Goal: Contribute content

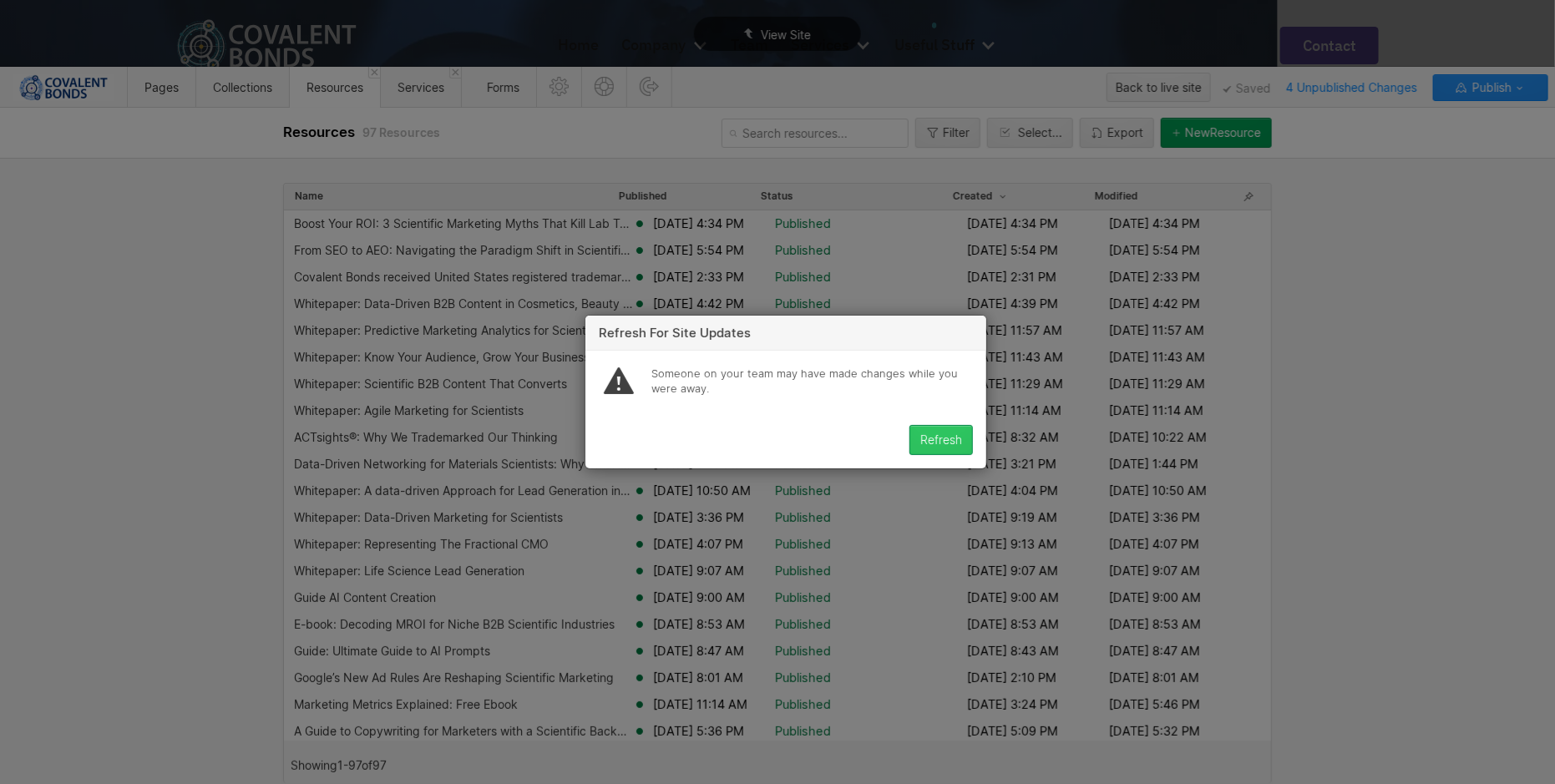
click at [963, 438] on button "Refresh" at bounding box center [941, 440] width 64 height 30
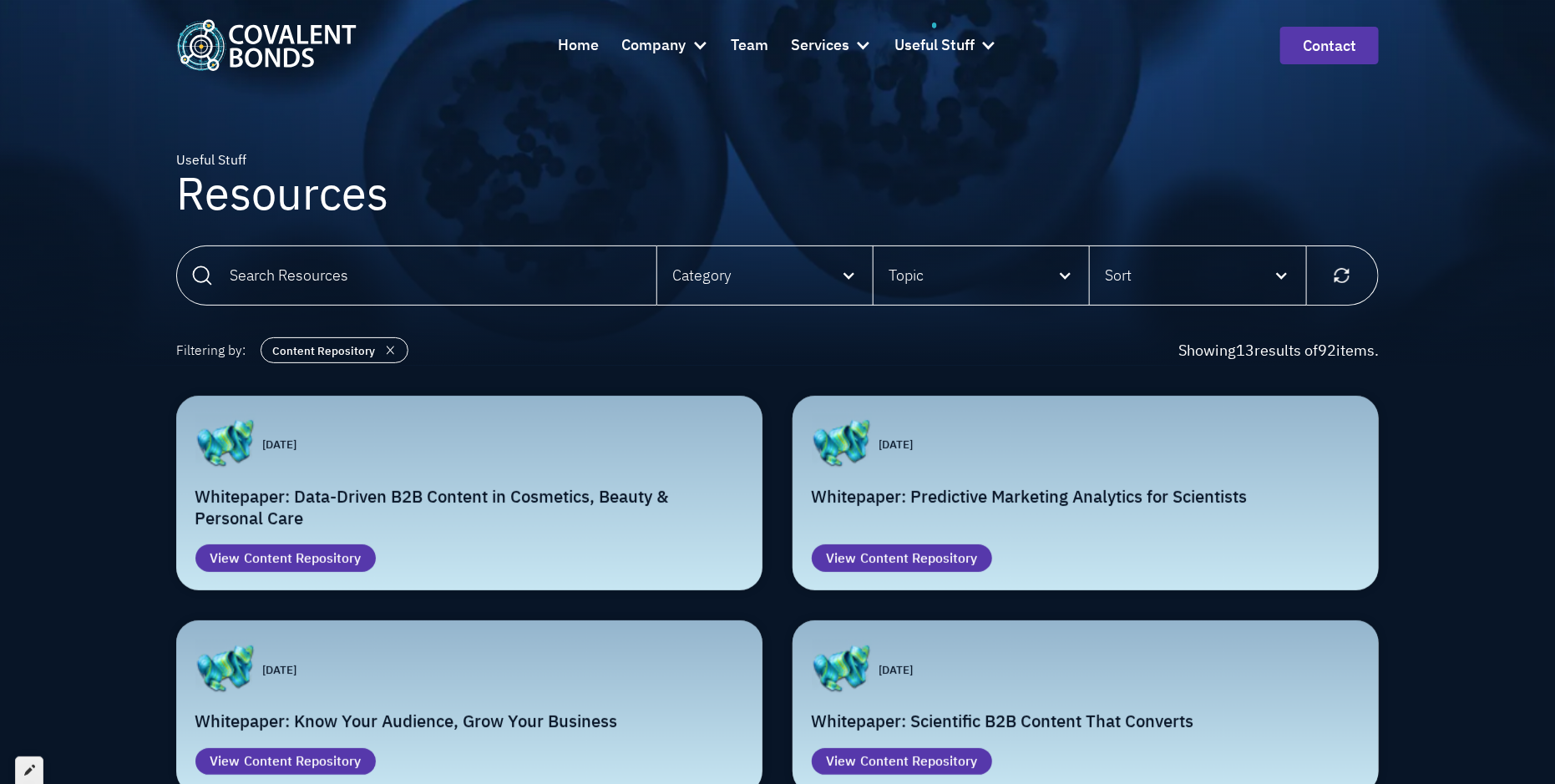
click at [24, 772] on icon at bounding box center [29, 770] width 11 height 12
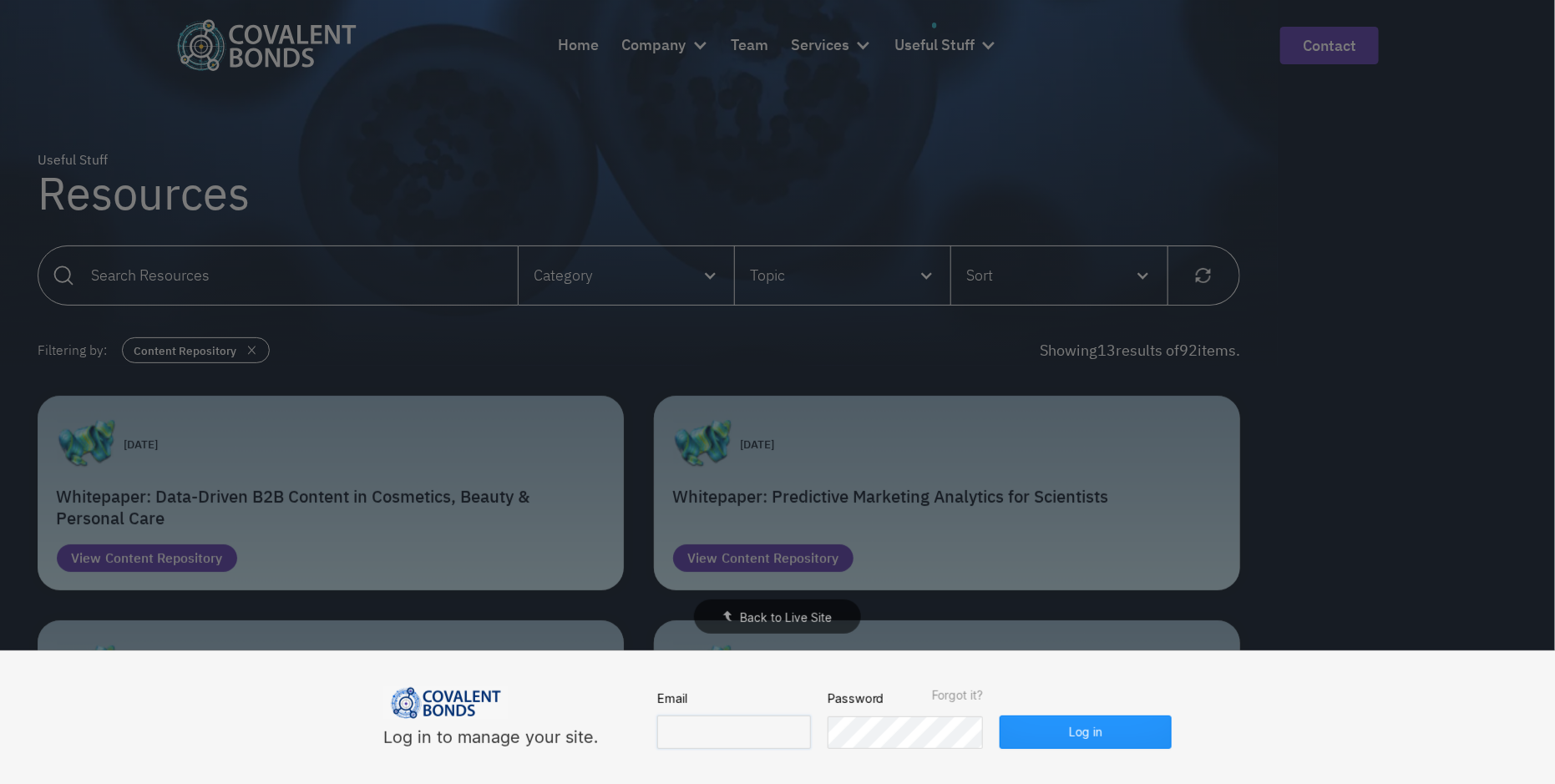
click at [745, 728] on input "email" at bounding box center [733, 732] width 154 height 33
type input "[EMAIL_ADDRESS][DOMAIN_NAME]"
click at [1044, 719] on button "Log in" at bounding box center [1086, 732] width 172 height 33
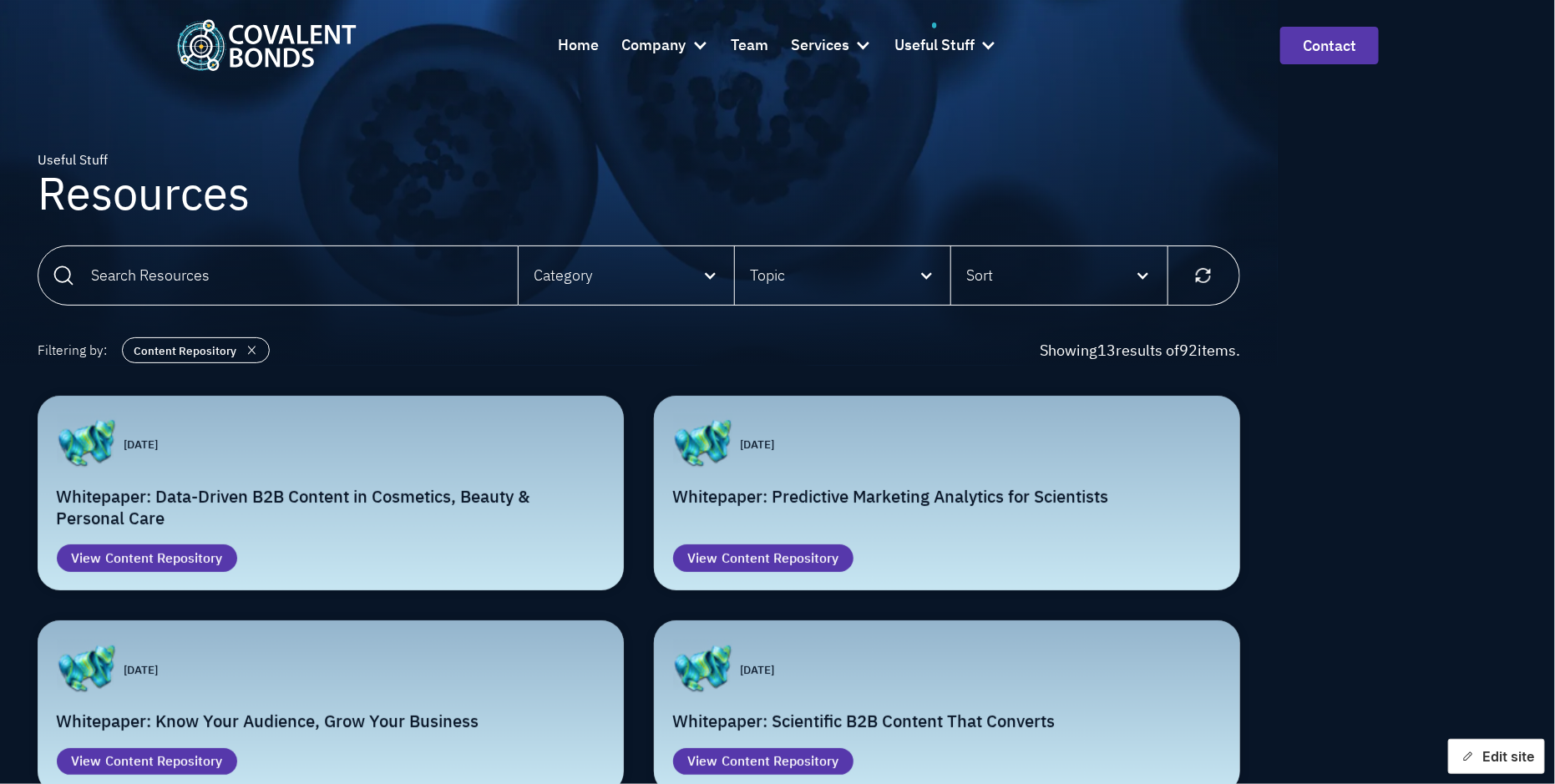
click at [1488, 758] on button "Edit site" at bounding box center [1496, 757] width 97 height 35
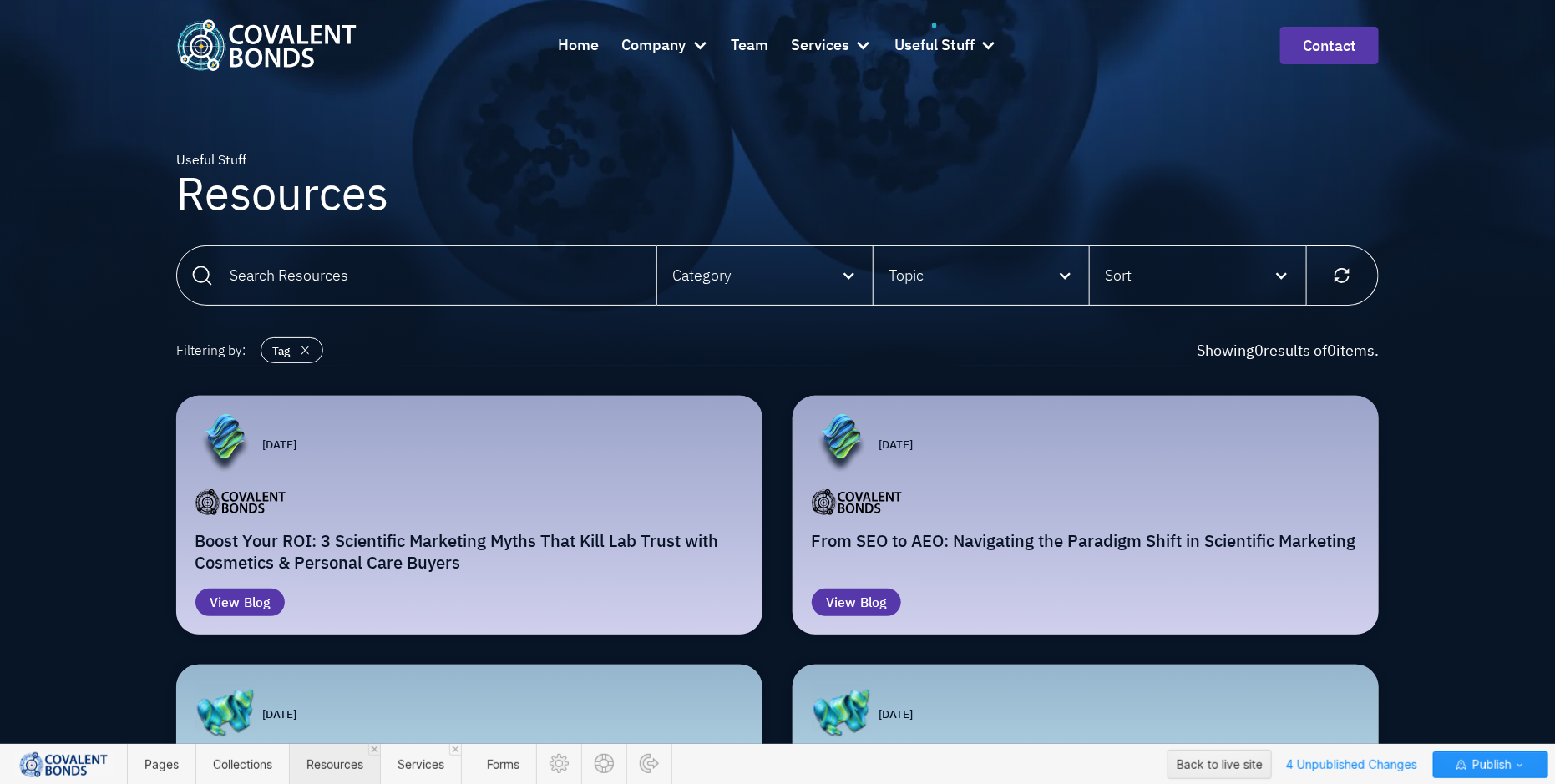
click at [352, 767] on span "Resources" at bounding box center [334, 764] width 57 height 15
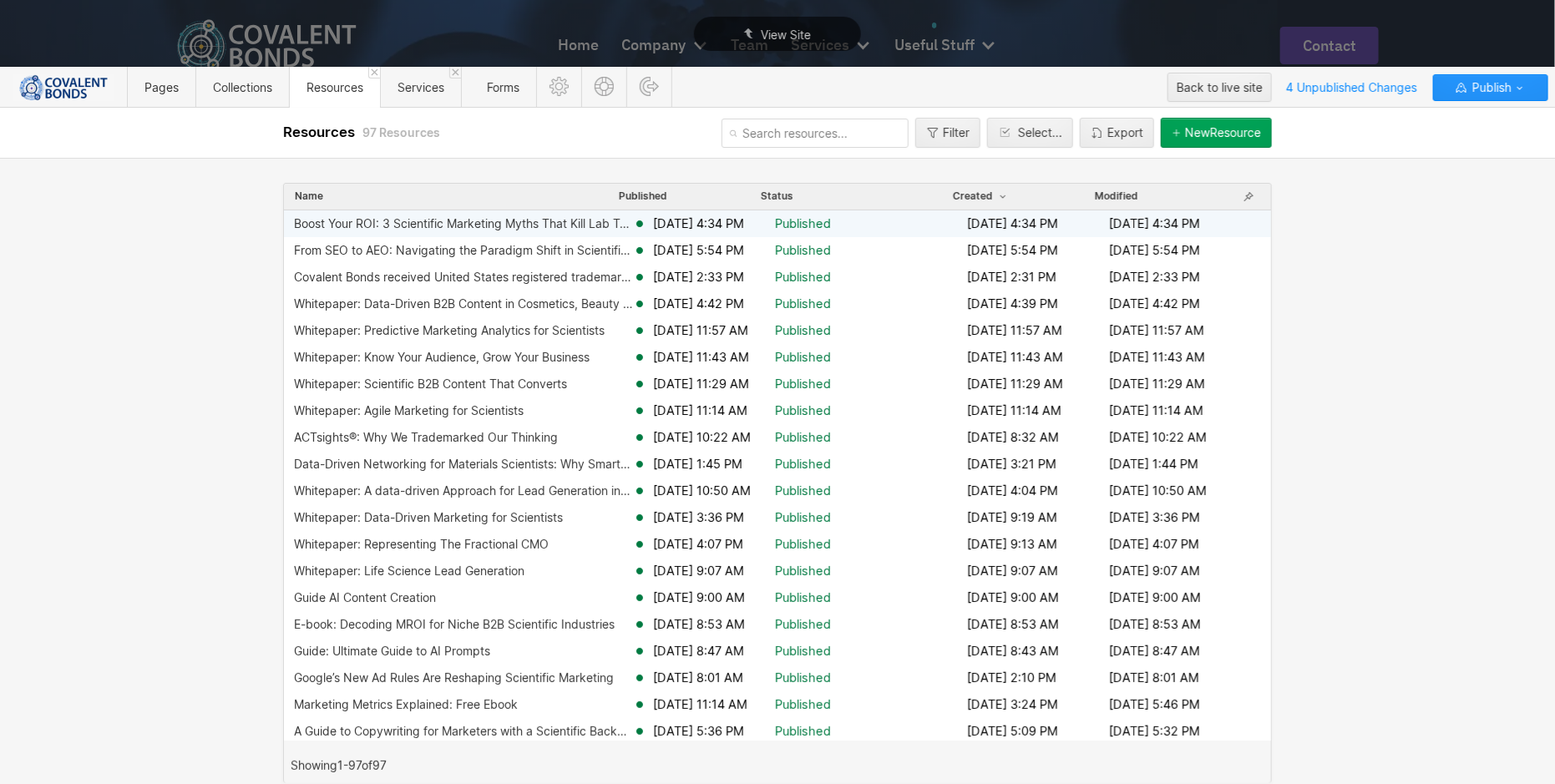
click at [483, 220] on div "Boost Your ROI: 3 Scientific Marketing Myths That Kill Lab Trust with Cosmetics…" at bounding box center [464, 224] width 339 height 14
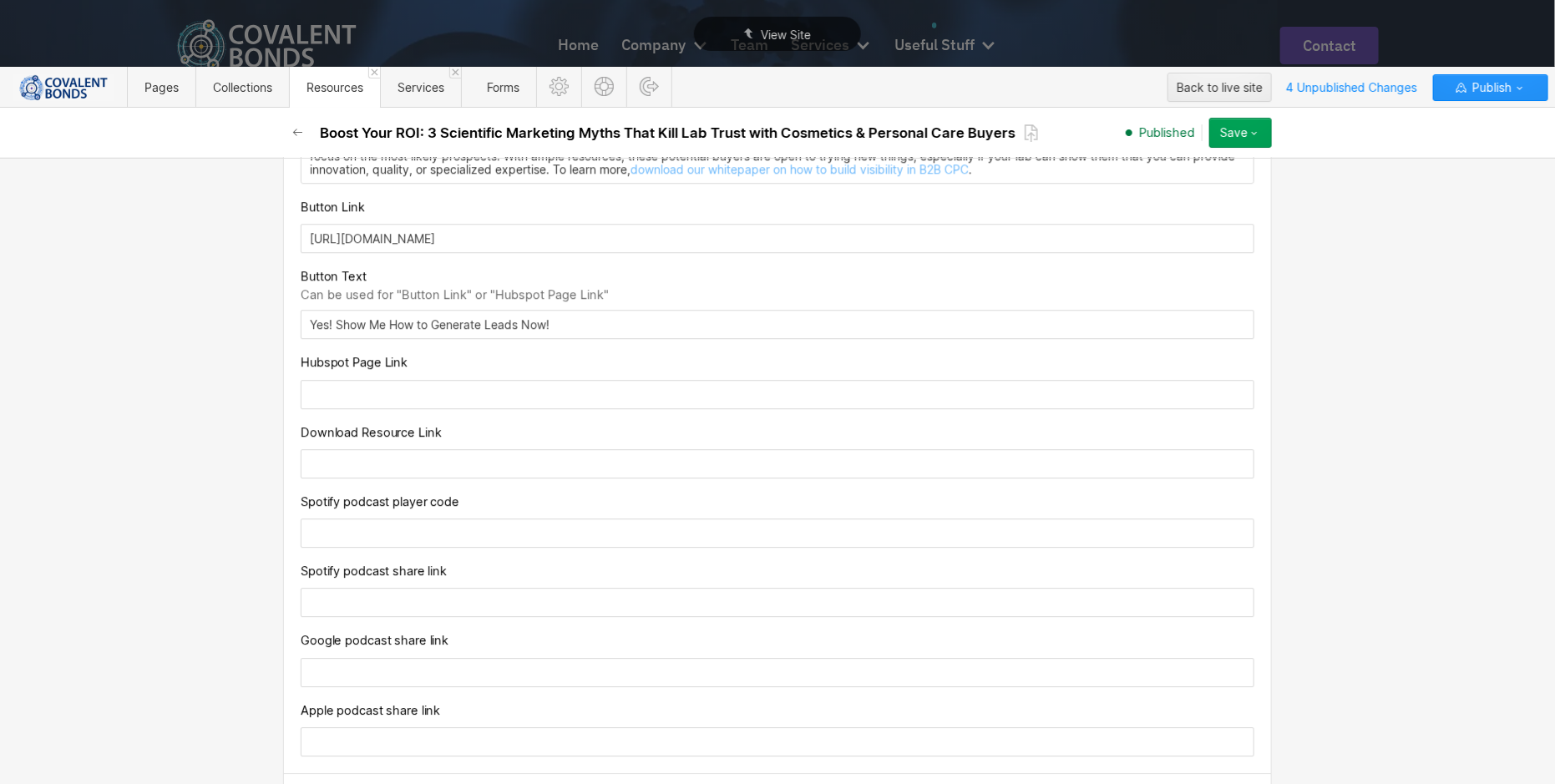
scroll to position [2577, 0]
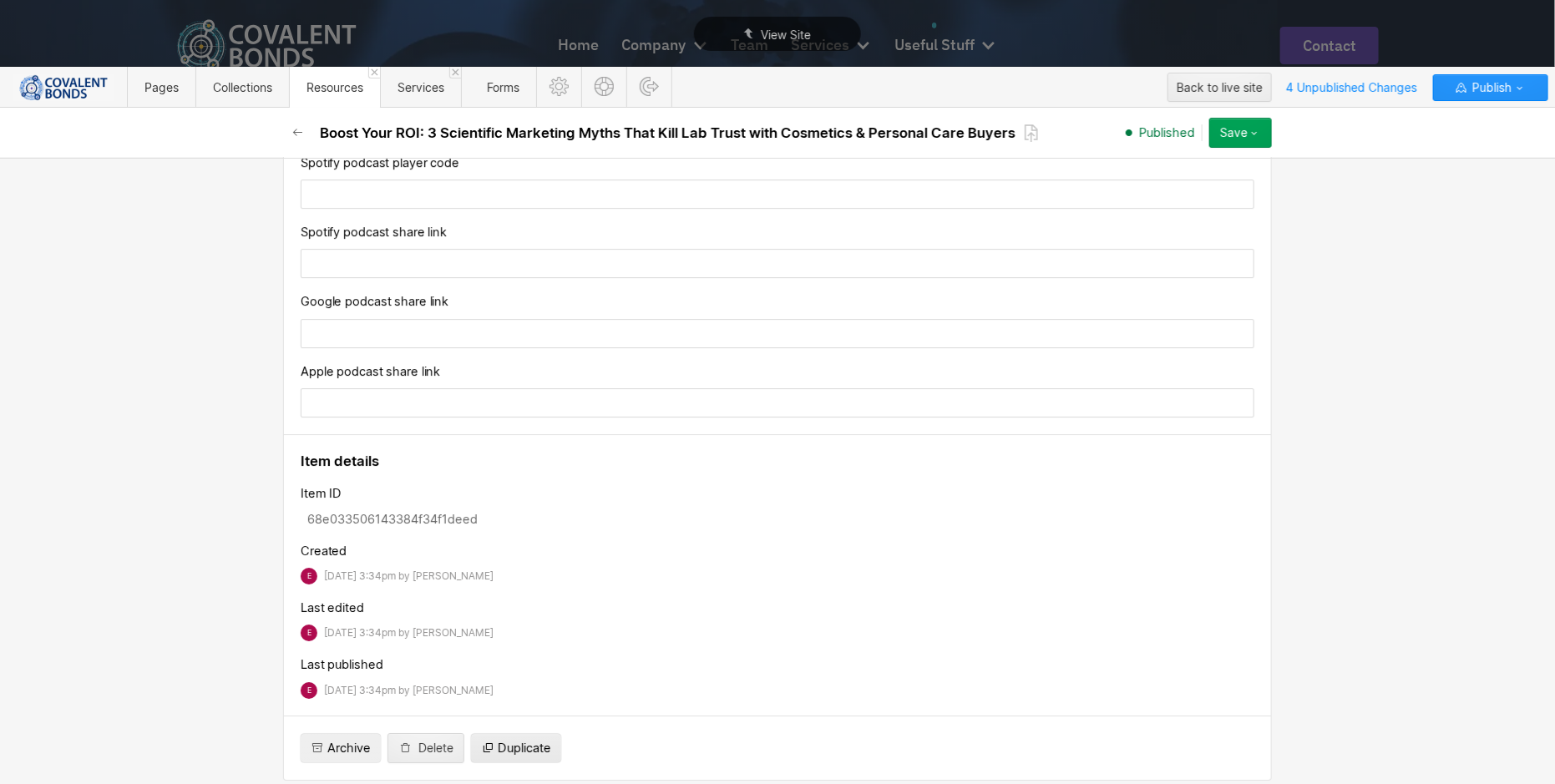
click at [523, 741] on span "Duplicate" at bounding box center [524, 748] width 54 height 17
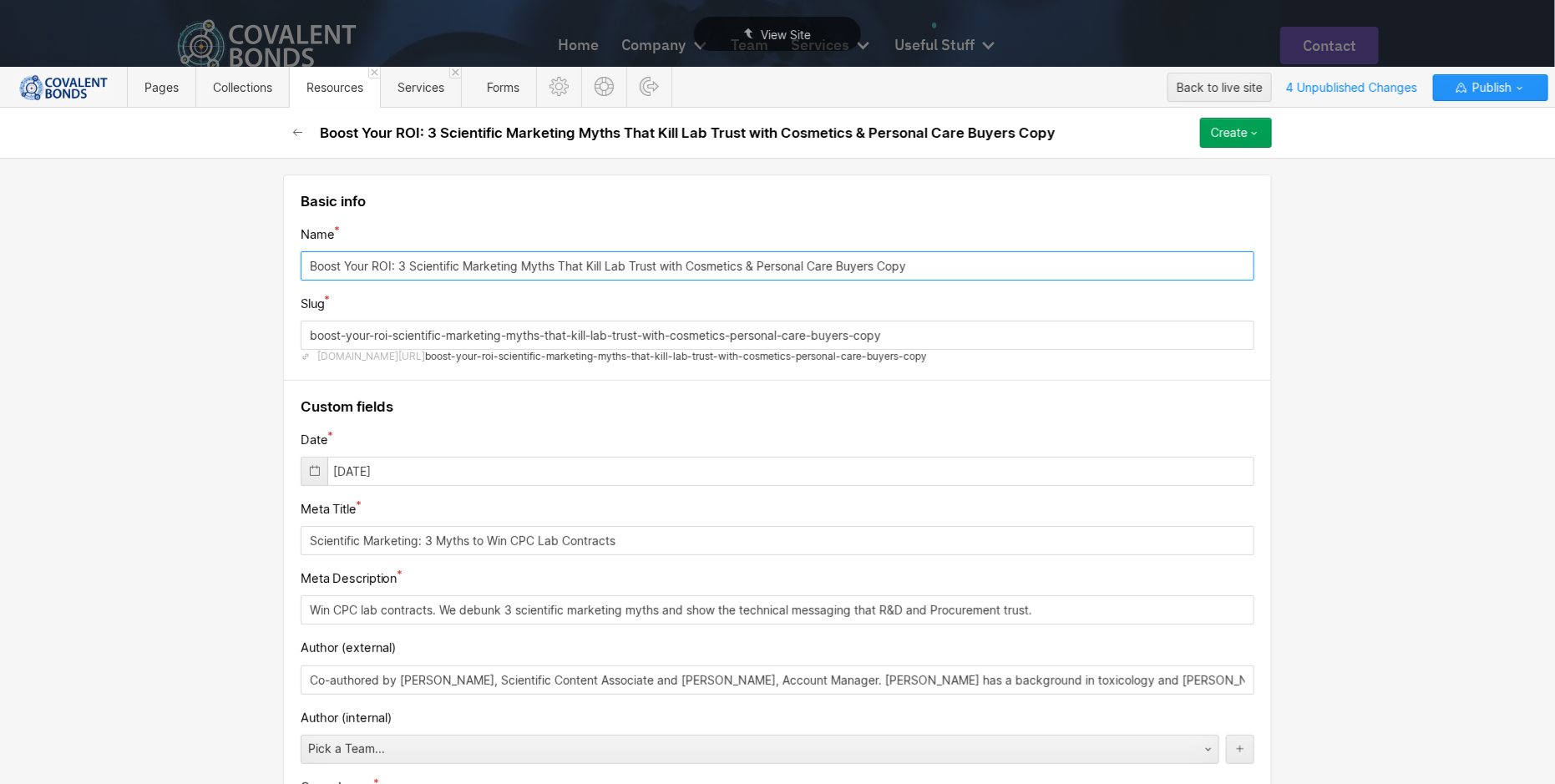
drag, startPoint x: 944, startPoint y: 258, endPoint x: 249, endPoint y: 259, distance: 695.0
click at [249, 259] on div "Basic info Name Boost Your ROI: 3 Scientific Marketing Myths That Kill Lab Trus…" at bounding box center [778, 470] width 1555 height 627
paste input "Market Growth in [GEOGRAPHIC_DATA] and Nanoparticle Sectors: A Trust-Building S…"
type input "Boost Market Growth in Polymer and Nanoparticle Sectors: A Trust-Building Strat…"
type input "boost-market-growth-in-polymer-and-nanoparticle-sectors-a-trust-building-strate…"
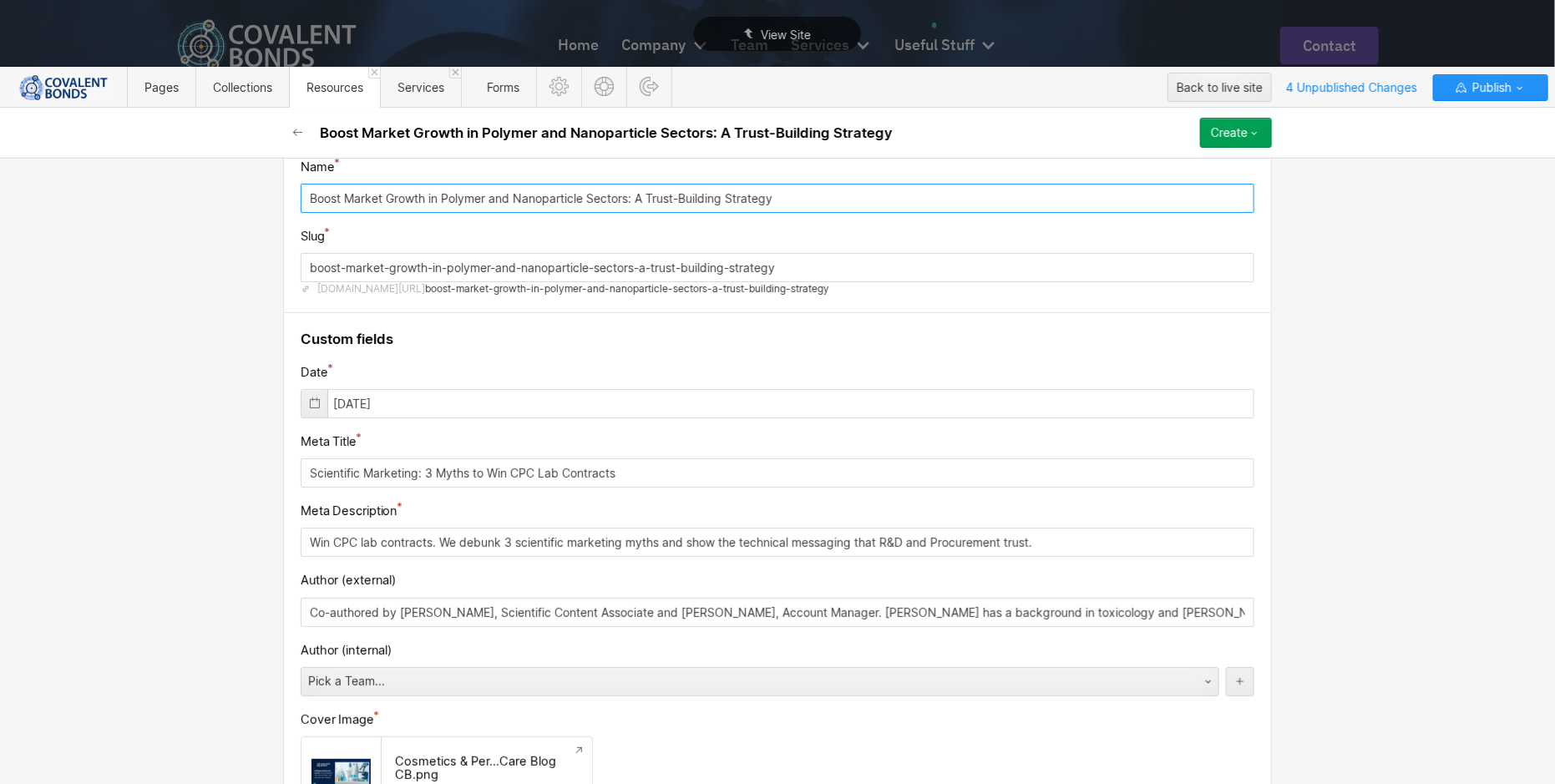
scroll to position [69, 0]
type input "Boost Market Growth in Polymer and Nanoparticle Sectors: A Trust-Building Strat…"
click at [309, 403] on icon at bounding box center [315, 402] width 14 height 14
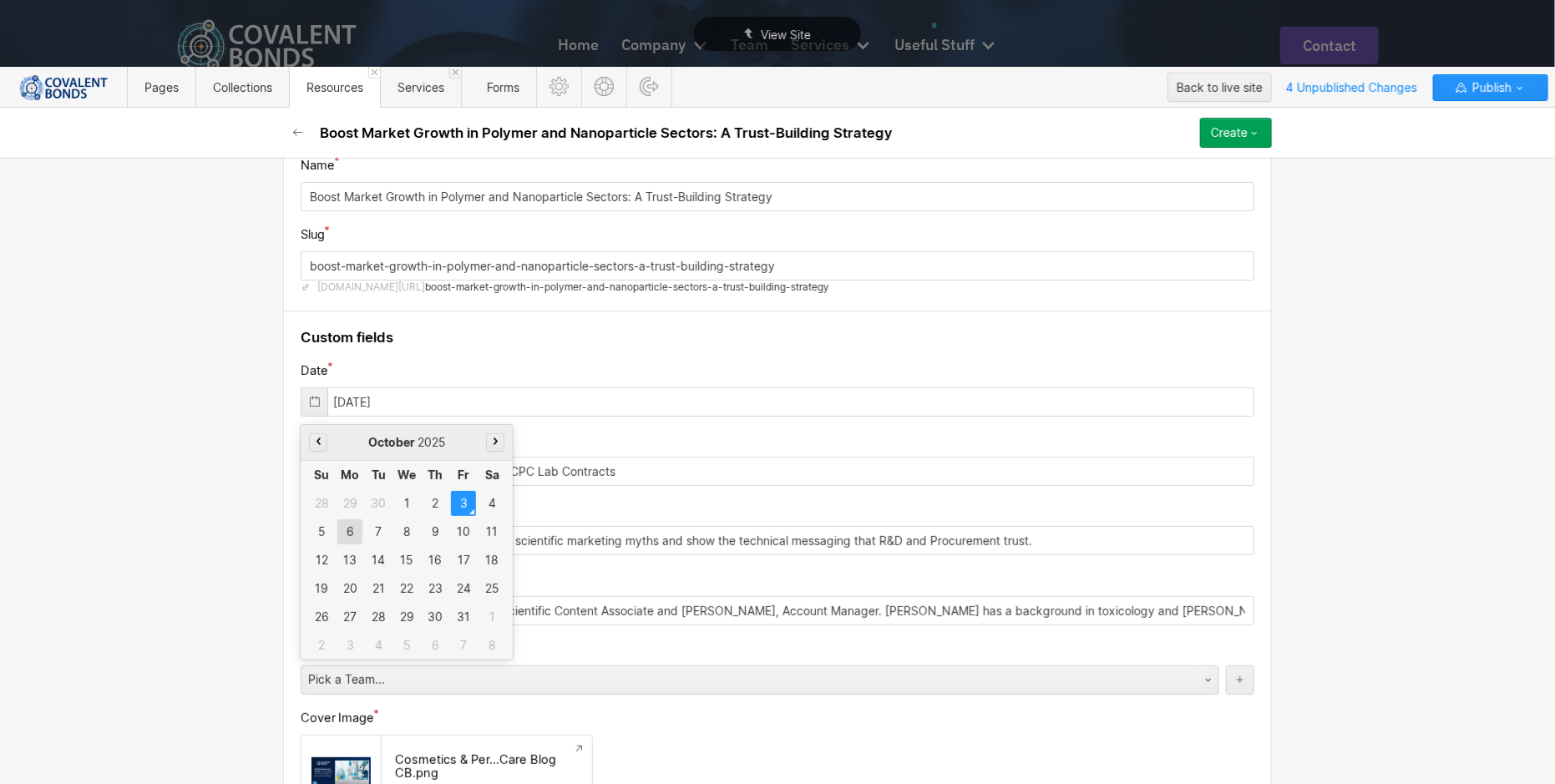
click at [348, 530] on div "6" at bounding box center [350, 532] width 25 height 25
type input "[DATE]"
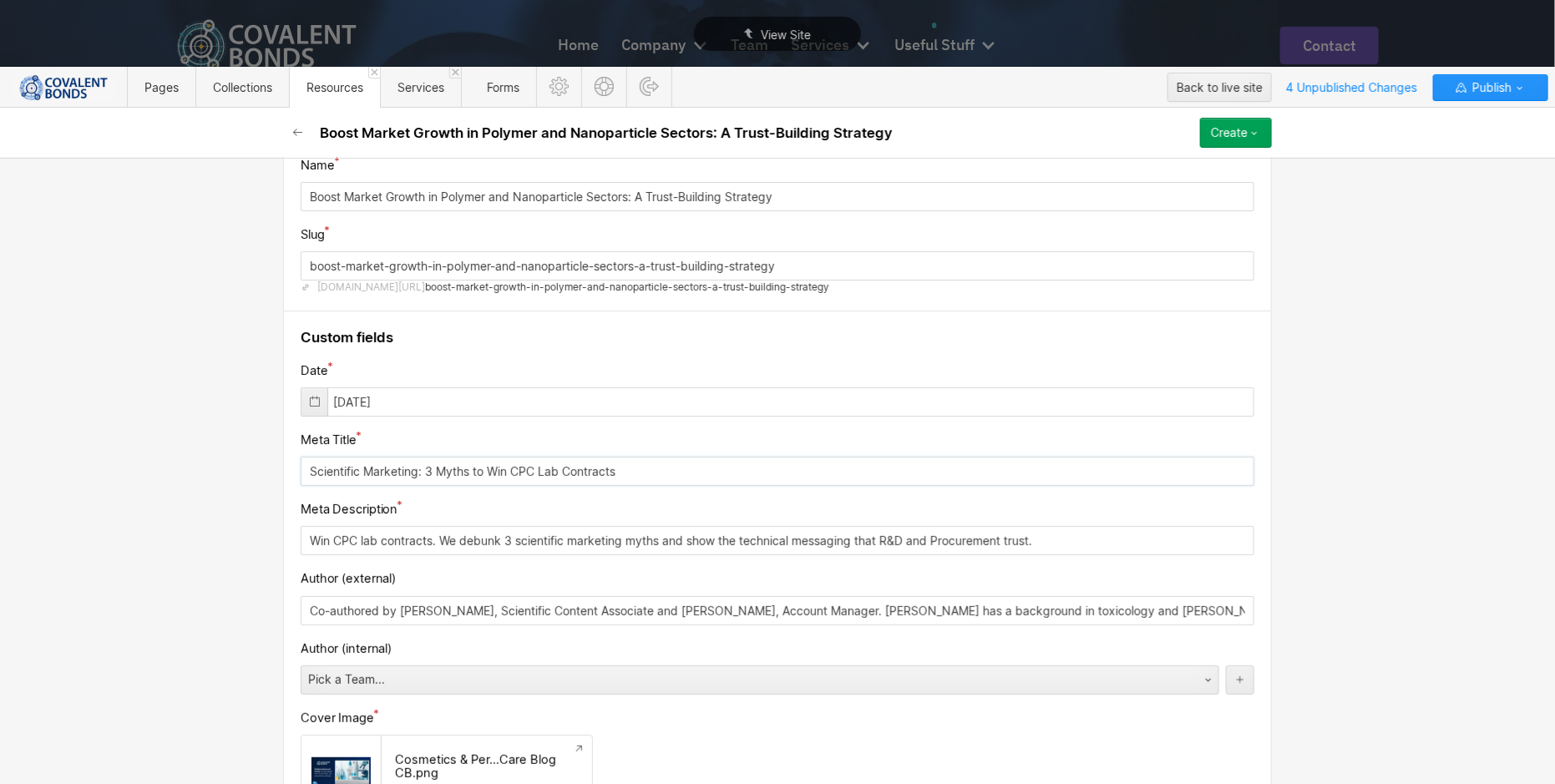
click at [670, 465] on input "Scientific Marketing: 3 Myths to Win CPC Lab Contracts" at bounding box center [777, 471] width 954 height 29
drag, startPoint x: 648, startPoint y: 470, endPoint x: 272, endPoint y: 470, distance: 376.0
paste input "Navigating Evolving Market Demands: Building Trust in [GEOGRAPHIC_DATA]"
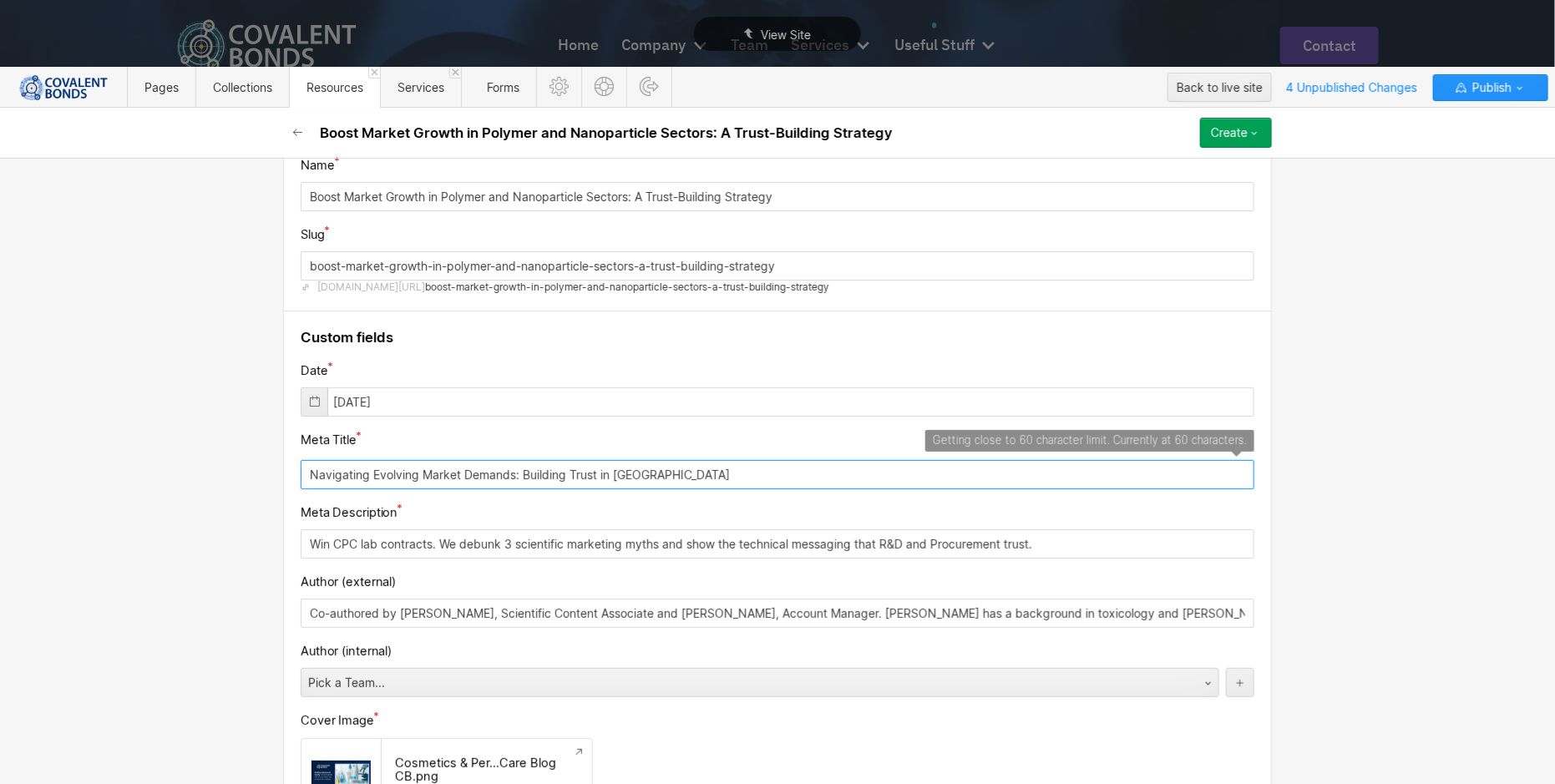
drag, startPoint x: 665, startPoint y: 466, endPoint x: 278, endPoint y: 466, distance: 387.0
click at [701, 465] on input "Navigating Evolving Market Demands: Building Trust in [GEOGRAPHIC_DATA]" at bounding box center [777, 475] width 954 height 29
drag, startPoint x: 723, startPoint y: 469, endPoint x: 284, endPoint y: 473, distance: 439.0
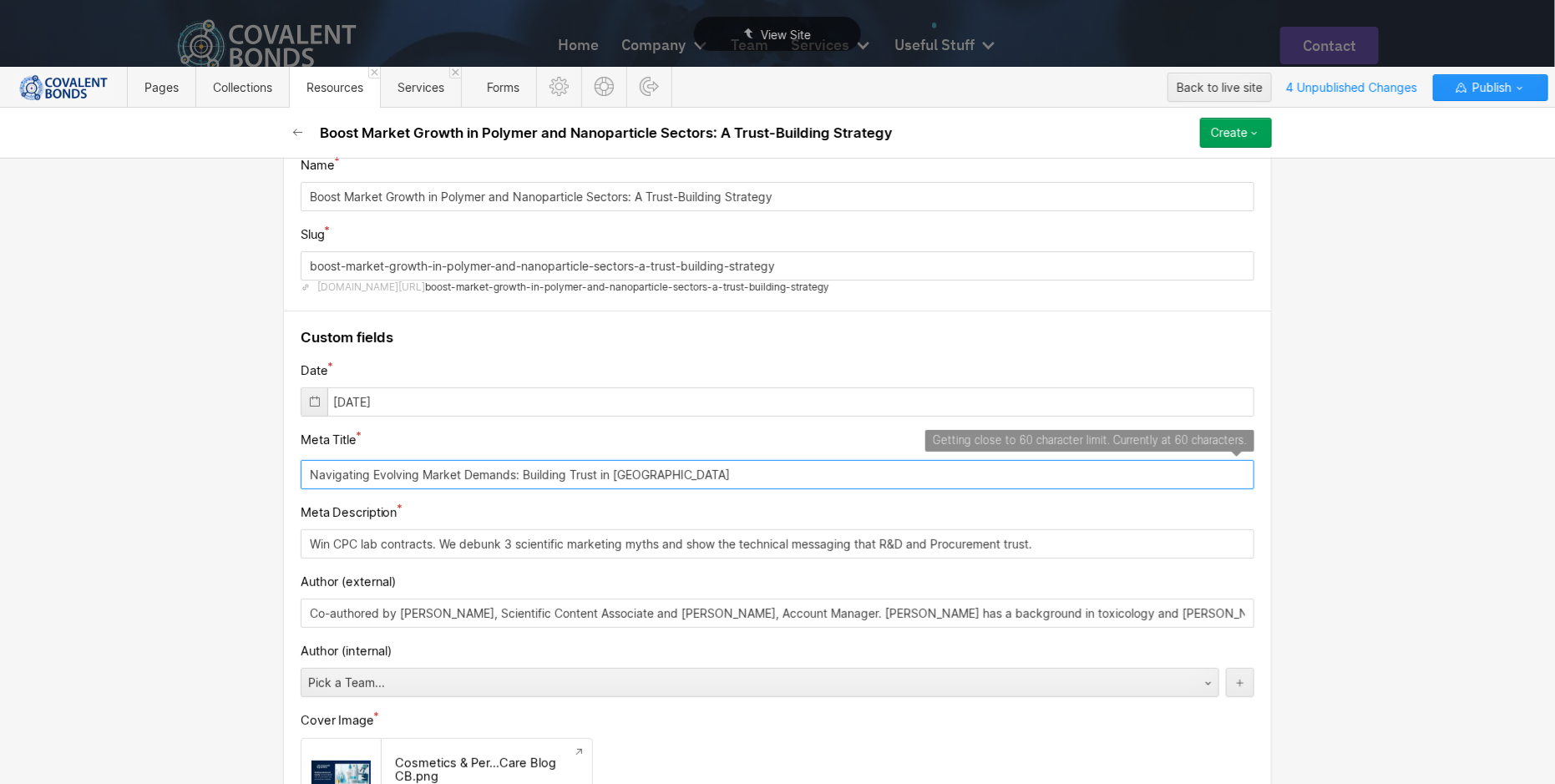
paste input "Polymer & Nanoparticle: Trust-Building for Market Growth"
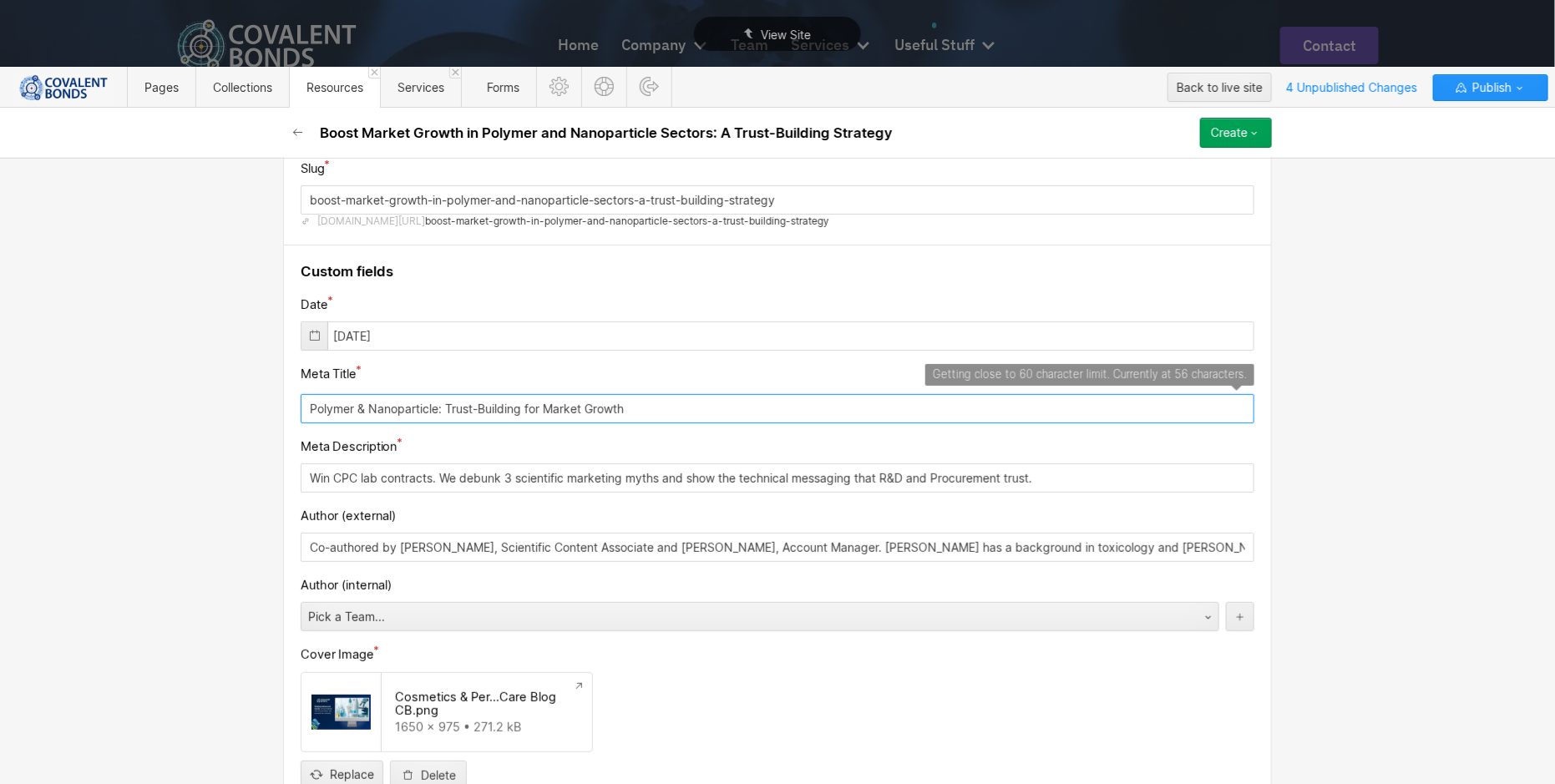
scroll to position [152, 0]
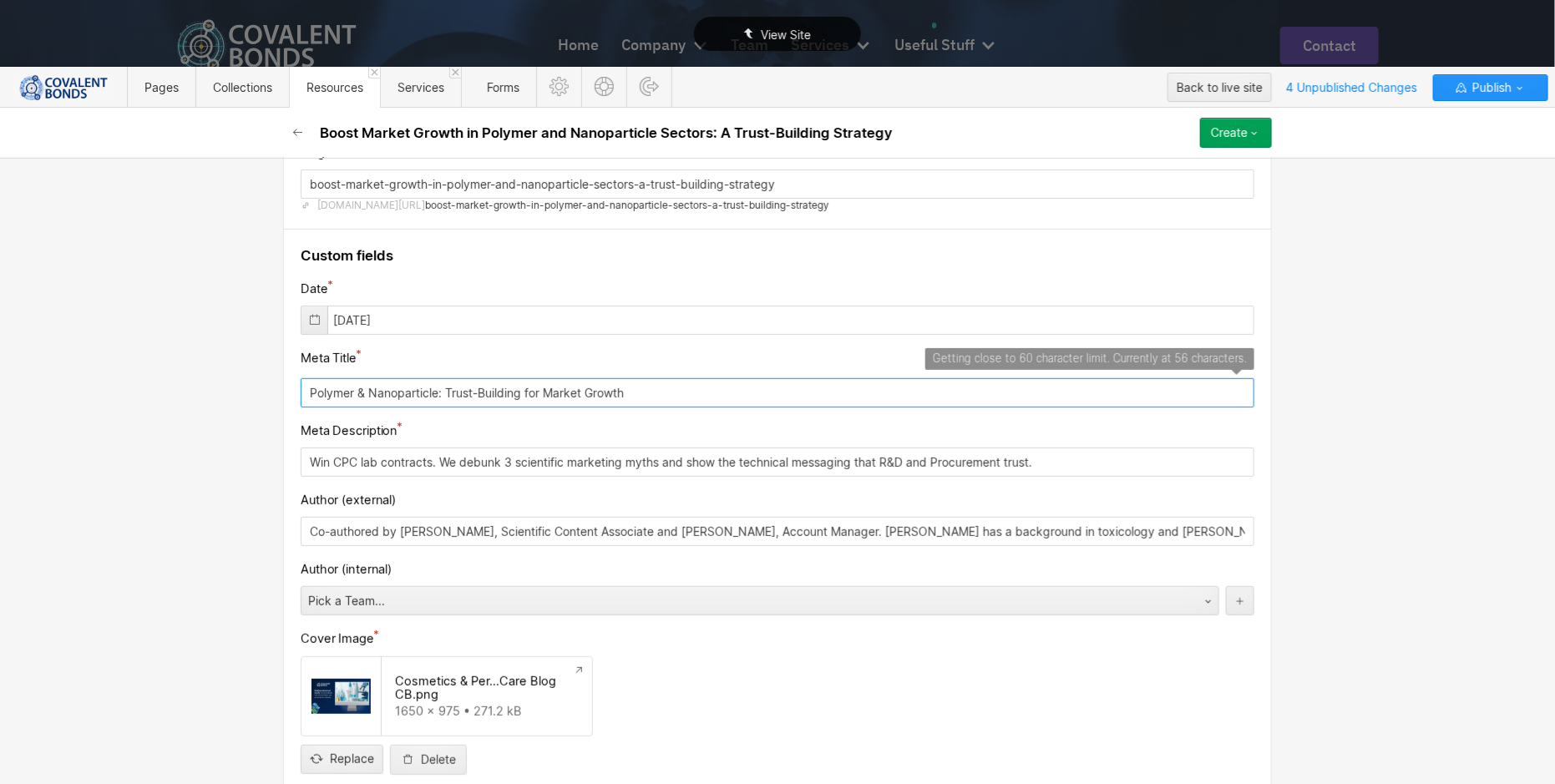
type input "Polymer & Nanoparticle: Trust-Building for Market Growth"
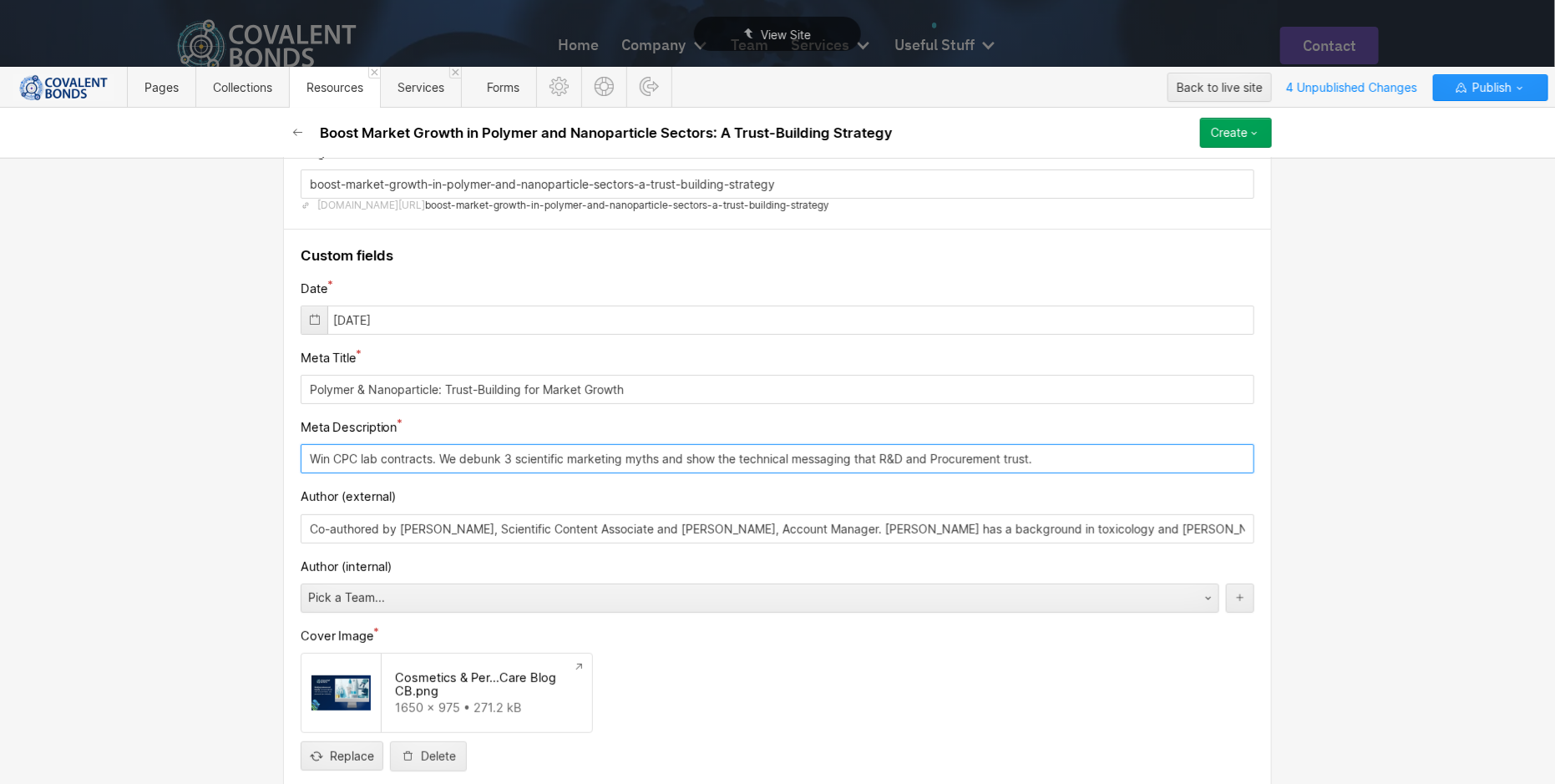
drag, startPoint x: 1050, startPoint y: 466, endPoint x: 287, endPoint y: 447, distance: 763.2
paste input "Practical advice for labs and innovators looking to build trust and influence i…"
type input "Practical advice for labs and innovators looking to build trust and influence i…"
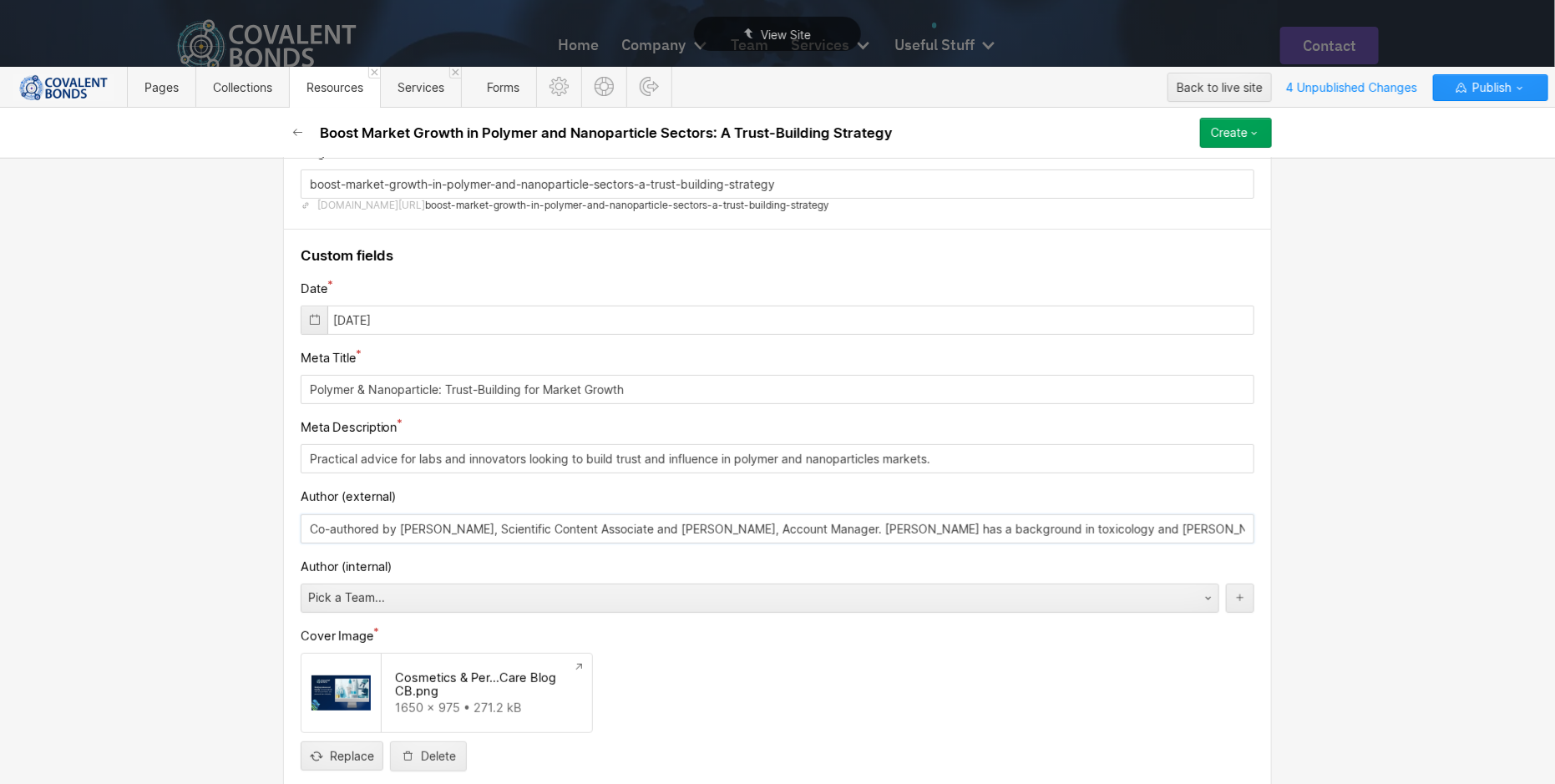
drag, startPoint x: 300, startPoint y: 518, endPoint x: 1143, endPoint y: 524, distance: 843.0
click at [1143, 524] on input "Co-authored by [PERSON_NAME], Scientific Content Associate and [PERSON_NAME], A…" at bounding box center [777, 529] width 954 height 29
type input "e design and innovation of cosmetic products."
drag, startPoint x: 606, startPoint y: 520, endPoint x: 254, endPoint y: 516, distance: 352.0
click at [254, 516] on div "Basic info Name Boost Market Growth in Polymer and Nanoparticle Sectors: A Trus…" at bounding box center [778, 470] width 1555 height 627
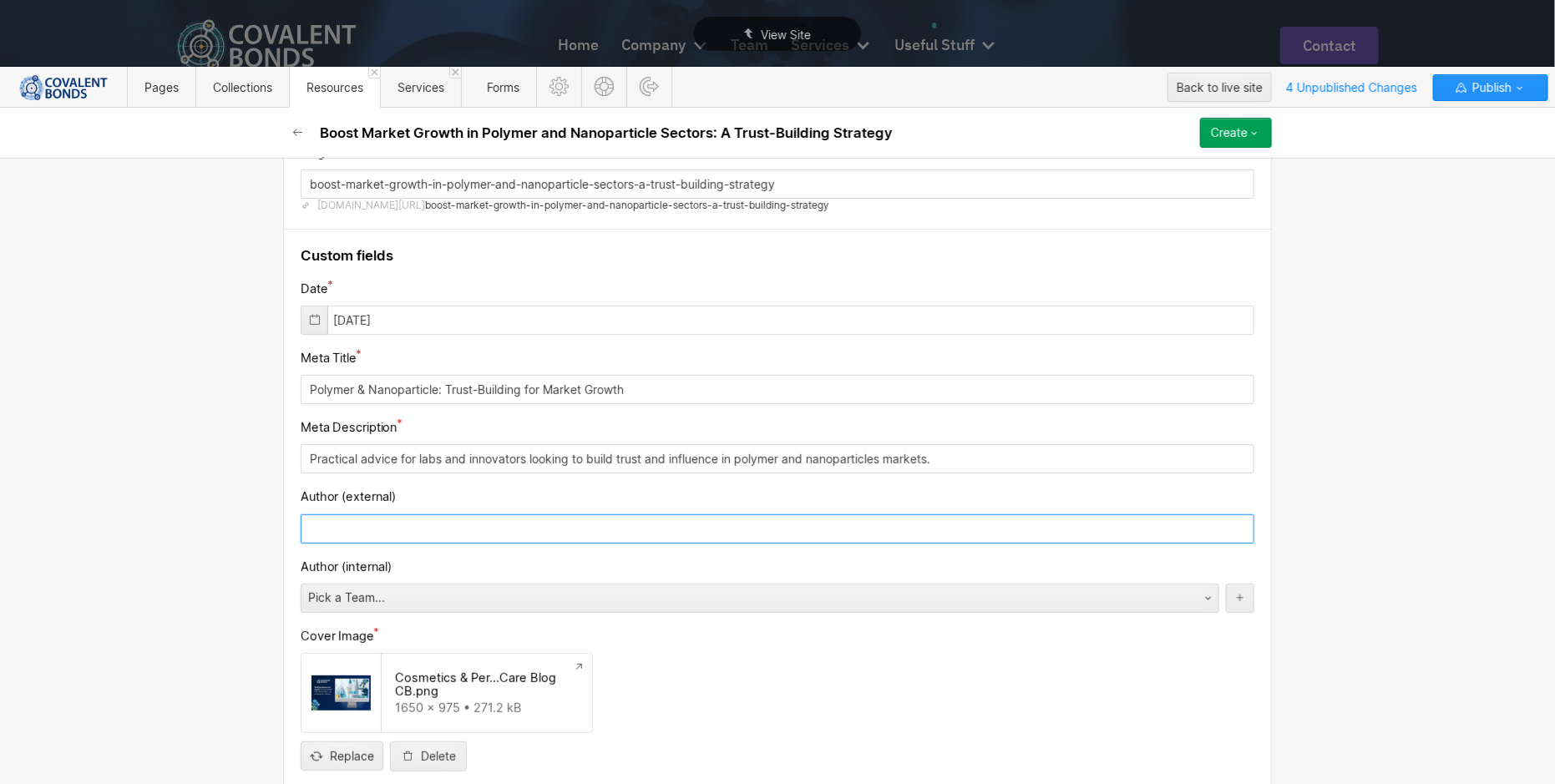
scroll to position [267, 0]
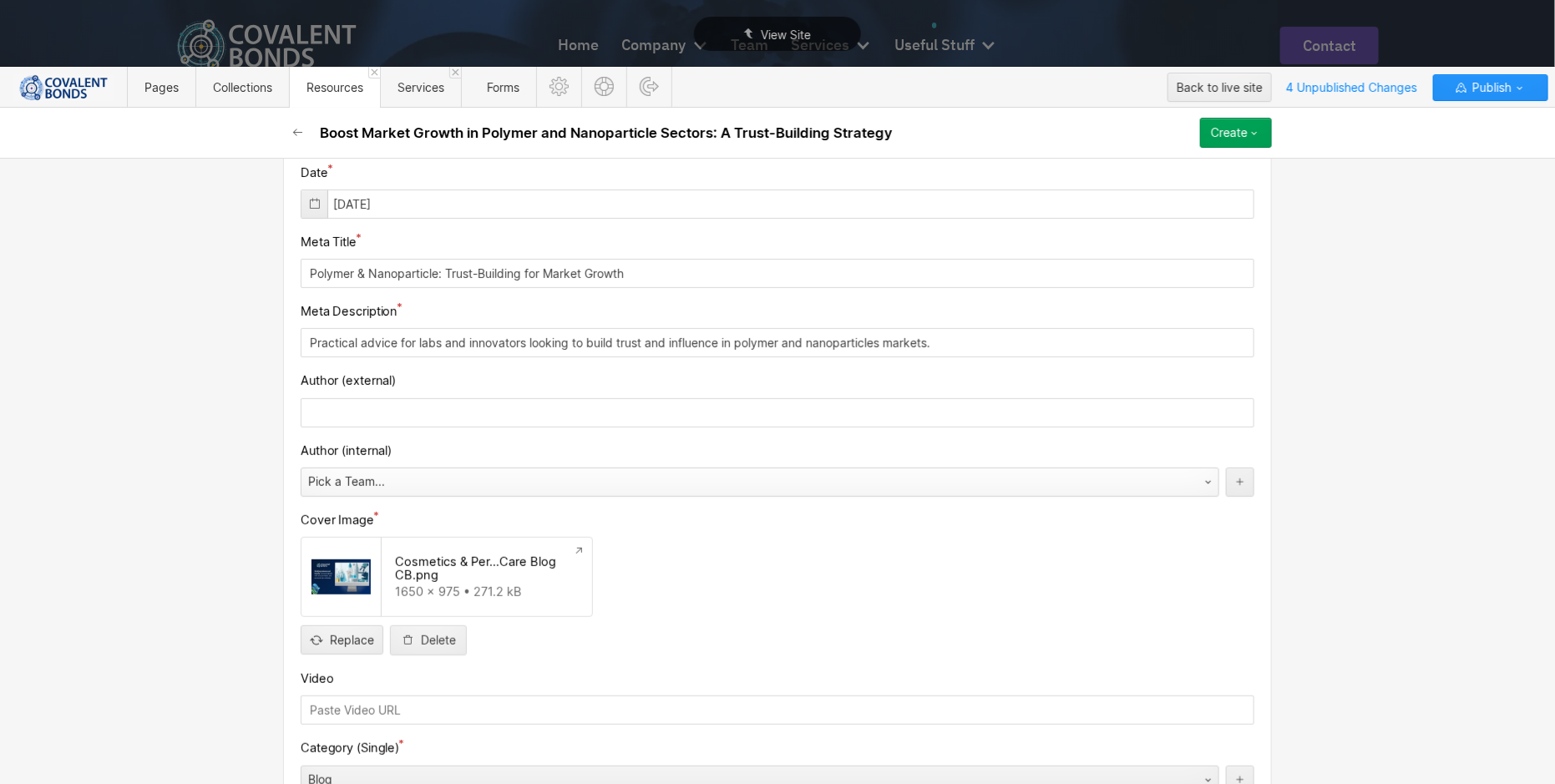
click at [755, 472] on div "Pick a Team..." at bounding box center [743, 481] width 884 height 26
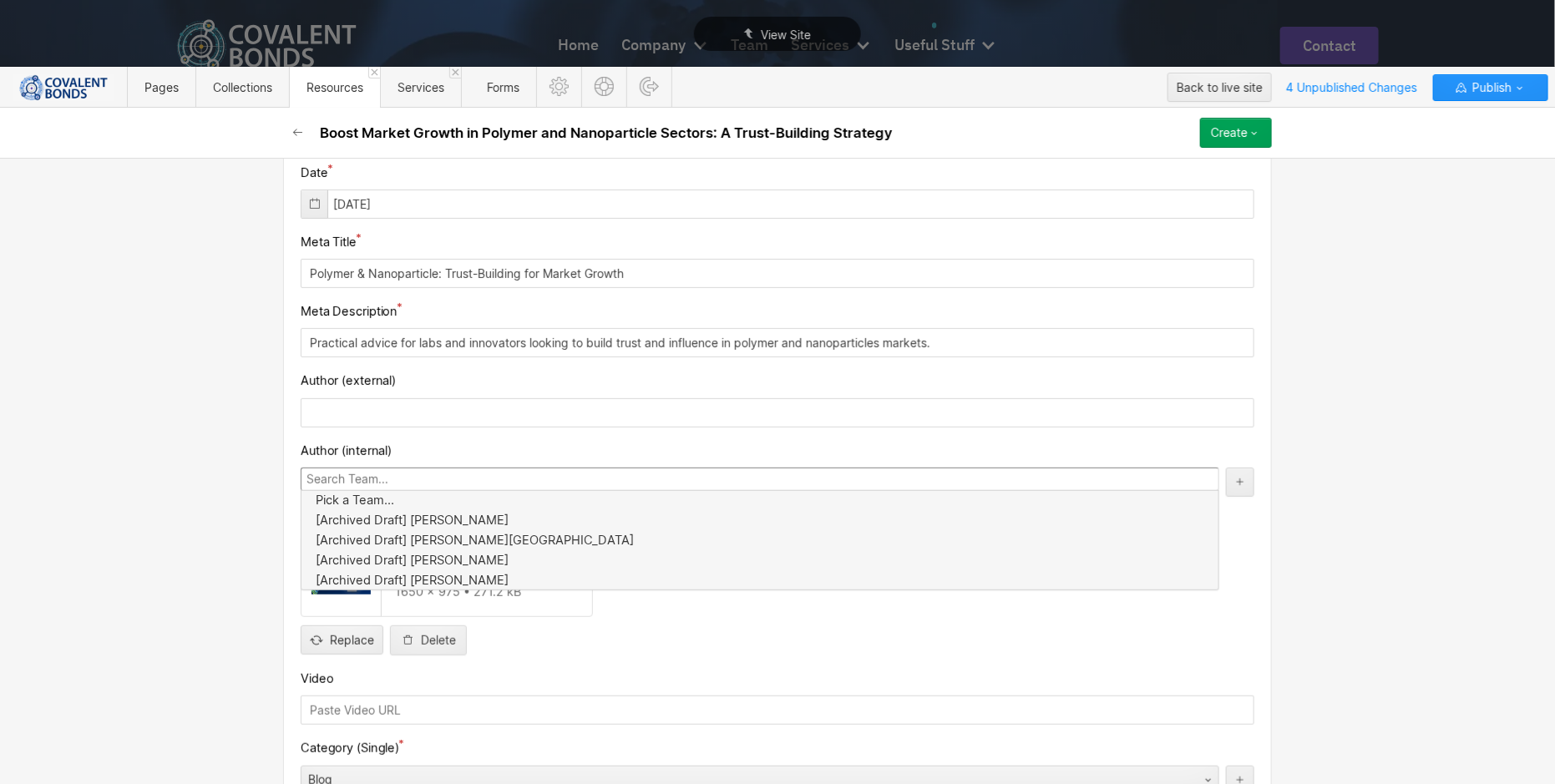
click at [755, 472] on input at bounding box center [760, 479] width 919 height 23
click at [908, 645] on div "Replace Delete" at bounding box center [777, 640] width 954 height 30
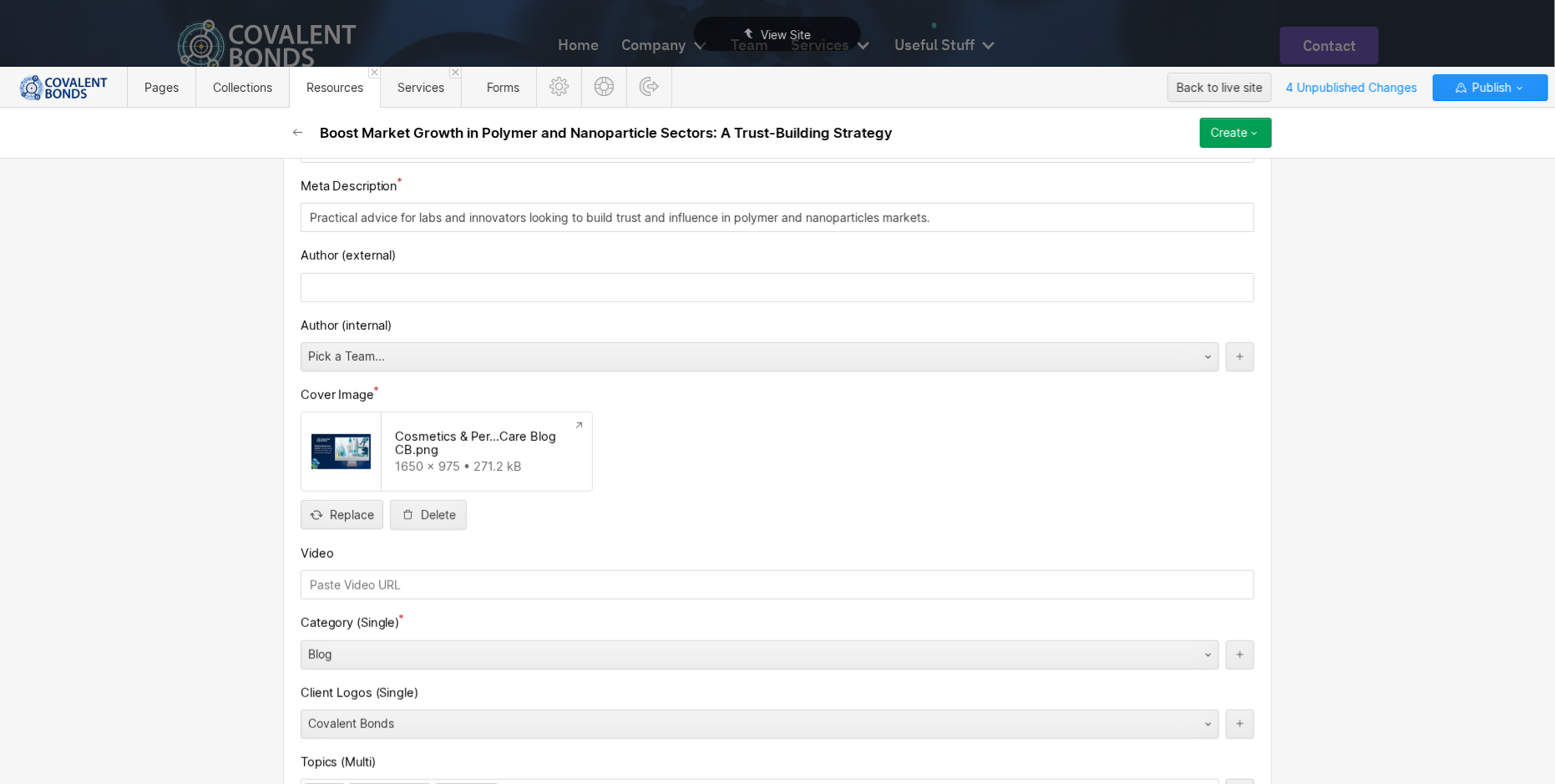
scroll to position [397, 0]
click at [338, 506] on input "file" at bounding box center [341, 497] width 81 height 55
type input "C:\fakepath\Polymers and nanoparticles blog.png"
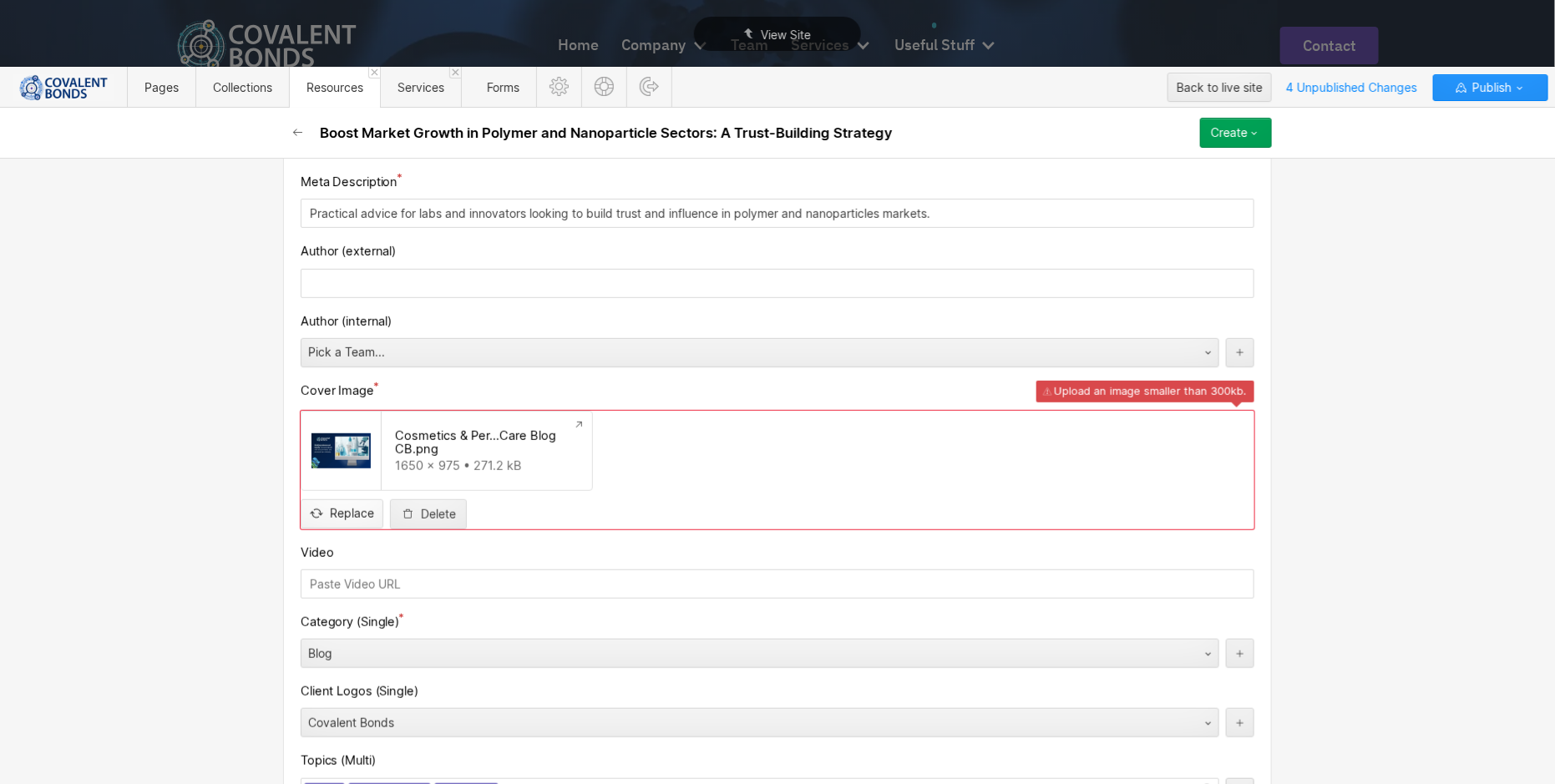
click at [340, 511] on input "file" at bounding box center [341, 500] width 81 height 55
type input "C:\fakepath\Polymers and nanoparticles blog.png"
click at [345, 517] on input "file" at bounding box center [341, 500] width 81 height 55
type input "C:\fakepath\CB Contract Testing Labs Blog Graphics.png"
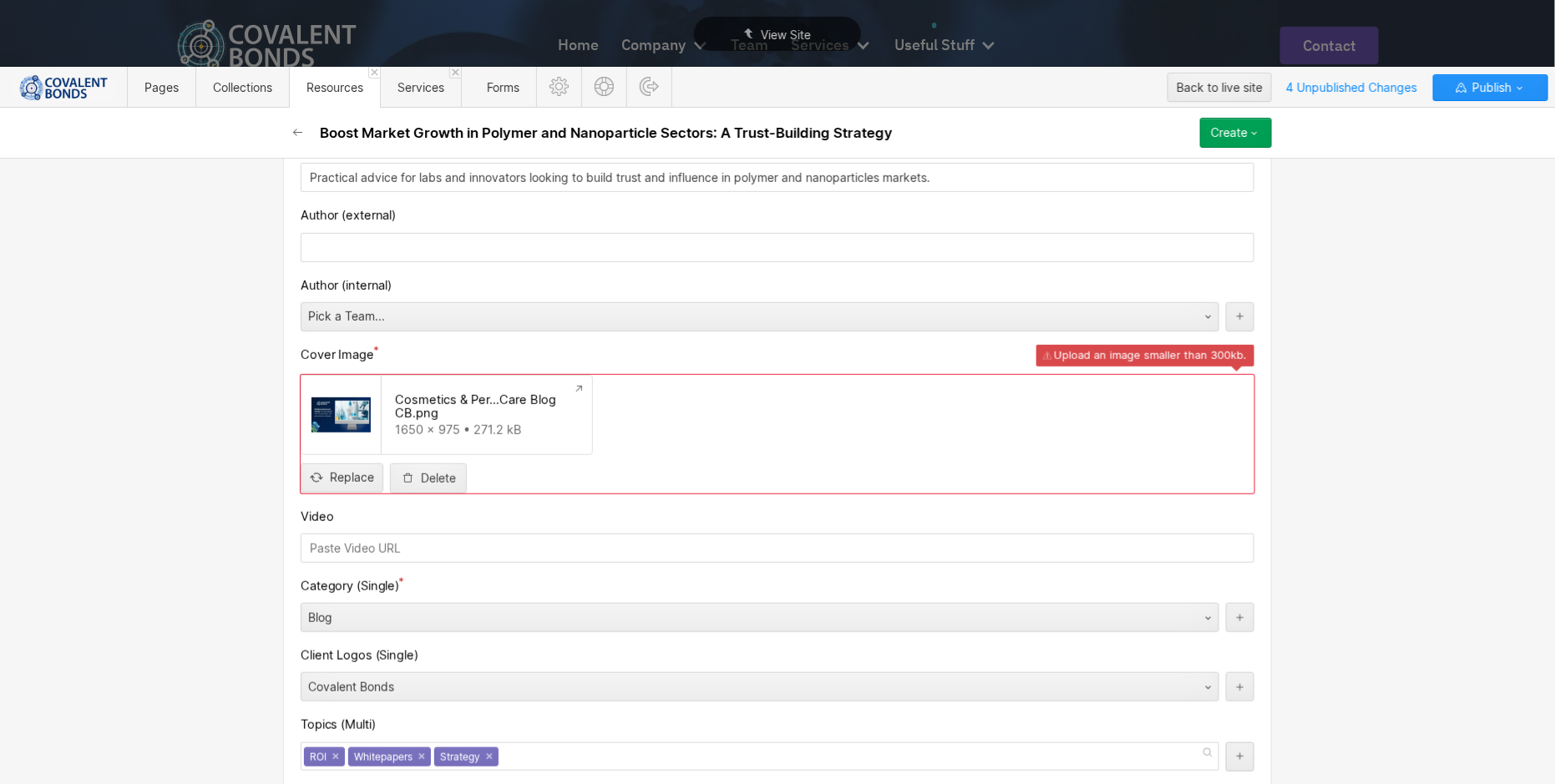
scroll to position [448, 0]
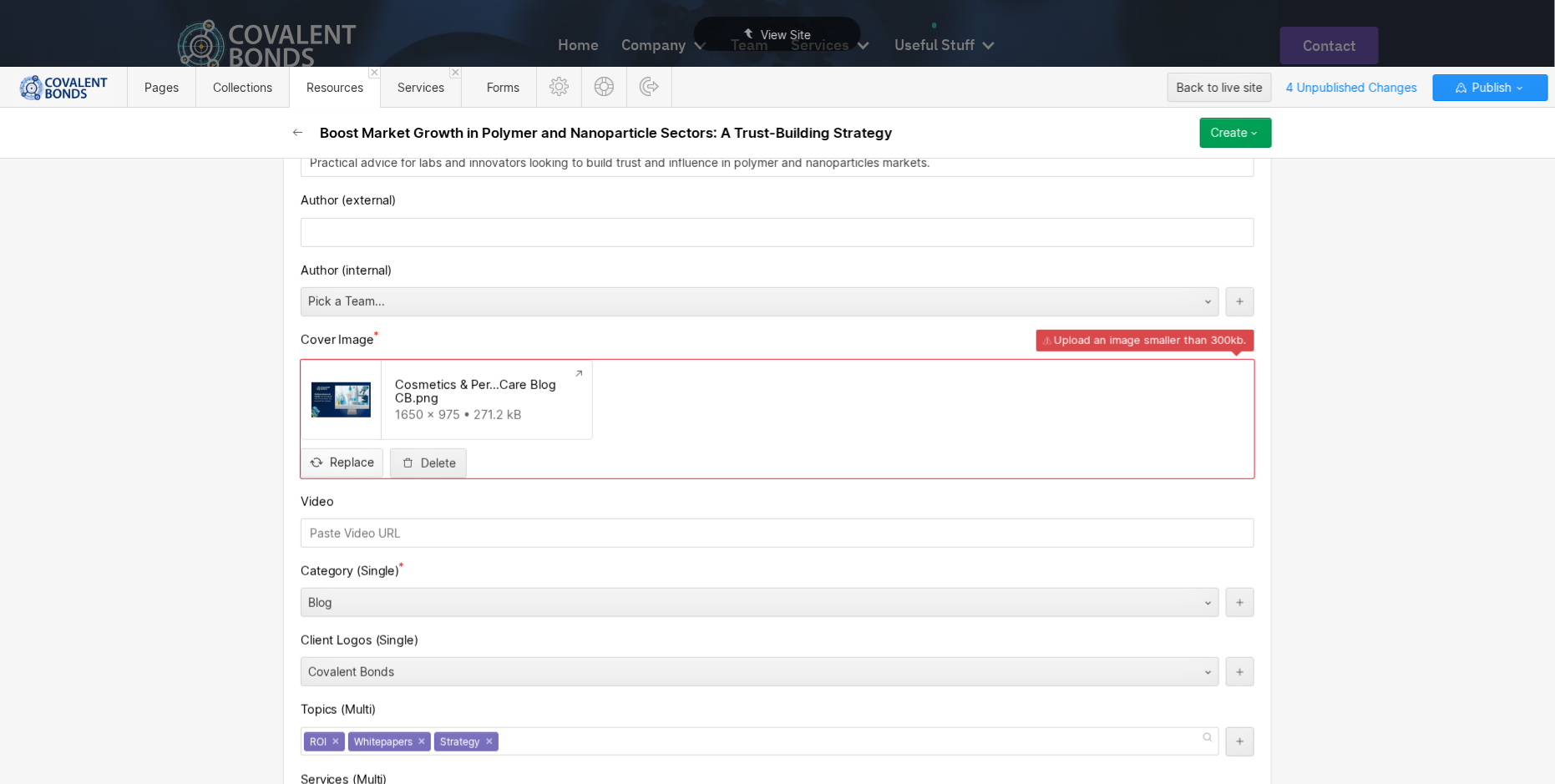
click at [350, 457] on input "file" at bounding box center [341, 449] width 81 height 55
type input "C:\fakepath\Polymers and nanoparticles blog (1).png"
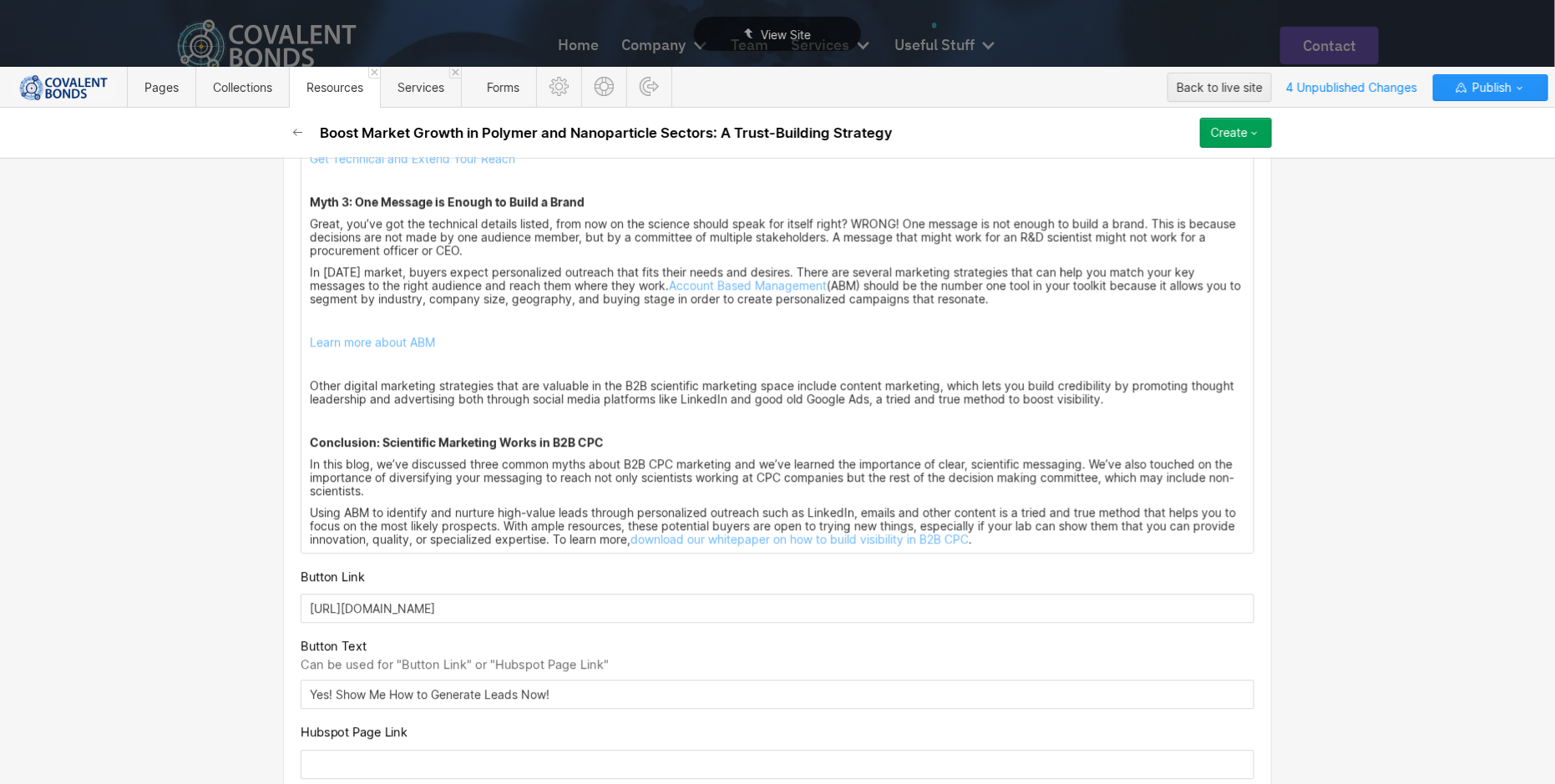
scroll to position [1868, 0]
drag, startPoint x: 1014, startPoint y: 535, endPoint x: 579, endPoint y: 240, distance: 525.6
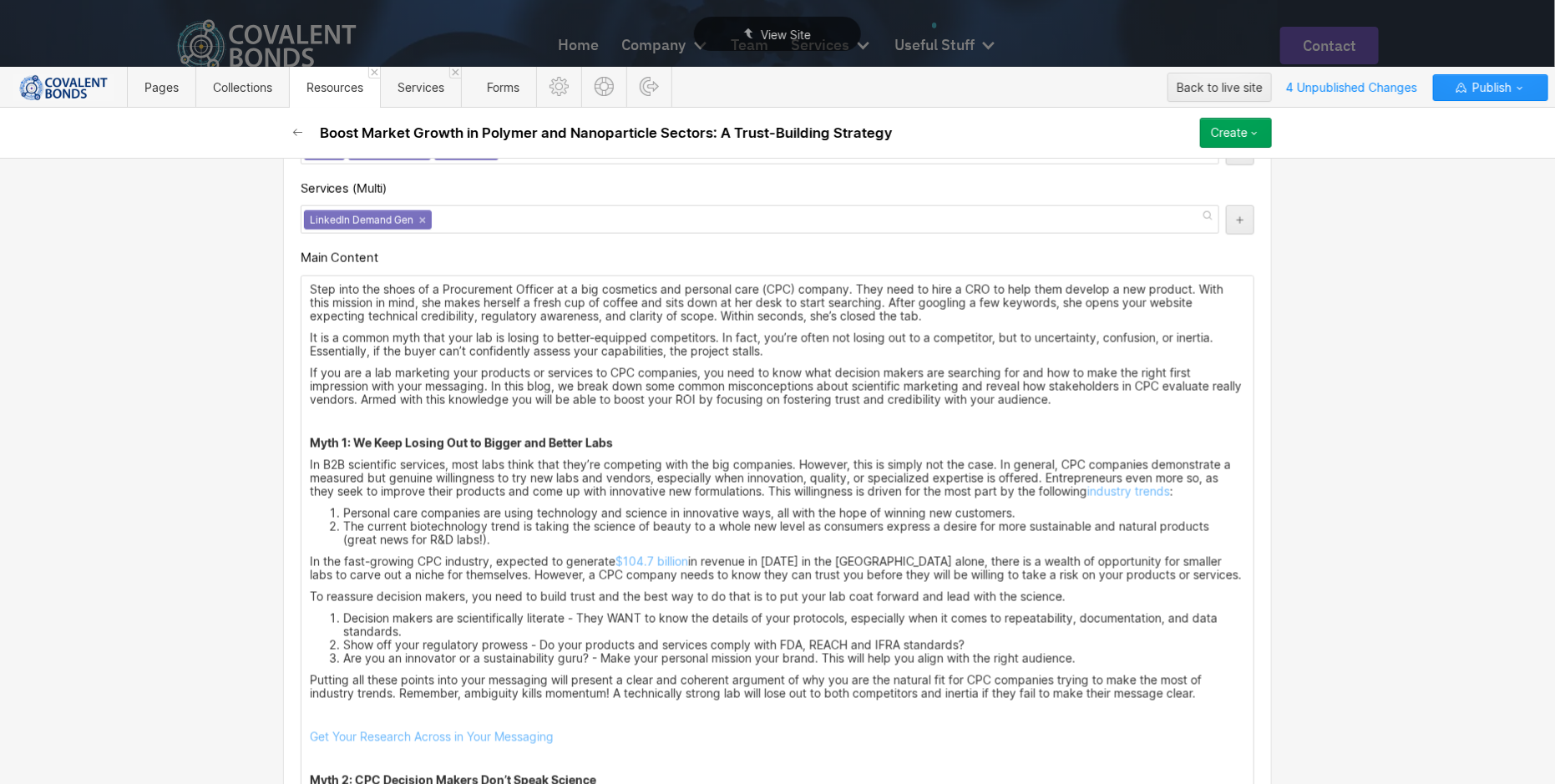
scroll to position [894, 0]
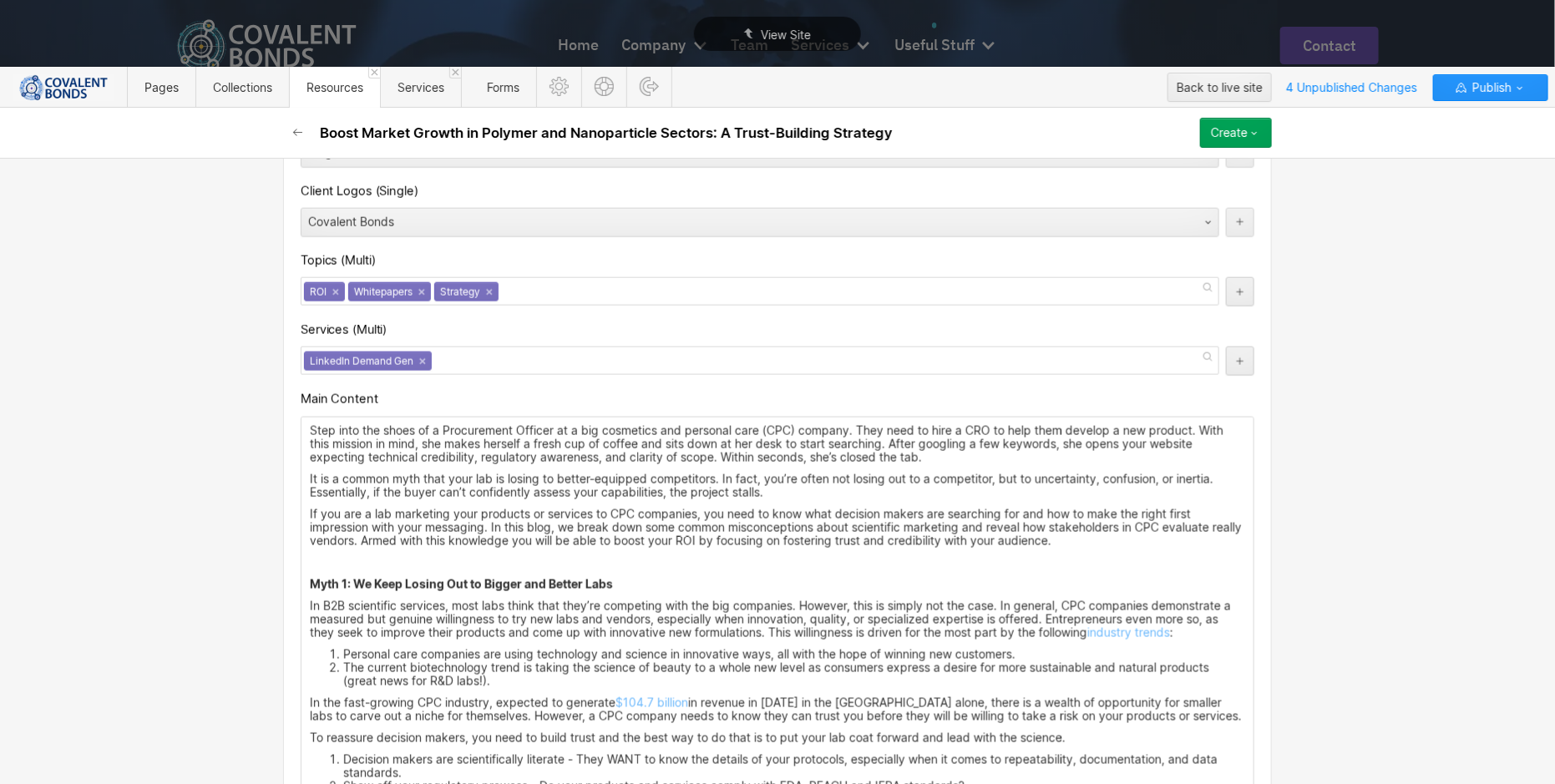
drag, startPoint x: 1004, startPoint y: 533, endPoint x: 295, endPoint y: 422, distance: 717.6
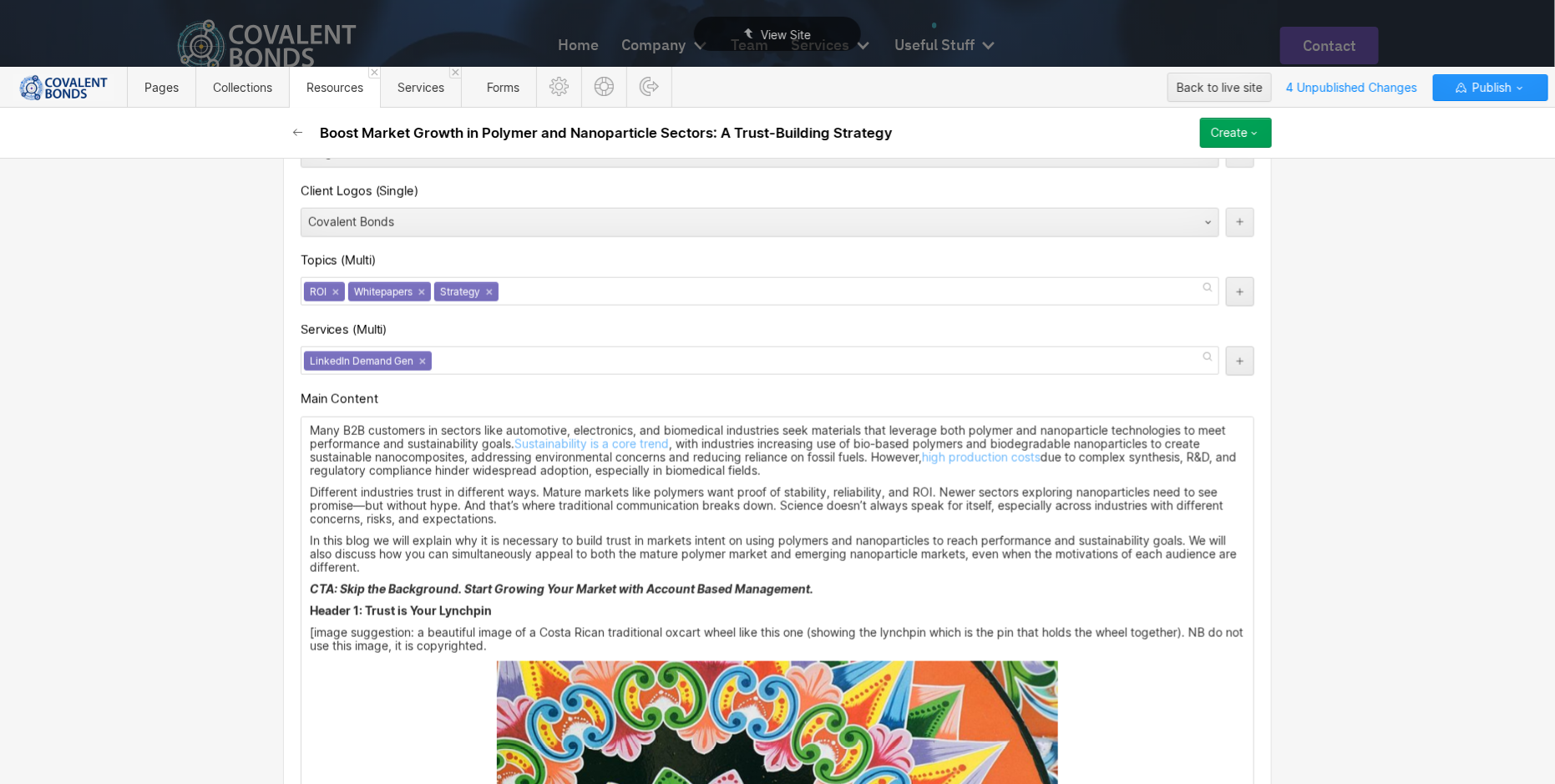
click at [792, 461] on p "Many B2B customers in sectors like automotive, electronics, and biomedical indu…" at bounding box center [778, 451] width 936 height 54
click at [357, 496] on p "Different industries trust in different ways. Mature markets like polymers want…" at bounding box center [778, 505] width 936 height 40
click at [541, 509] on p "Different industries trust in different ways. Mature markets like polymers want…" at bounding box center [778, 505] width 936 height 40
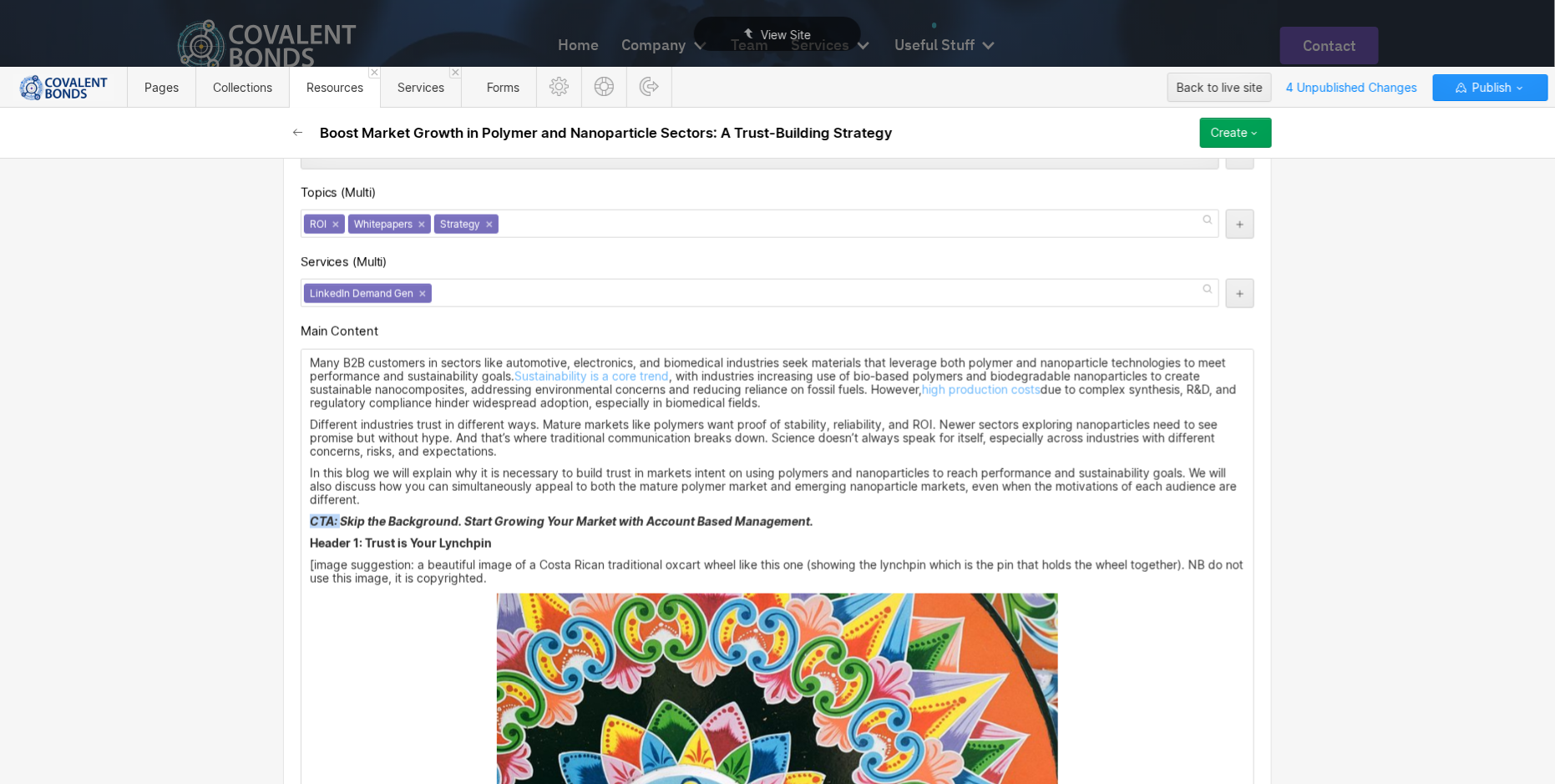
drag, startPoint x: 335, startPoint y: 510, endPoint x: 292, endPoint y: 510, distance: 43.0
drag, startPoint x: 795, startPoint y: 513, endPoint x: 294, endPoint y: 529, distance: 501.3
drag, startPoint x: 786, startPoint y: 513, endPoint x: 283, endPoint y: 512, distance: 503.0
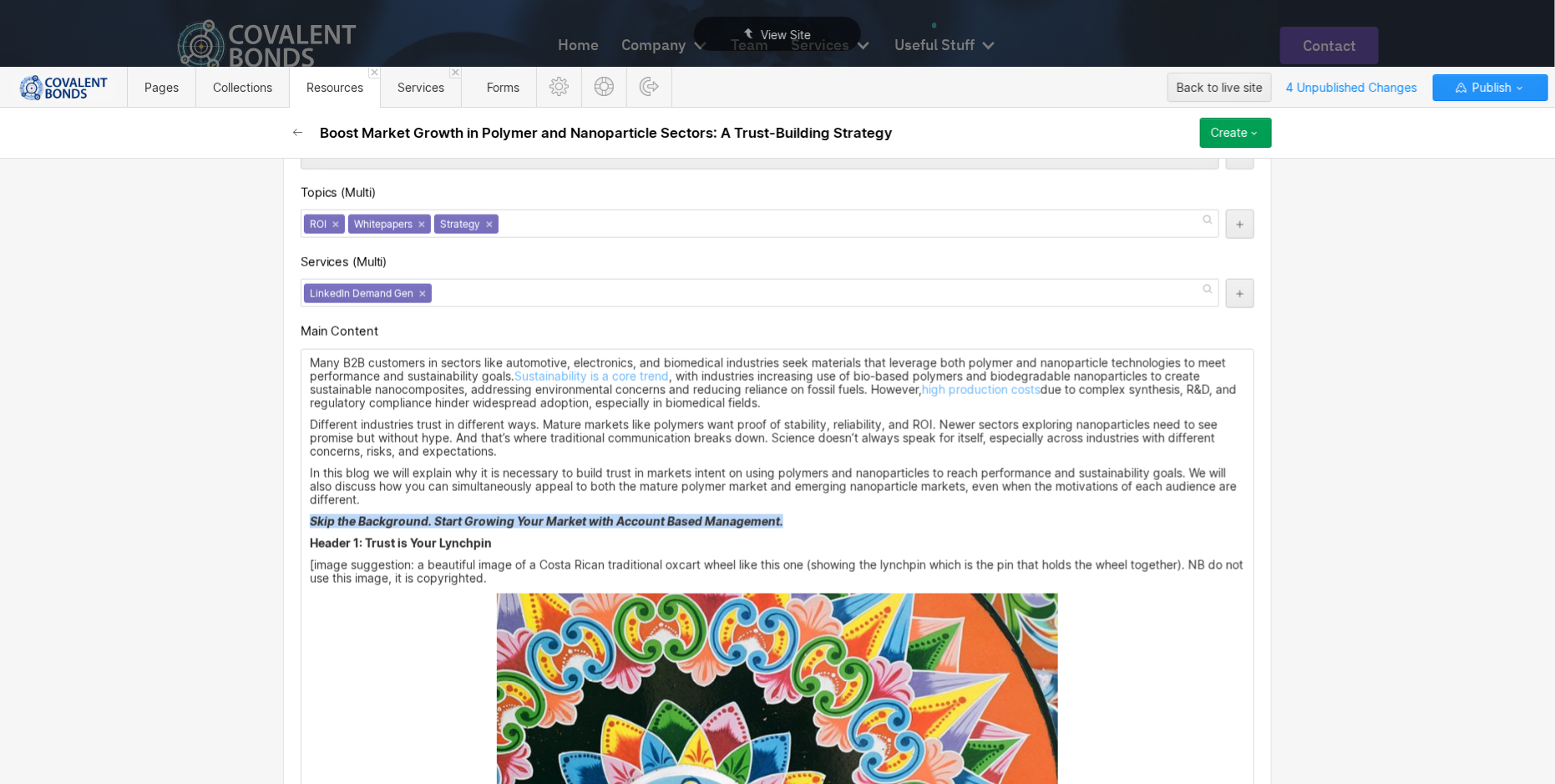
click at [379, 491] on div at bounding box center [379, 487] width 31 height 25
click at [805, 515] on p "Skip the Background. Start Growing Your Market with Account Based Management." at bounding box center [778, 522] width 936 height 14
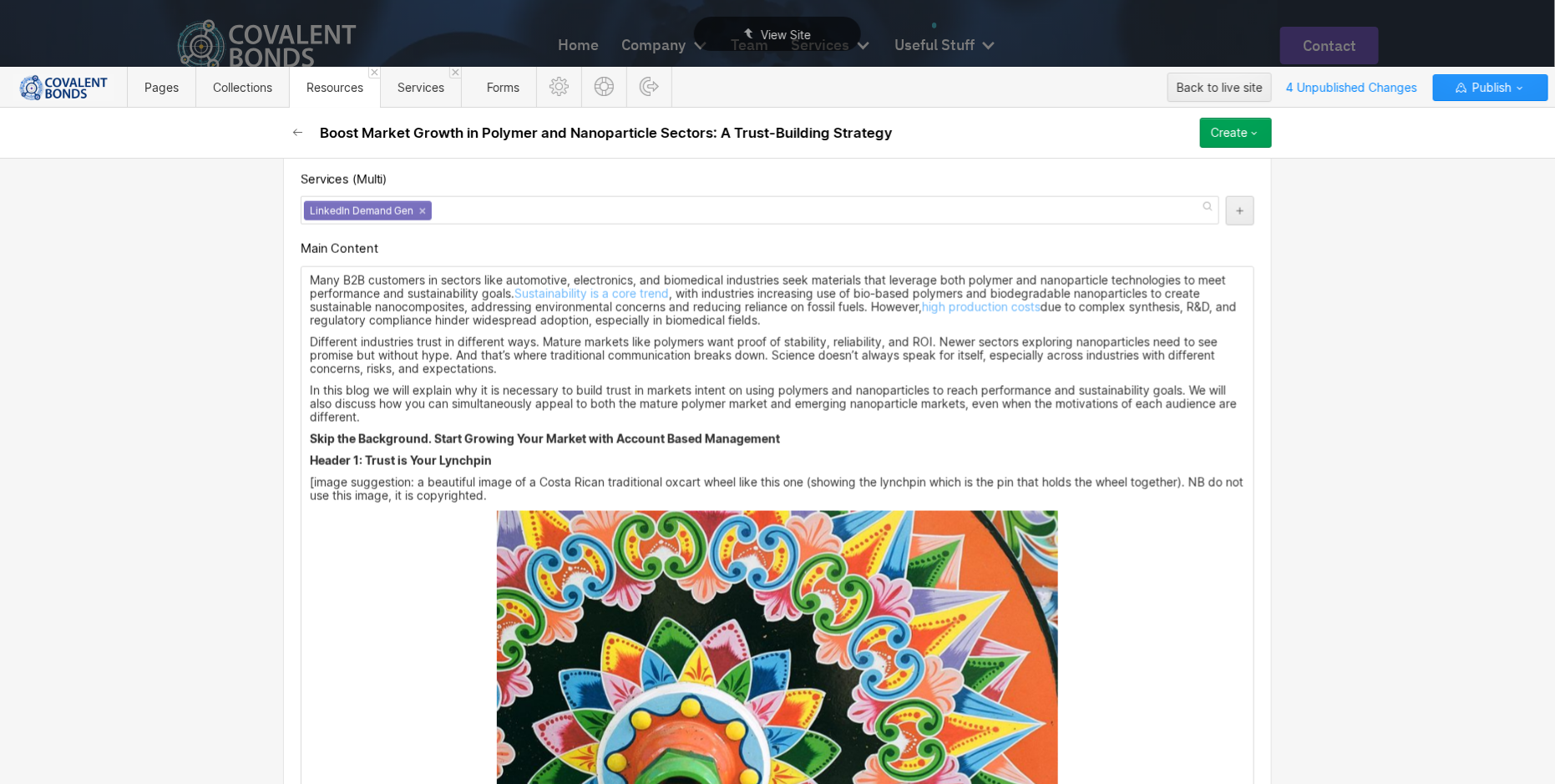
scroll to position [1056, 0]
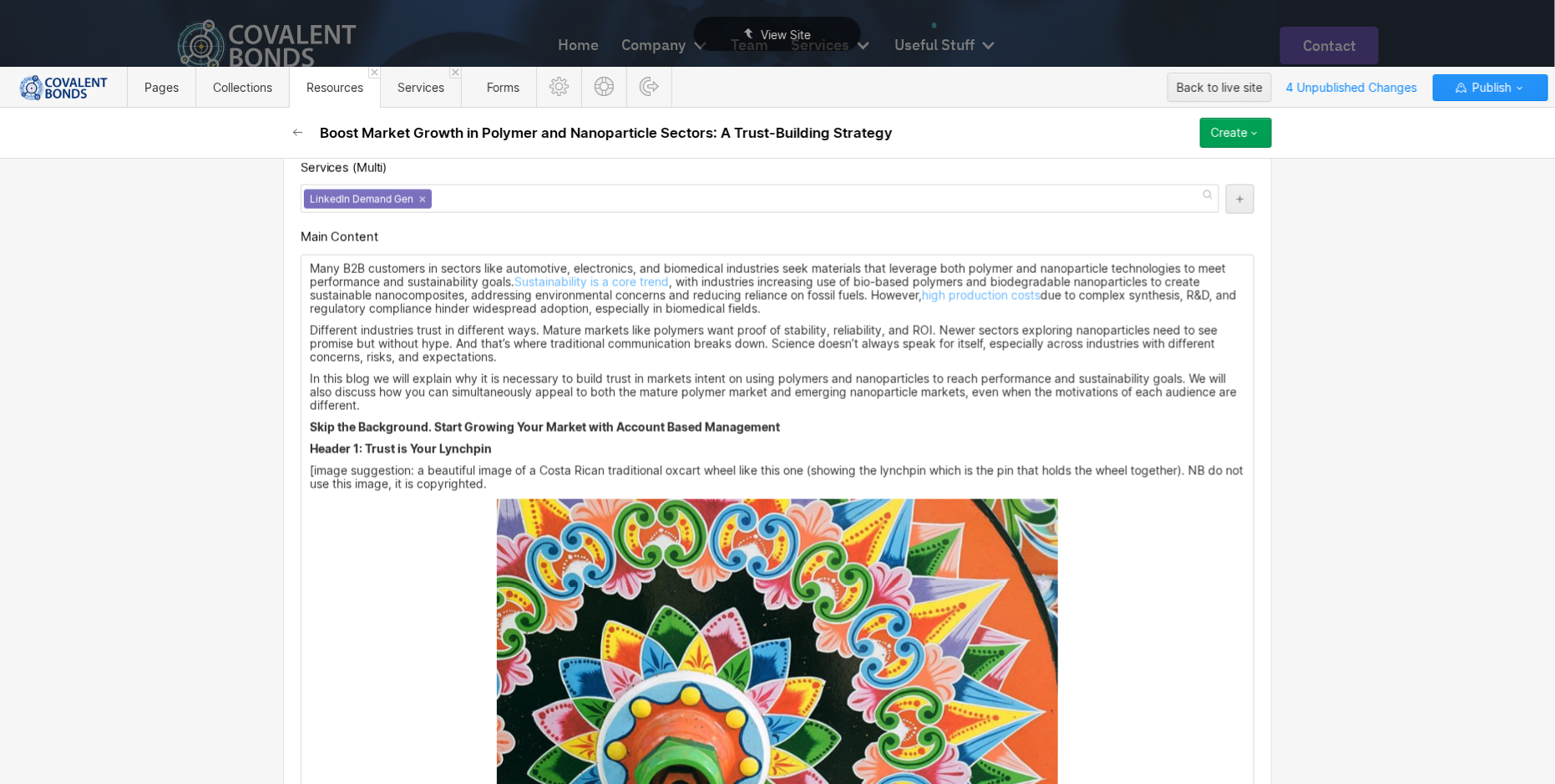
click at [361, 448] on strong "Header 1: Trust is Your Lynchpin" at bounding box center [401, 449] width 182 height 15
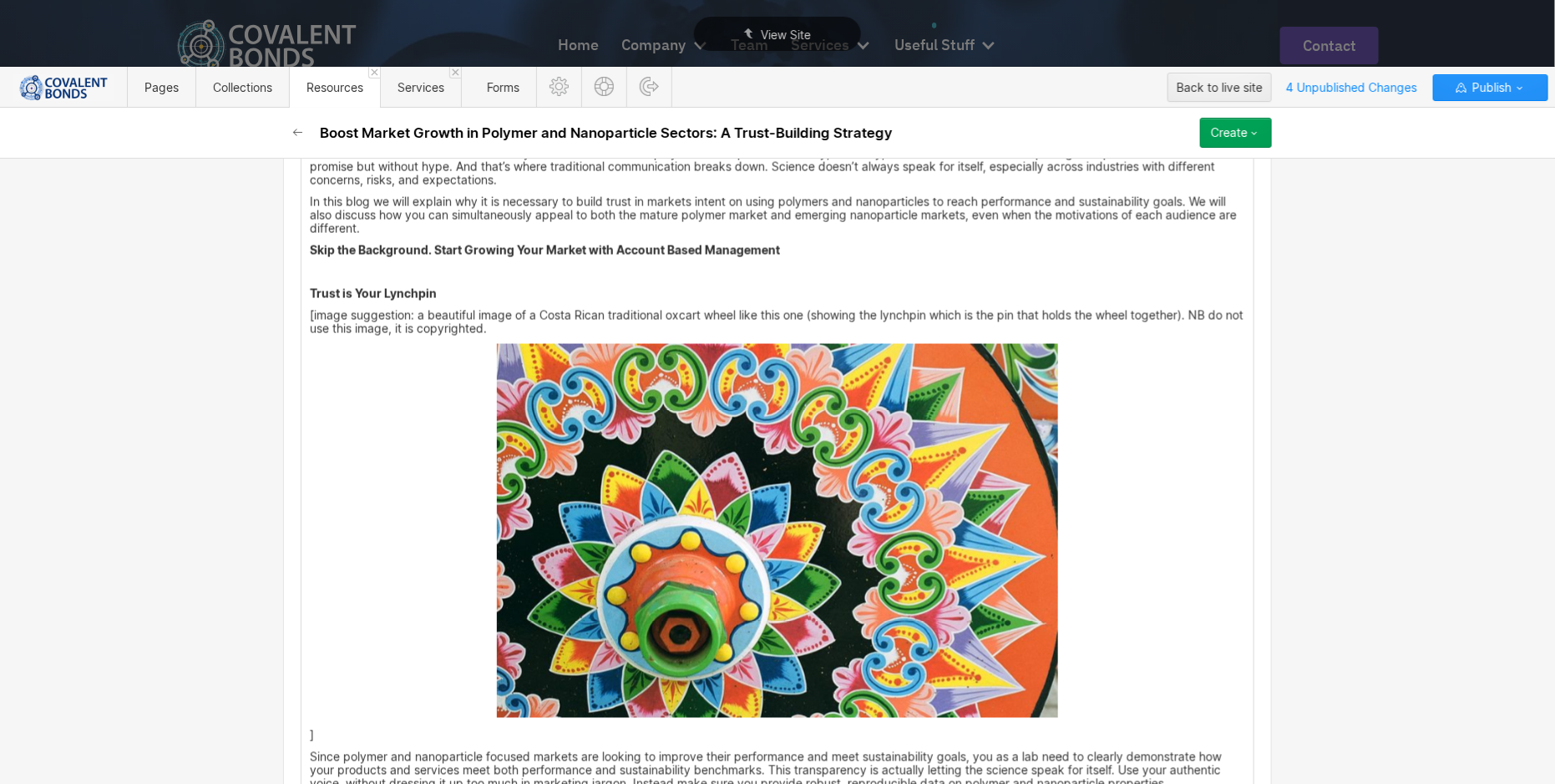
scroll to position [1236, 0]
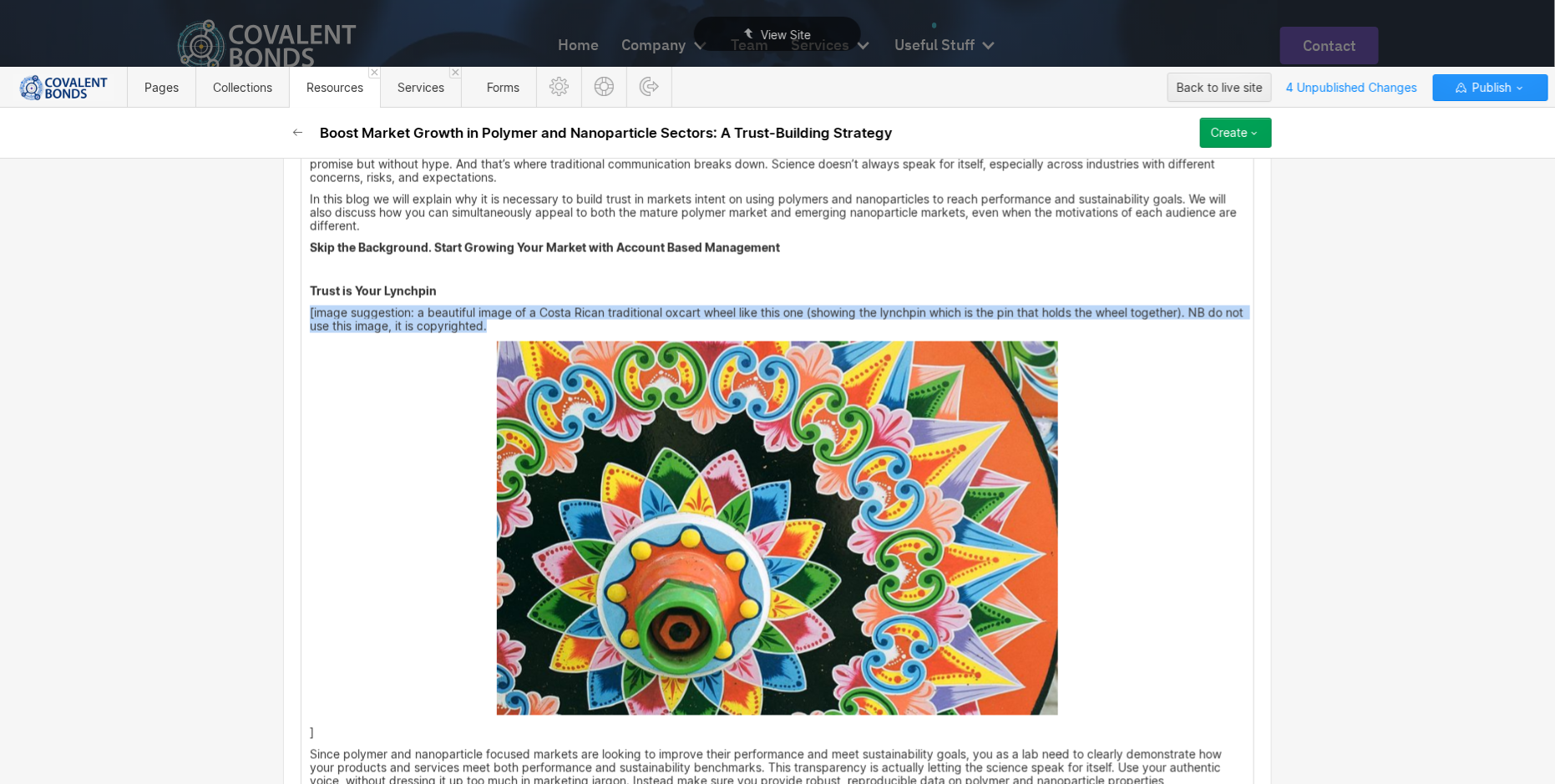
drag, startPoint x: 516, startPoint y: 318, endPoint x: 283, endPoint y: 308, distance: 233.2
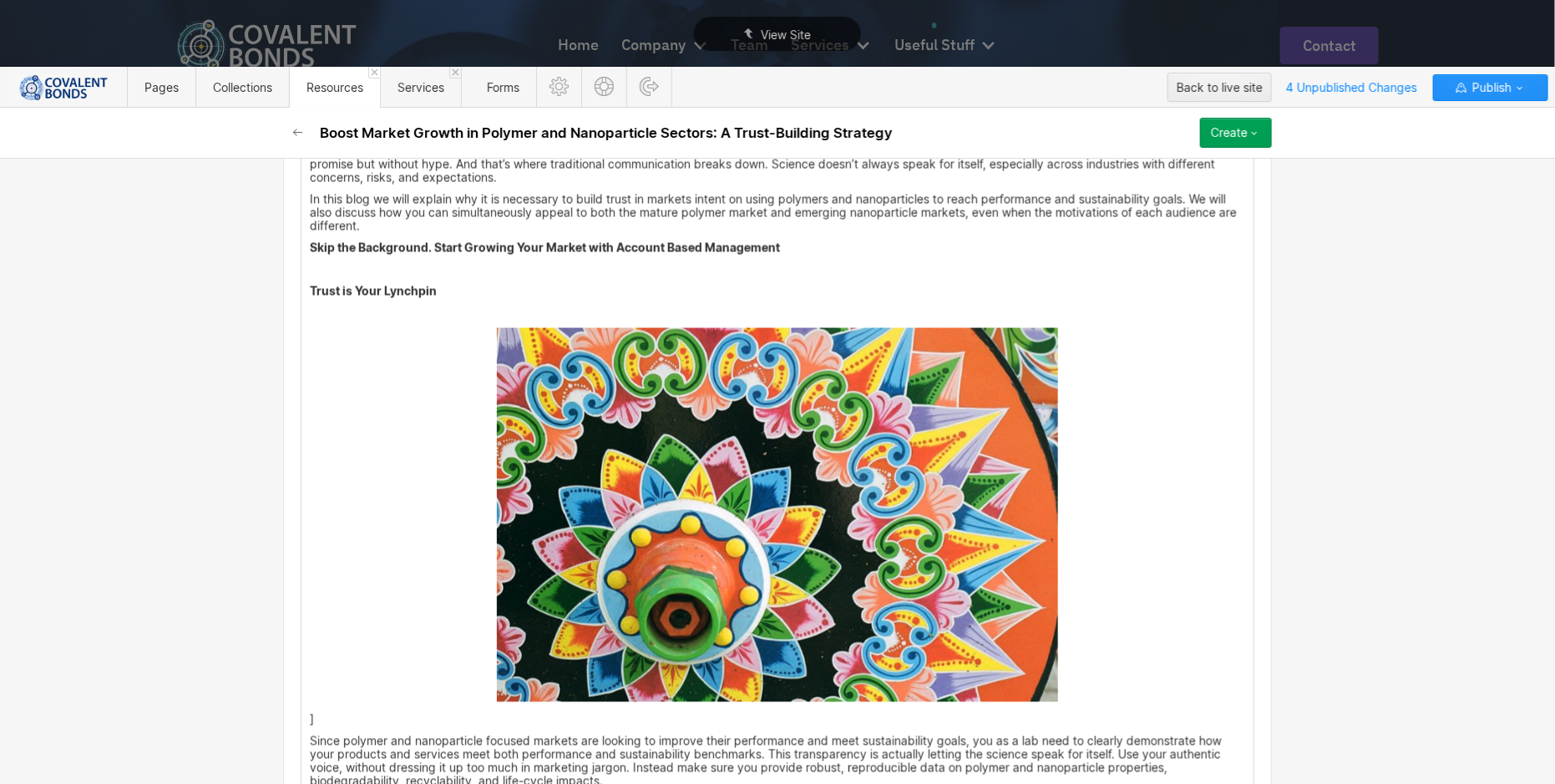
click at [460, 288] on p "Trust is Your Lynchpin" at bounding box center [778, 291] width 936 height 14
click at [570, 393] on img at bounding box center [778, 515] width 561 height 374
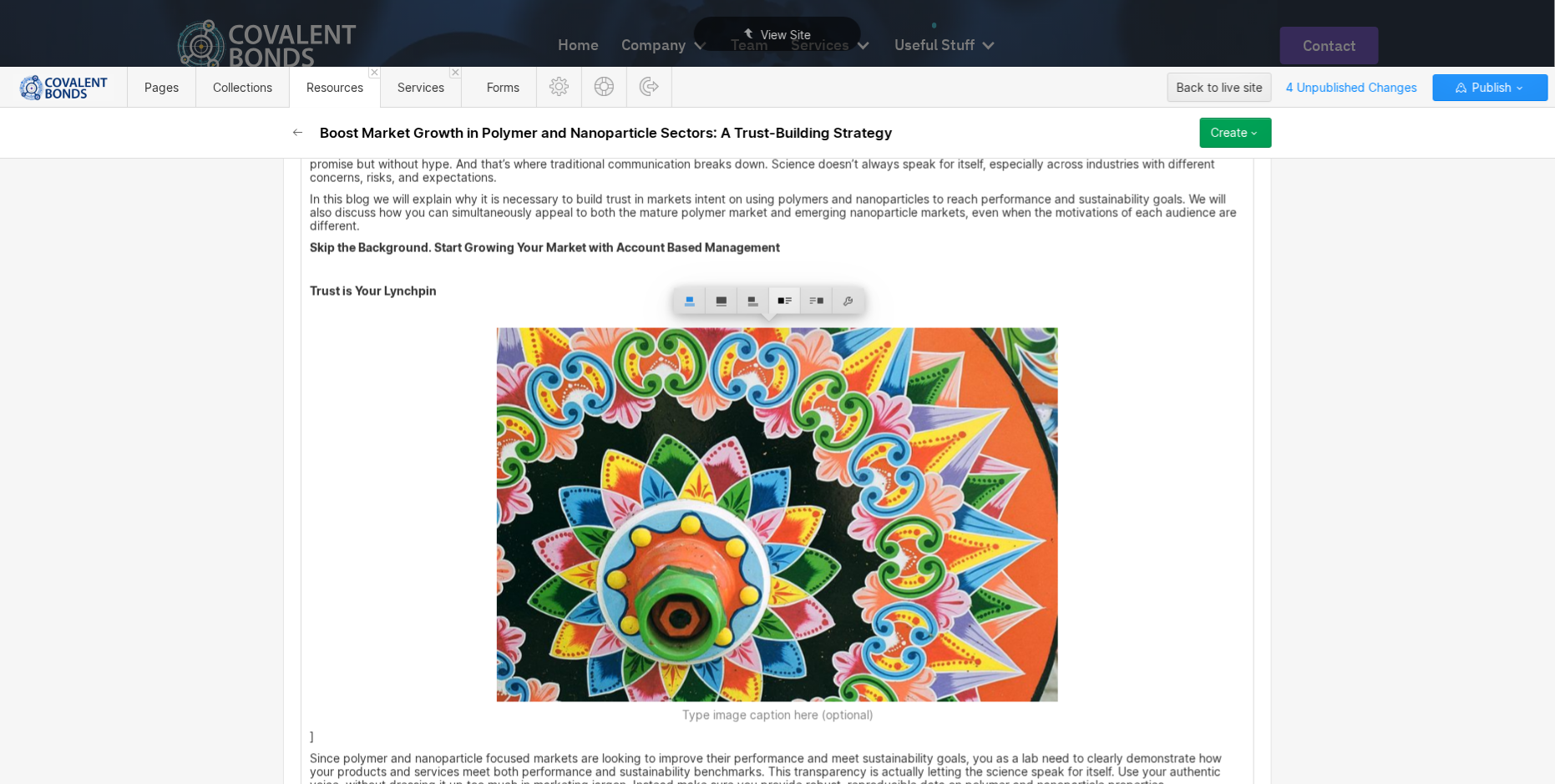
click at [787, 307] on div at bounding box center [785, 301] width 31 height 25
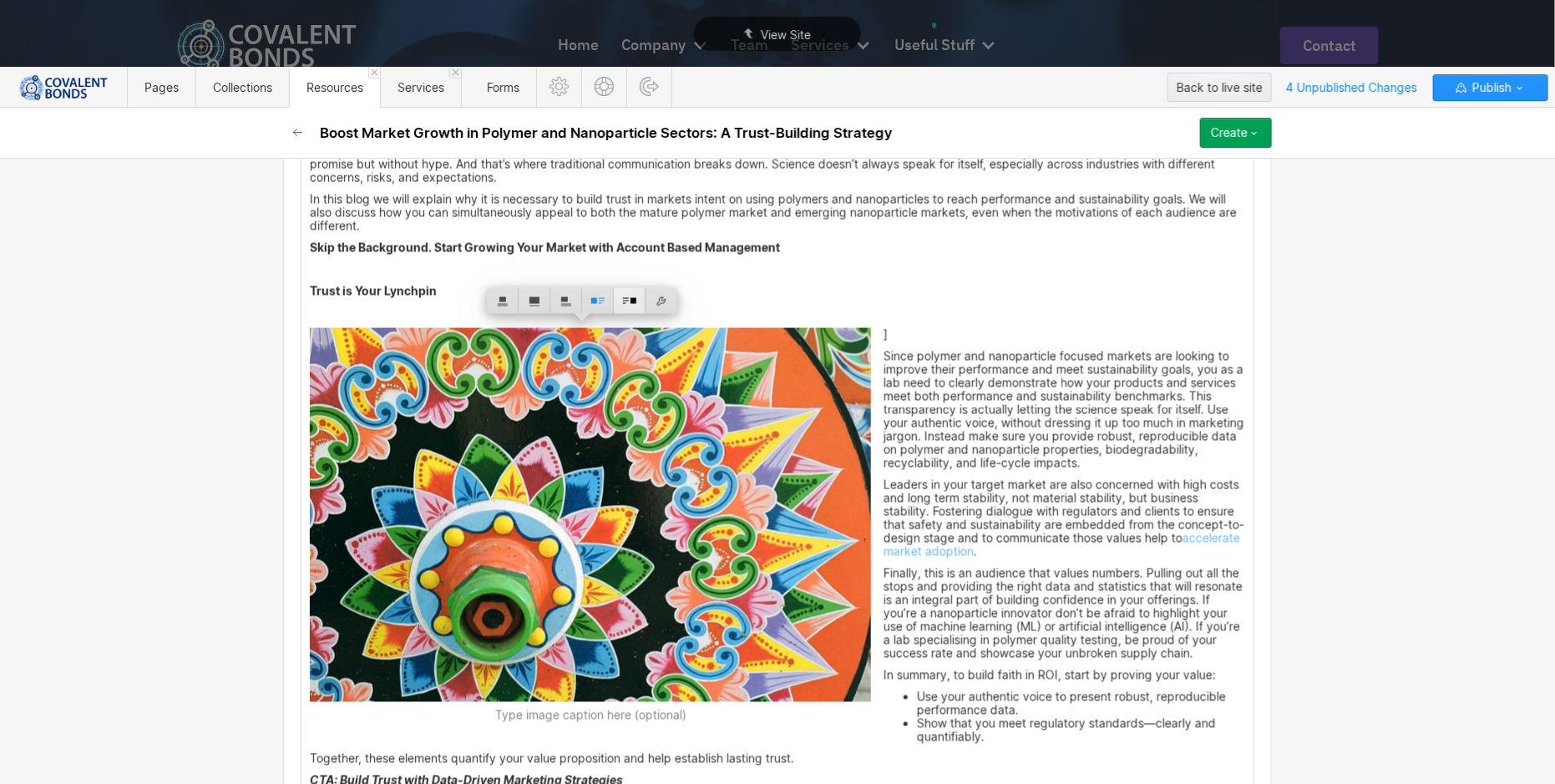
click at [629, 303] on div at bounding box center [630, 301] width 31 height 25
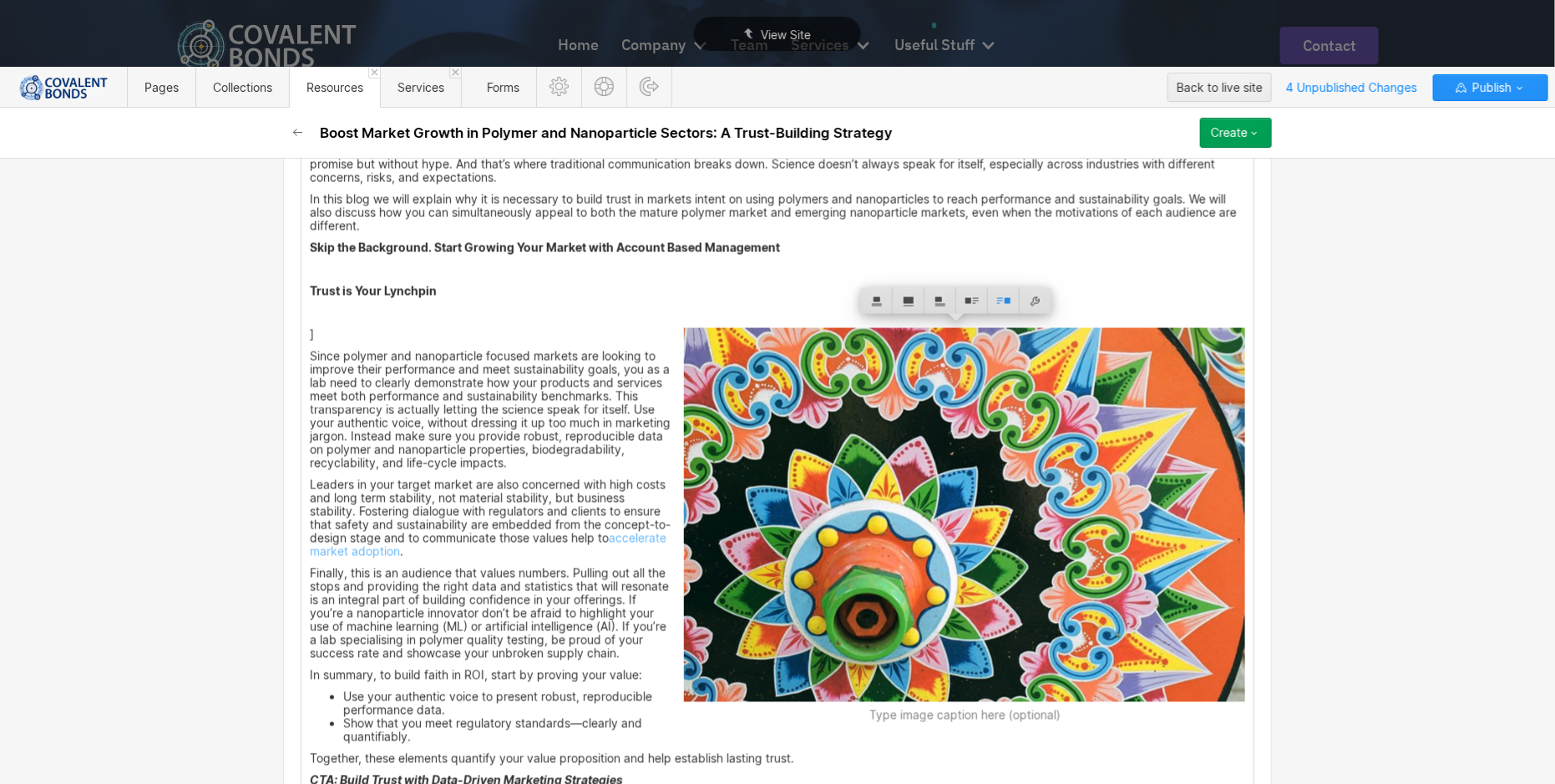
click at [516, 328] on p "]" at bounding box center [778, 335] width 936 height 14
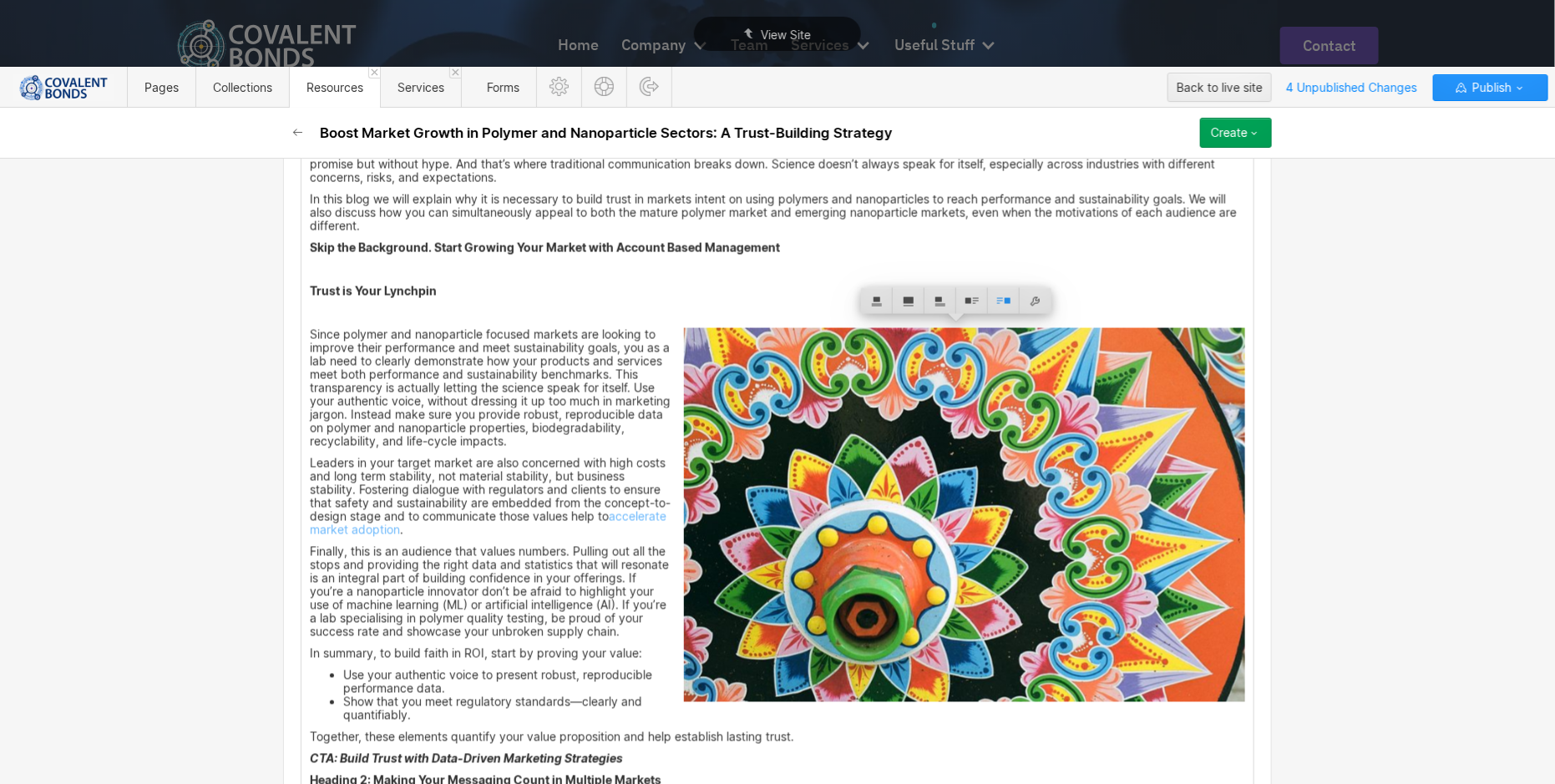
click at [310, 331] on p "Since polymer and nanoparticle focused markets are looking to improve their per…" at bounding box center [778, 388] width 936 height 120
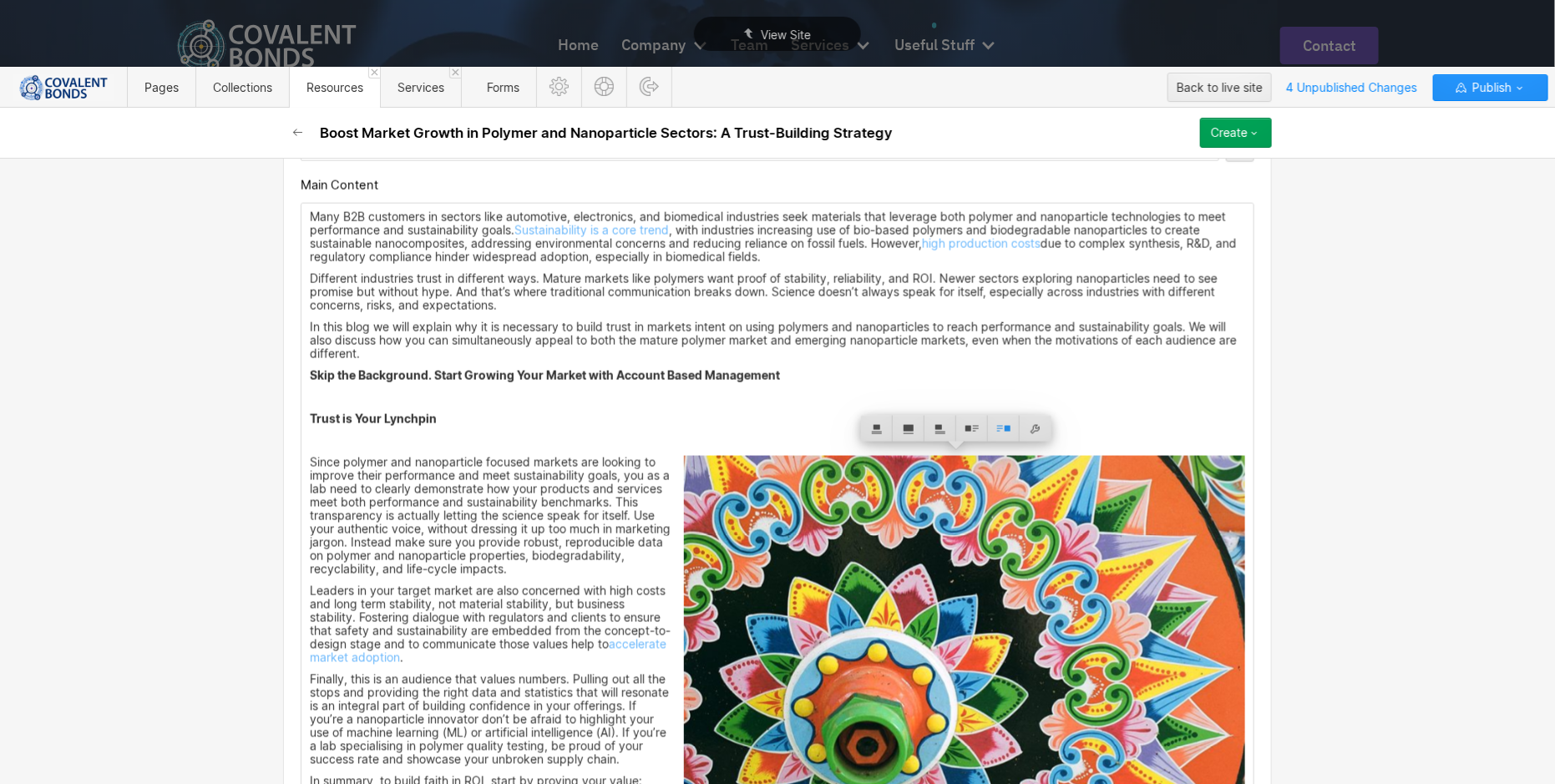
scroll to position [1111, 0]
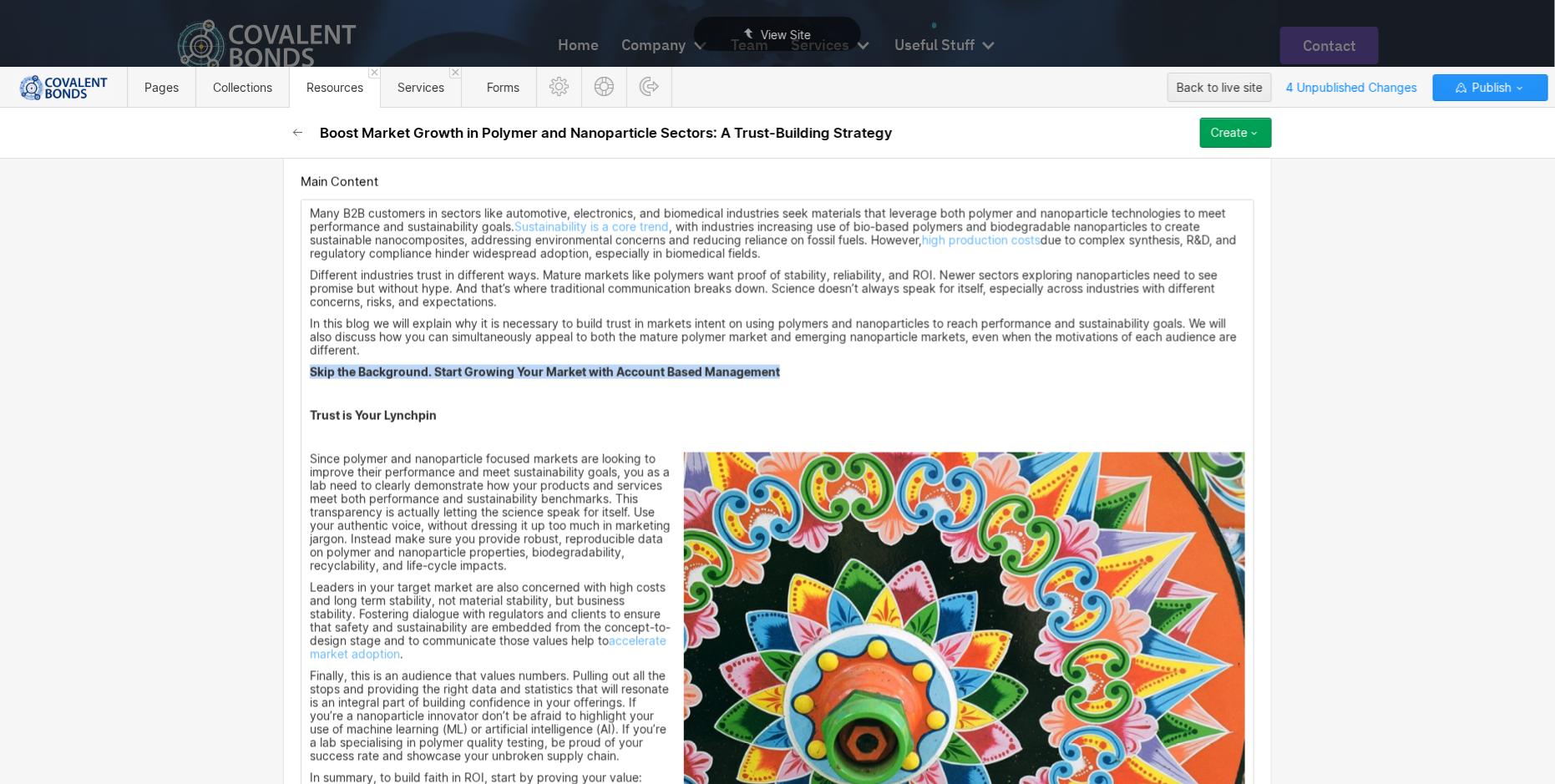
drag, startPoint x: 804, startPoint y: 360, endPoint x: 275, endPoint y: 370, distance: 529.1
click at [677, 345] on p "In this blog we will explain why it is necessary to build trust in markets inte…" at bounding box center [778, 337] width 936 height 40
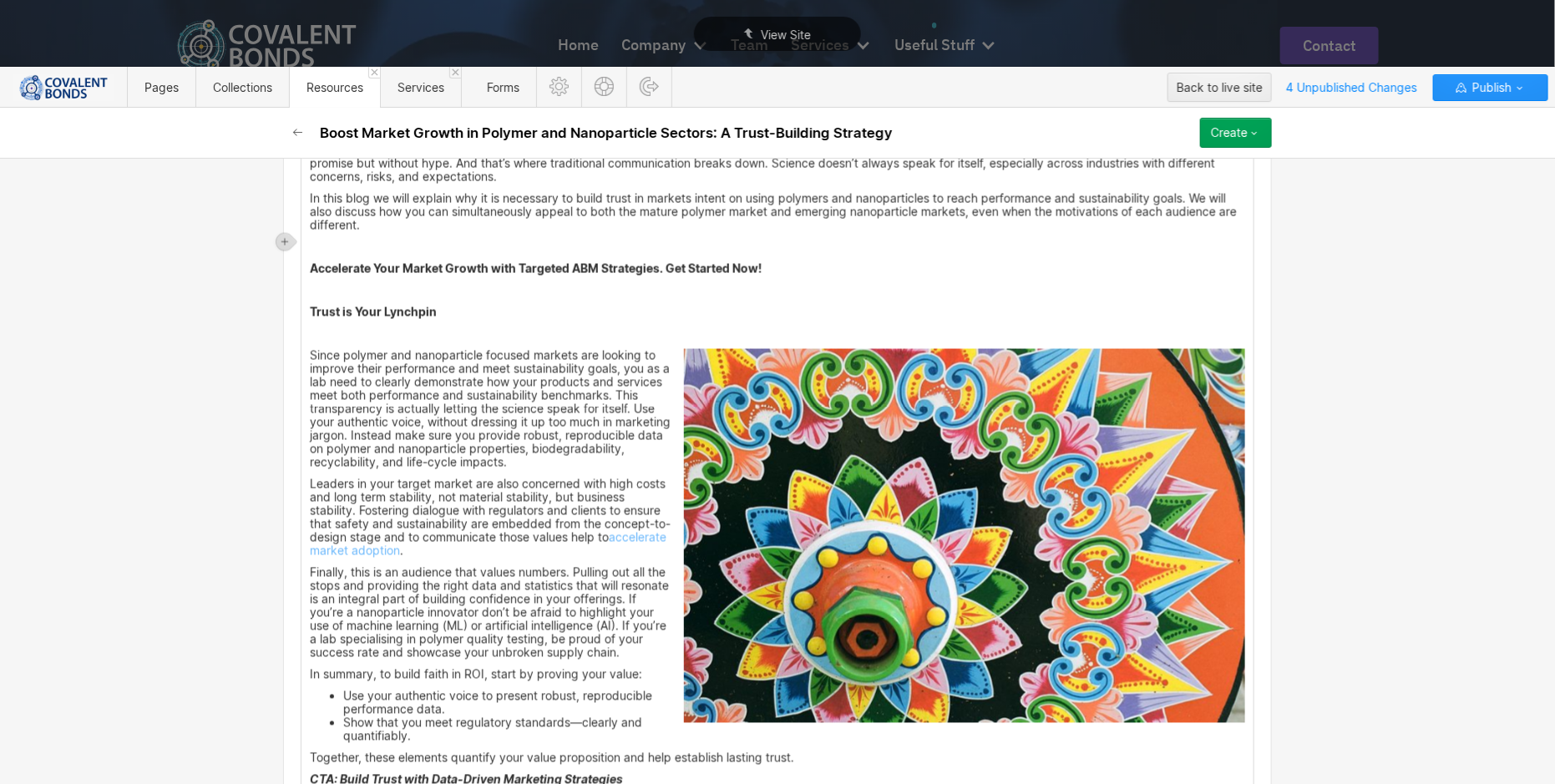
scroll to position [1238, 0]
drag, startPoint x: 444, startPoint y: 305, endPoint x: 272, endPoint y: 305, distance: 172.0
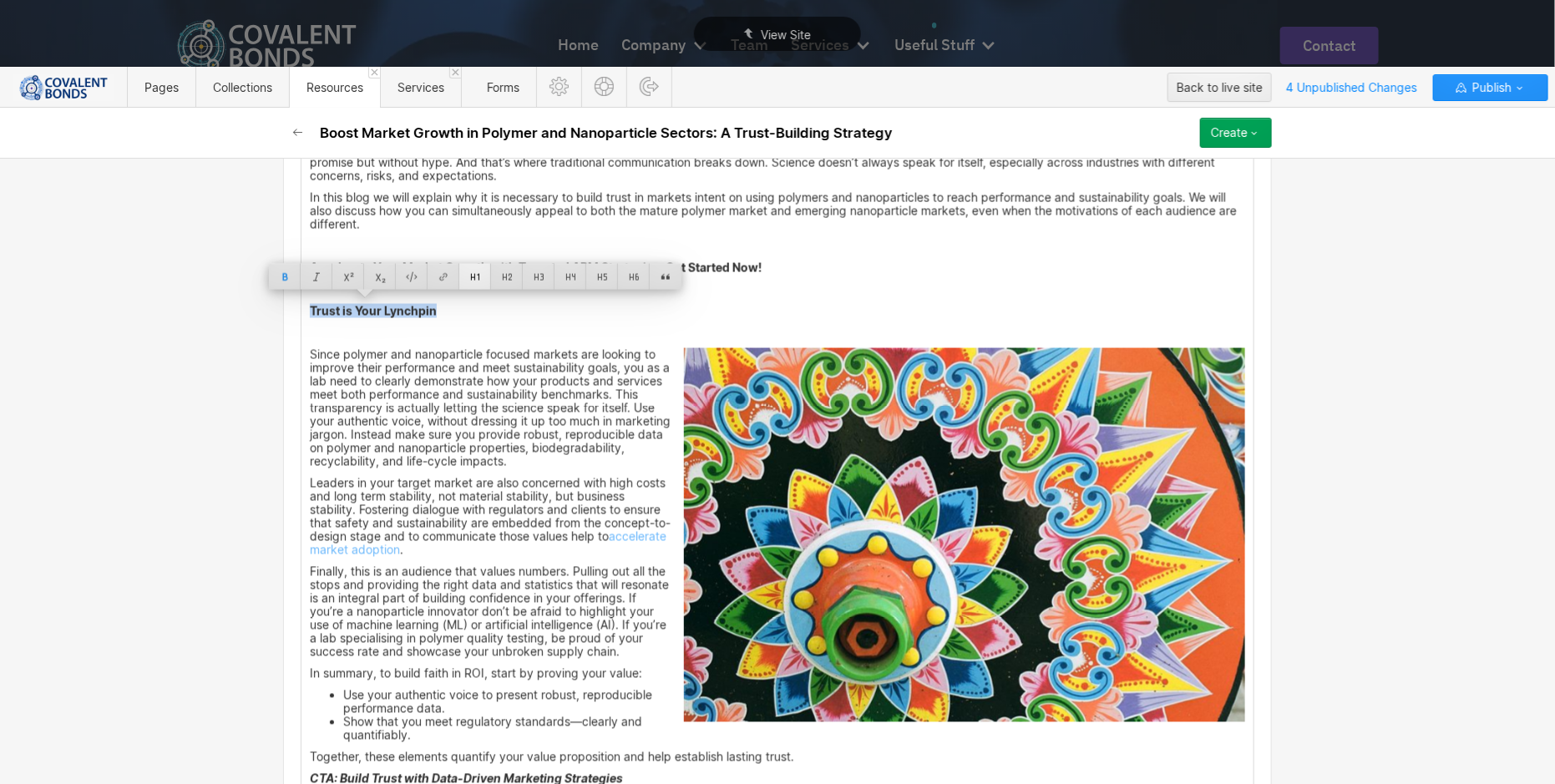
click at [472, 275] on div at bounding box center [475, 277] width 31 height 25
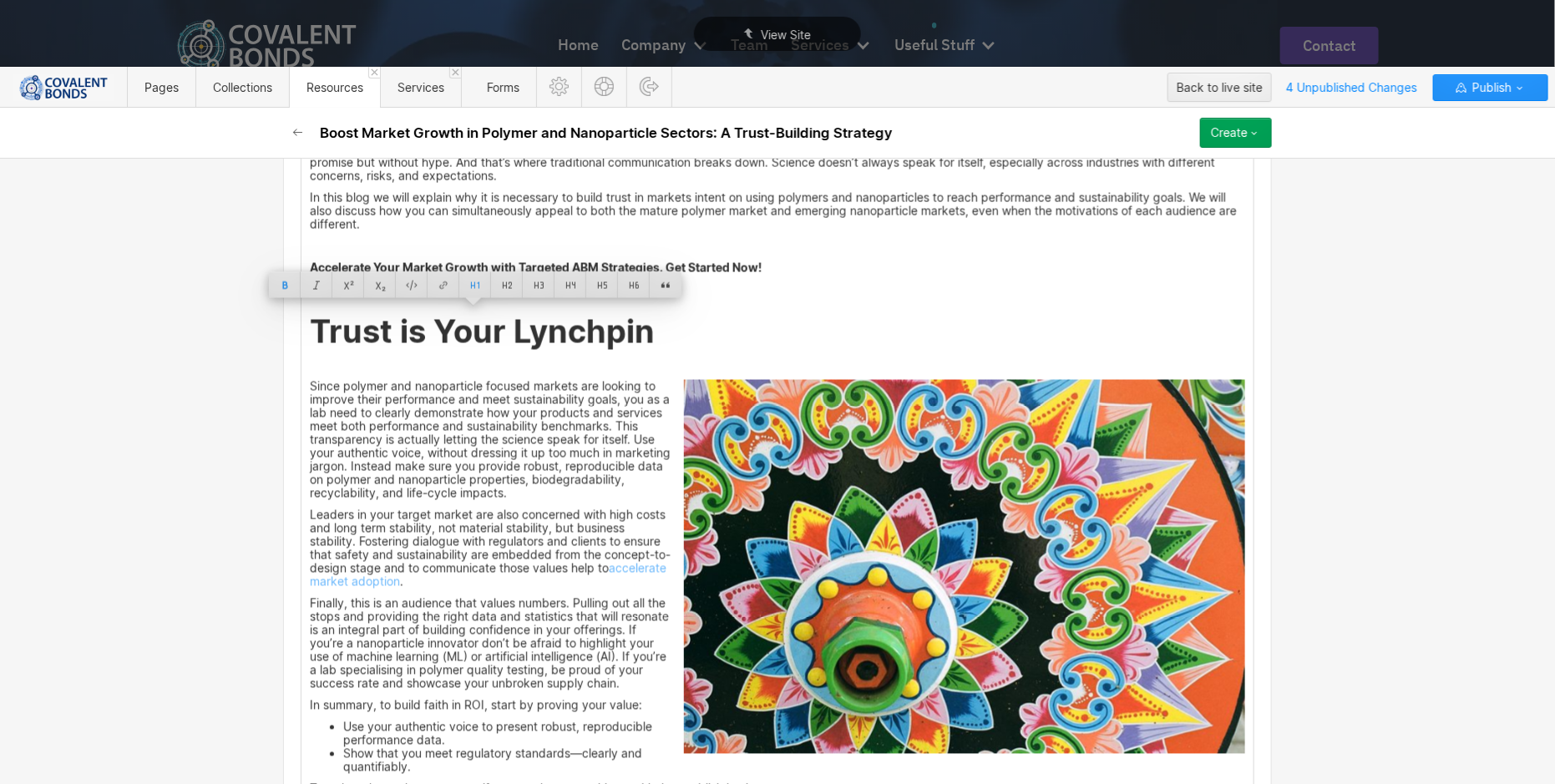
click at [686, 327] on h1 "Trust is Your Lynchpin" at bounding box center [778, 331] width 936 height 37
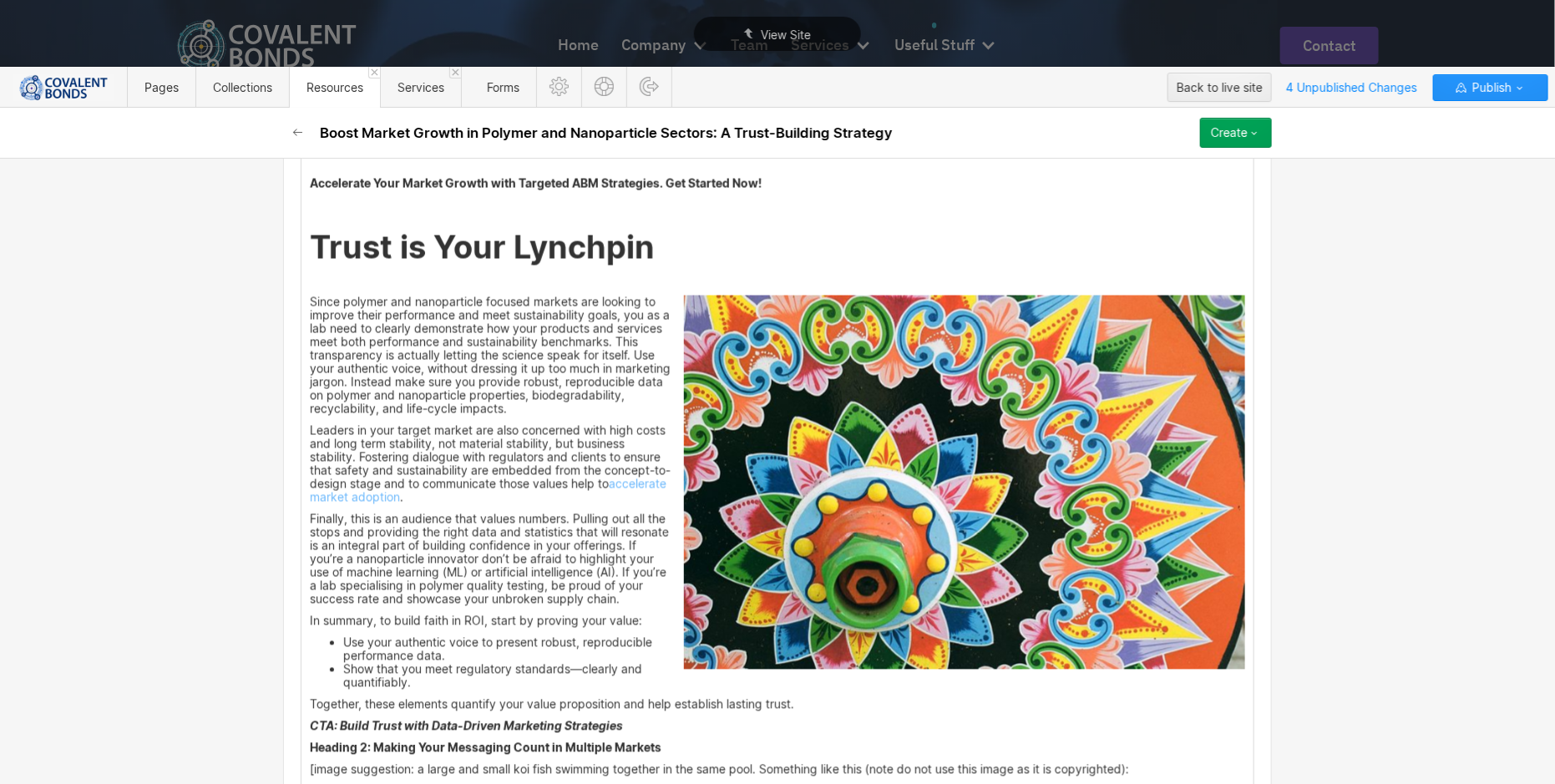
scroll to position [1338, 0]
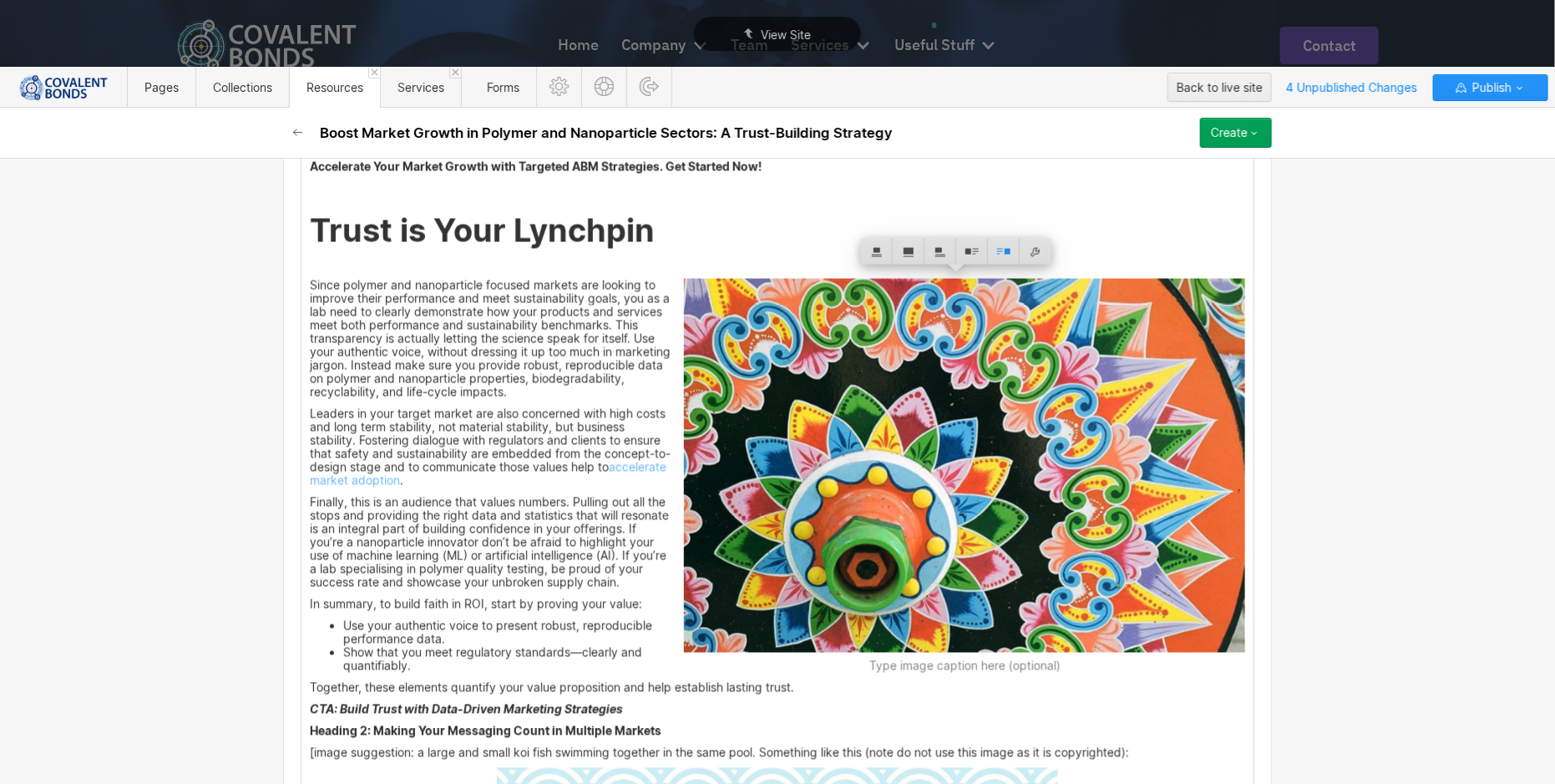
click at [735, 330] on img at bounding box center [965, 465] width 561 height 374
click at [947, 249] on div at bounding box center [941, 251] width 31 height 25
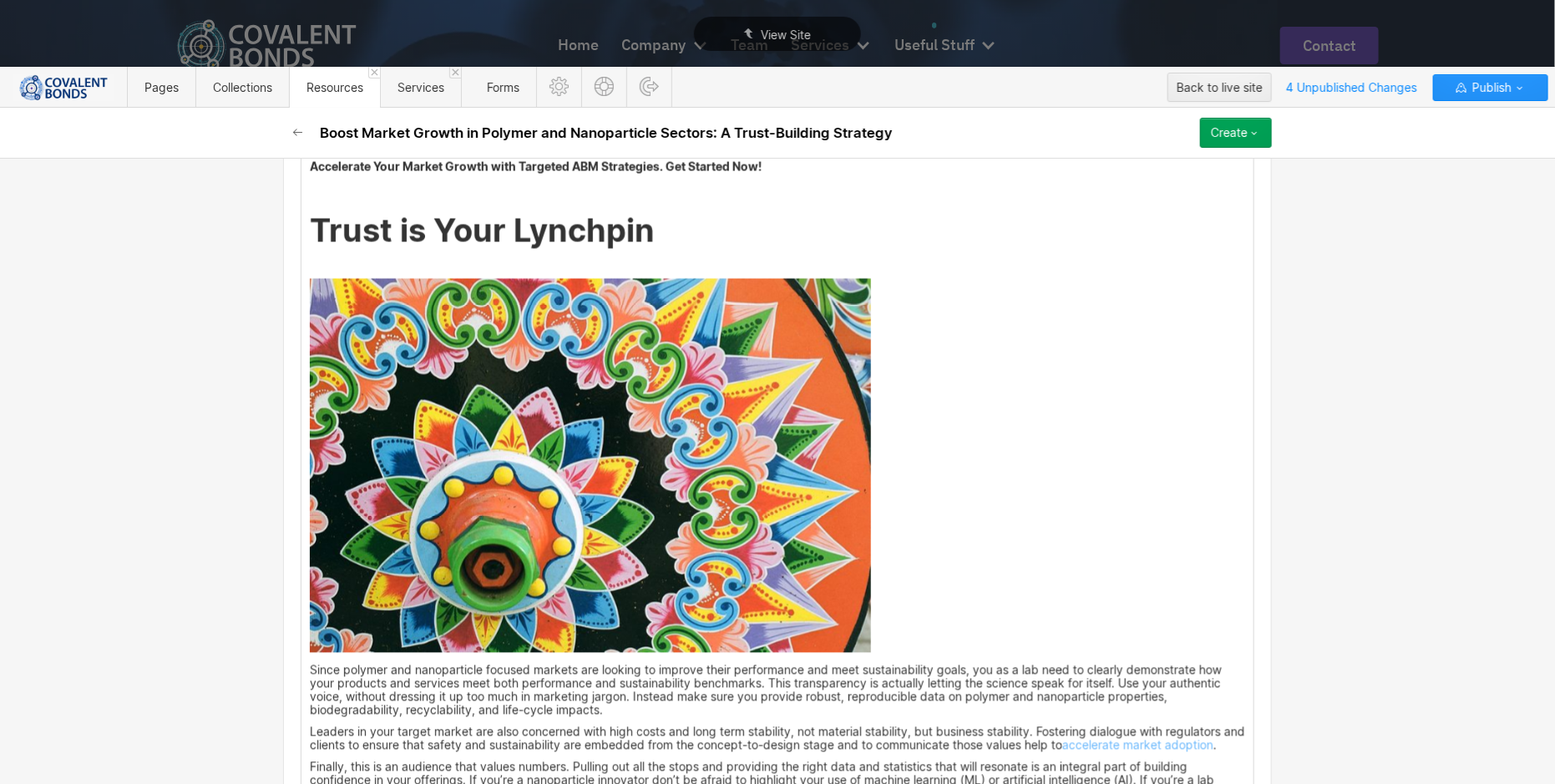
click at [837, 232] on h1 "Trust is Your Lynchpin" at bounding box center [778, 231] width 936 height 37
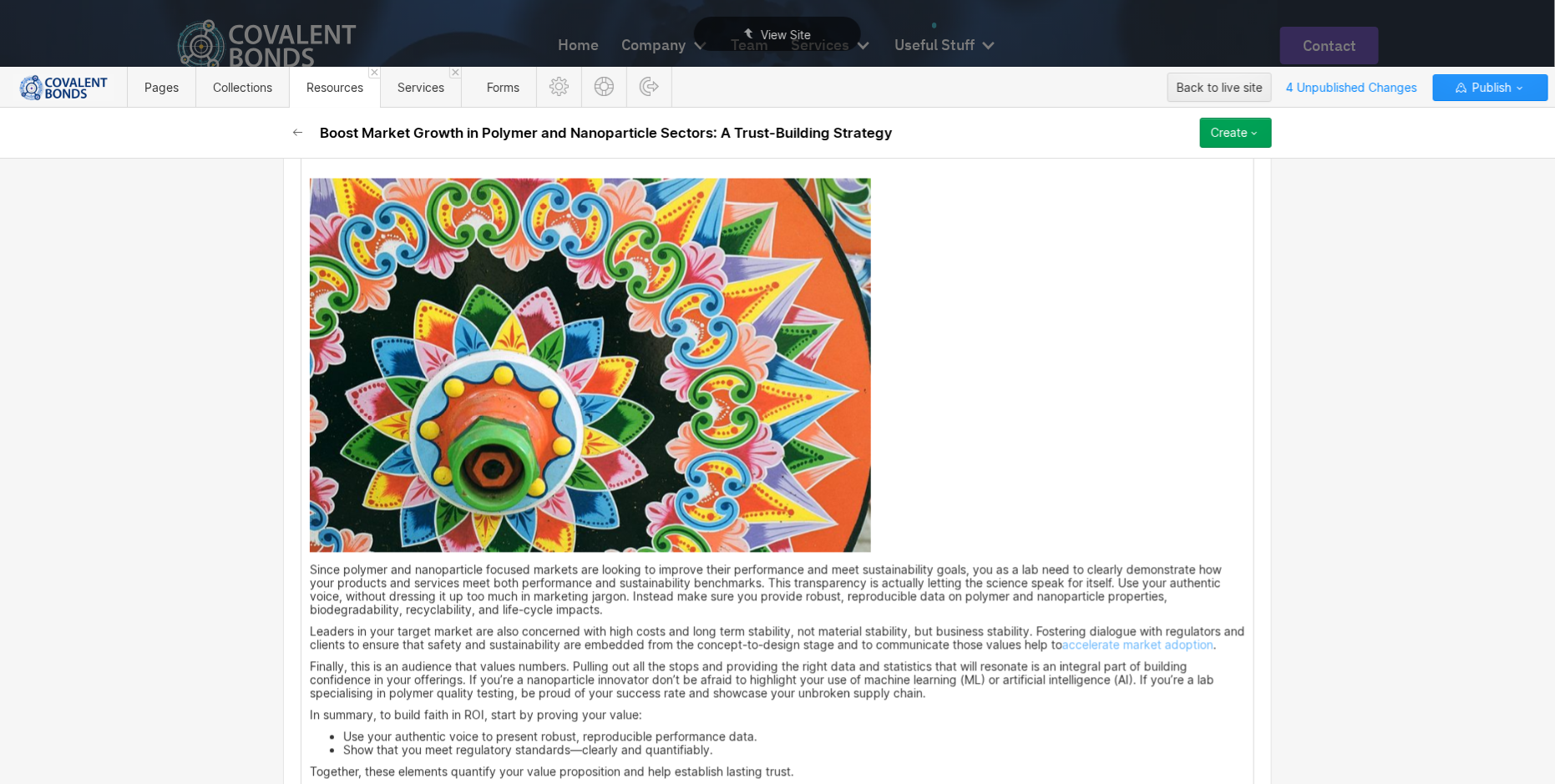
scroll to position [1459, 0]
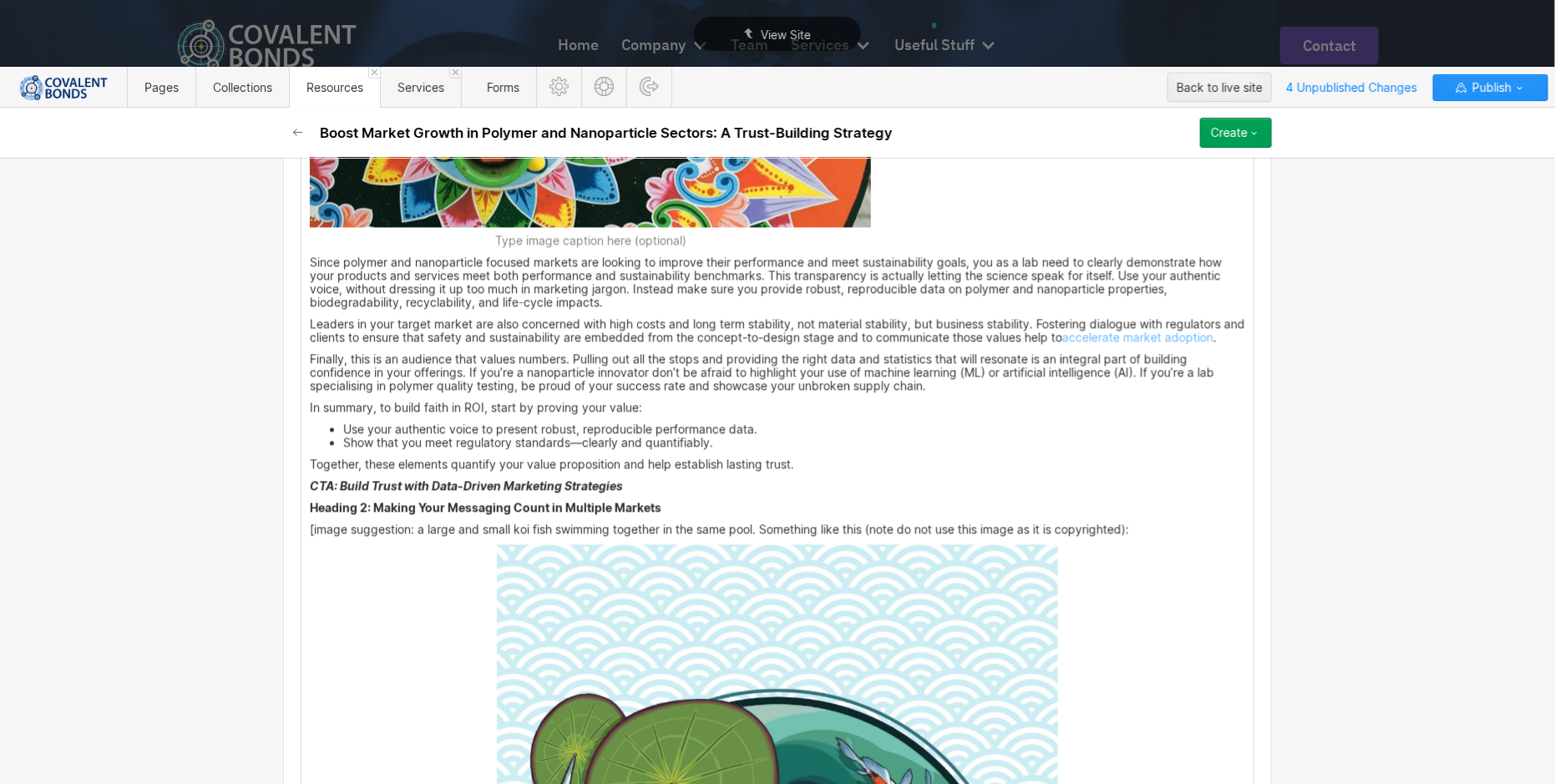
scroll to position [1766, 0]
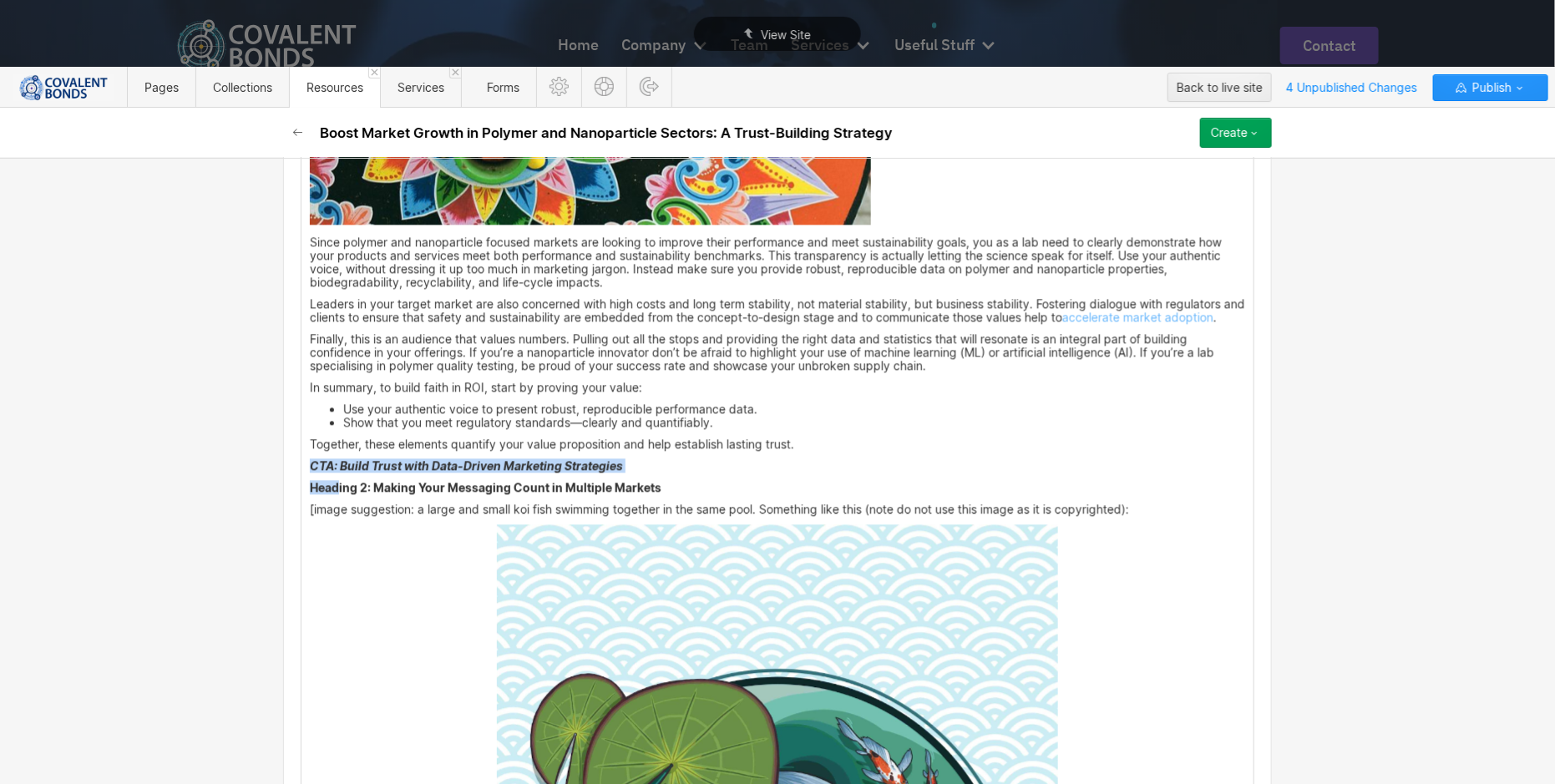
drag, startPoint x: 333, startPoint y: 495, endPoint x: 279, endPoint y: 468, distance: 60.4
click at [284, 468] on div "Custom fields Date [DATE] Meta Title Polymer & Nanoparticle: Trust-Building for…" at bounding box center [778, 653] width 989 height 4078
click at [316, 471] on em "CTA: Build Trust with Data-Driven Marketing Strategies" at bounding box center [466, 465] width 313 height 15
click at [332, 472] on em "CTA: Build Trust with Data-Driven Marketing Strategies" at bounding box center [466, 465] width 313 height 15
drag, startPoint x: 591, startPoint y: 471, endPoint x: 292, endPoint y: 472, distance: 299.0
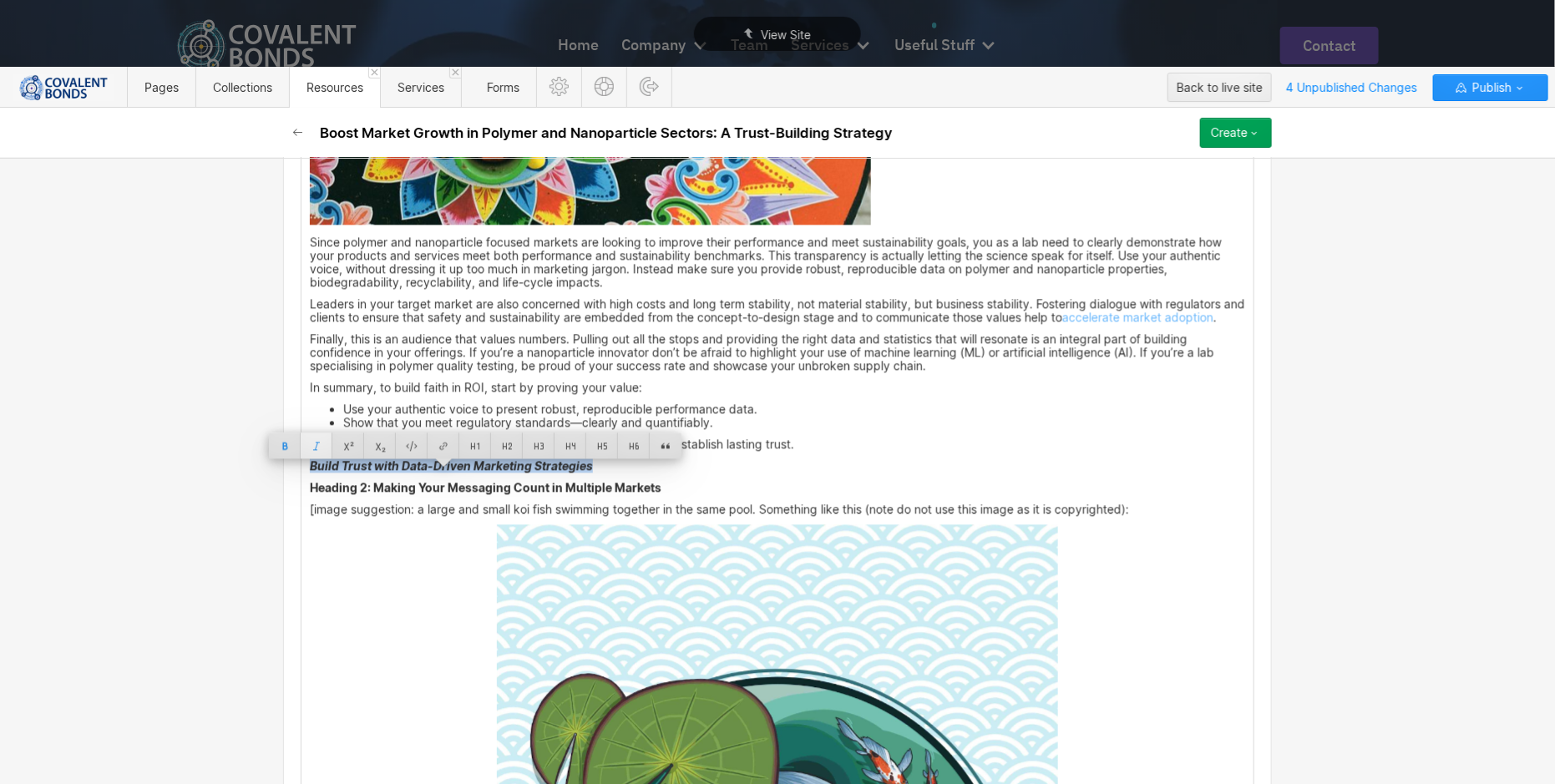
click at [319, 455] on div at bounding box center [316, 445] width 31 height 25
click at [819, 451] on p "Together, these elements quantify your value proposition and help establish las…" at bounding box center [778, 445] width 936 height 14
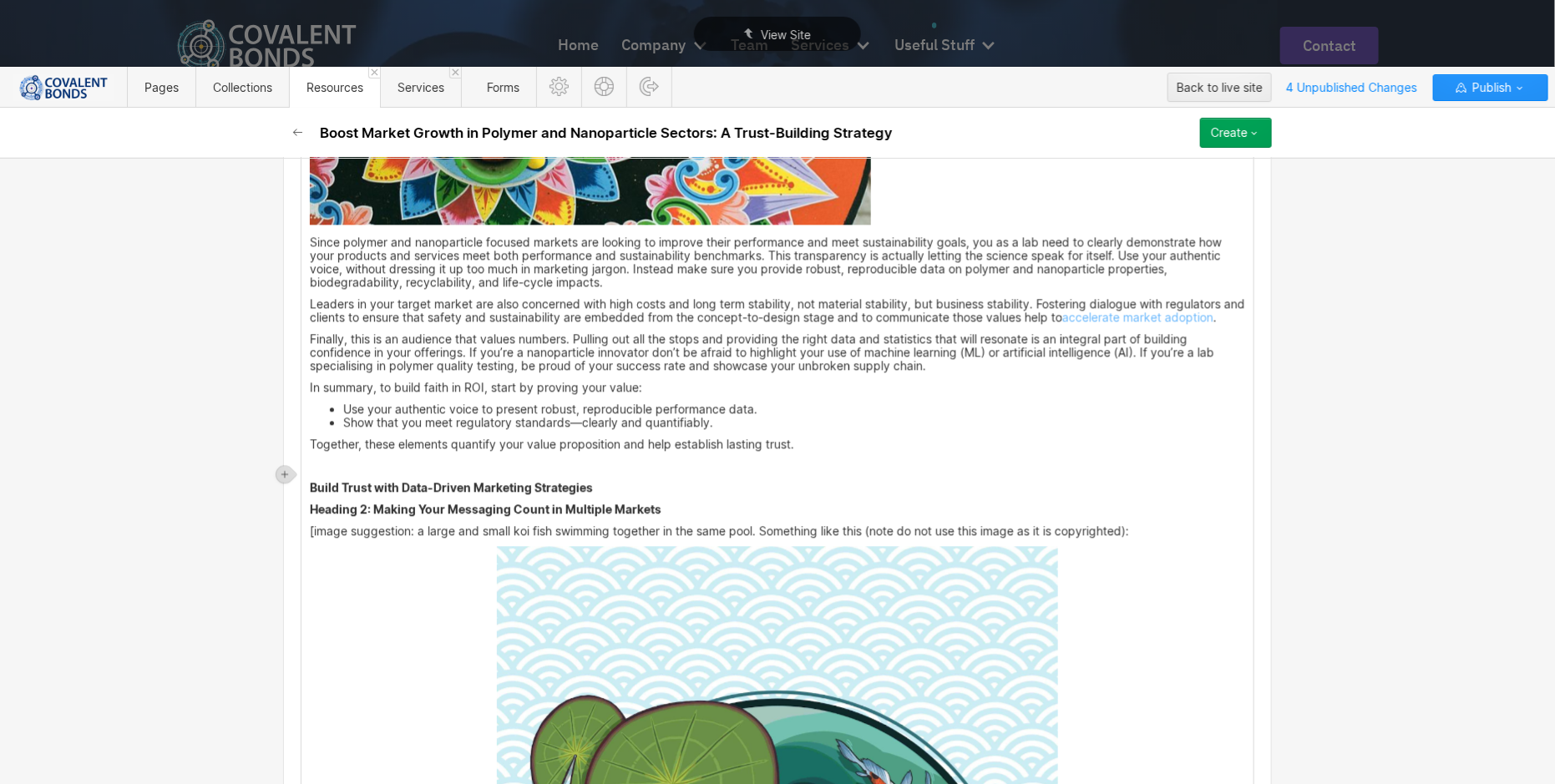
click at [735, 492] on p "Build Trust with Data-Driven Marketing Strategies" at bounding box center [778, 488] width 936 height 14
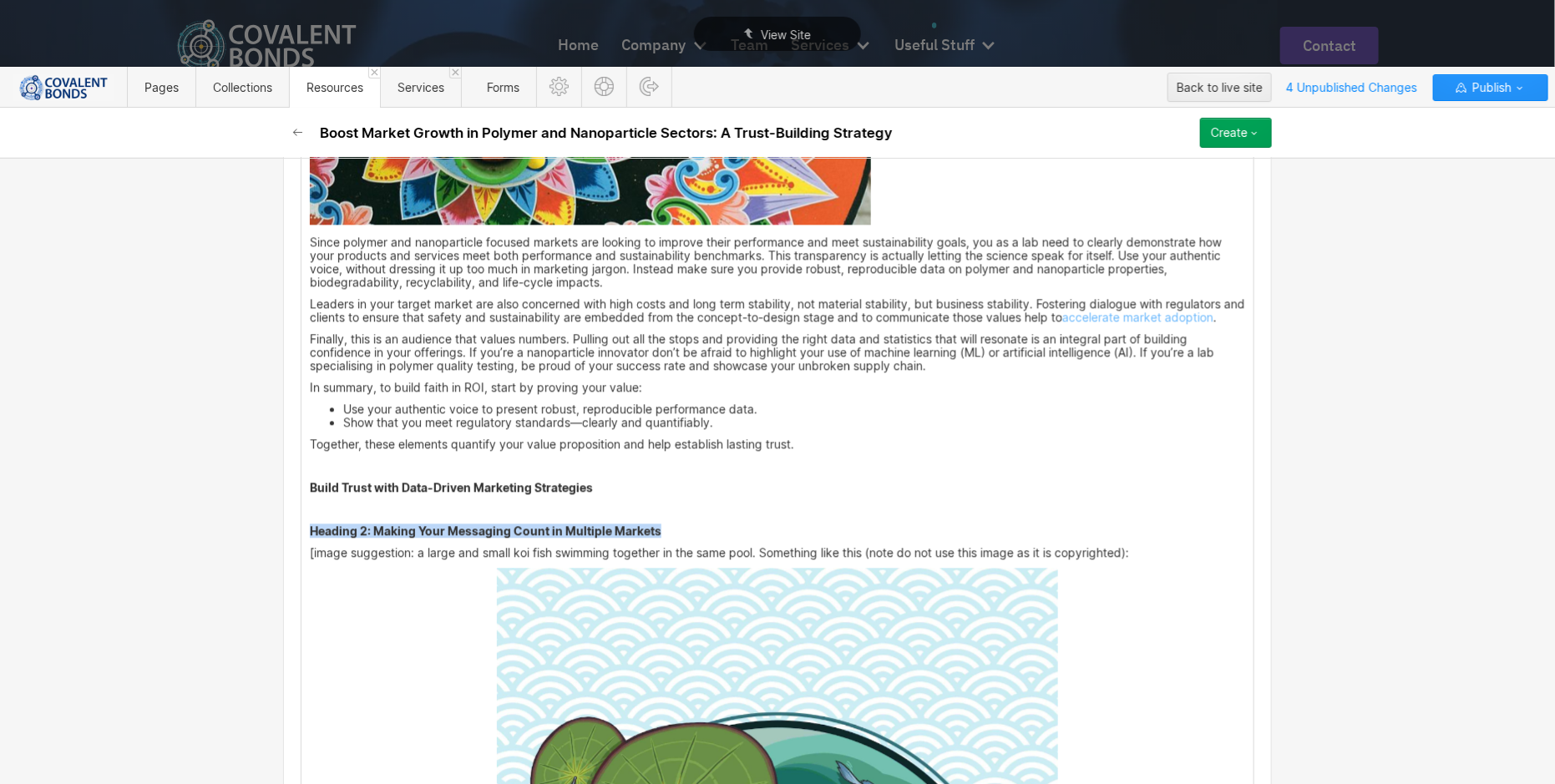
drag, startPoint x: 346, startPoint y: 544, endPoint x: 289, endPoint y: 543, distance: 57.0
click at [289, 543] on div "Custom fields Date [DATE] Meta Title Polymer & Nanoparticle: Trust-Building for…" at bounding box center [778, 675] width 989 height 4122
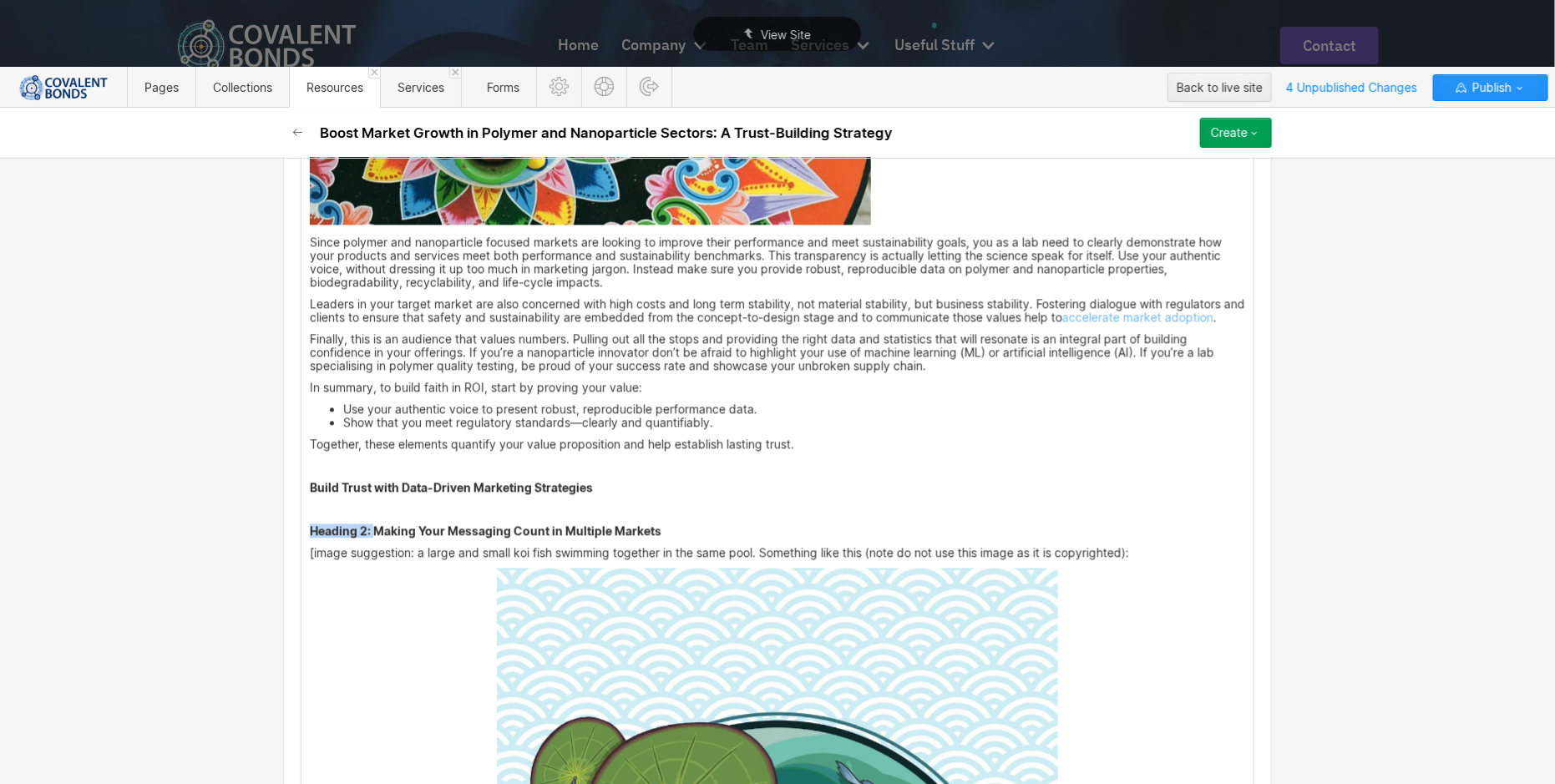
drag, startPoint x: 368, startPoint y: 542, endPoint x: 290, endPoint y: 538, distance: 78.1
click at [290, 538] on div "Custom fields Date [DATE] Meta Title Polymer & Nanoparticle: Trust-Building for…" at bounding box center [778, 675] width 989 height 4122
drag, startPoint x: 593, startPoint y: 536, endPoint x: 287, endPoint y: 532, distance: 306.0
click at [287, 532] on div "Custom fields Date [DATE] Meta Title Polymer & Nanoparticle: Trust-Building for…" at bounding box center [778, 675] width 989 height 4122
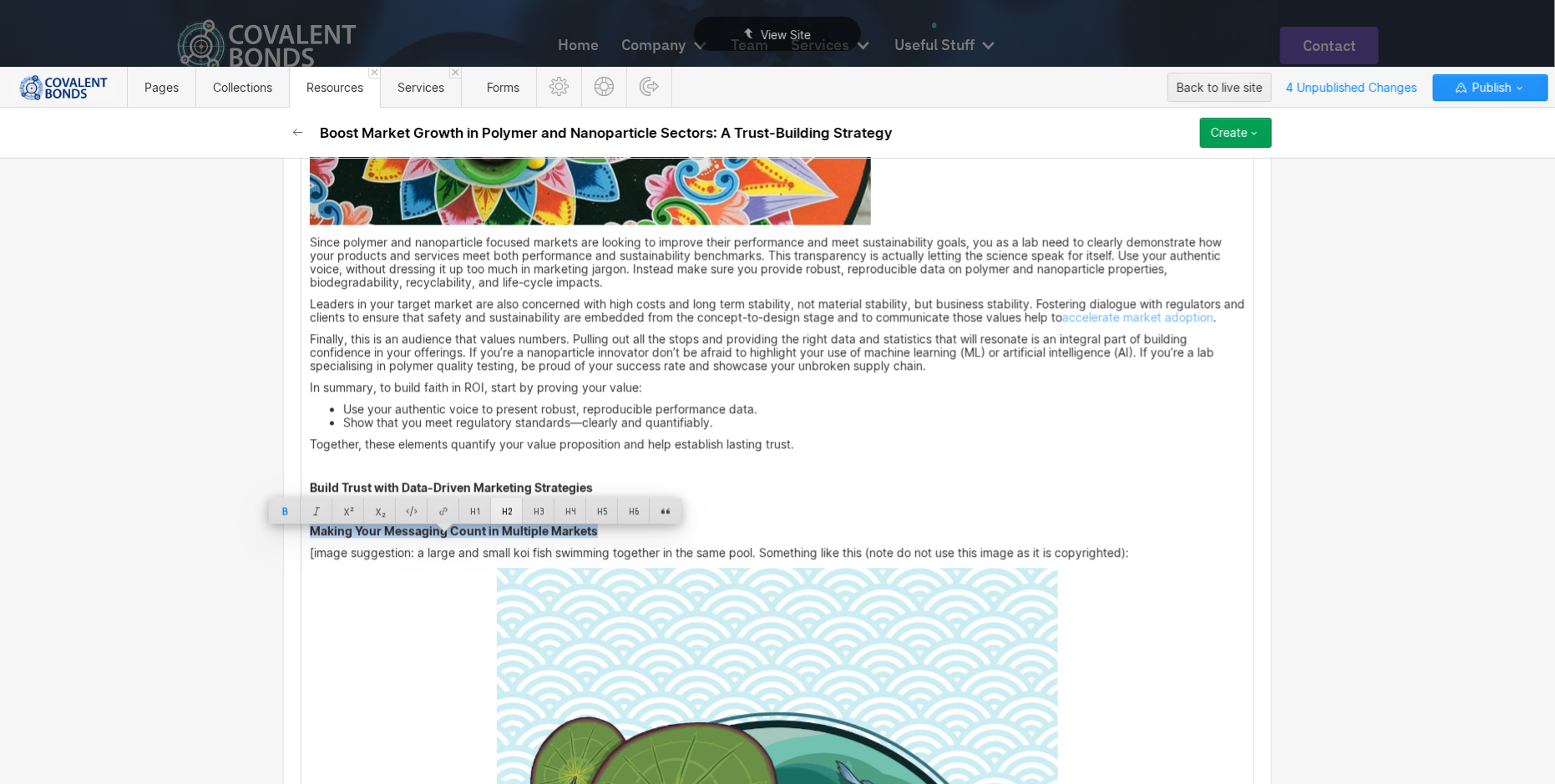
click at [511, 513] on div at bounding box center [507, 510] width 31 height 25
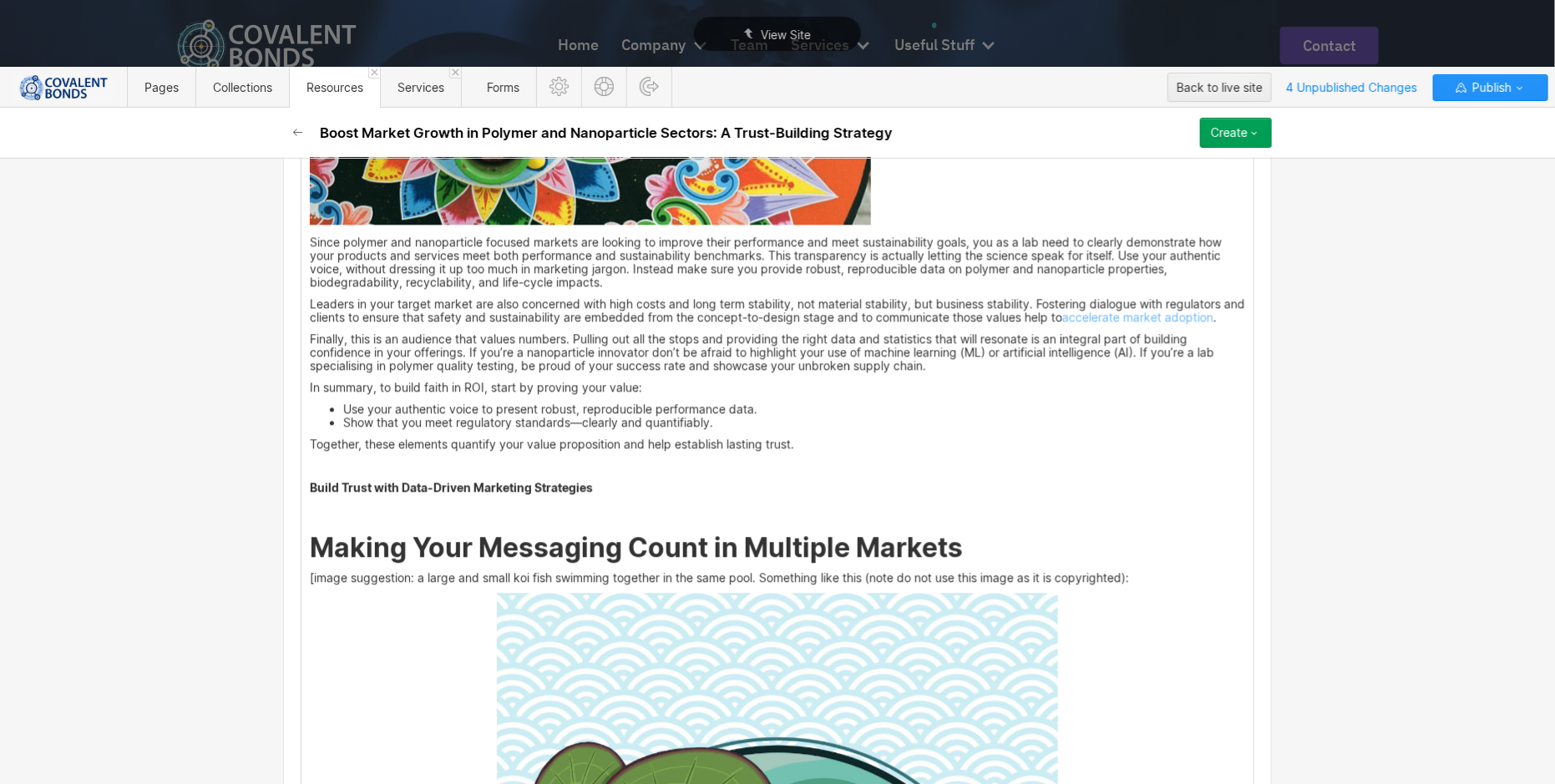
click at [972, 558] on h2 "Making Your Messaging Count in Multiple Markets" at bounding box center [778, 547] width 936 height 30
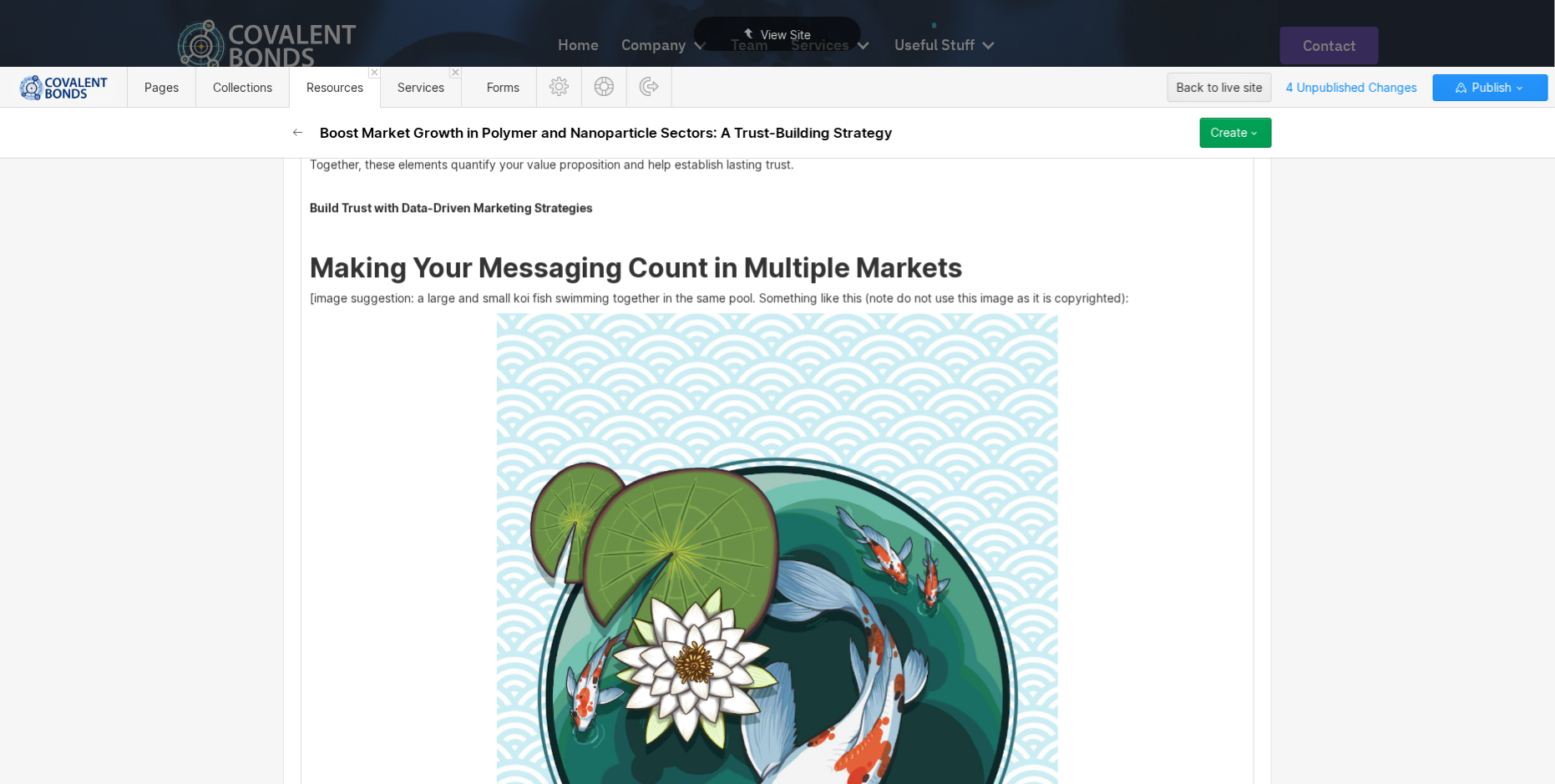
scroll to position [2047, 0]
drag, startPoint x: 1160, startPoint y: 309, endPoint x: 282, endPoint y: 297, distance: 878.1
click at [284, 297] on div "Custom fields Date [DATE] Meta Title Polymer & Nanoparticle: Trust-Building for…" at bounding box center [778, 407] width 989 height 4148
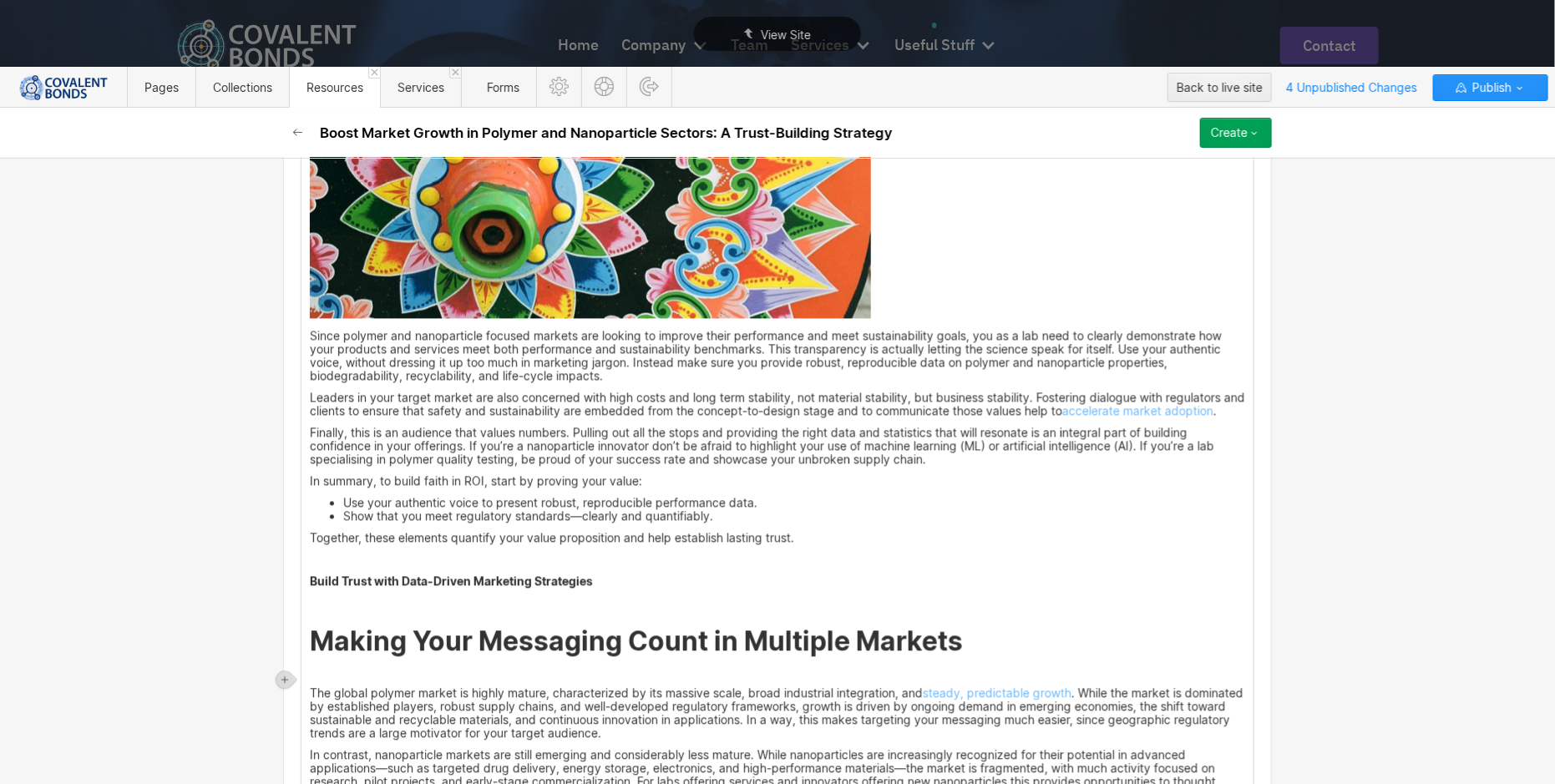
scroll to position [1701, 0]
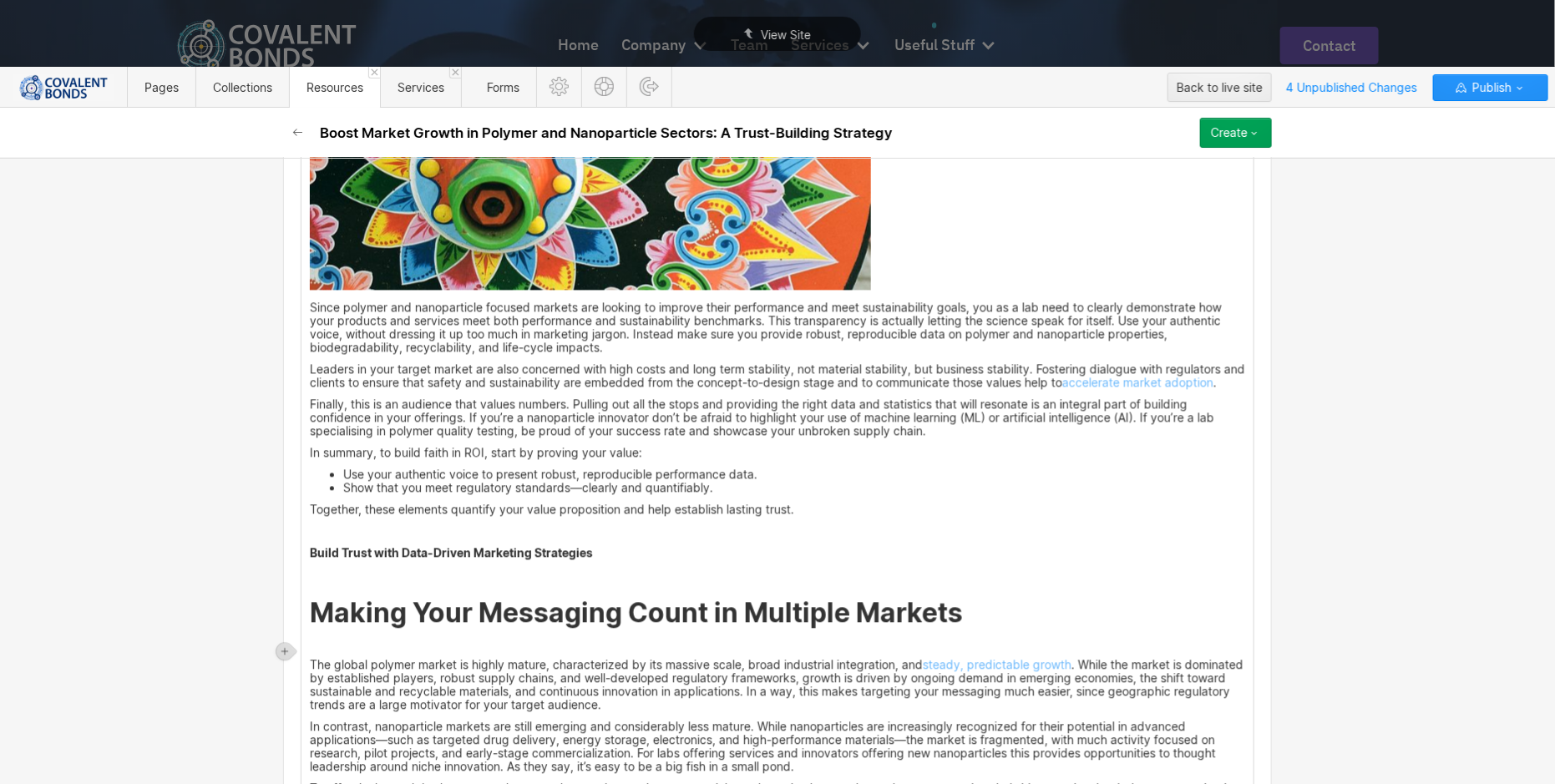
click at [901, 255] on div "Many B2B customers in sectors like automotive, electronics, and biomedical indu…" at bounding box center [778, 510] width 953 height 1800
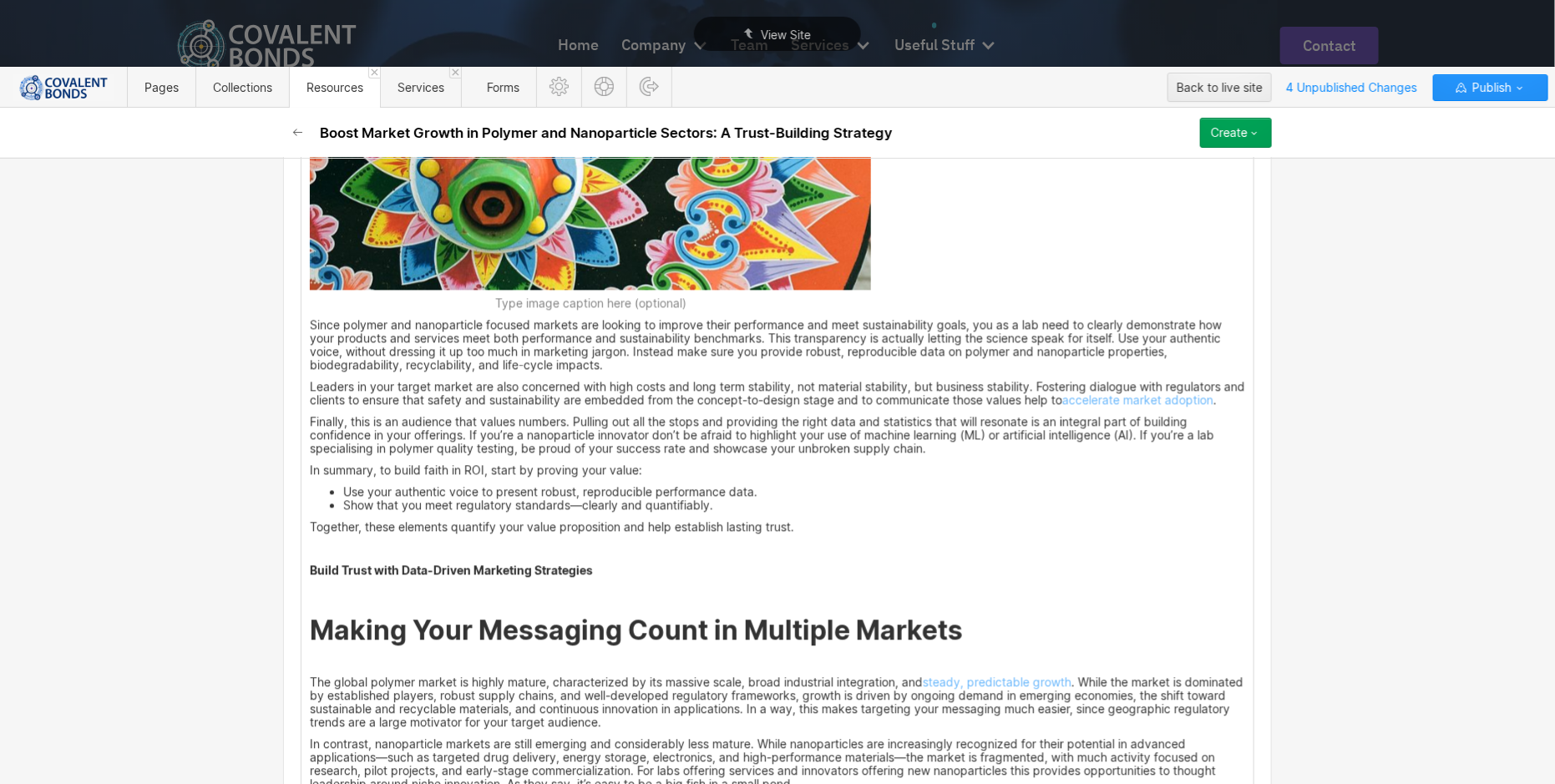
click at [895, 258] on div "Many B2B customers in sectors like automotive, electronics, and biomedical indu…" at bounding box center [778, 519] width 953 height 1817
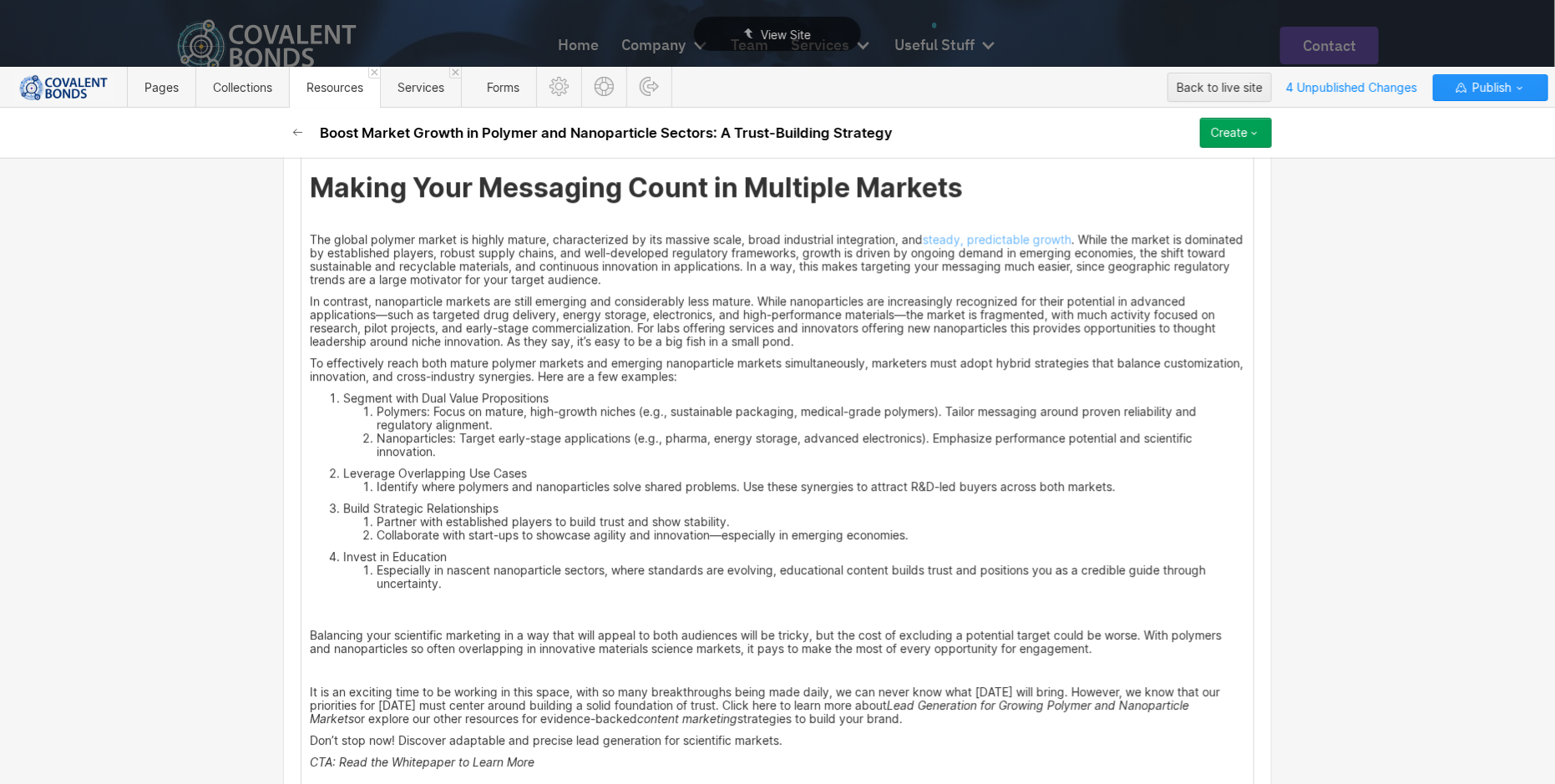
scroll to position [2160, 0]
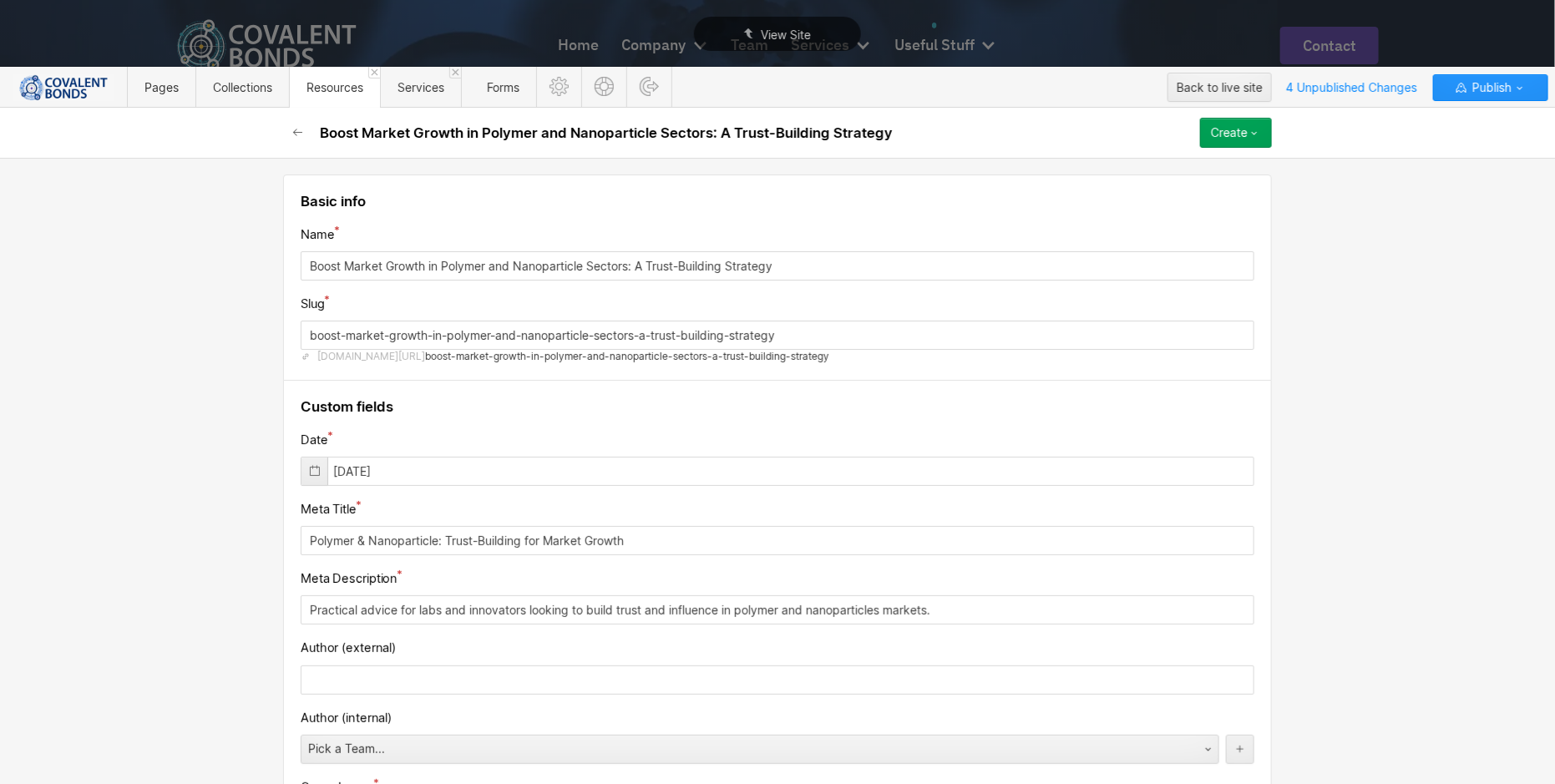
scroll to position [2160, 0]
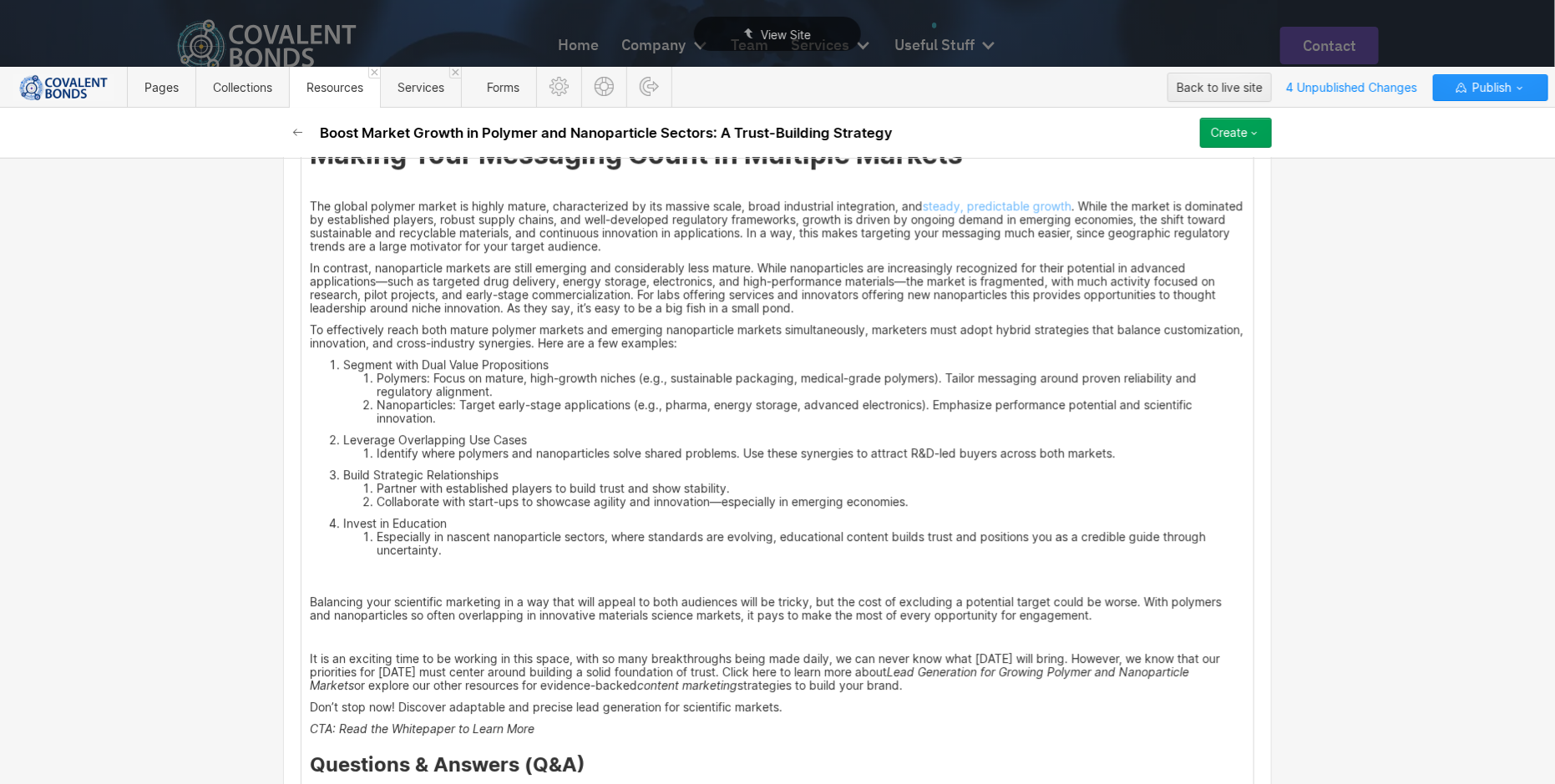
click at [377, 398] on li "Polymers: Focus on mature, high-growth niches (e.g., sustainable packaging, med…" at bounding box center [811, 384] width 868 height 26
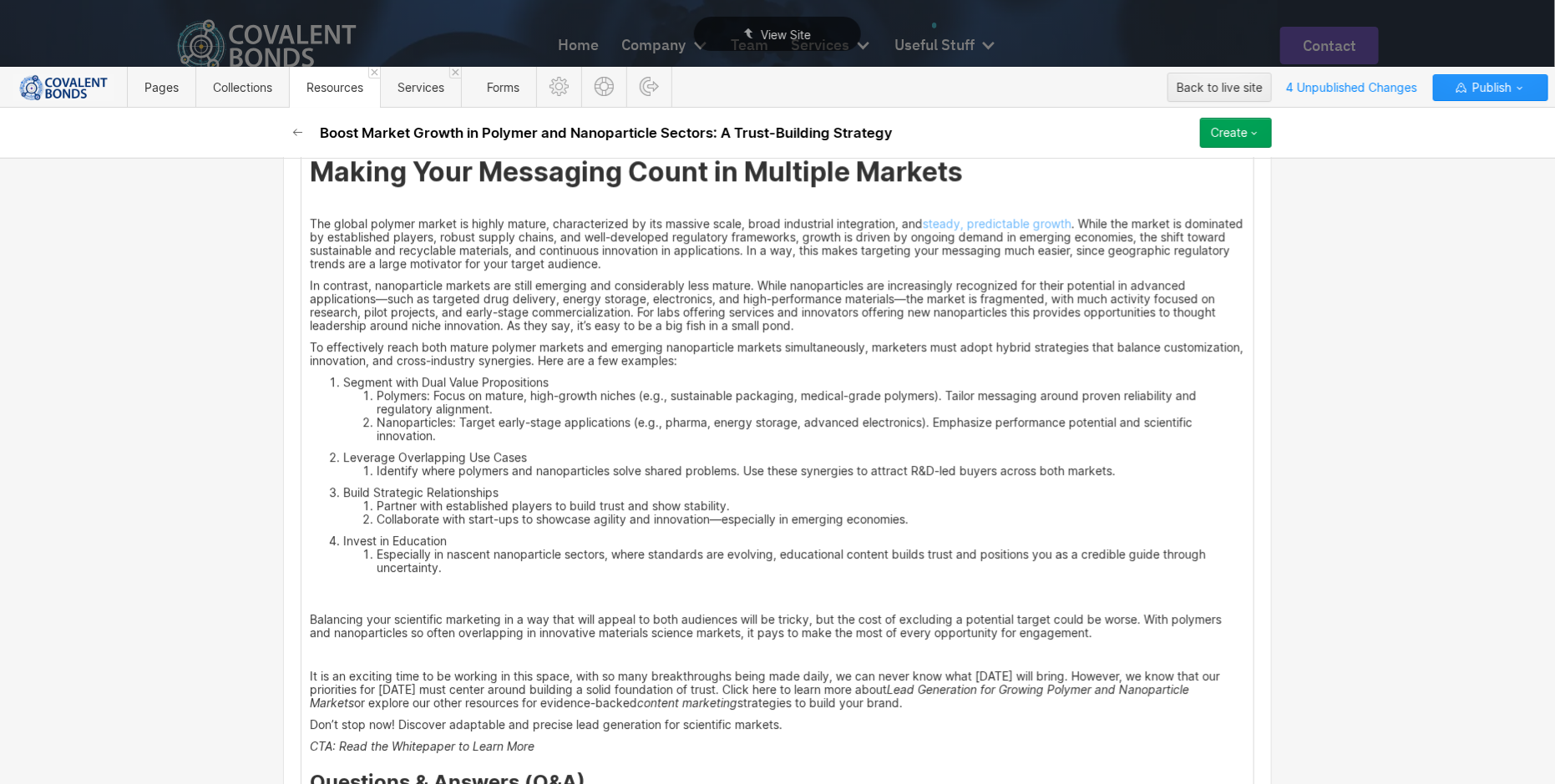
scroll to position [2143, 0]
click at [377, 403] on li "Polymers: Focus on mature, high-growth niches (e.g., sustainable packaging, med…" at bounding box center [811, 402] width 868 height 26
click at [567, 386] on li "Segment with Dual Value Propositions Polymers: Focus on mature, high-growth nic…" at bounding box center [794, 409] width 902 height 66
click at [562, 462] on li "Leverage Overlapping Use Cases Identify where polymers and nanoparticles solve …" at bounding box center [794, 463] width 902 height 26
click at [570, 466] on li "Leverage Overlapping Use Cases Identify where polymers and nanoparticles solve …" at bounding box center [794, 463] width 902 height 26
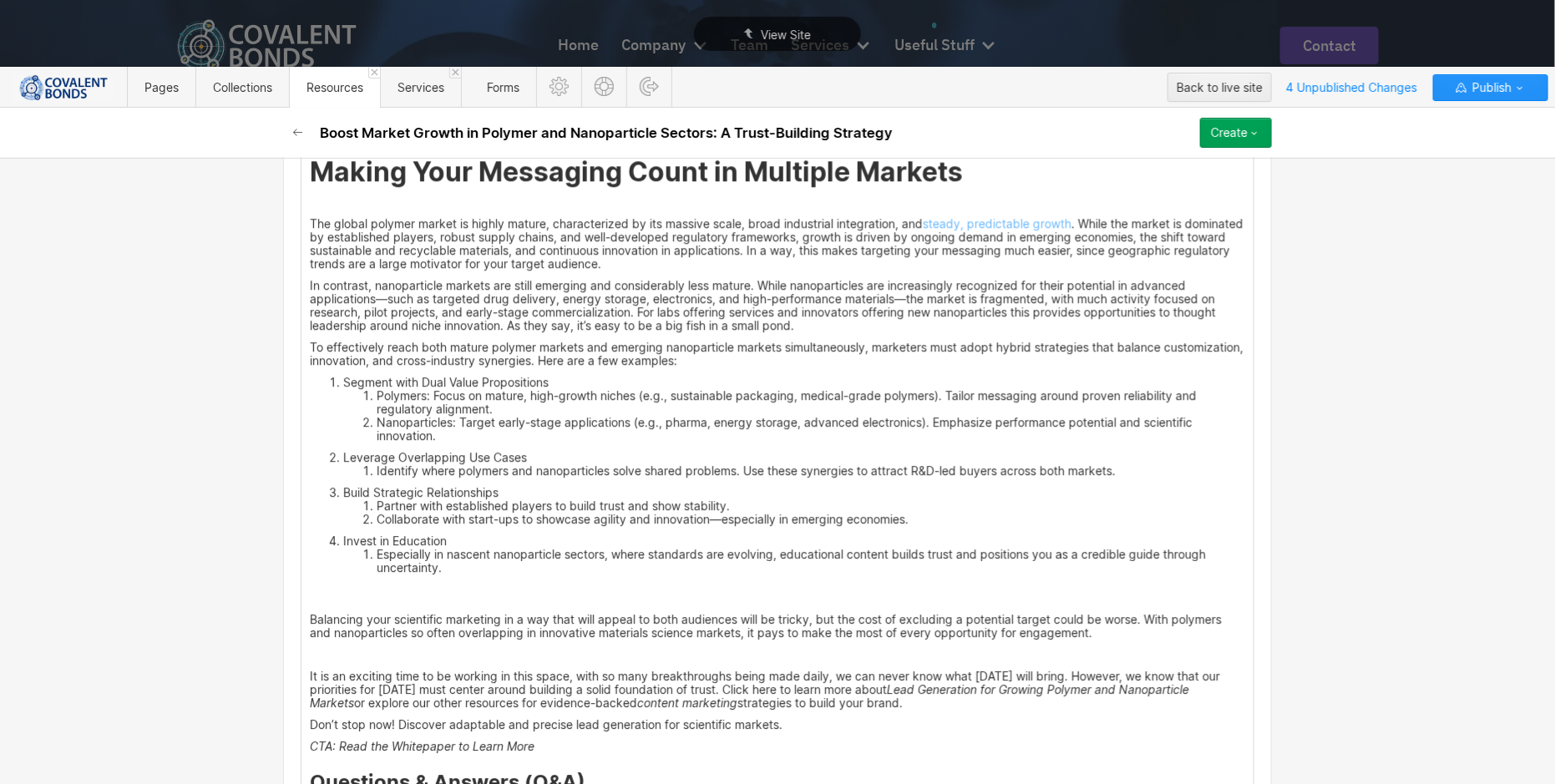
click at [545, 501] on li "Build Strategic Relationships Partner with established players to build trust a…" at bounding box center [794, 505] width 902 height 40
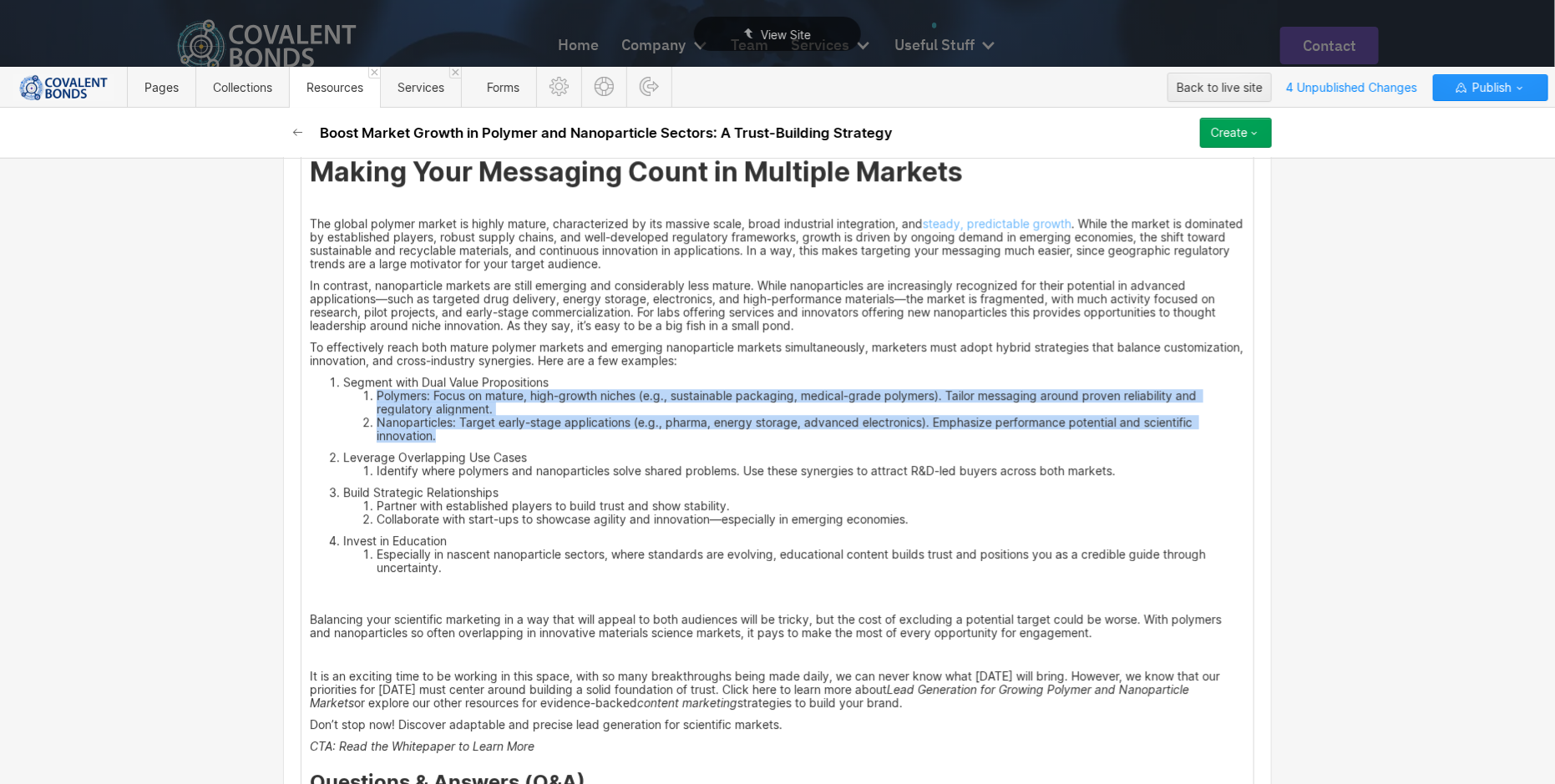
drag, startPoint x: 438, startPoint y: 444, endPoint x: 352, endPoint y: 402, distance: 95.7
click at [352, 402] on ol "Polymers: Focus on mature, high-growth niches (e.g., sustainable packaging, med…" at bounding box center [794, 415] width 902 height 54
click at [883, 376] on div at bounding box center [877, 375] width 31 height 25
click at [882, 375] on div at bounding box center [877, 375] width 31 height 25
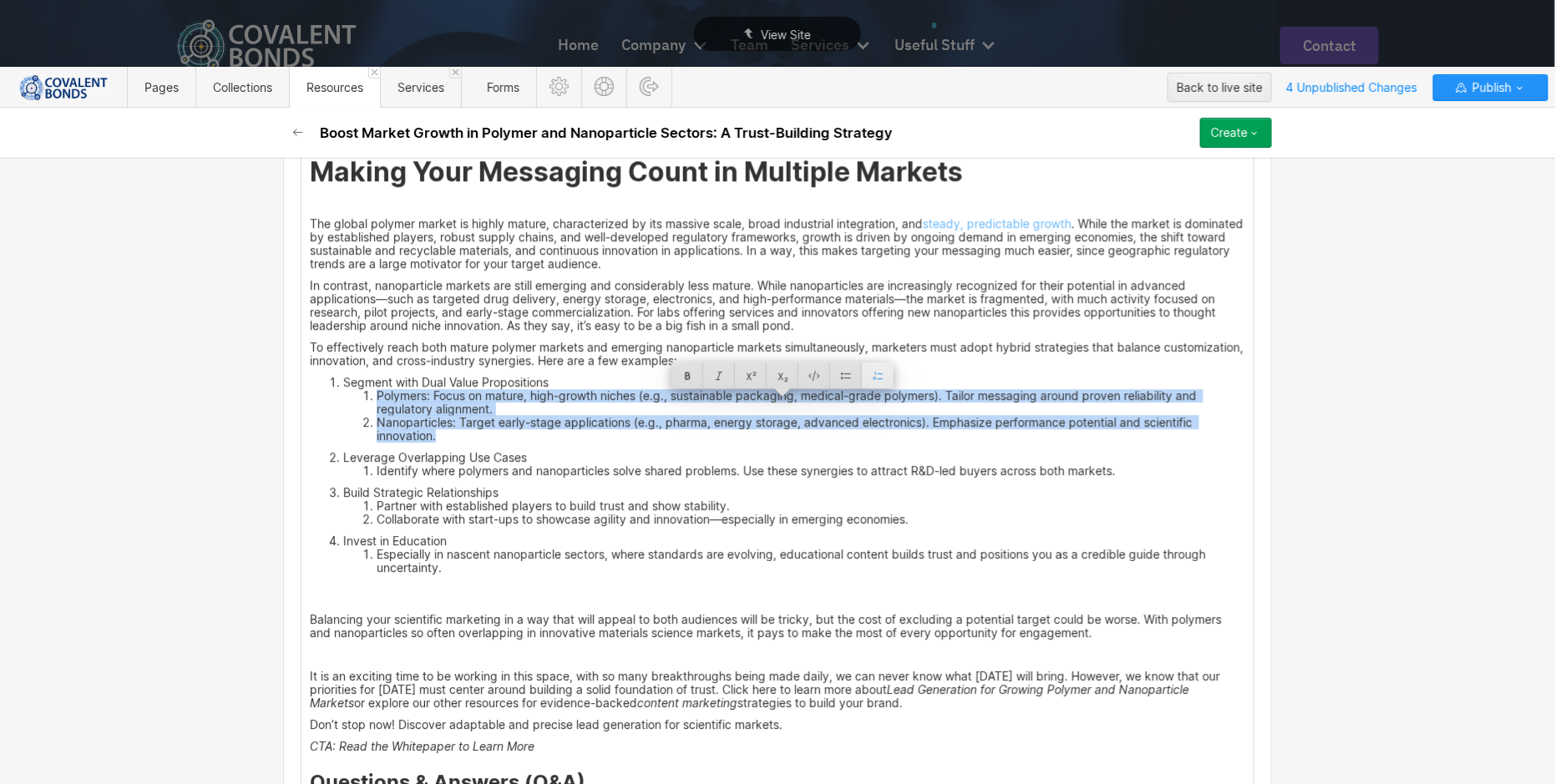
click at [870, 375] on div at bounding box center [877, 375] width 31 height 25
click at [608, 443] on li "Nanoparticles: Target early-stage applications (e.g., pharma, energy storage, a…" at bounding box center [811, 428] width 868 height 26
drag, startPoint x: 438, startPoint y: 441, endPoint x: 365, endPoint y: 405, distance: 81.4
click at [365, 405] on ol "Polymers: Focus on mature, high-growth niches (e.g., sustainable packaging, med…" at bounding box center [794, 415] width 902 height 54
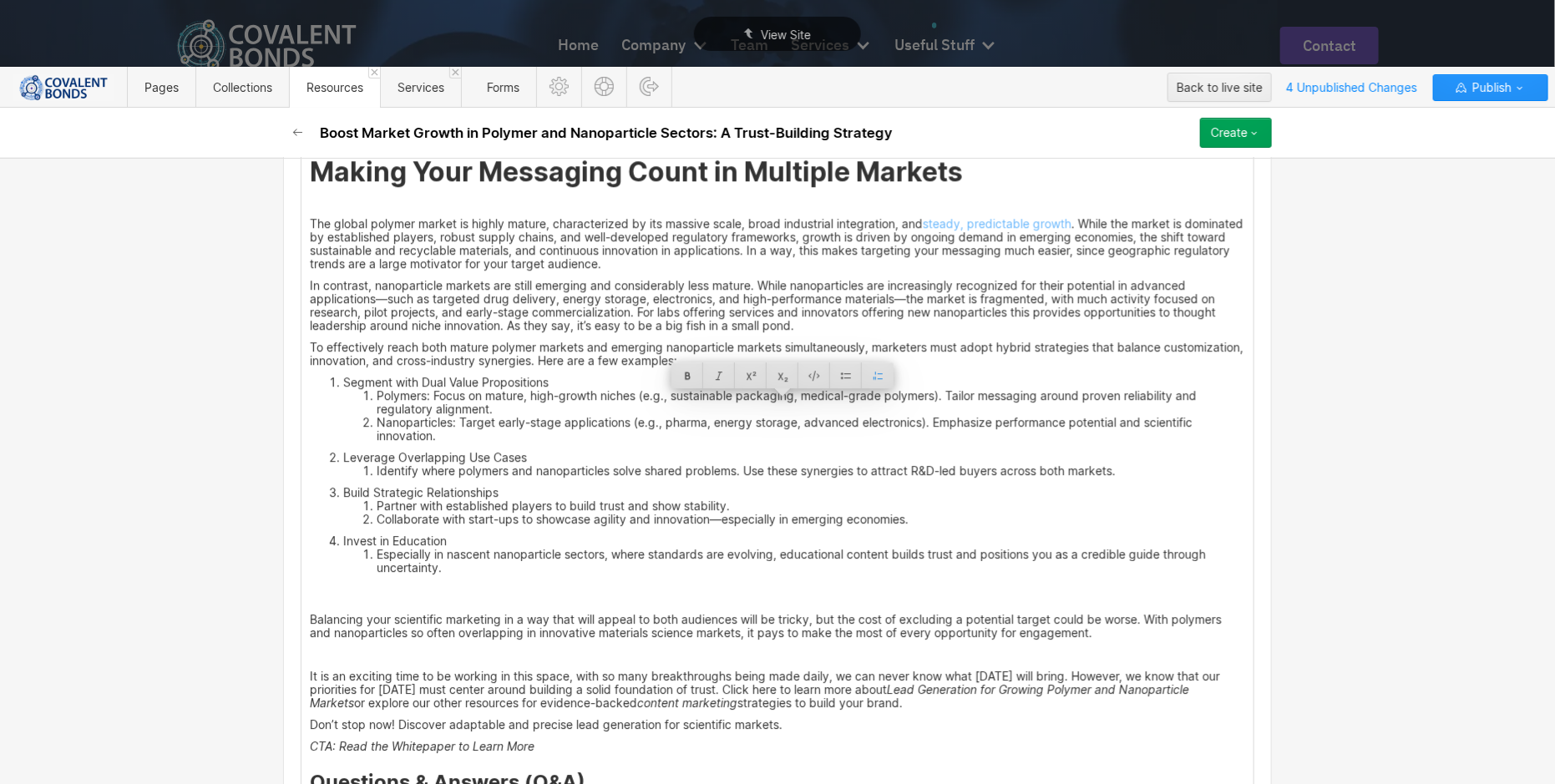
click at [377, 405] on li "Polymers: Focus on mature, high-growth niches (e.g., sustainable packaging, med…" at bounding box center [811, 402] width 868 height 26
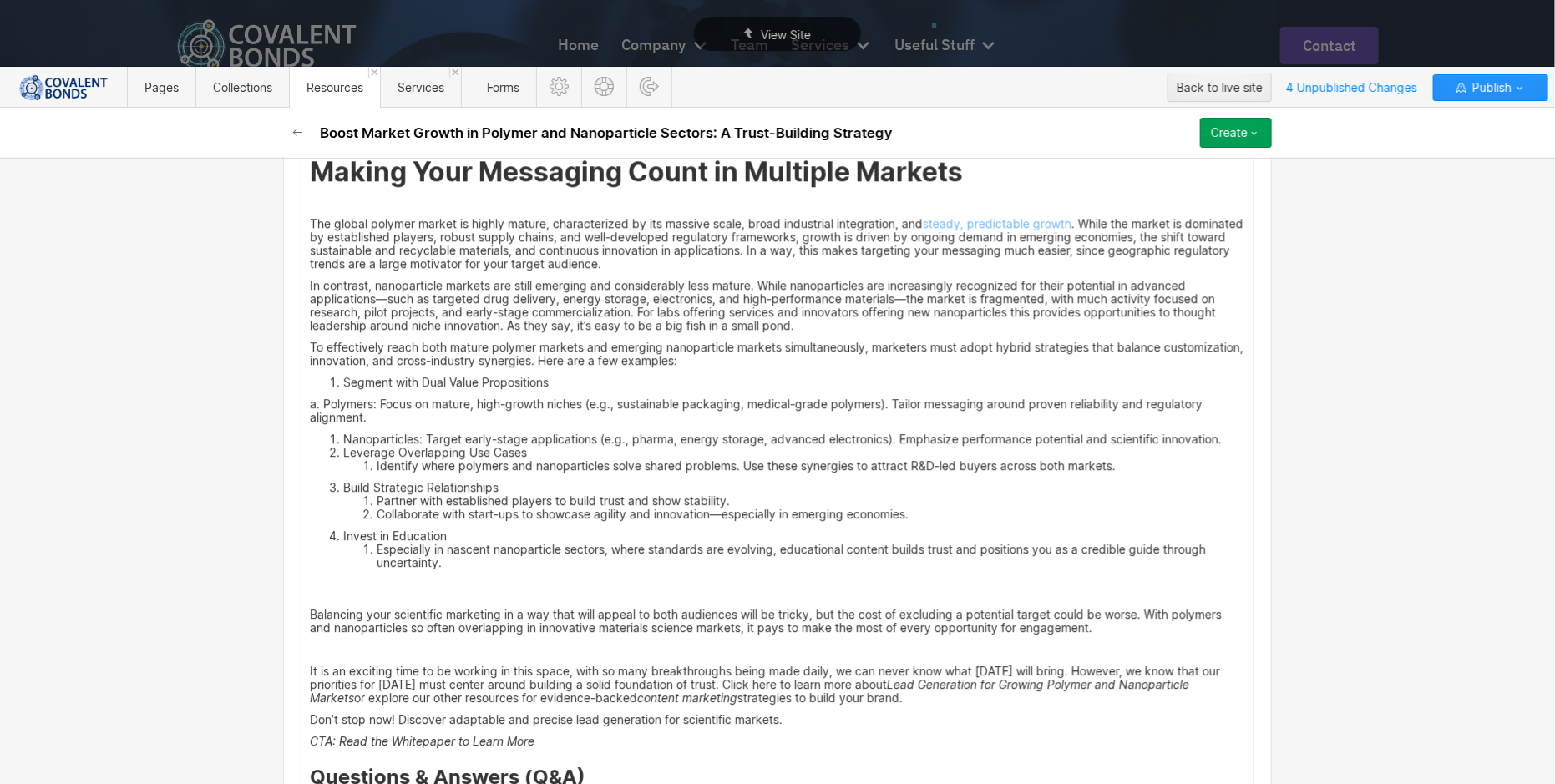
click at [343, 443] on li "Nanoparticles: Target early-stage applications (e.g., pharma, energy storage, a…" at bounding box center [794, 439] width 902 height 14
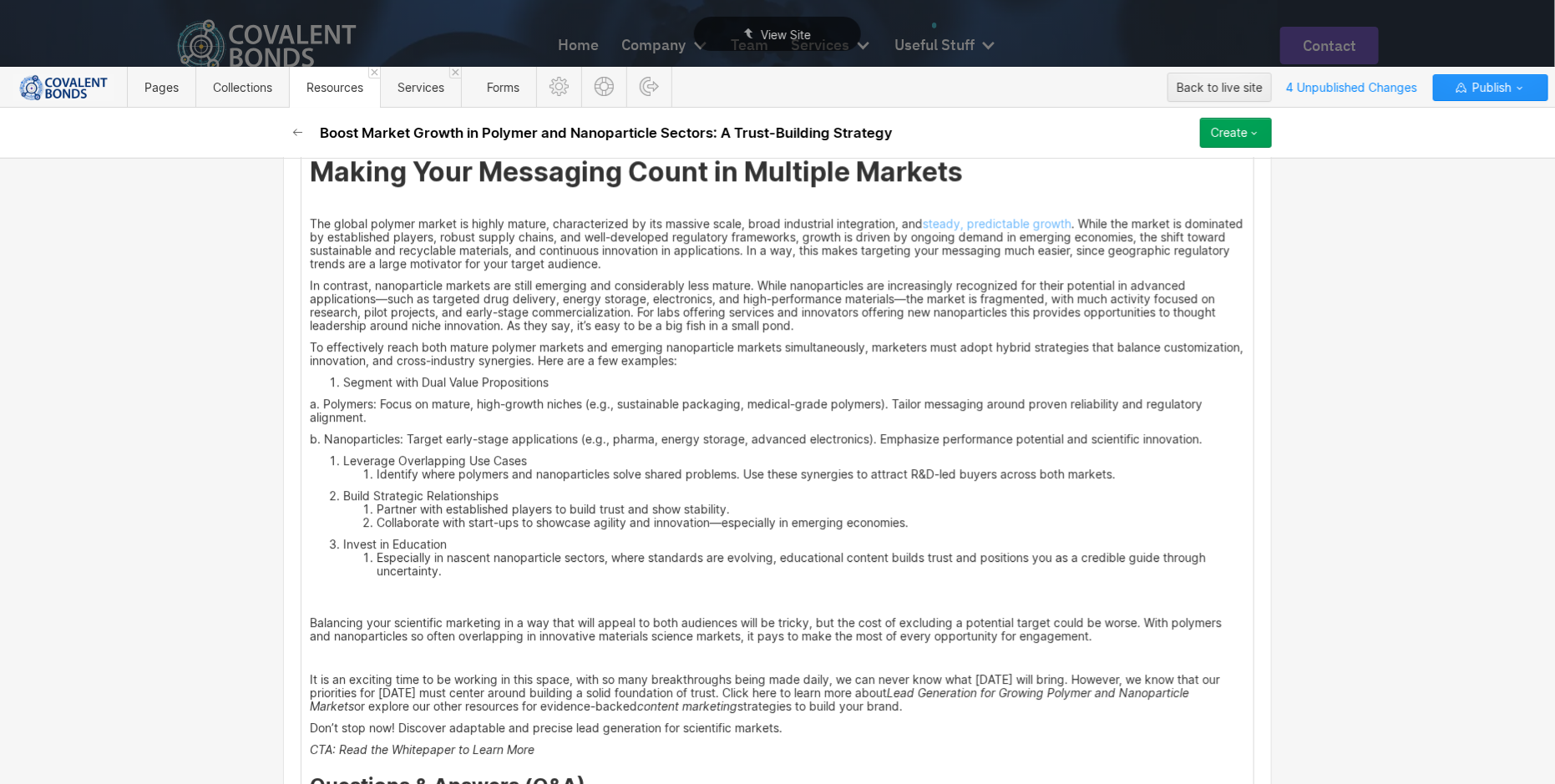
click at [343, 462] on li "Leverage Overlapping Use Cases Identify where polymers and nanoparticles solve …" at bounding box center [794, 467] width 902 height 26
click at [343, 383] on li "Segment with Dual Value Propositions" at bounding box center [794, 382] width 902 height 14
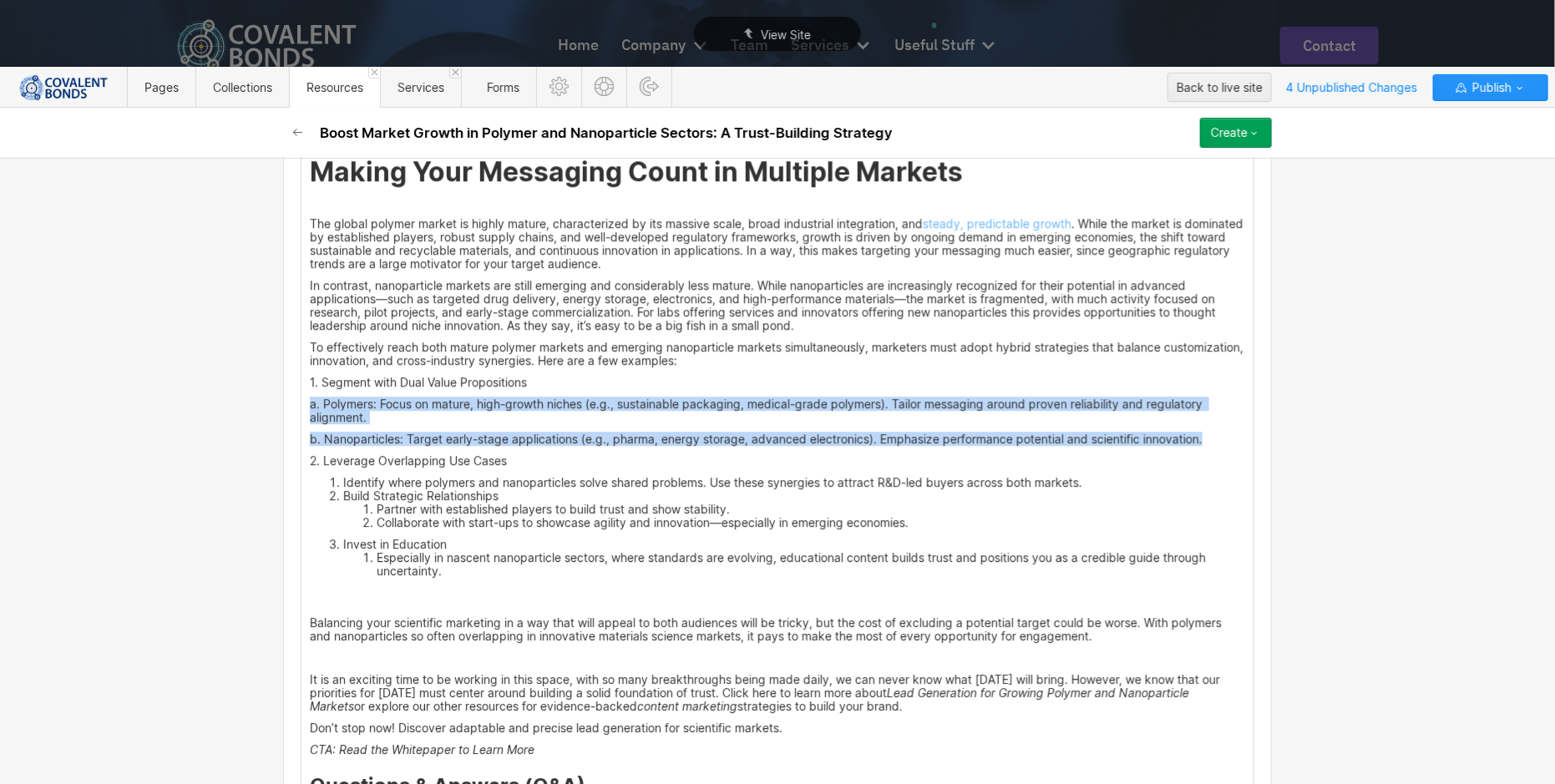
drag, startPoint x: 1206, startPoint y: 451, endPoint x: 285, endPoint y: 412, distance: 921.8
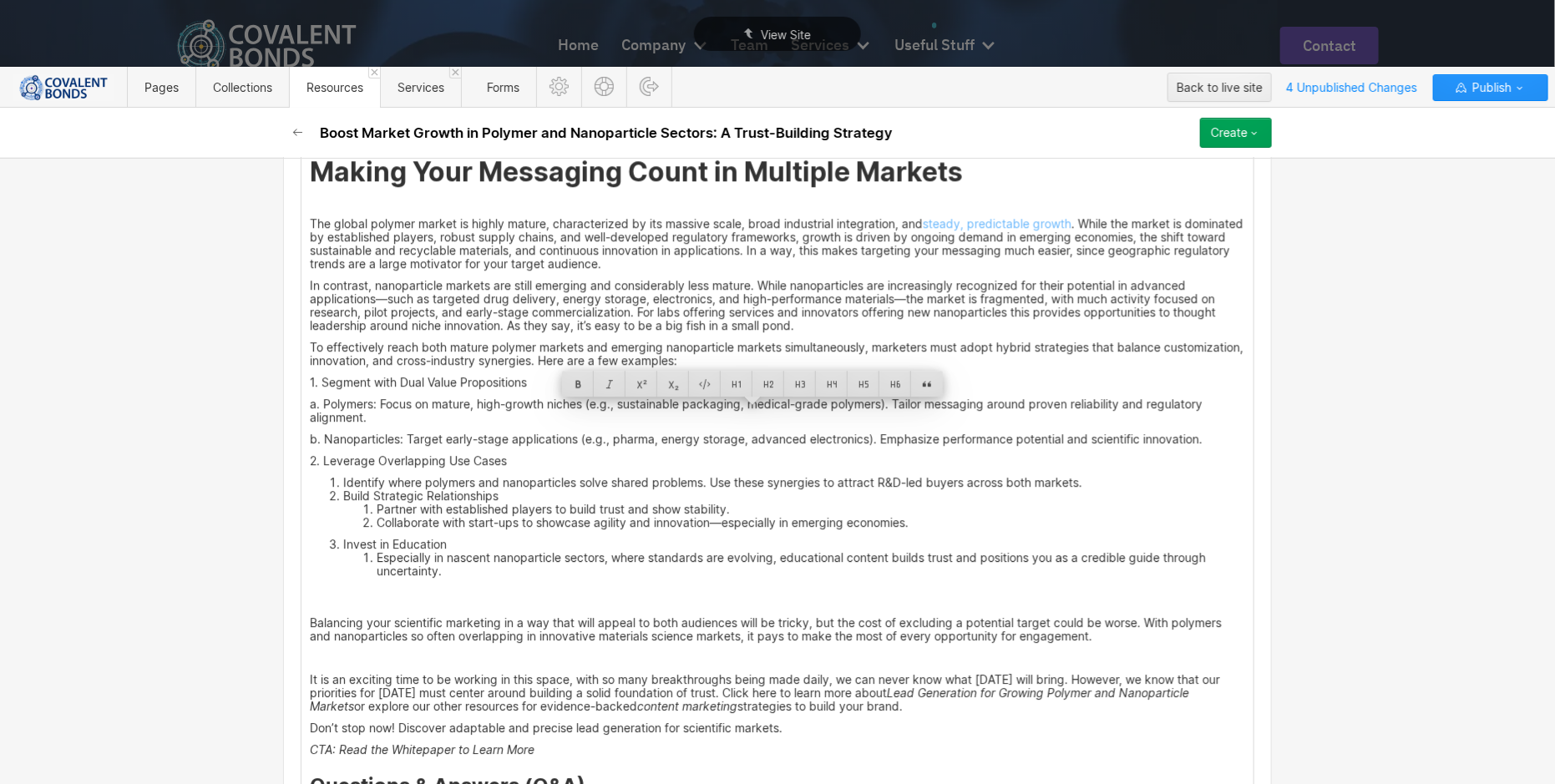
click at [942, 459] on div "Many B2B customers in sectors like automotive, electronics, and biomedical indu…" at bounding box center [778, 70] width 953 height 1803
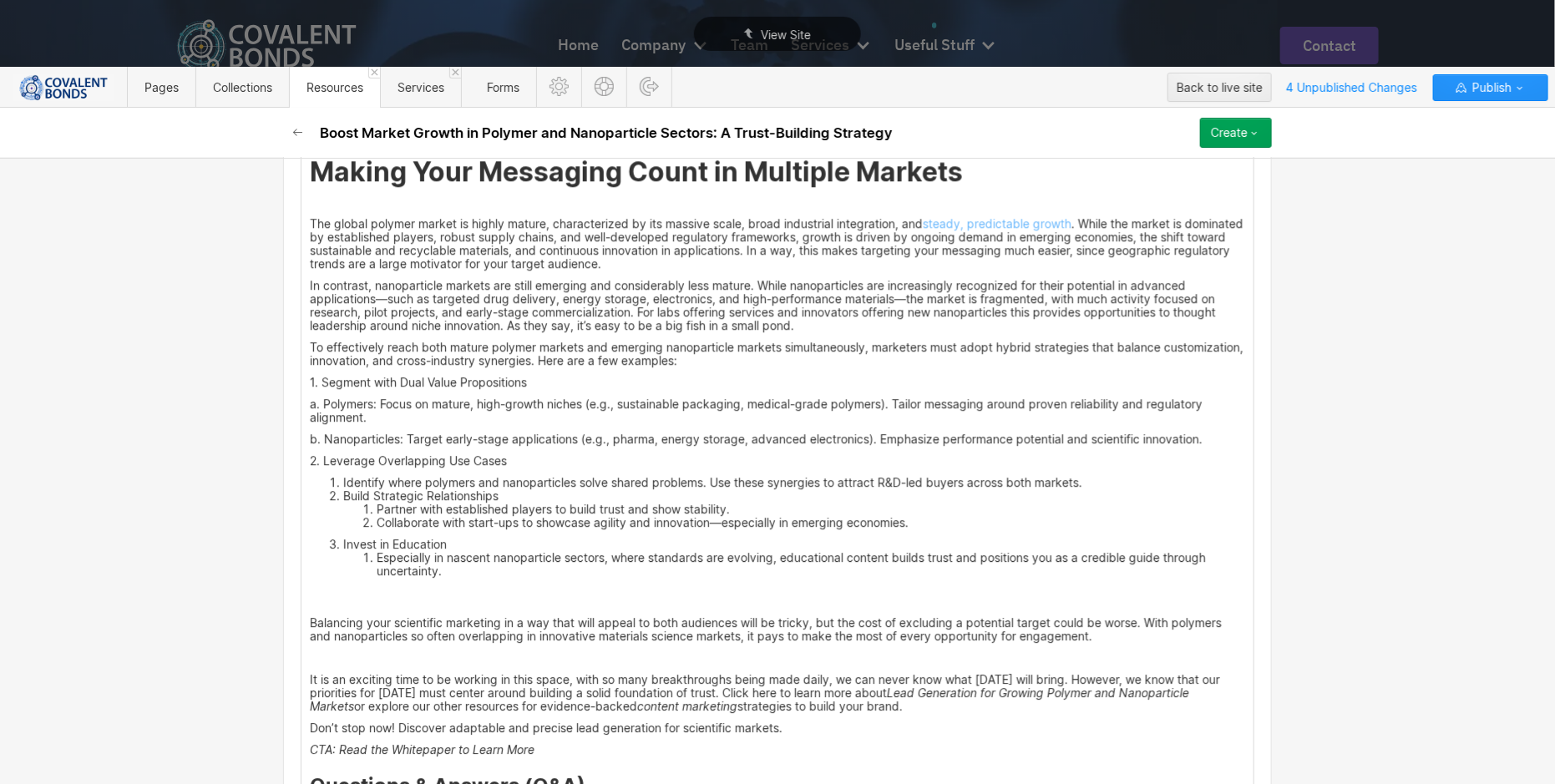
click at [343, 489] on li "Identify where polymers and nanoparticles solve shared problems. Use these syne…" at bounding box center [794, 483] width 902 height 14
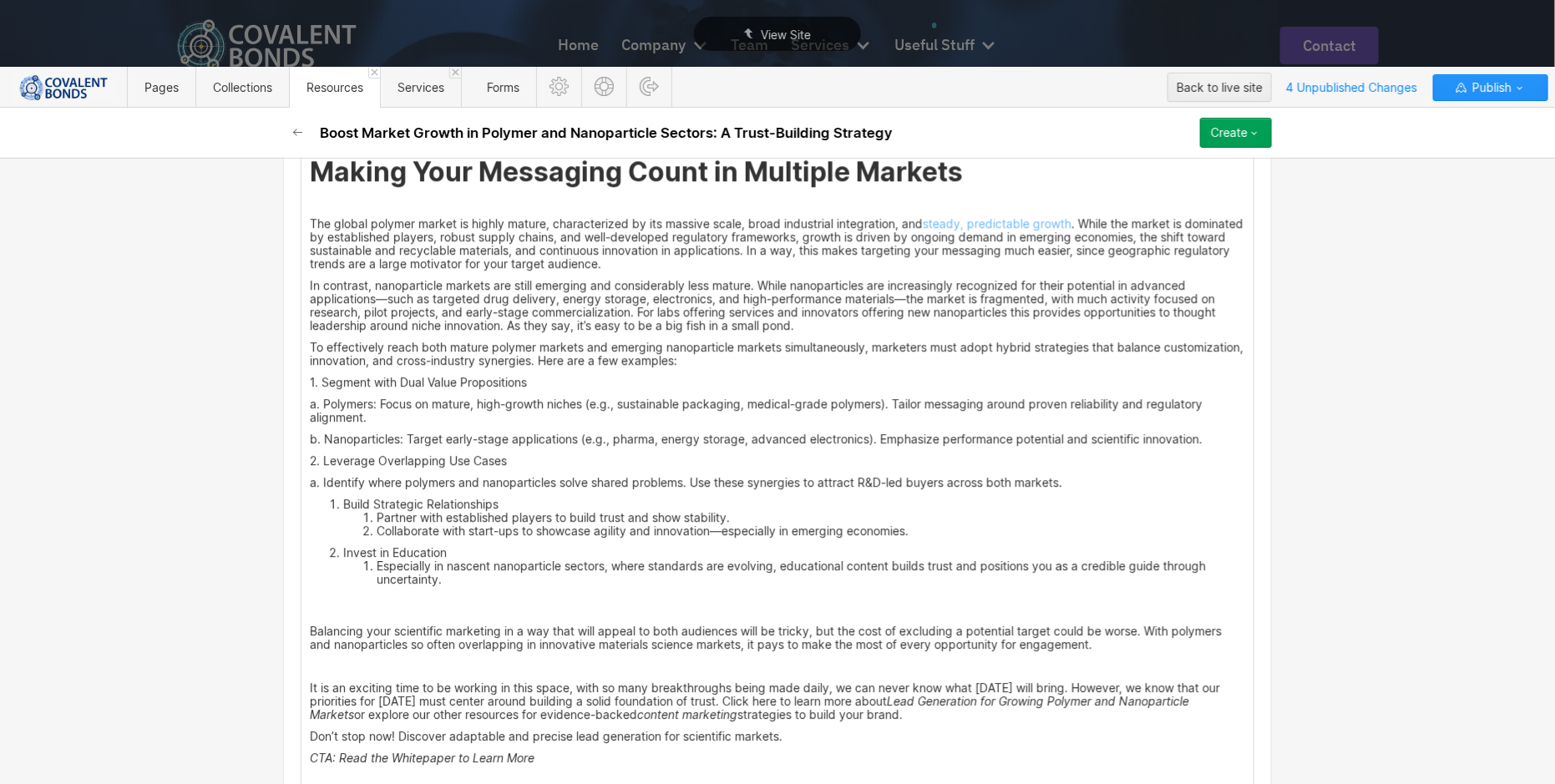
click at [343, 506] on li "Build Strategic Relationships Partner with established players to build trust a…" at bounding box center [794, 517] width 902 height 40
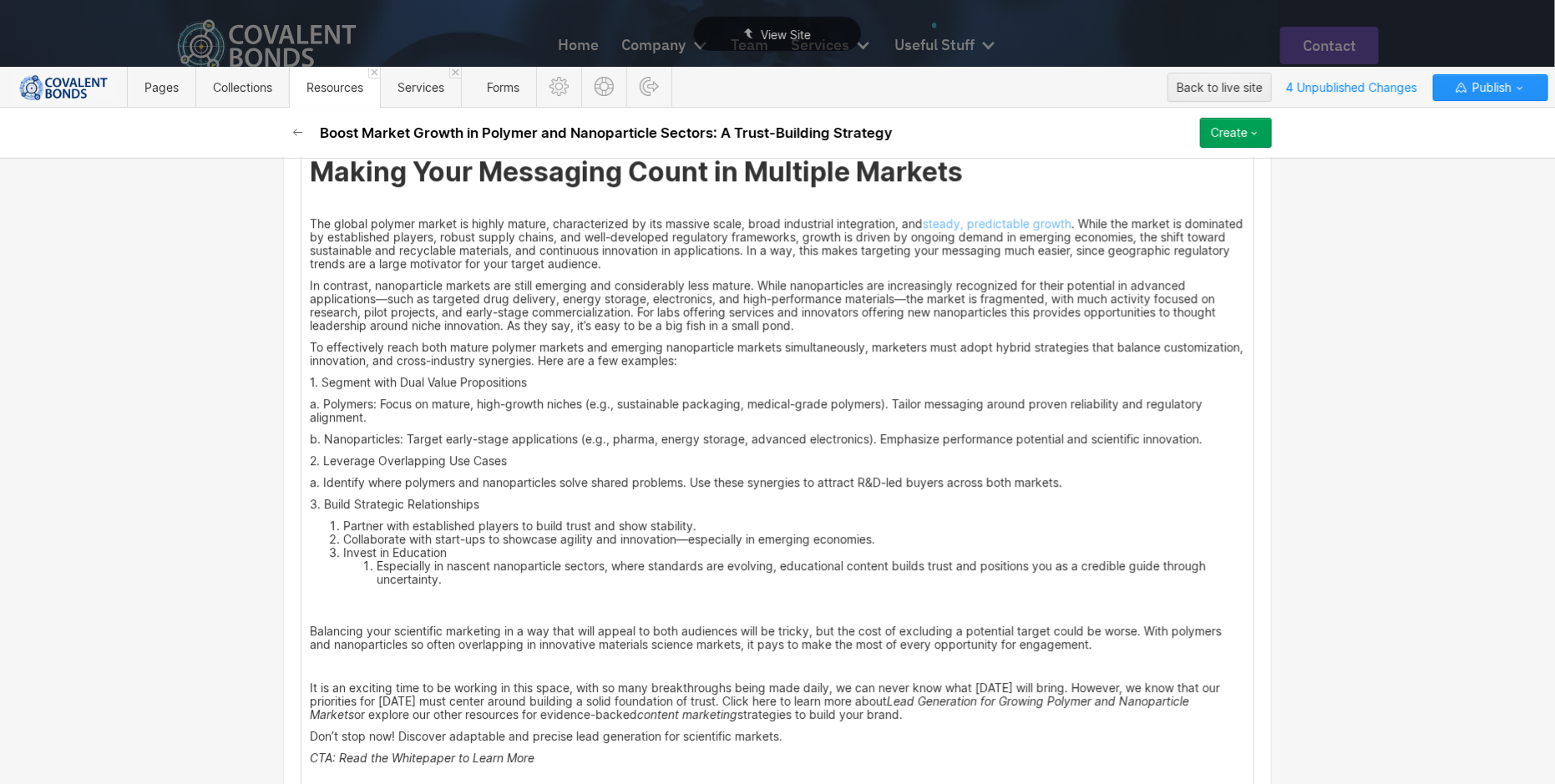
click at [343, 528] on li "Partner with established players to build trust and show stability." at bounding box center [794, 526] width 902 height 14
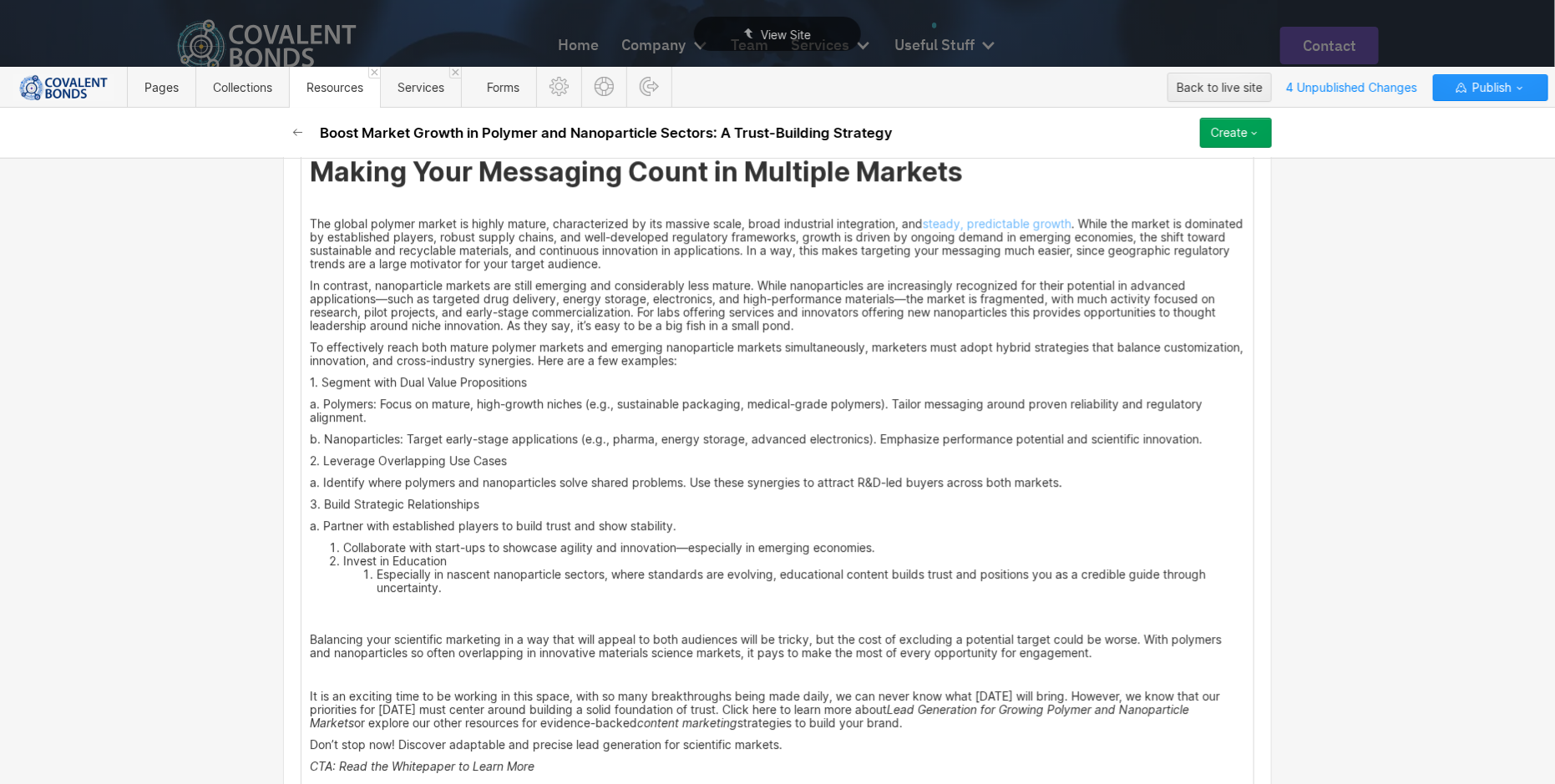
click at [343, 554] on li "Collaborate with start-ups to showcase agility and innovation—especially in eme…" at bounding box center [794, 547] width 902 height 14
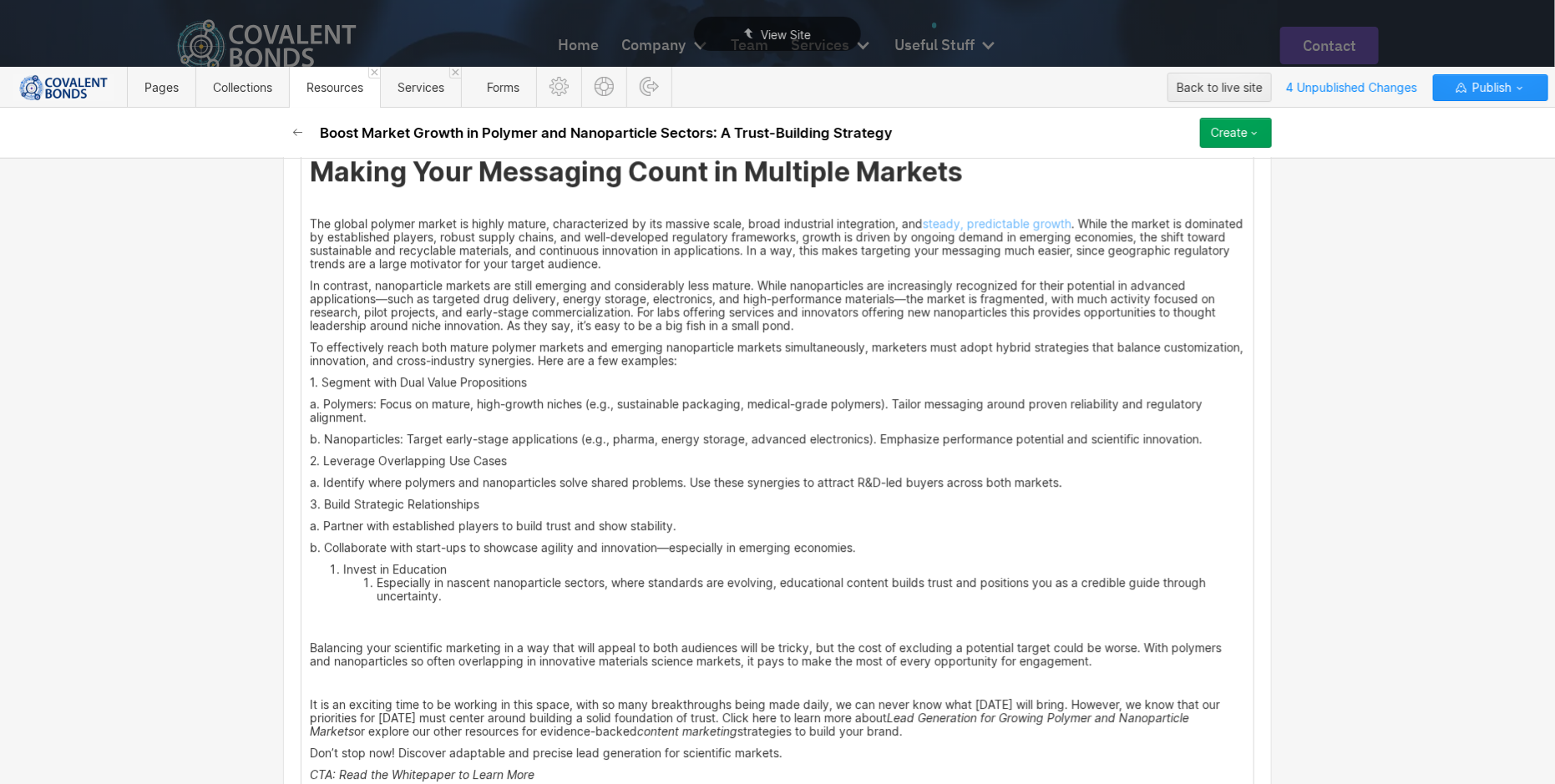
click at [343, 576] on li "Invest in Education Especially in nascent nanoparticle sectors, where standards…" at bounding box center [794, 583] width 902 height 40
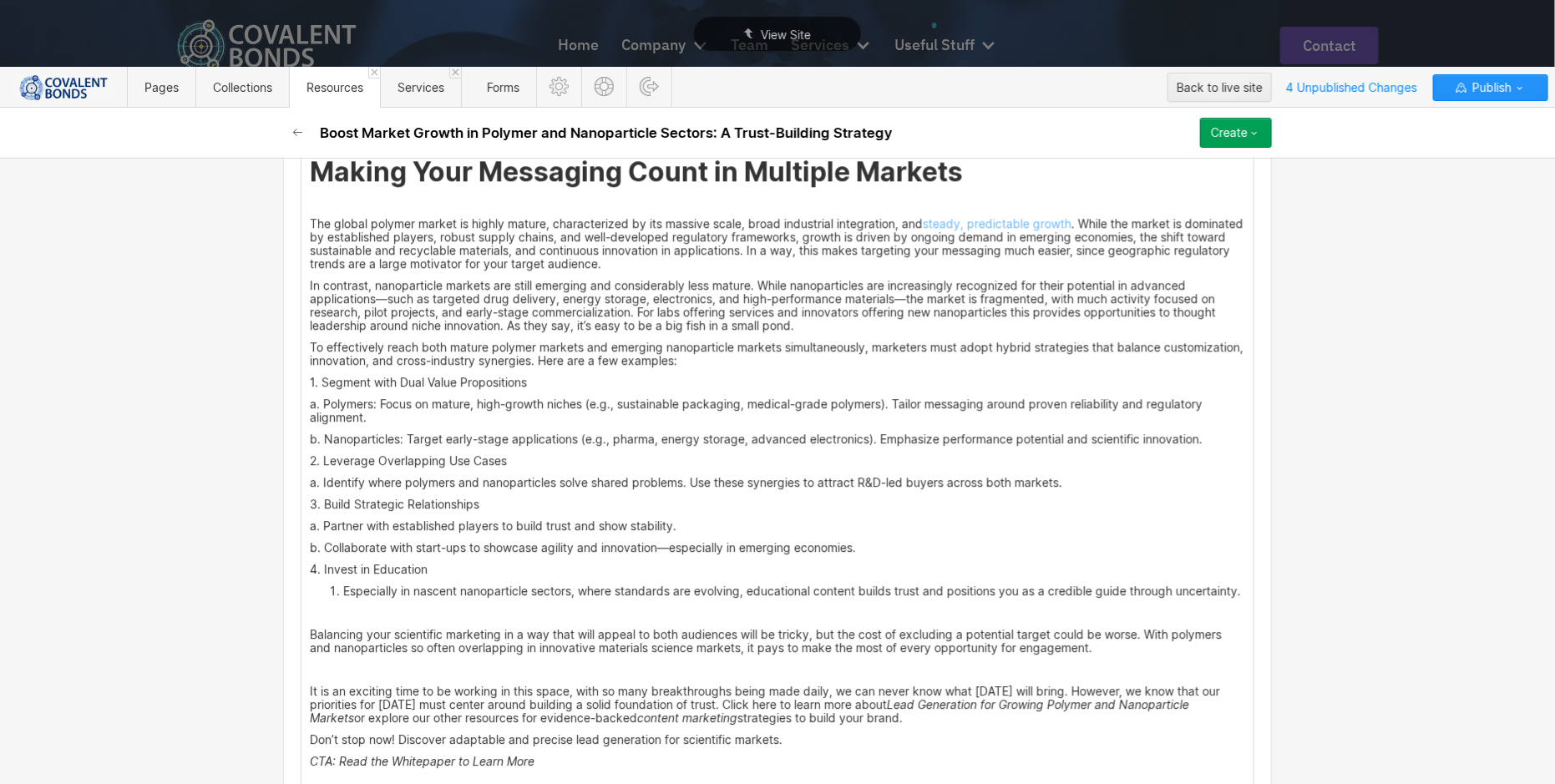
click at [343, 594] on li "Especially in nascent nanoparticle sectors, where standards are evolving, educa…" at bounding box center [794, 591] width 902 height 14
click at [310, 412] on p "a. Polymers: Focus on mature, high-growth niches (e.g., sustainable packaging, …" at bounding box center [778, 411] width 936 height 26
click at [563, 424] on p "a. Polymers: Focus on mature, high-growth niches (e.g., sustainable packaging, …" at bounding box center [778, 411] width 936 height 26
click at [310, 408] on p "a. Polymers: Focus on mature, high-growth niches (e.g., sustainable packaging, …" at bounding box center [778, 411] width 936 height 26
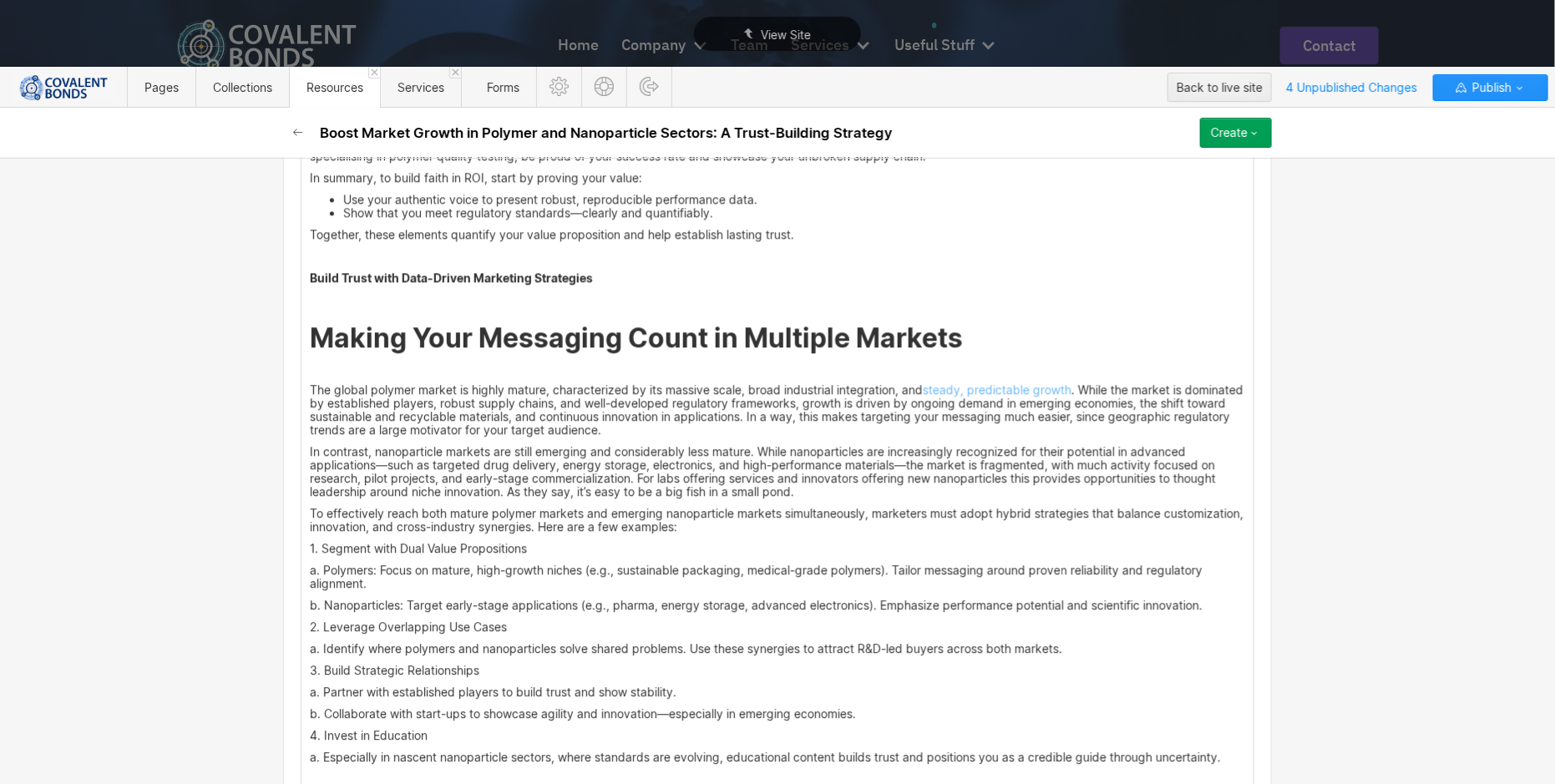
click at [695, 544] on div "Many B2B customers in sectors like automotive, electronics, and biomedical indu…" at bounding box center [778, 242] width 953 height 1814
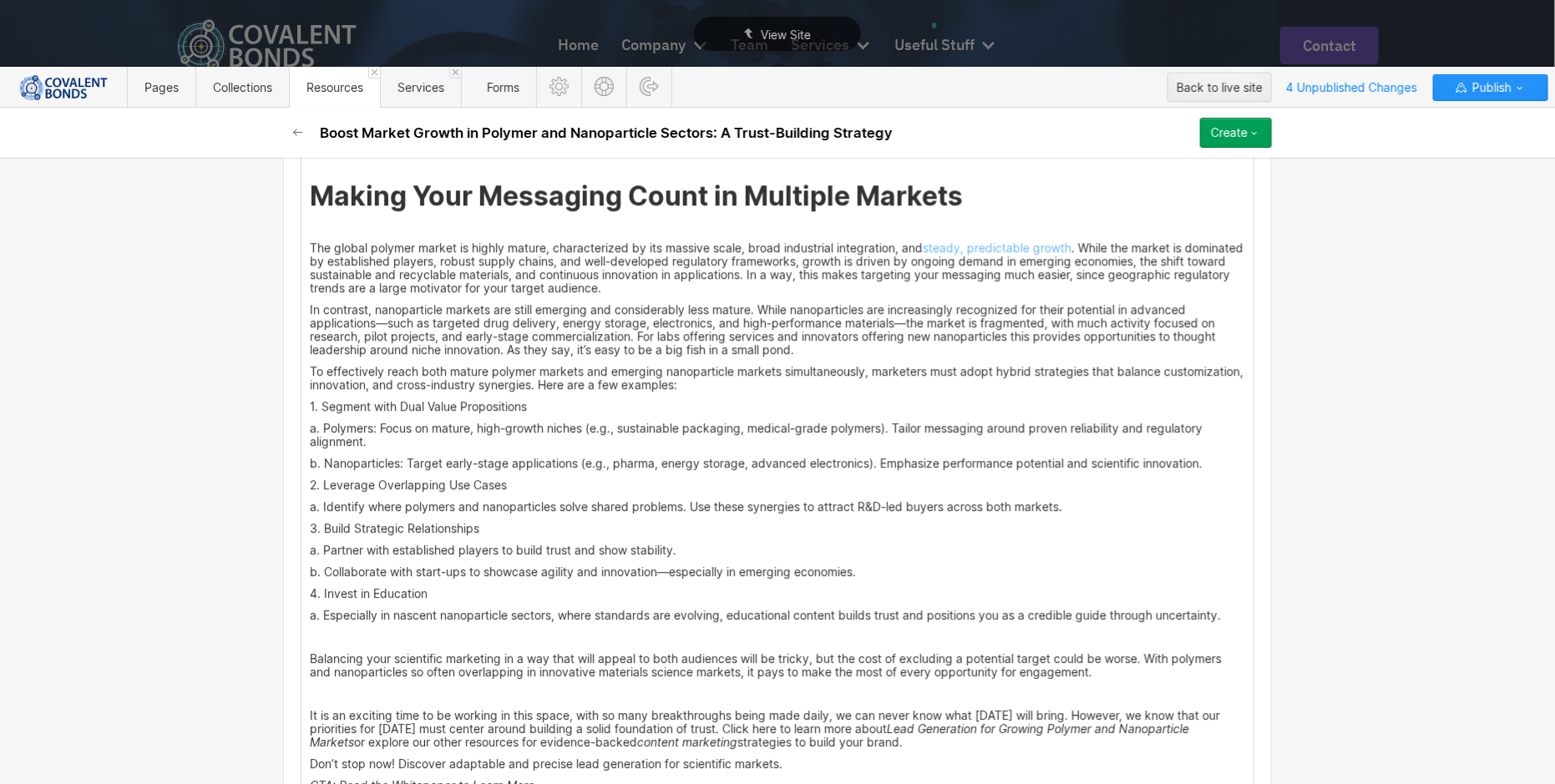
scroll to position [2149, 0]
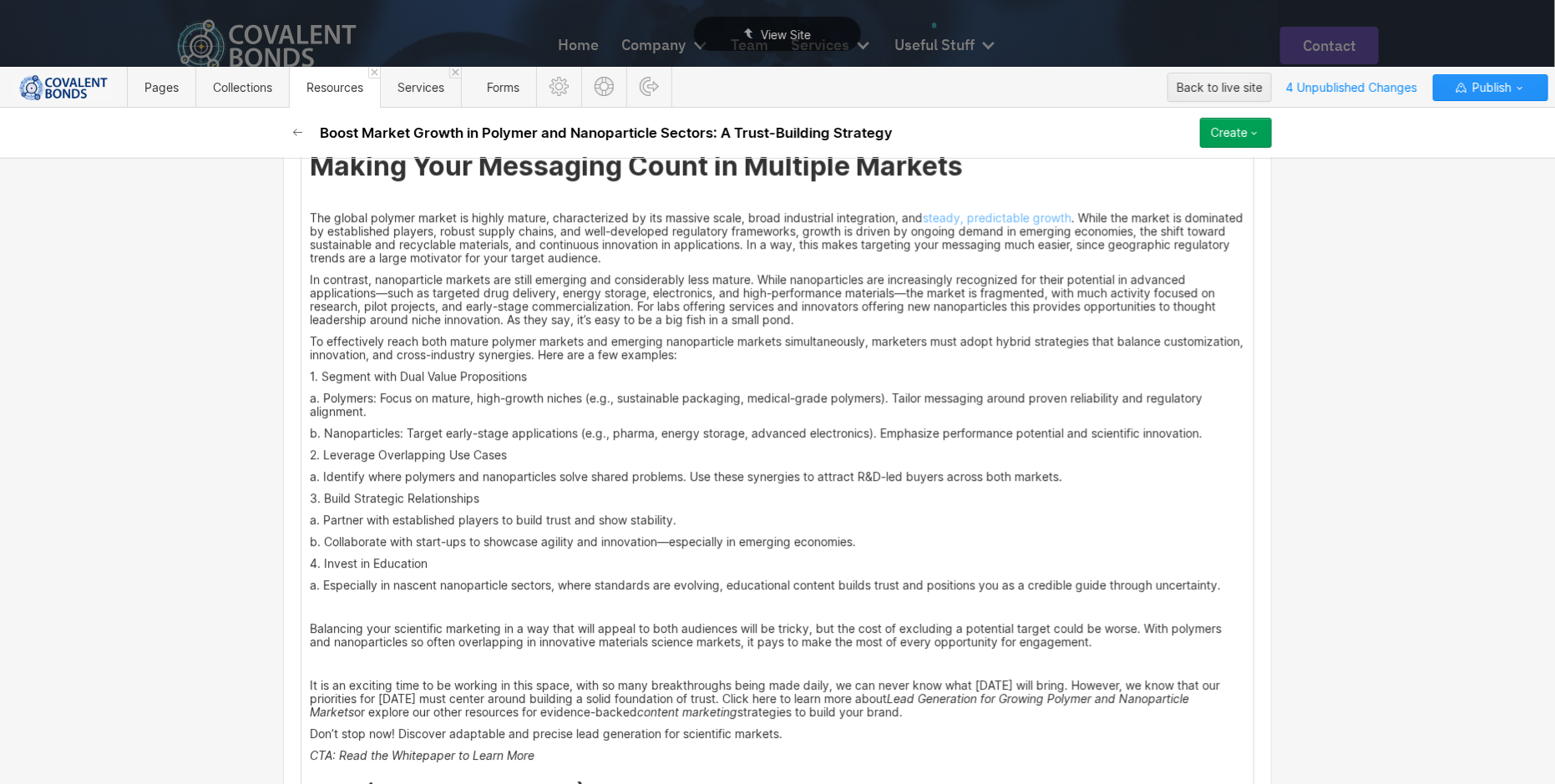
click at [318, 410] on p "a. Polymers: Focus on mature, high-growth niches (e.g., sustainable packaging, …" at bounding box center [778, 405] width 936 height 26
click at [316, 437] on p "b. Nanoparticles: Target early-stage applications (e.g., pharma, energy storage…" at bounding box center [778, 433] width 936 height 14
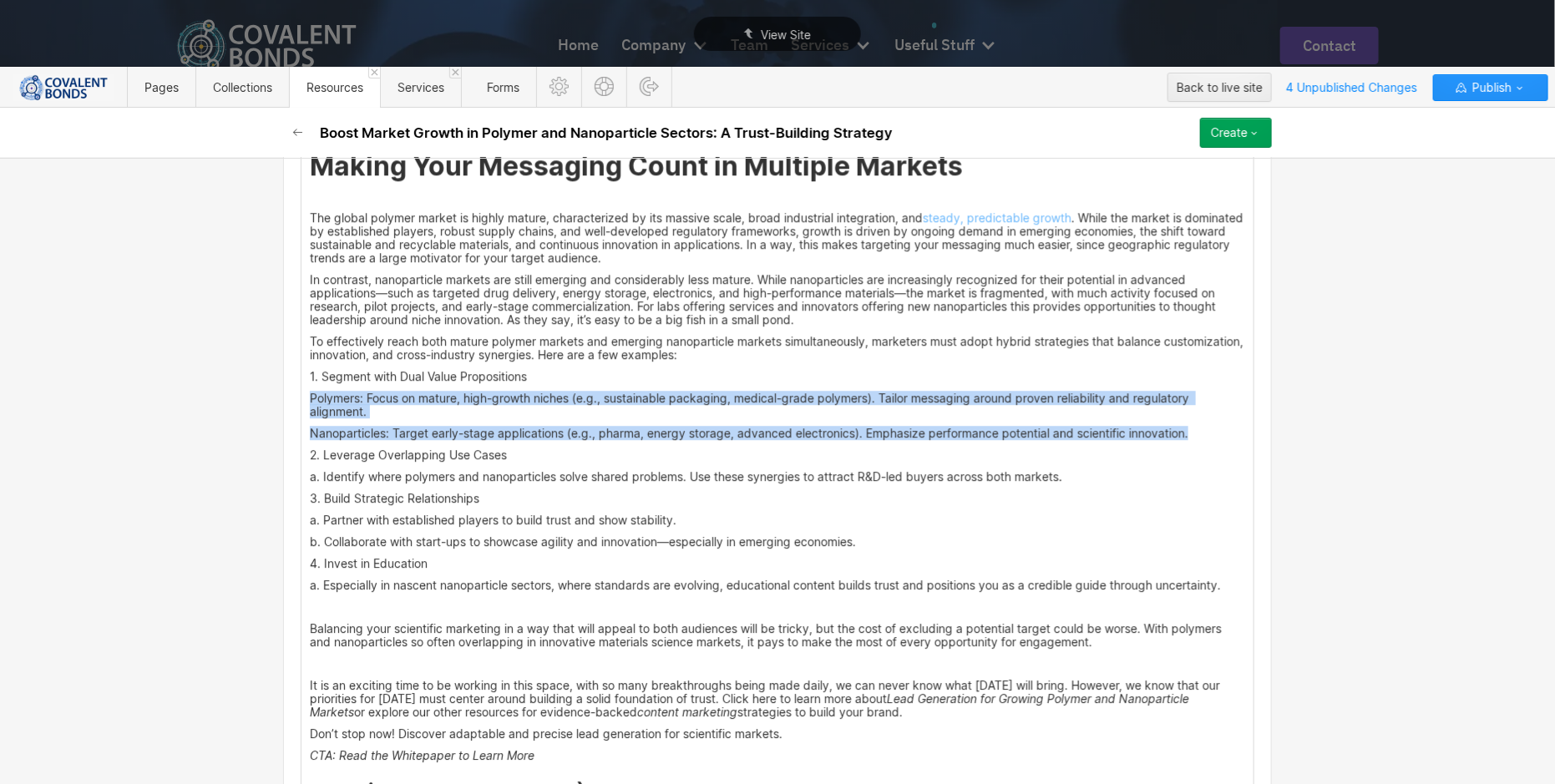
drag, startPoint x: 1191, startPoint y: 442, endPoint x: 247, endPoint y: 406, distance: 944.7
click at [247, 406] on div "Basic info Name Boost Market Growth in Polymer and Nanoparticle Sectors: A Trus…" at bounding box center [778, 470] width 1555 height 627
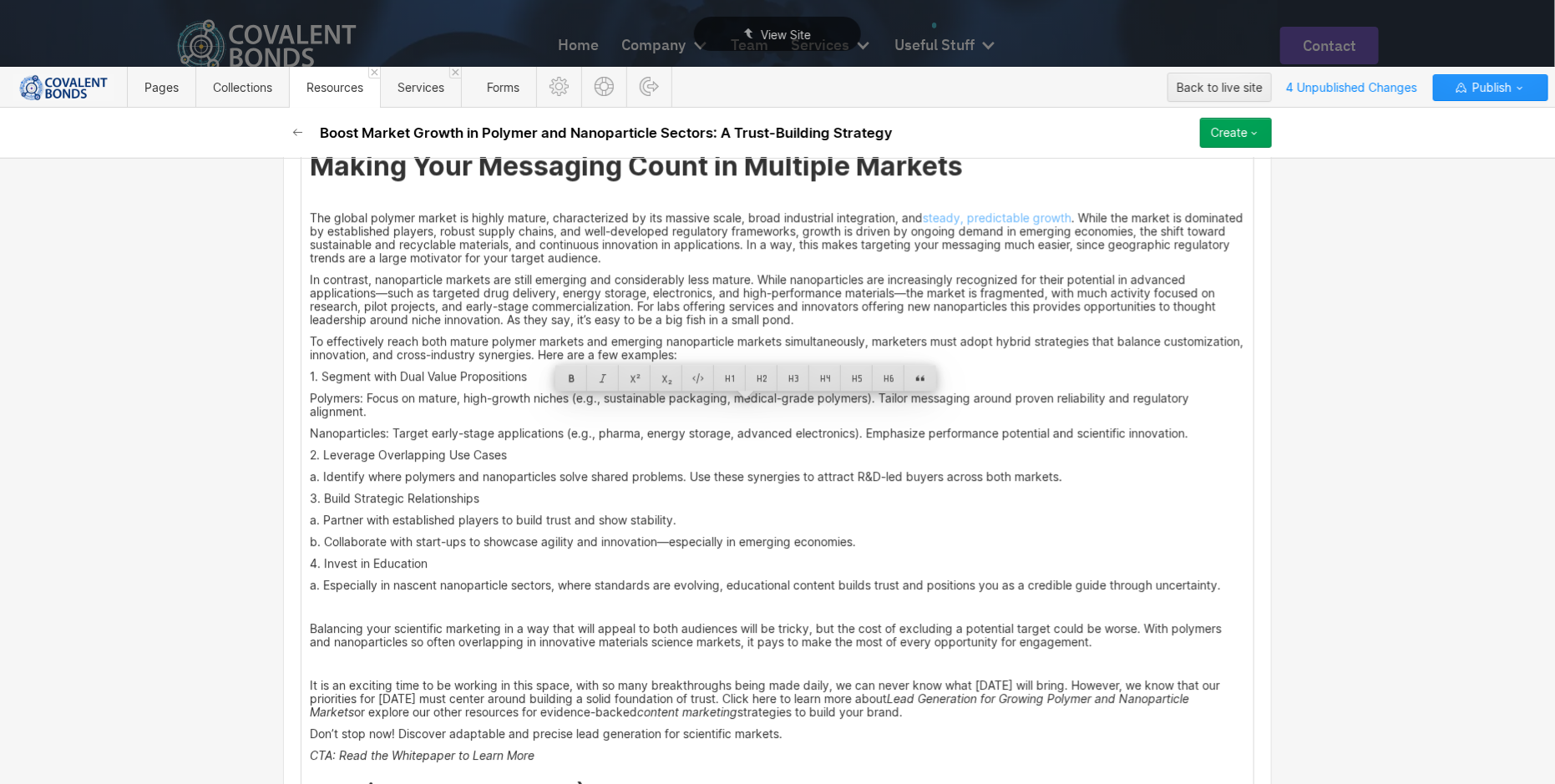
click at [582, 484] on p "a. Identify where polymers and nanoparticles solve shared problems. Use these s…" at bounding box center [778, 477] width 936 height 14
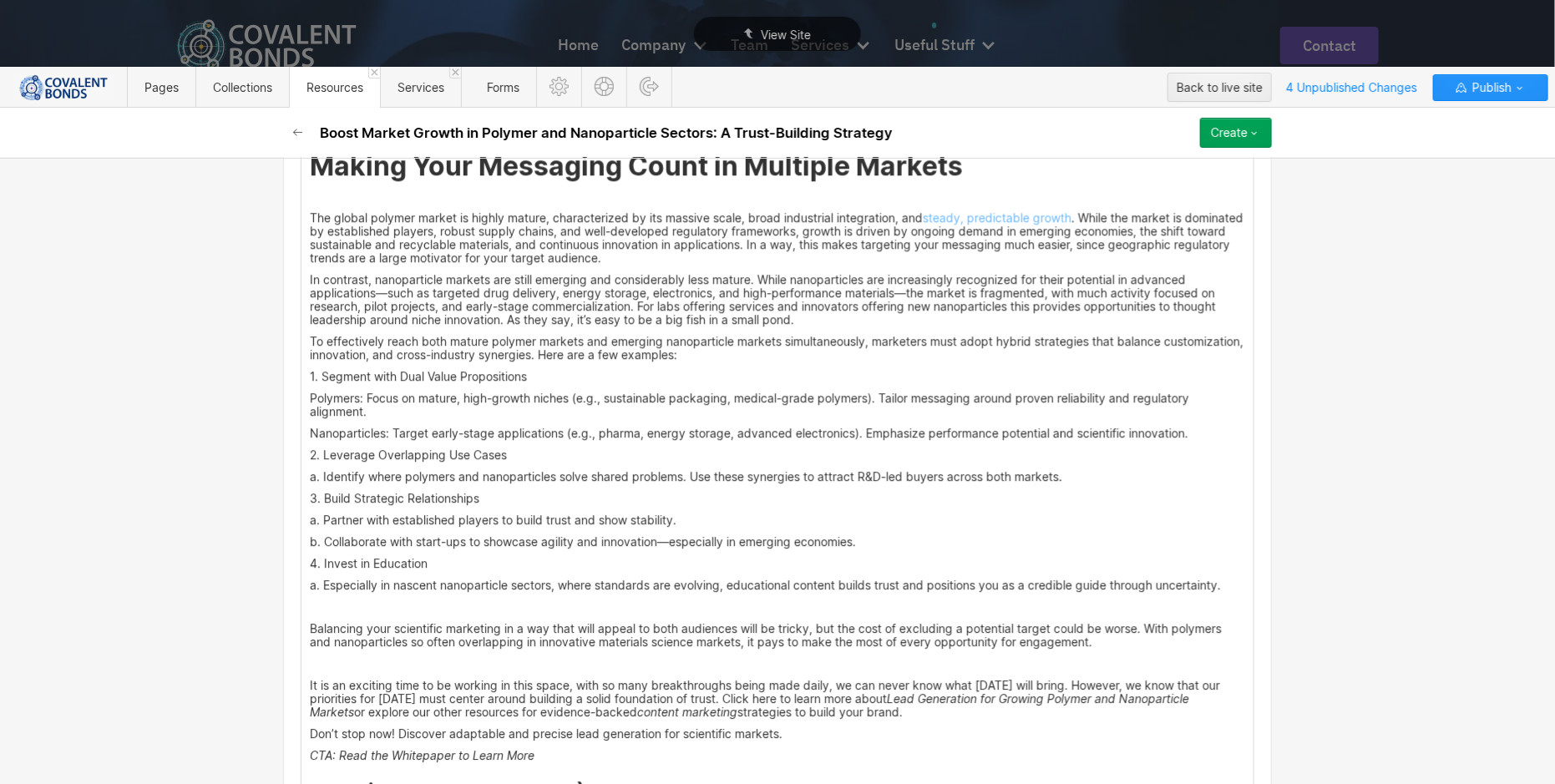
click at [310, 408] on p "Polymers: Focus on mature, high-growth niches (e.g., sustainable packaging, med…" at bounding box center [778, 405] width 936 height 26
click at [301, 439] on div "Many B2B customers in sectors like automotive, electronics, and biomedical indu…" at bounding box center [778, 70] width 953 height 1814
click at [312, 482] on p "a. Identify where polymers and nanoparticles solve shared problems. Use these s…" at bounding box center [778, 477] width 936 height 14
click at [315, 527] on p "a. Partner with established players to build trust and show stability." at bounding box center [778, 520] width 936 height 14
drag, startPoint x: 314, startPoint y: 549, endPoint x: 279, endPoint y: 549, distance: 35.0
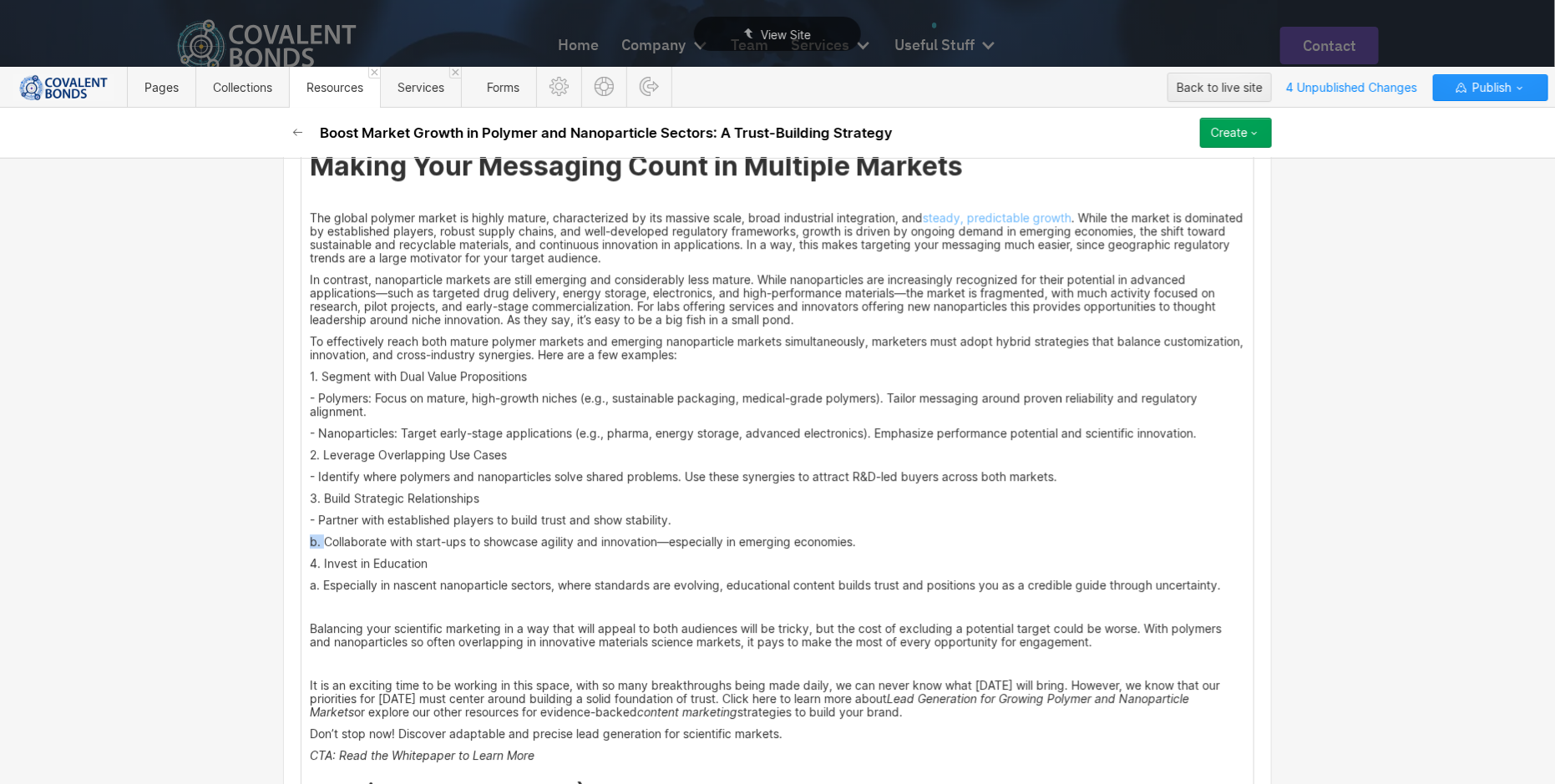
drag, startPoint x: 317, startPoint y: 591, endPoint x: 280, endPoint y: 591, distance: 37.0
click at [541, 380] on p "1. Segment with Dual Value Propositions" at bounding box center [778, 376] width 936 height 14
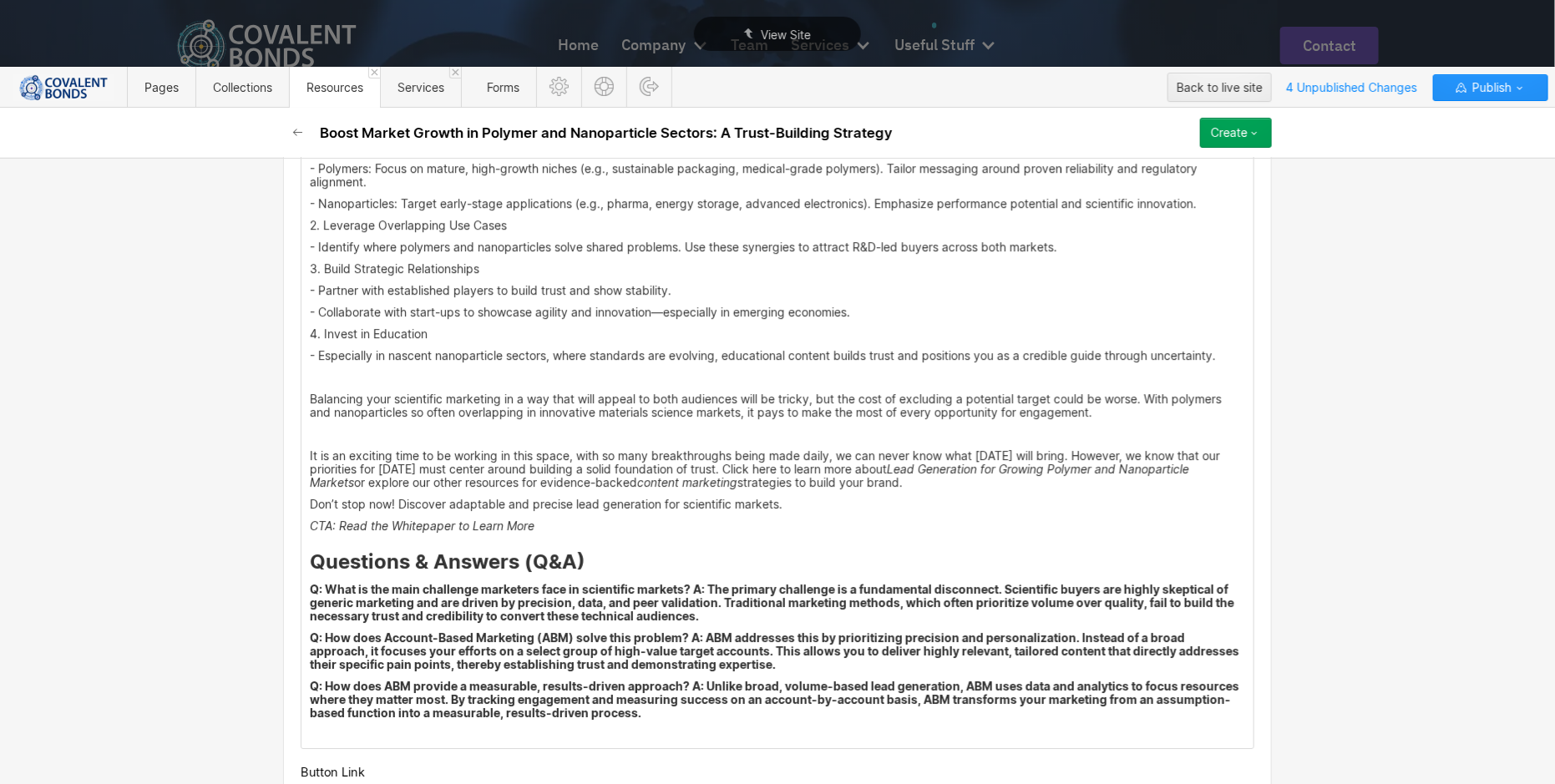
scroll to position [2380, 0]
click at [639, 381] on p "‍" at bounding box center [778, 375] width 936 height 14
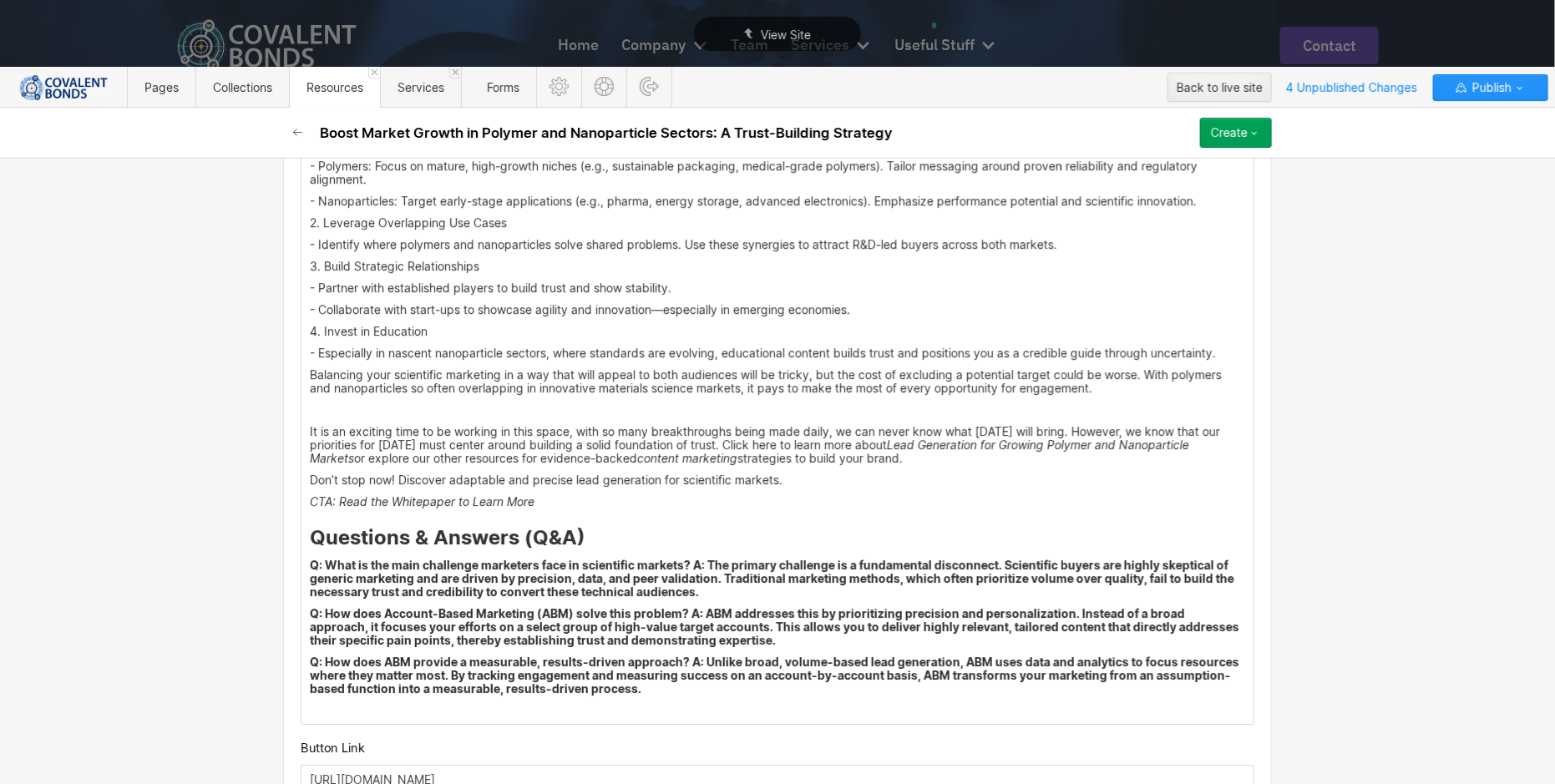
click at [1233, 360] on p "- Especially in nascent nanoparticle sectors, where standards are evolving, edu…" at bounding box center [778, 353] width 936 height 14
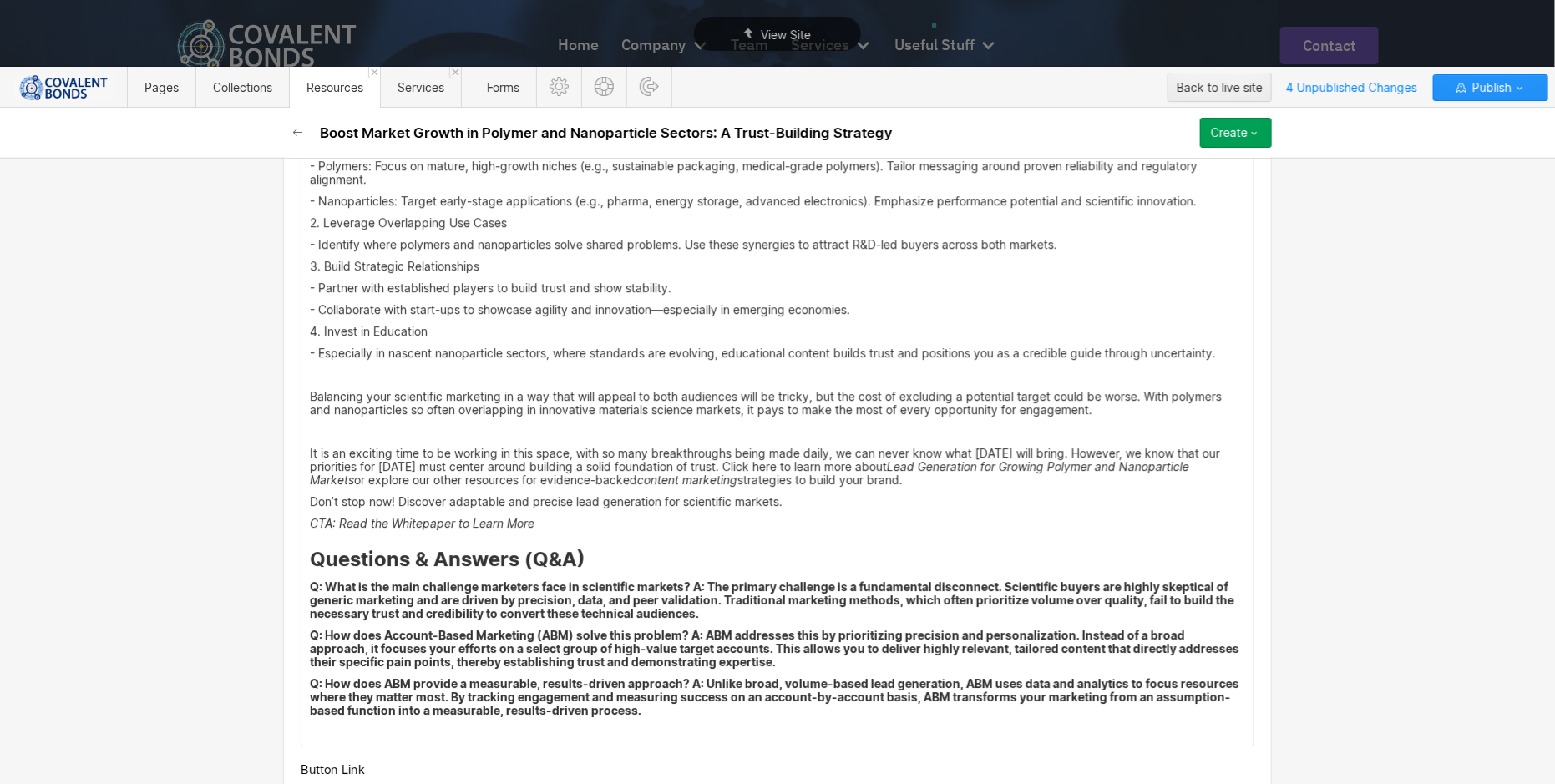
click at [1194, 414] on p "Balancing your scientific marketing in a way that will appeal to both audiences…" at bounding box center [778, 403] width 936 height 26
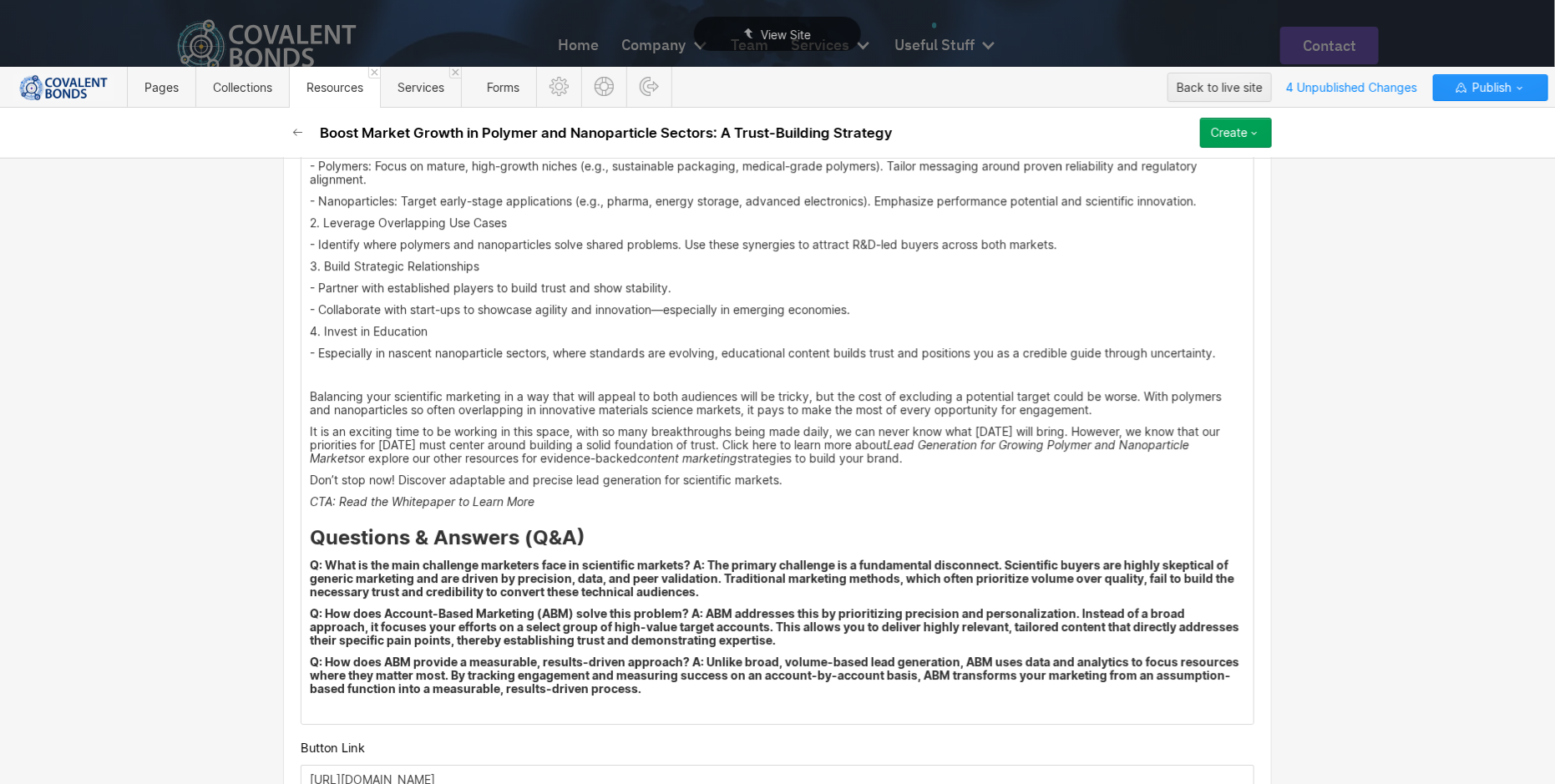
click at [941, 465] on p "It is an exciting time to be working in this space, with so many breakthroughs …" at bounding box center [778, 445] width 936 height 40
click at [335, 508] on em "CTA: Read the Whitepaper to Learn More" at bounding box center [422, 501] width 225 height 15
drag, startPoint x: 330, startPoint y: 509, endPoint x: 297, endPoint y: 510, distance: 33.0
drag, startPoint x: 502, startPoint y: 508, endPoint x: 296, endPoint y: 508, distance: 206.0
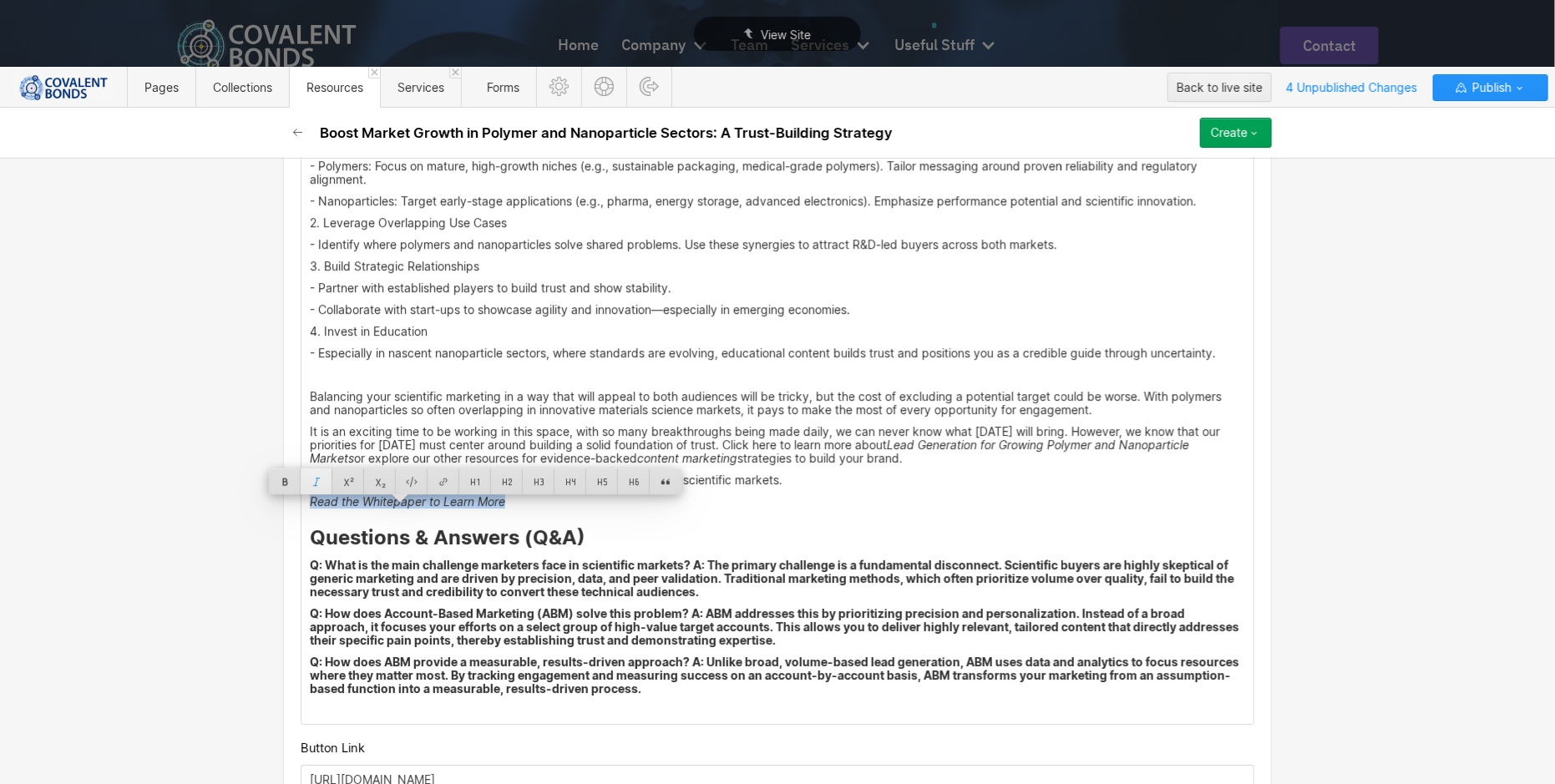
click at [324, 481] on div at bounding box center [316, 481] width 31 height 25
click at [290, 480] on div at bounding box center [285, 481] width 31 height 25
click at [587, 508] on p "Read the Whitepaper to Learn More" at bounding box center [778, 502] width 936 height 14
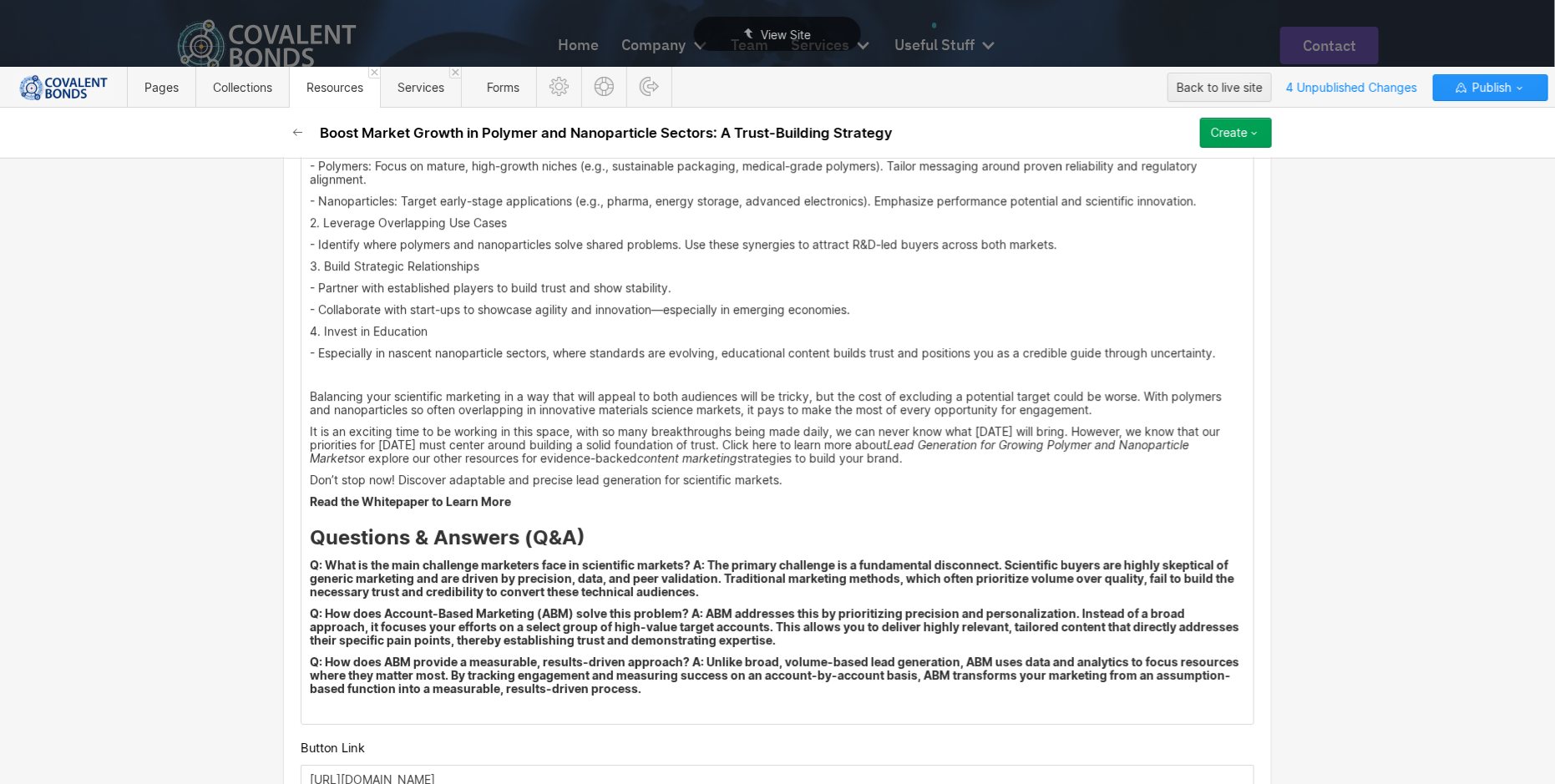
click at [850, 487] on p "Don’t stop now! Discover adaptable and precise lead generation for scientific m…" at bounding box center [778, 480] width 936 height 14
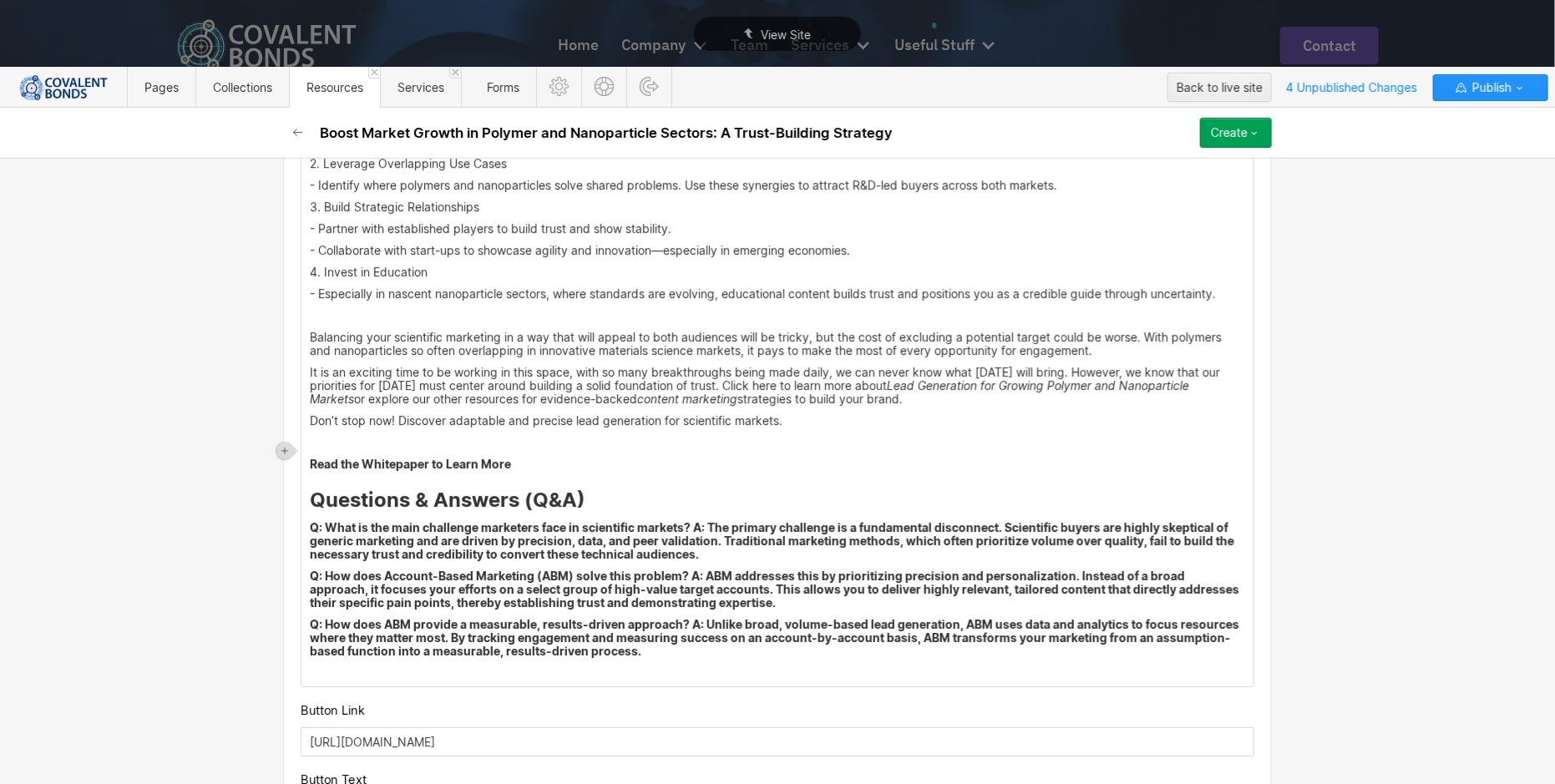
scroll to position [2448, 0]
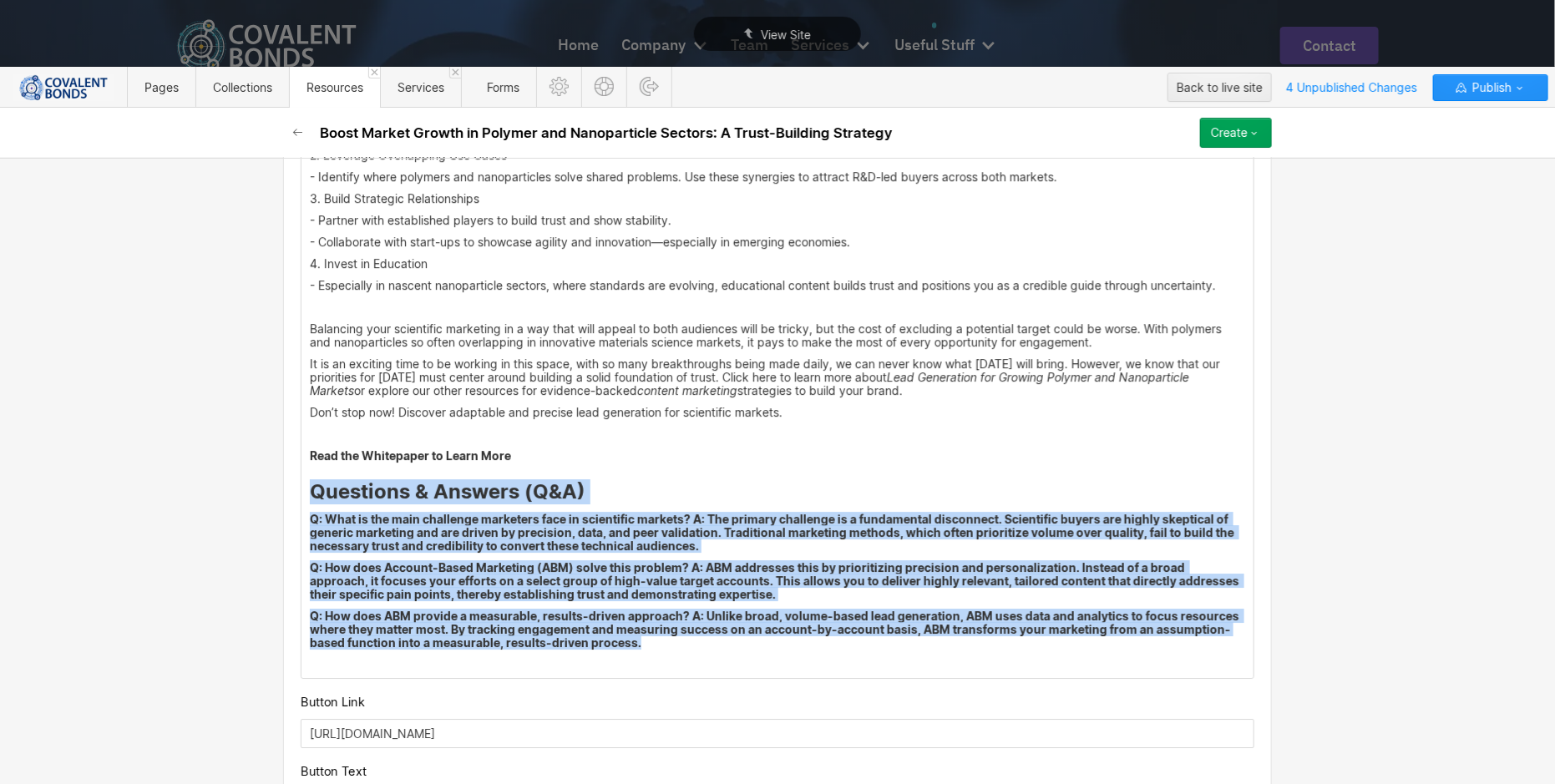
drag, startPoint x: 644, startPoint y: 653, endPoint x: 205, endPoint y: 501, distance: 464.6
click at [205, 501] on div "Basic info Name Boost Market Growth in Polymer and Nanoparticle Sectors: A Trus…" at bounding box center [778, 470] width 1555 height 627
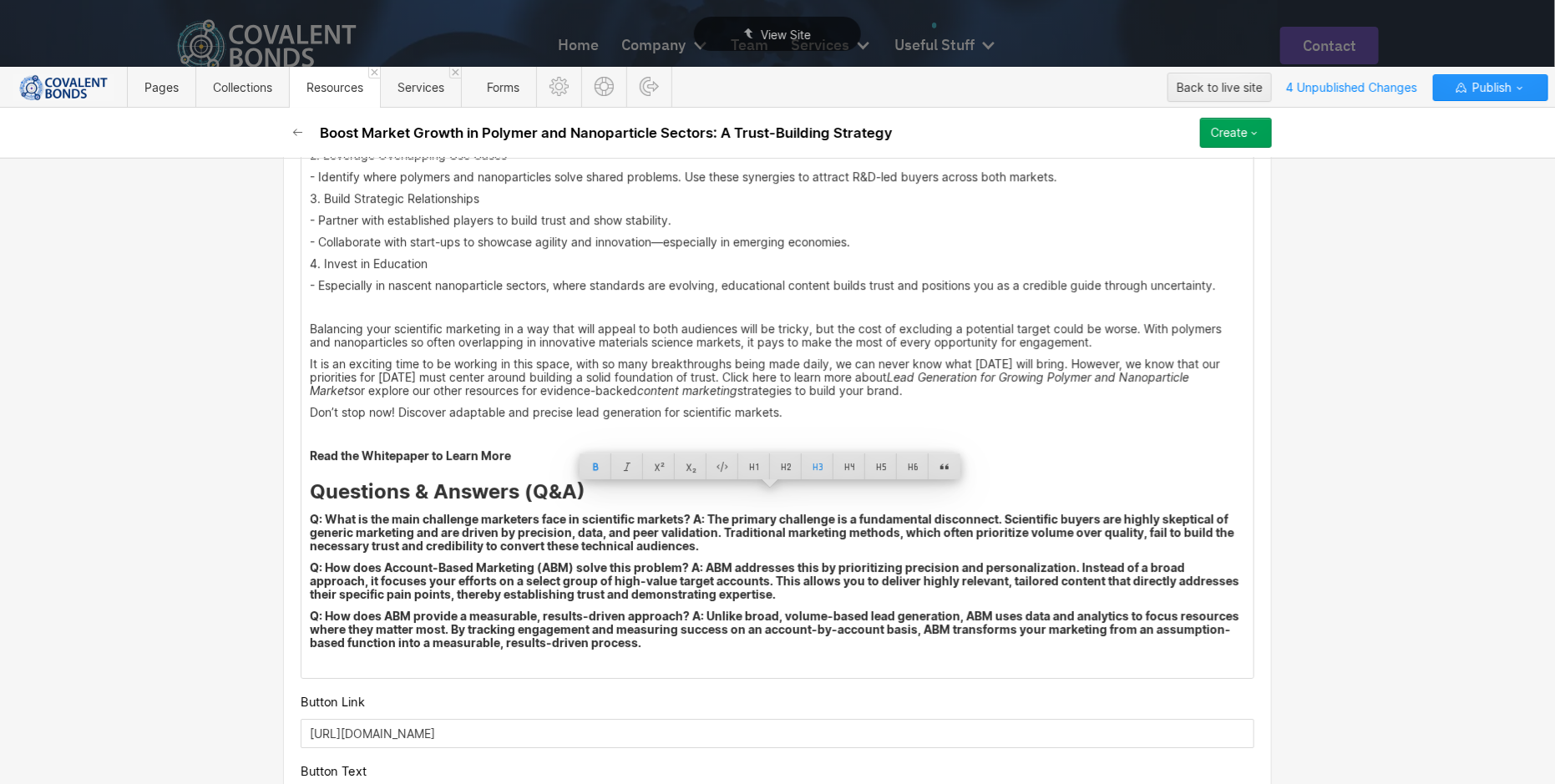
click at [674, 625] on strong "Q: How does ABM provide a measurable, results-driven approach? A: Unlike broad,…" at bounding box center [776, 630] width 932 height 41
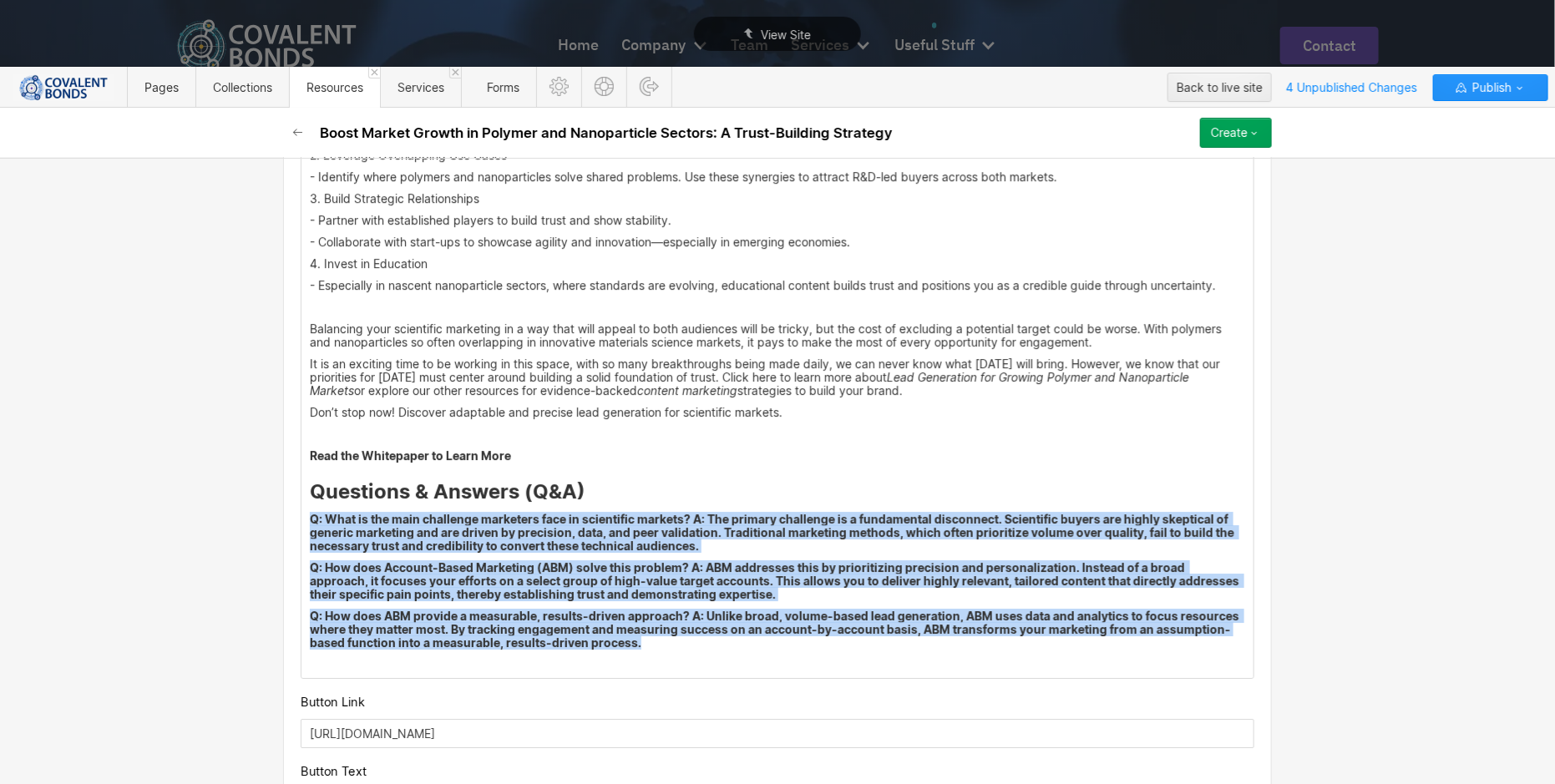
drag, startPoint x: 650, startPoint y: 650, endPoint x: 296, endPoint y: 528, distance: 374.4
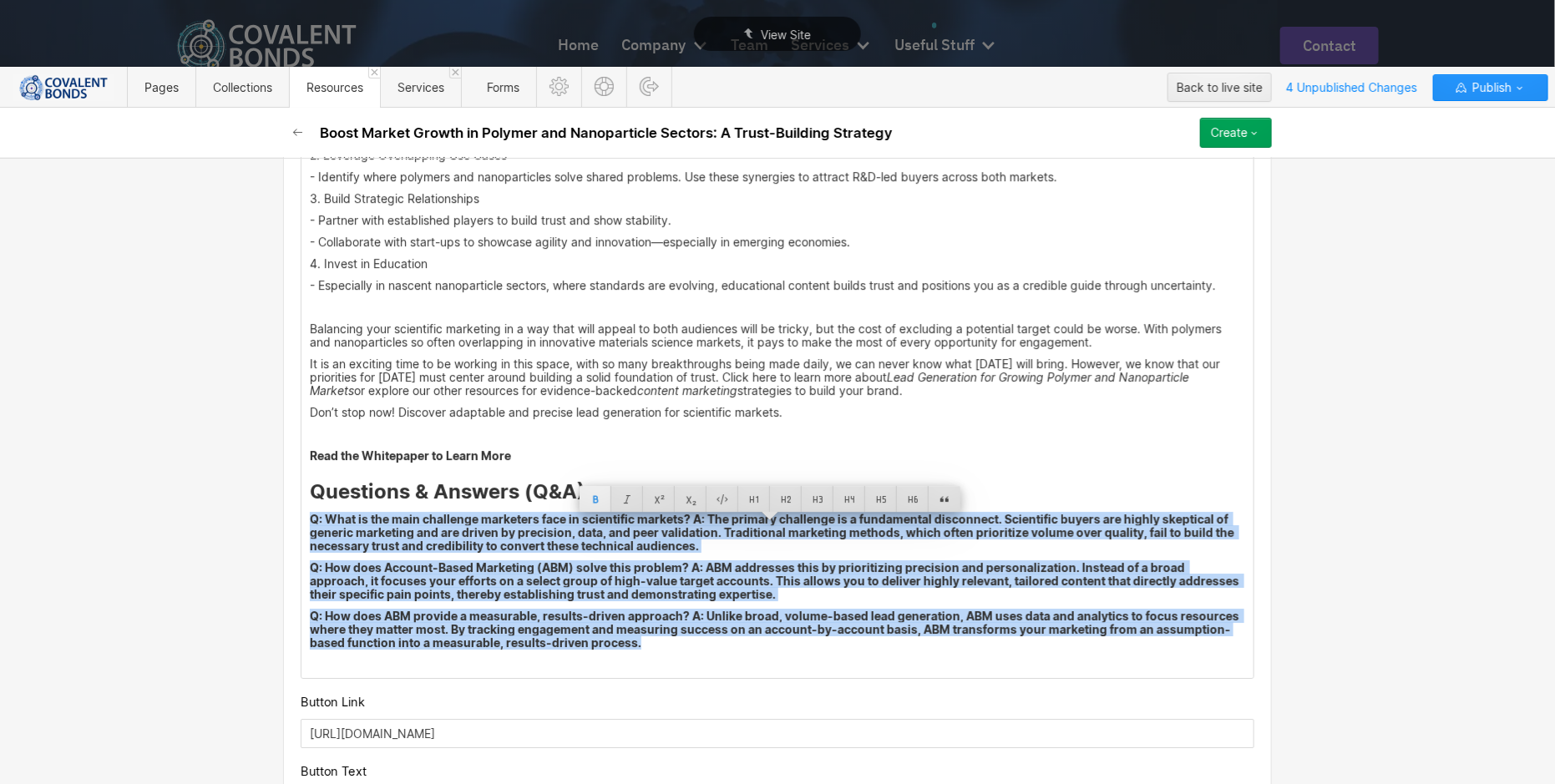
click at [593, 501] on div at bounding box center [596, 499] width 31 height 25
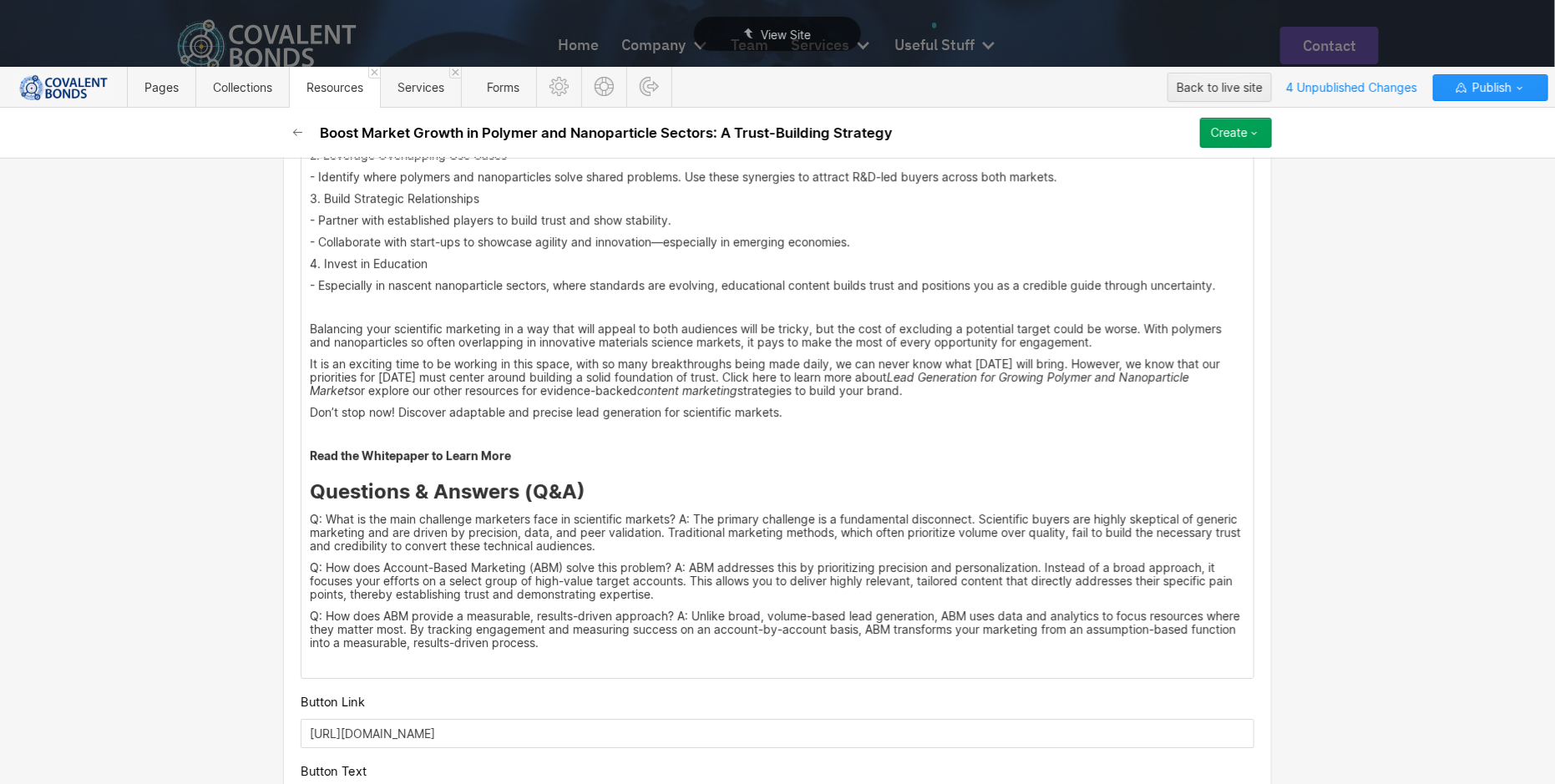
click at [656, 594] on p "Q: How does Account-Based Marketing (ABM) solve this problem? A: ABM addresses …" at bounding box center [778, 581] width 936 height 40
click at [675, 525] on p "Q: What is the main challenge marketers face in scientific markets? A: The prim…" at bounding box center [778, 532] width 936 height 40
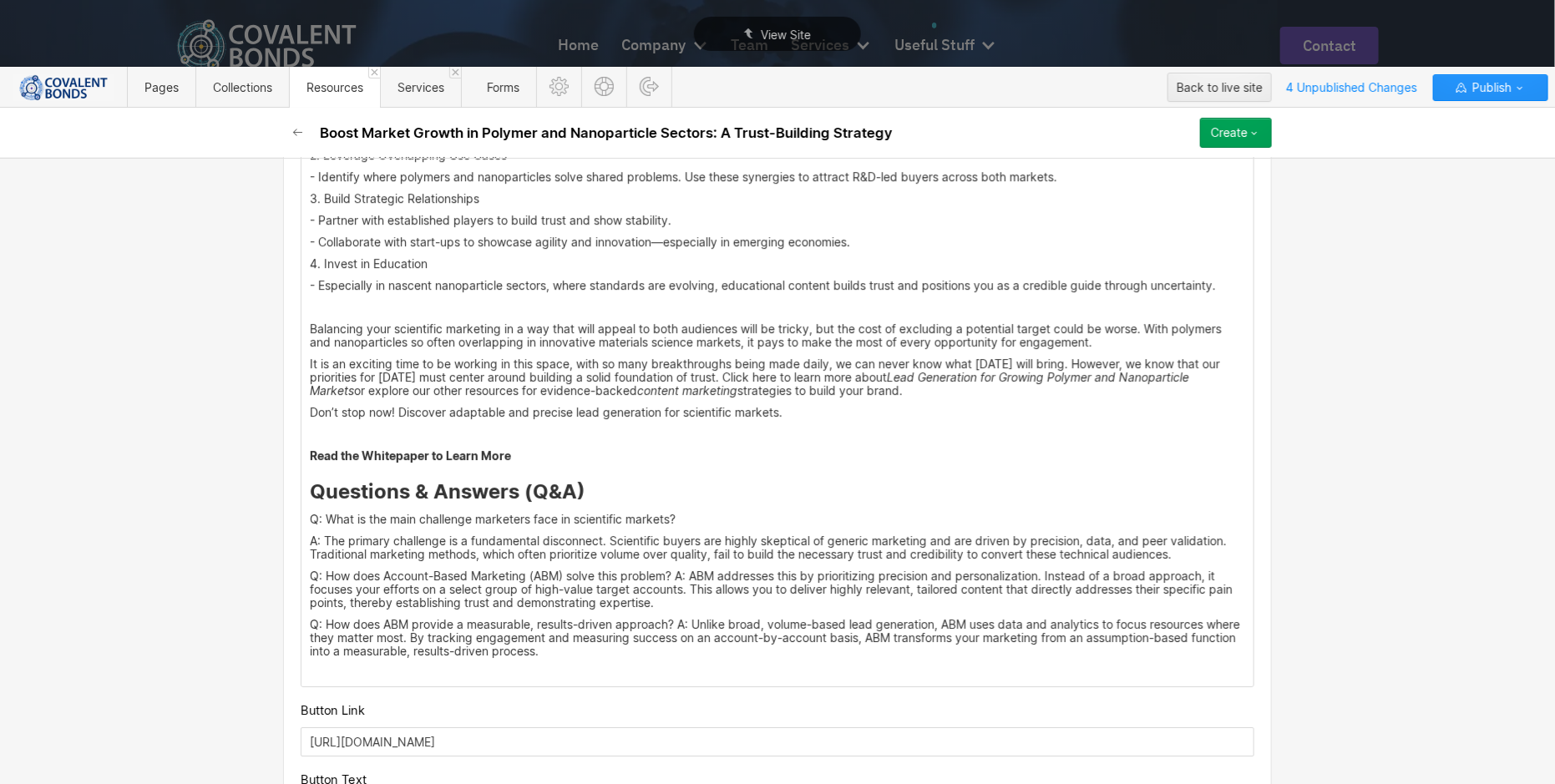
click at [672, 579] on p "Q: How does Account-Based Marketing (ABM) solve this problem? A: ABM addresses …" at bounding box center [778, 589] width 936 height 40
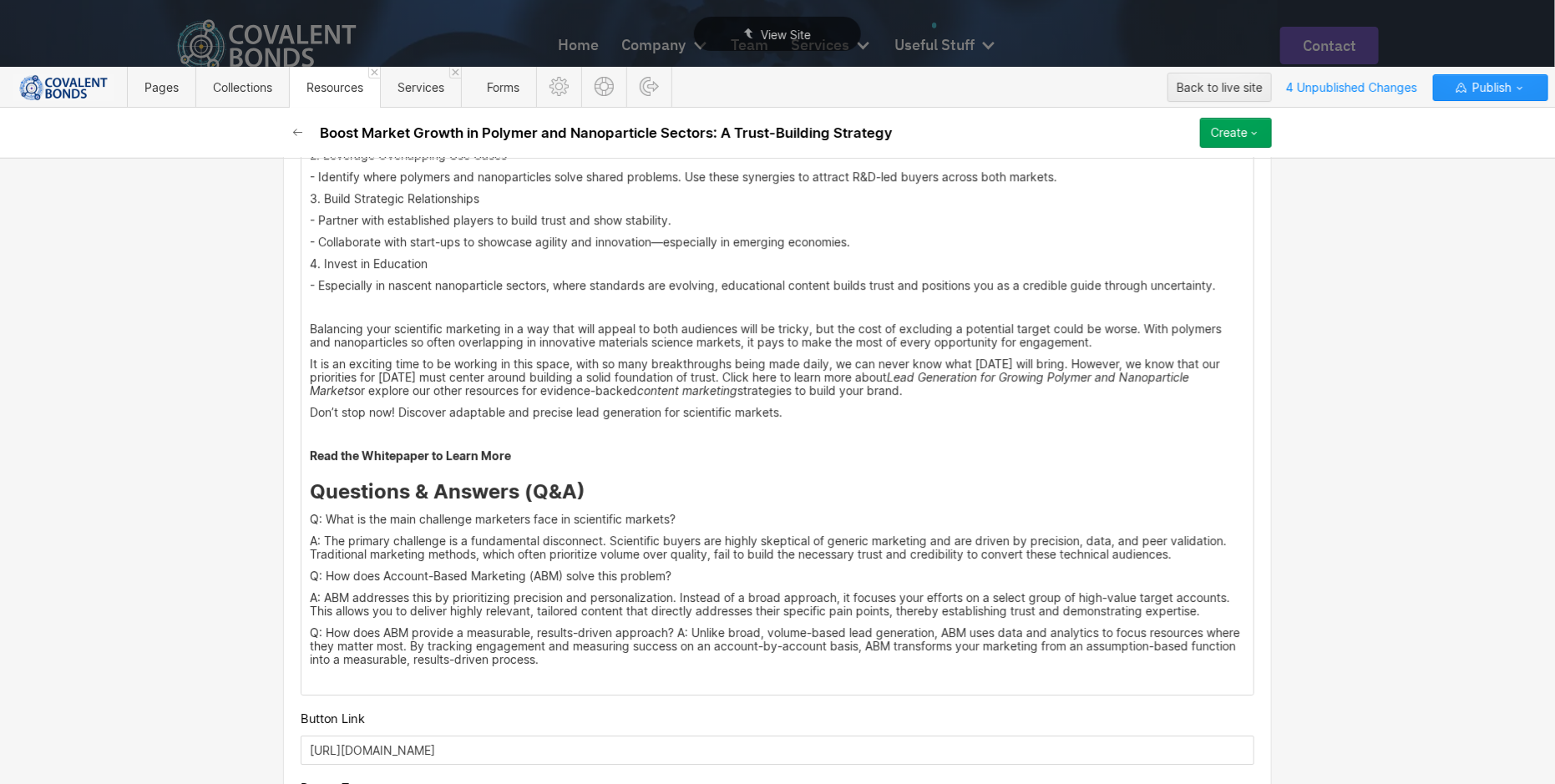
click at [674, 639] on p "Q: How does ABM provide a measurable, results-driven approach? A: Unlike broad,…" at bounding box center [778, 646] width 936 height 40
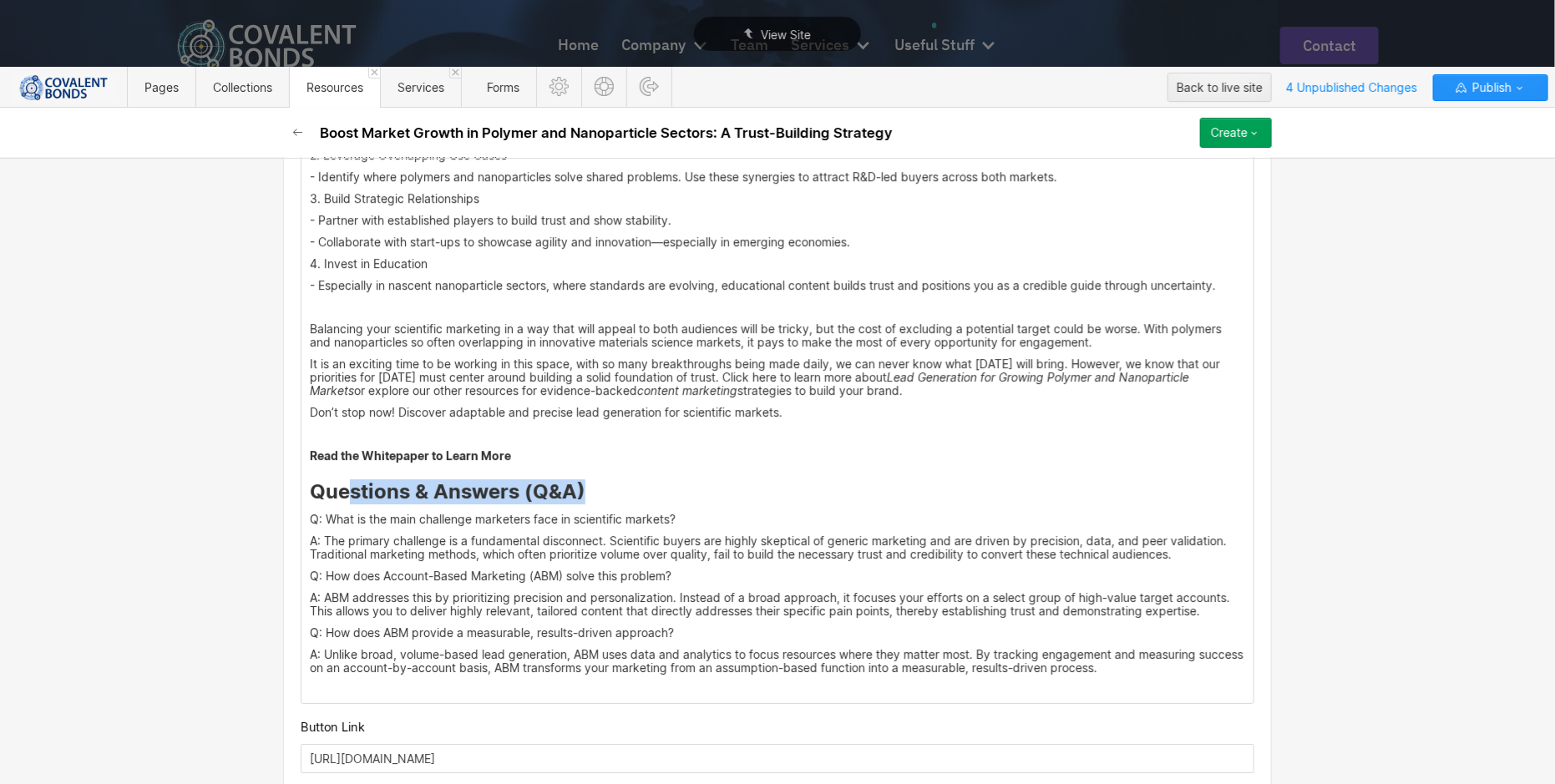
drag, startPoint x: 600, startPoint y: 490, endPoint x: 344, endPoint y: 487, distance: 256.0
click at [344, 487] on h3 "Questions & Answers (Q&A)" at bounding box center [778, 492] width 936 height 25
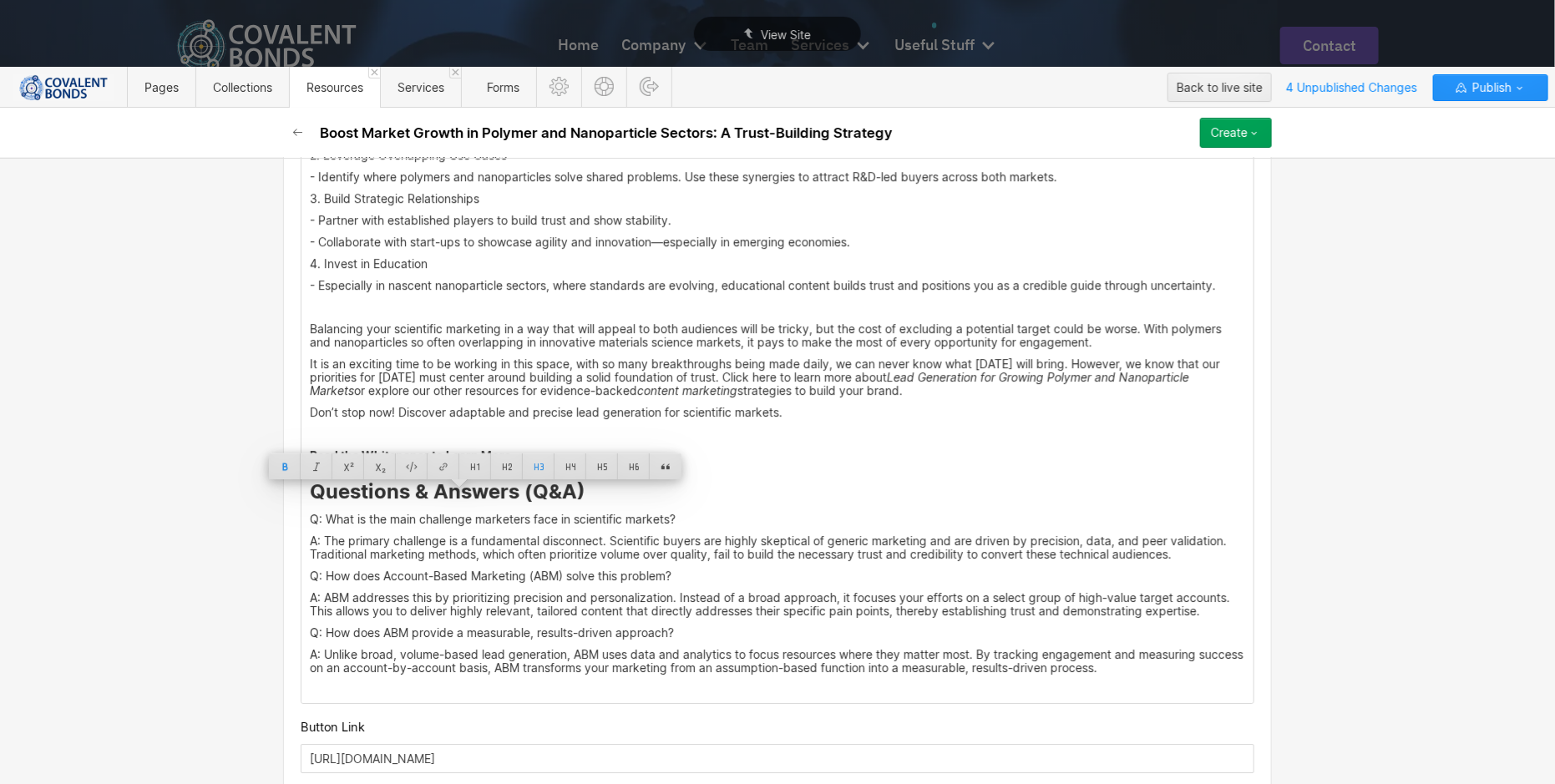
click at [597, 501] on h3 "Questions & Answers (Q&A)" at bounding box center [778, 492] width 936 height 25
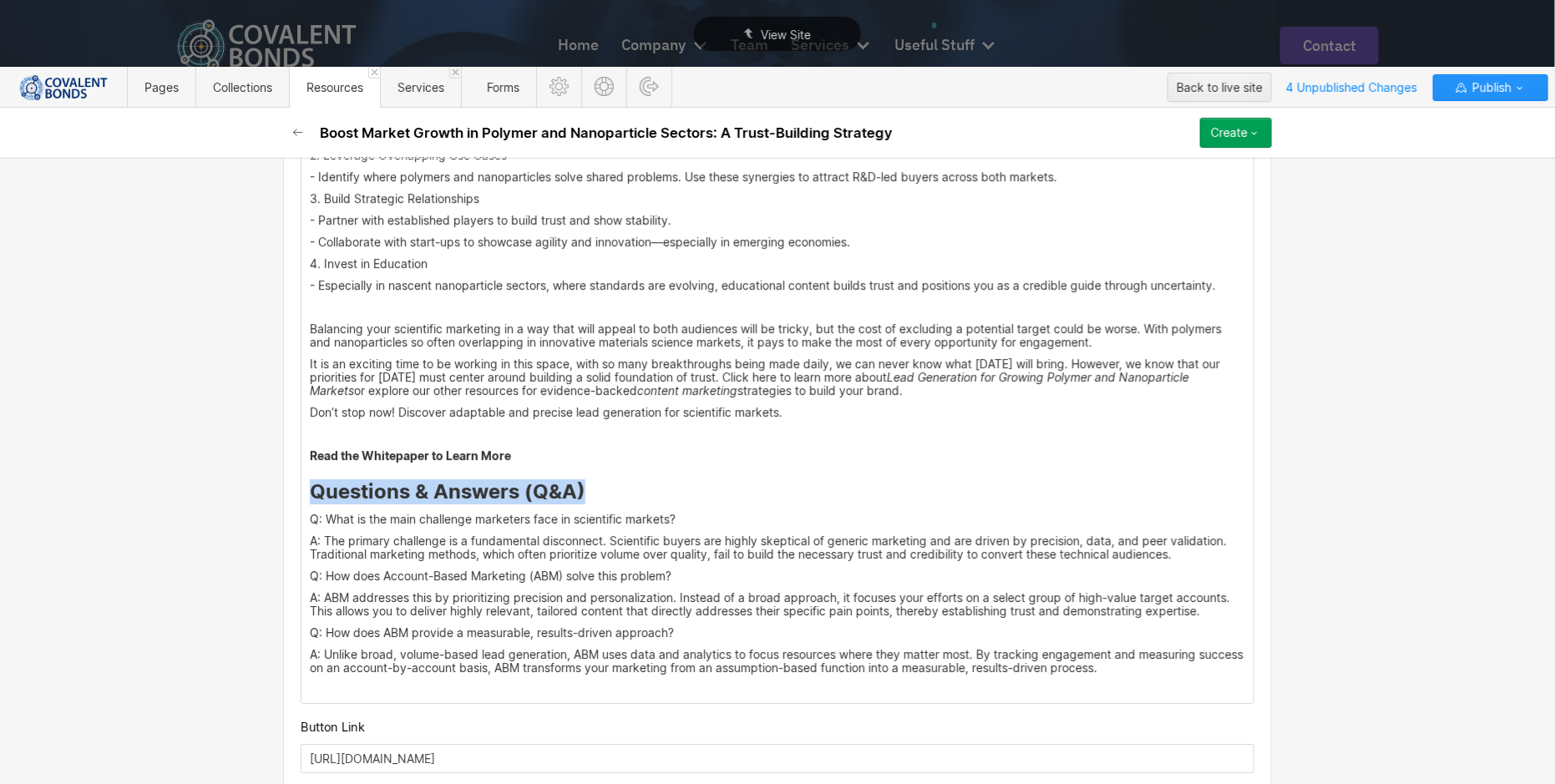
drag, startPoint x: 616, startPoint y: 501, endPoint x: 285, endPoint y: 494, distance: 331.1
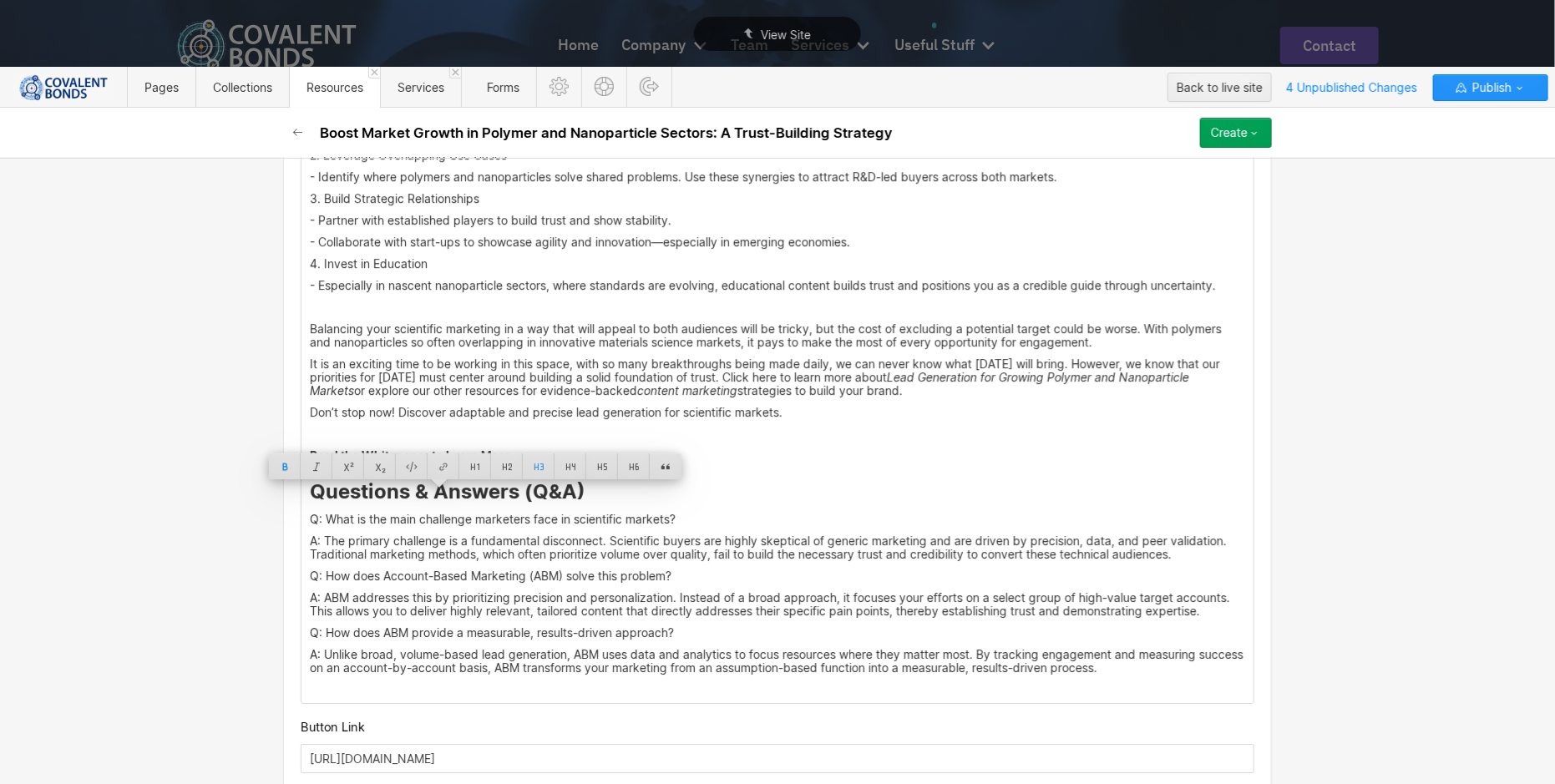
click at [838, 504] on h3 "Questions & Answers (Q&A)" at bounding box center [778, 492] width 936 height 25
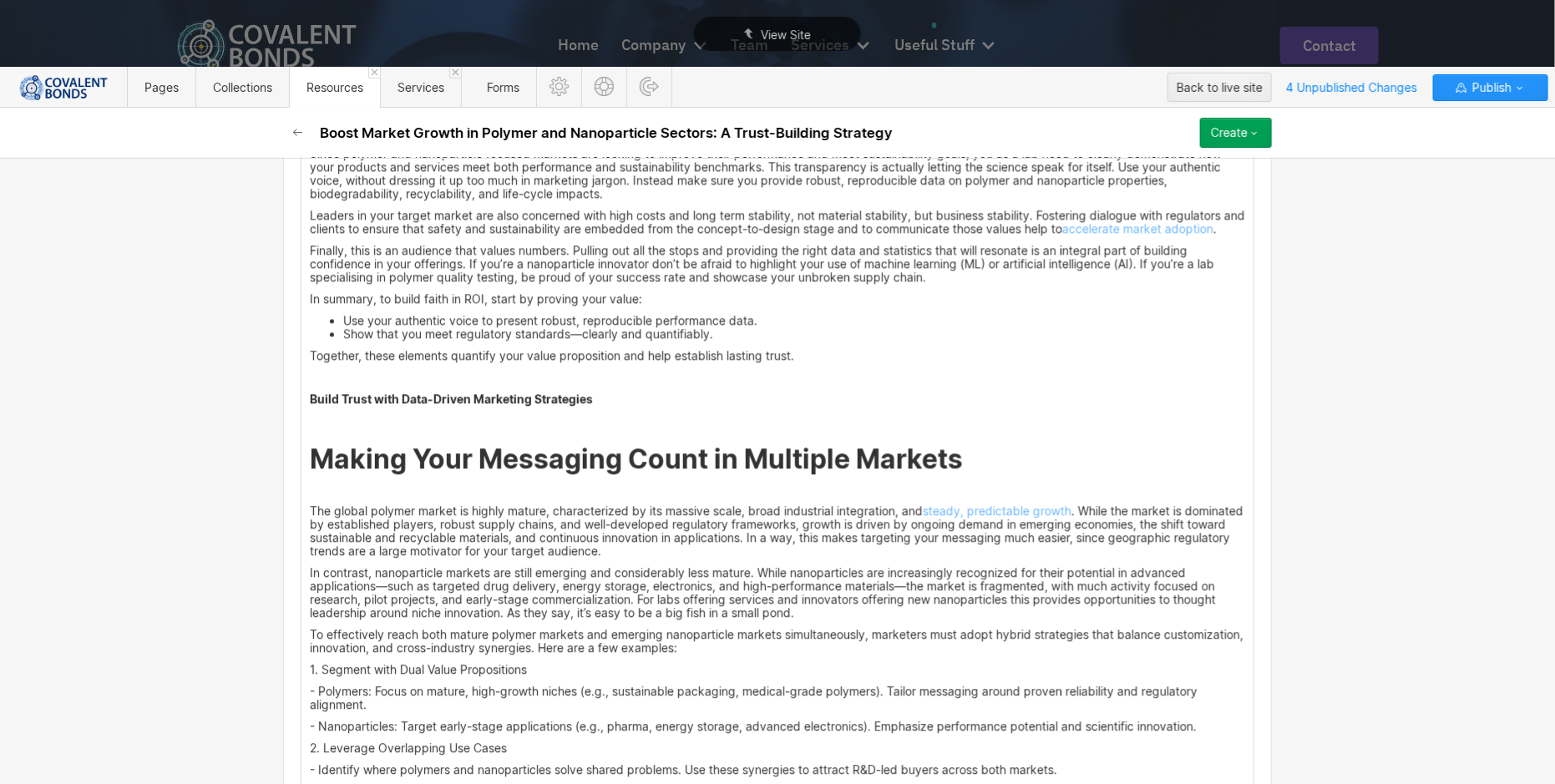
scroll to position [1855, 0]
click at [994, 465] on h2 "Making Your Messaging Count in Multiple Markets" at bounding box center [778, 458] width 936 height 30
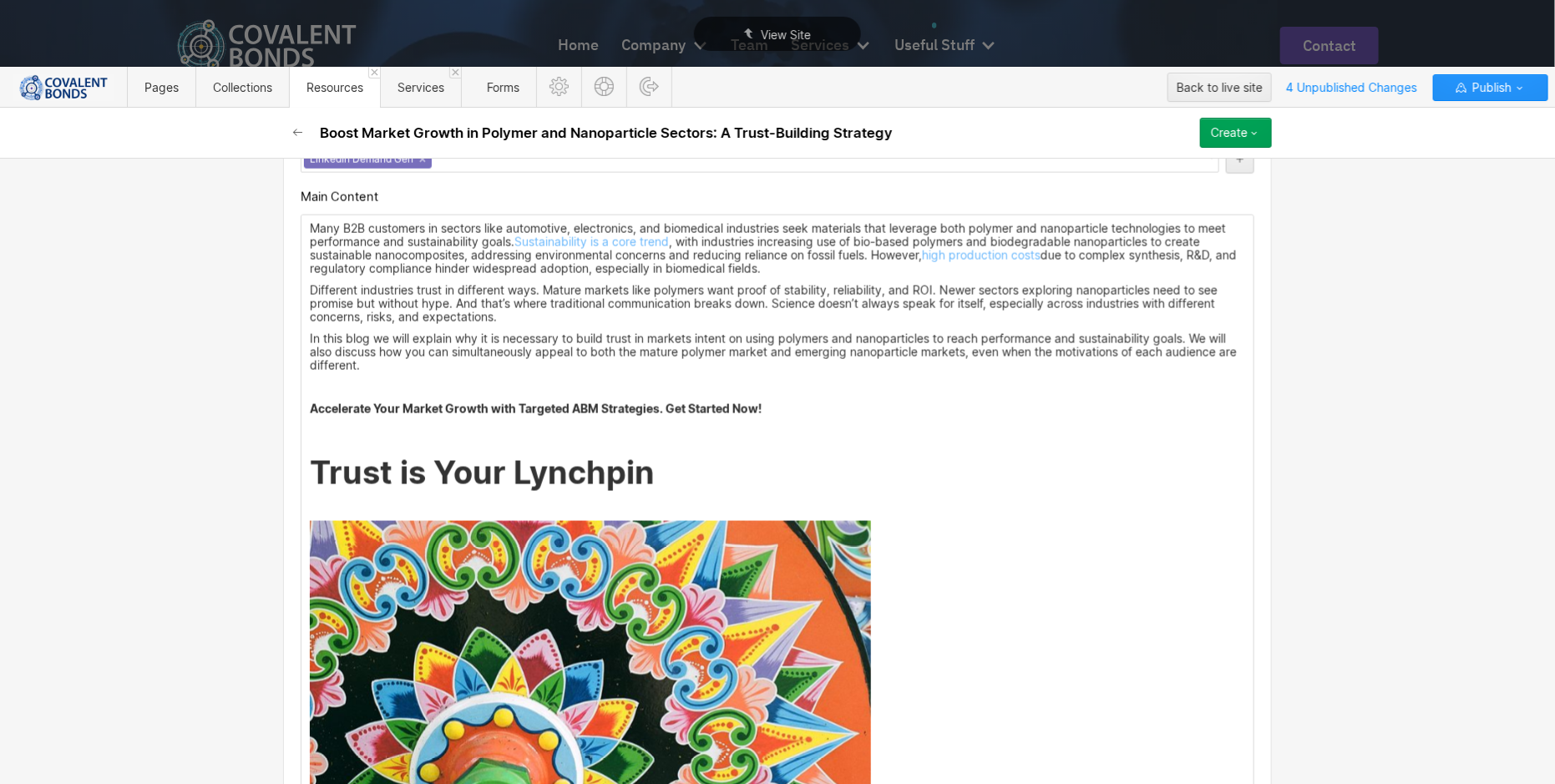
scroll to position [1035, 0]
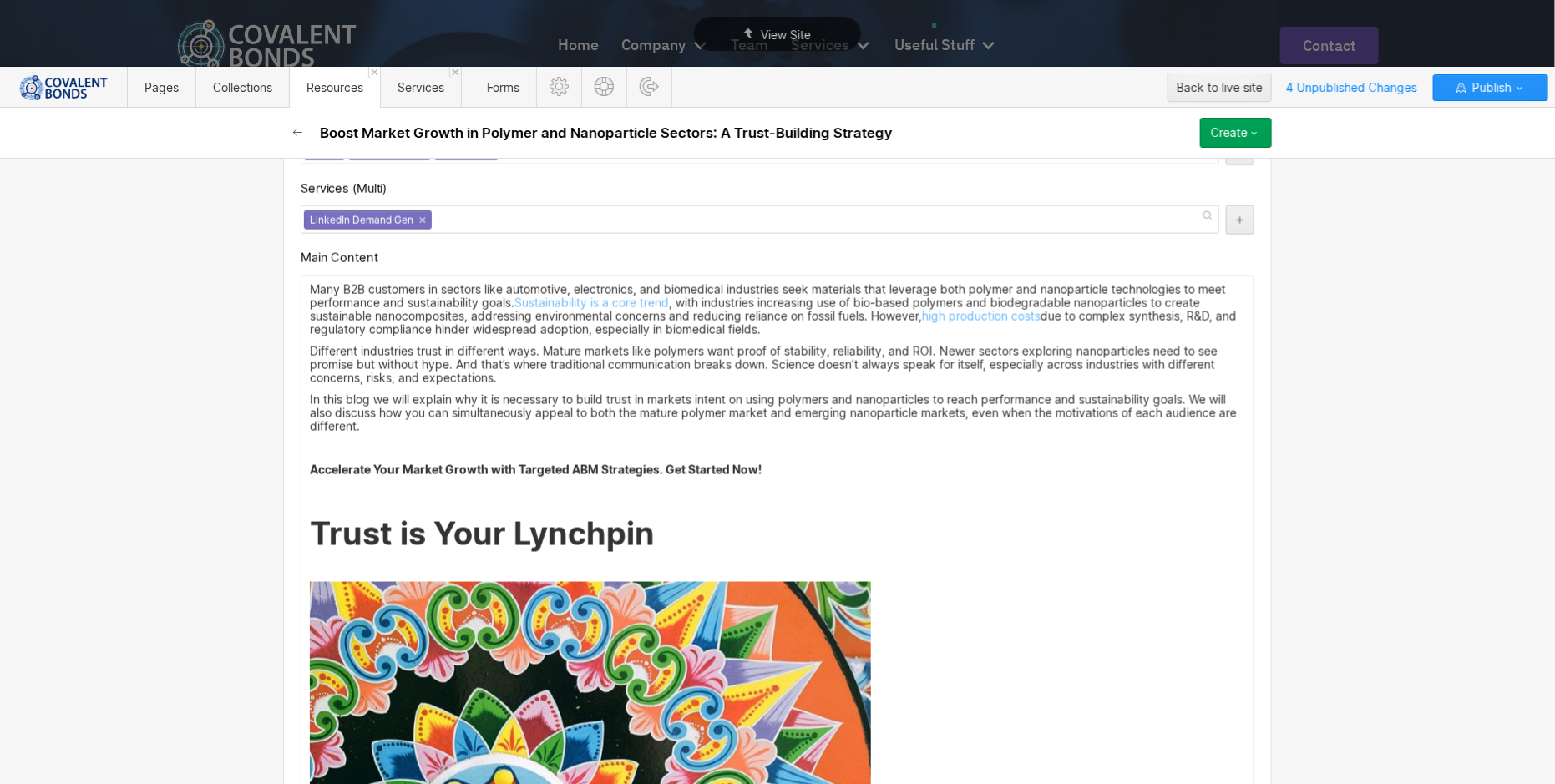
click at [769, 543] on h1 "Trust is Your Lynchpin" at bounding box center [778, 534] width 936 height 37
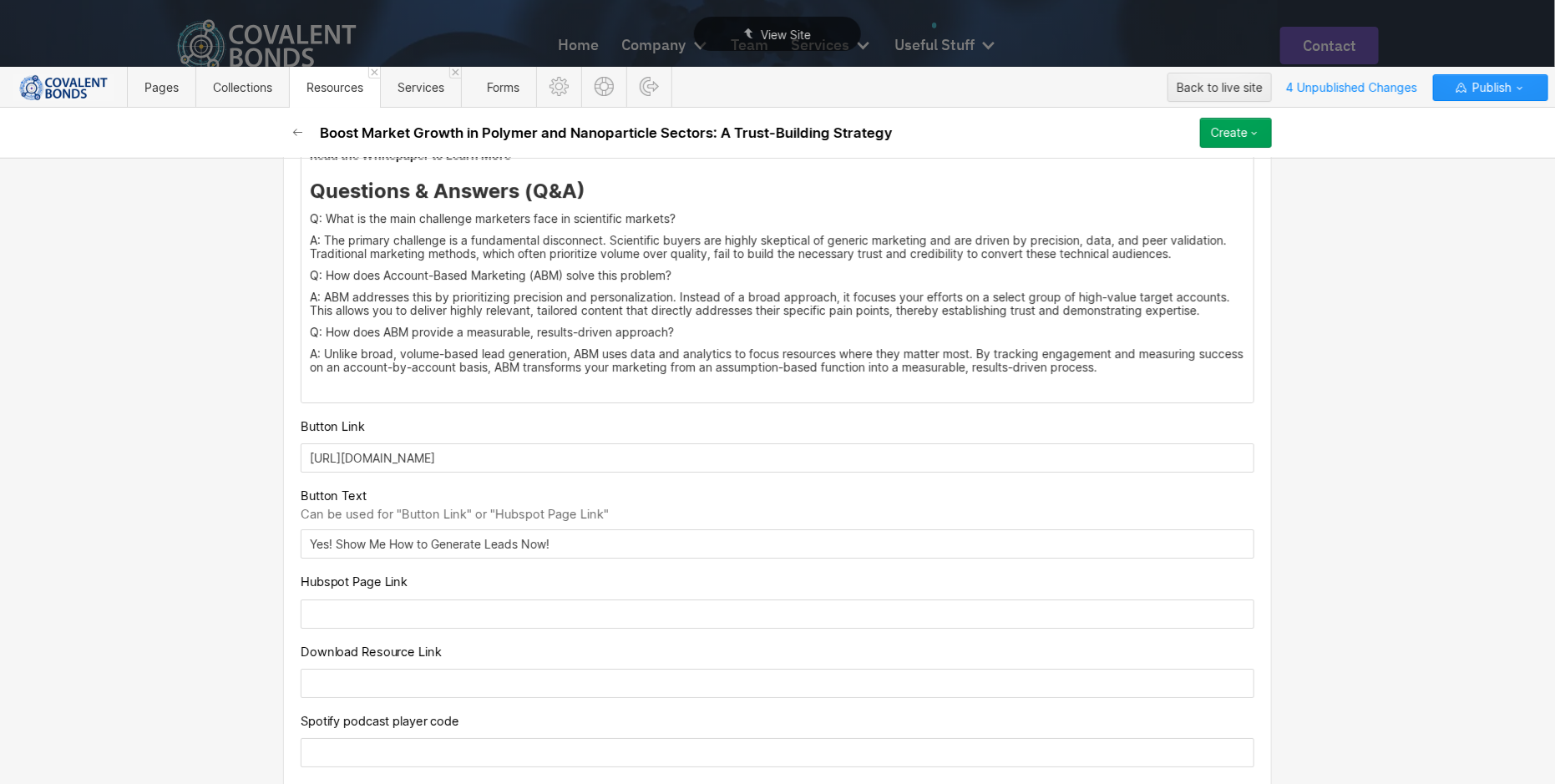
scroll to position [2704, 0]
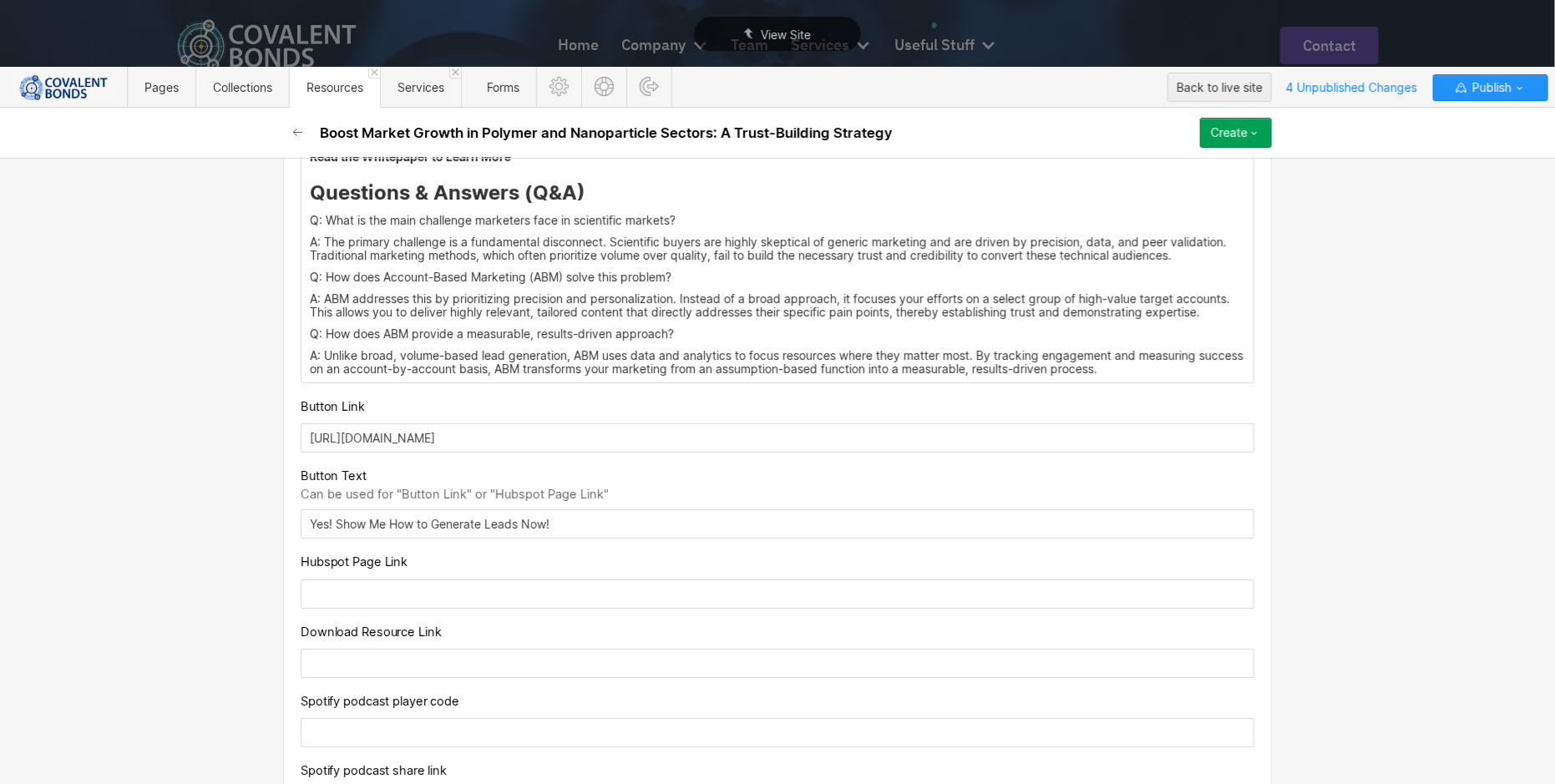
drag, startPoint x: 300, startPoint y: 443, endPoint x: 696, endPoint y: 449, distance: 396.0
click at [698, 449] on input "[URL][DOMAIN_NAME]" at bounding box center [777, 438] width 954 height 29
click at [696, 449] on input "[URL][DOMAIN_NAME]" at bounding box center [777, 438] width 954 height 29
drag, startPoint x: 303, startPoint y: 437, endPoint x: 1184, endPoint y: 447, distance: 881.1
click at [1184, 448] on input "[URL][DOMAIN_NAME]" at bounding box center [777, 438] width 954 height 29
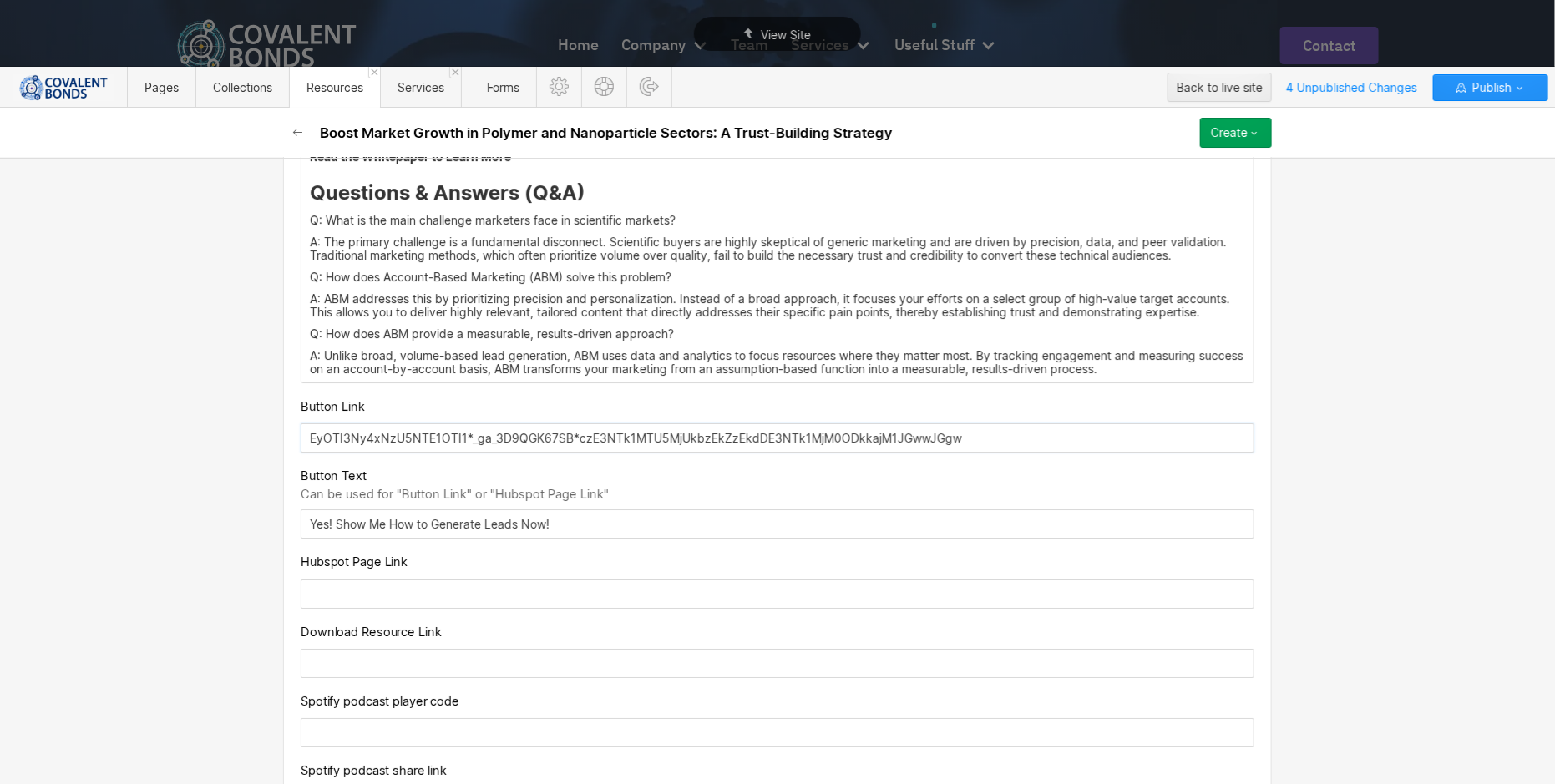
drag, startPoint x: 991, startPoint y: 438, endPoint x: 495, endPoint y: 448, distance: 496.1
click at [495, 448] on input "EyOTI3Ny4xNzU5NTE1OTI1*_ga_3D9QGK67SB*czE3NTk1MTU5MjUkbzEkZzEkdDE3NTk1MjM0ODkka…" at bounding box center [777, 438] width 954 height 29
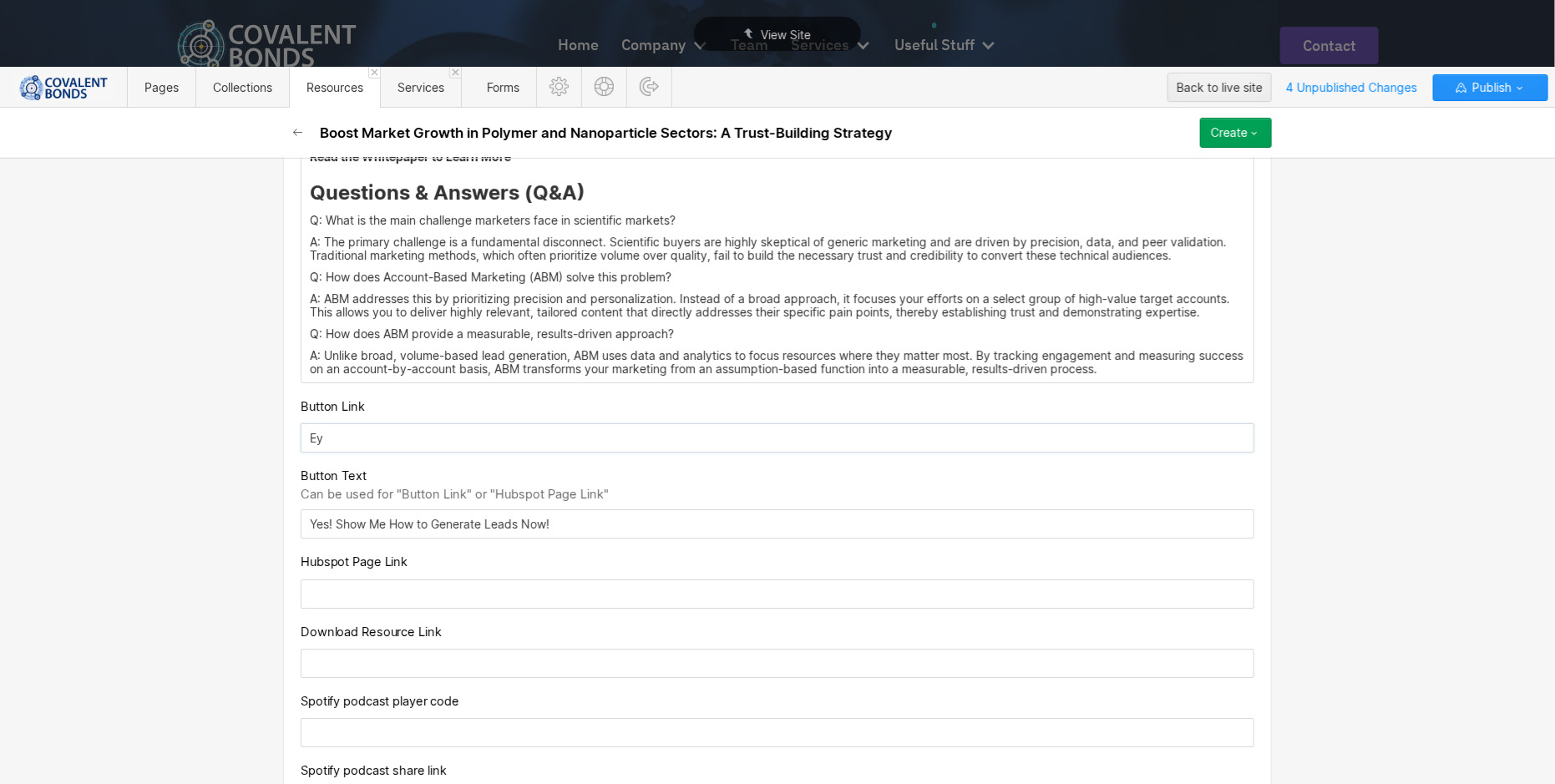
type input "E"
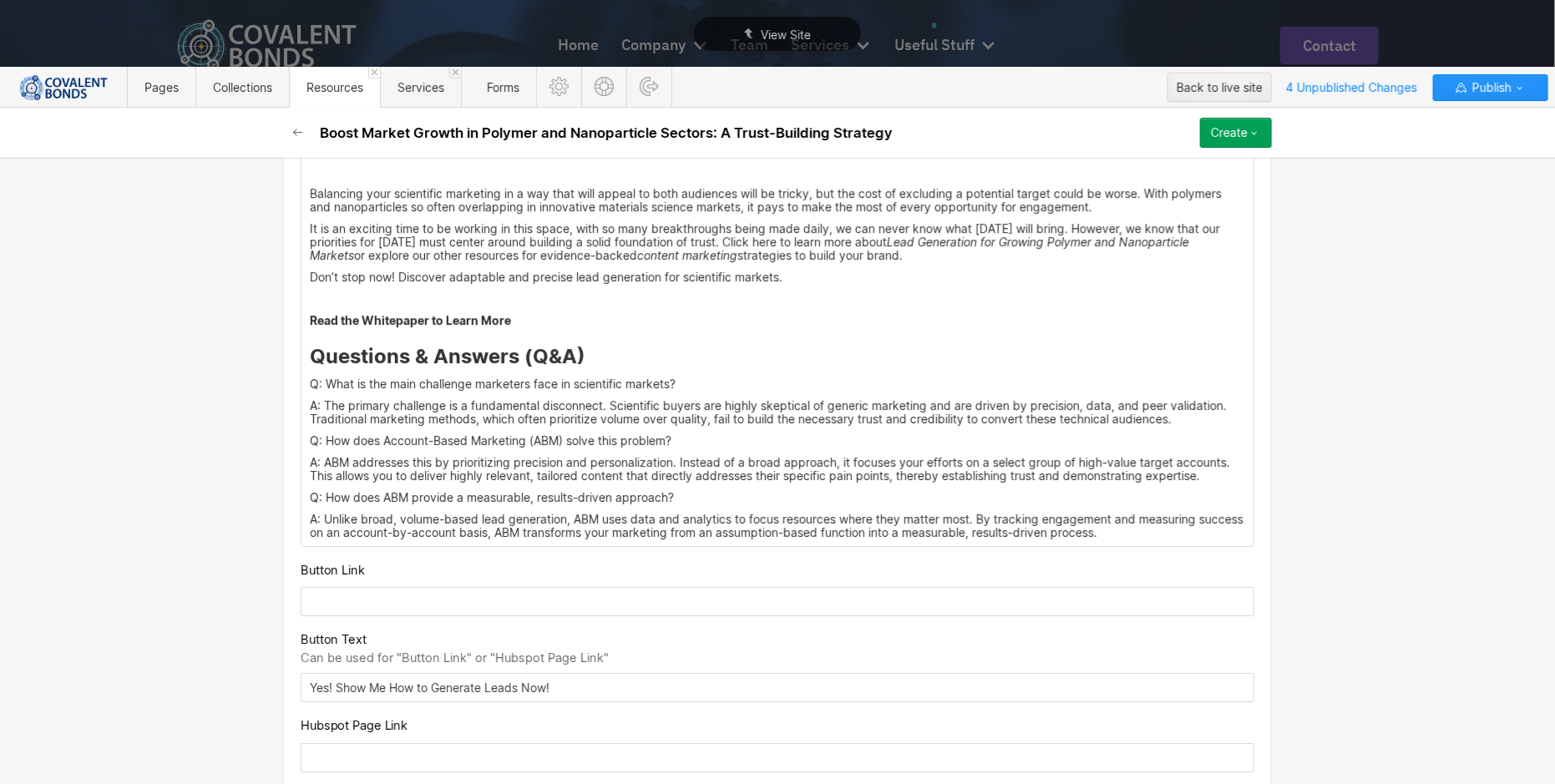
scroll to position [2540, 0]
drag, startPoint x: 524, startPoint y: 335, endPoint x: 300, endPoint y: 329, distance: 224.1
click at [513, 327] on p "Read the Whitepaper to Learn More" at bounding box center [778, 321] width 936 height 14
drag, startPoint x: 540, startPoint y: 327, endPoint x: 291, endPoint y: 327, distance: 249.0
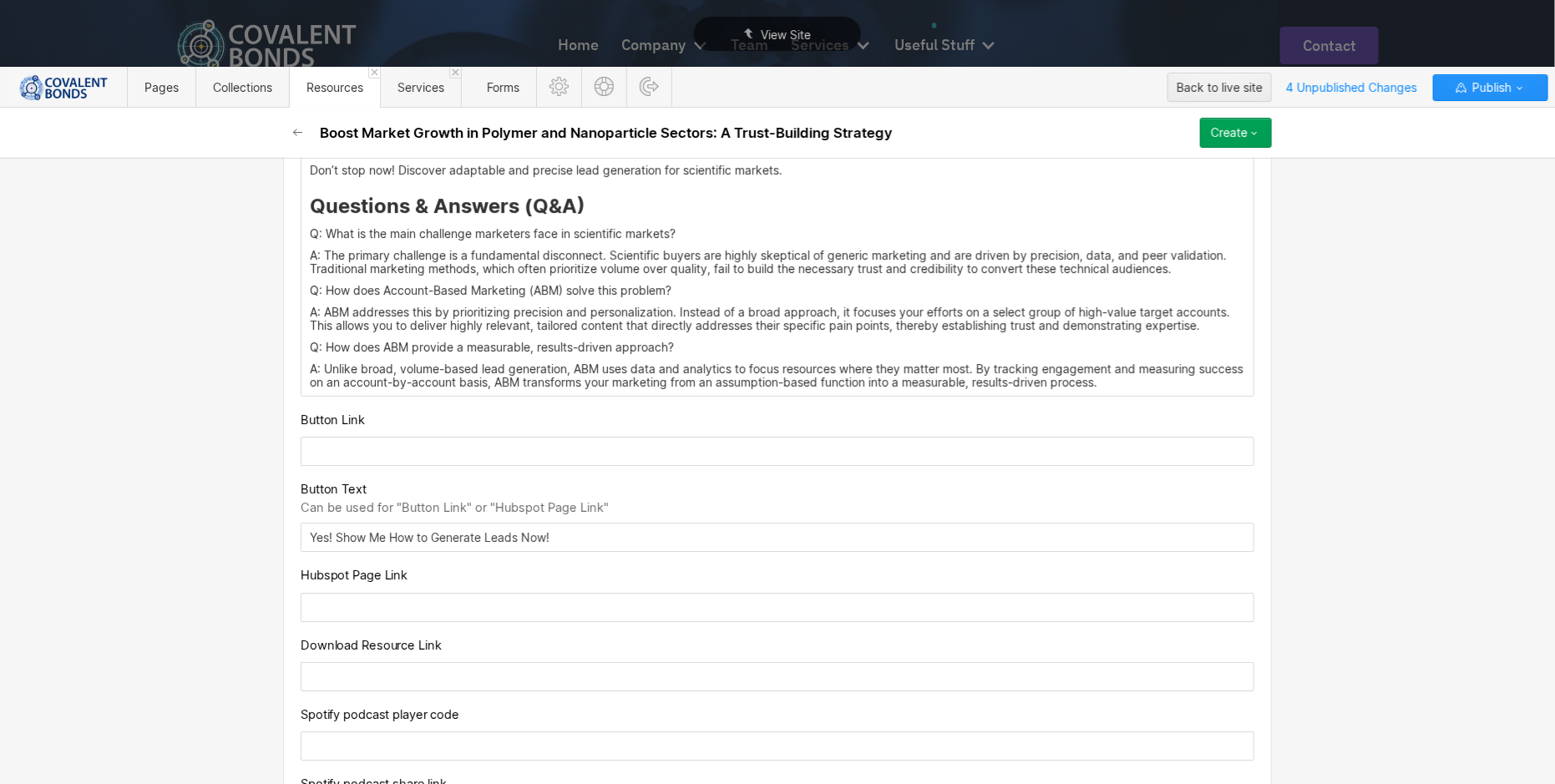
scroll to position [2653, 0]
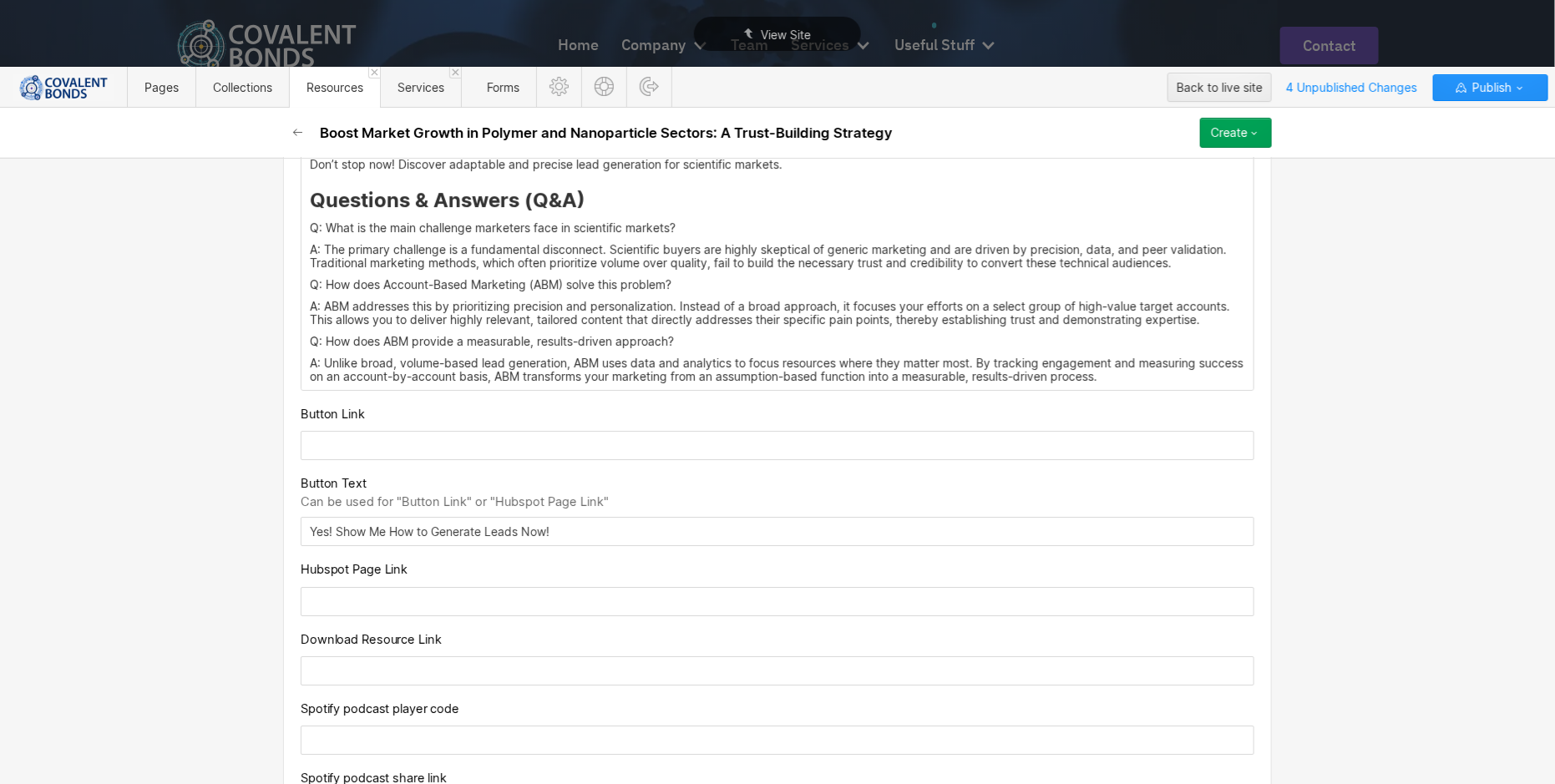
drag, startPoint x: 569, startPoint y: 541, endPoint x: 295, endPoint y: 536, distance: 274.0
click at [300, 536] on input "Yes! Show Me How to Generate Leads Now!" at bounding box center [777, 532] width 954 height 29
click at [313, 540] on input "Yes! Show Me How to Generate Leads Now!" at bounding box center [777, 532] width 954 height 29
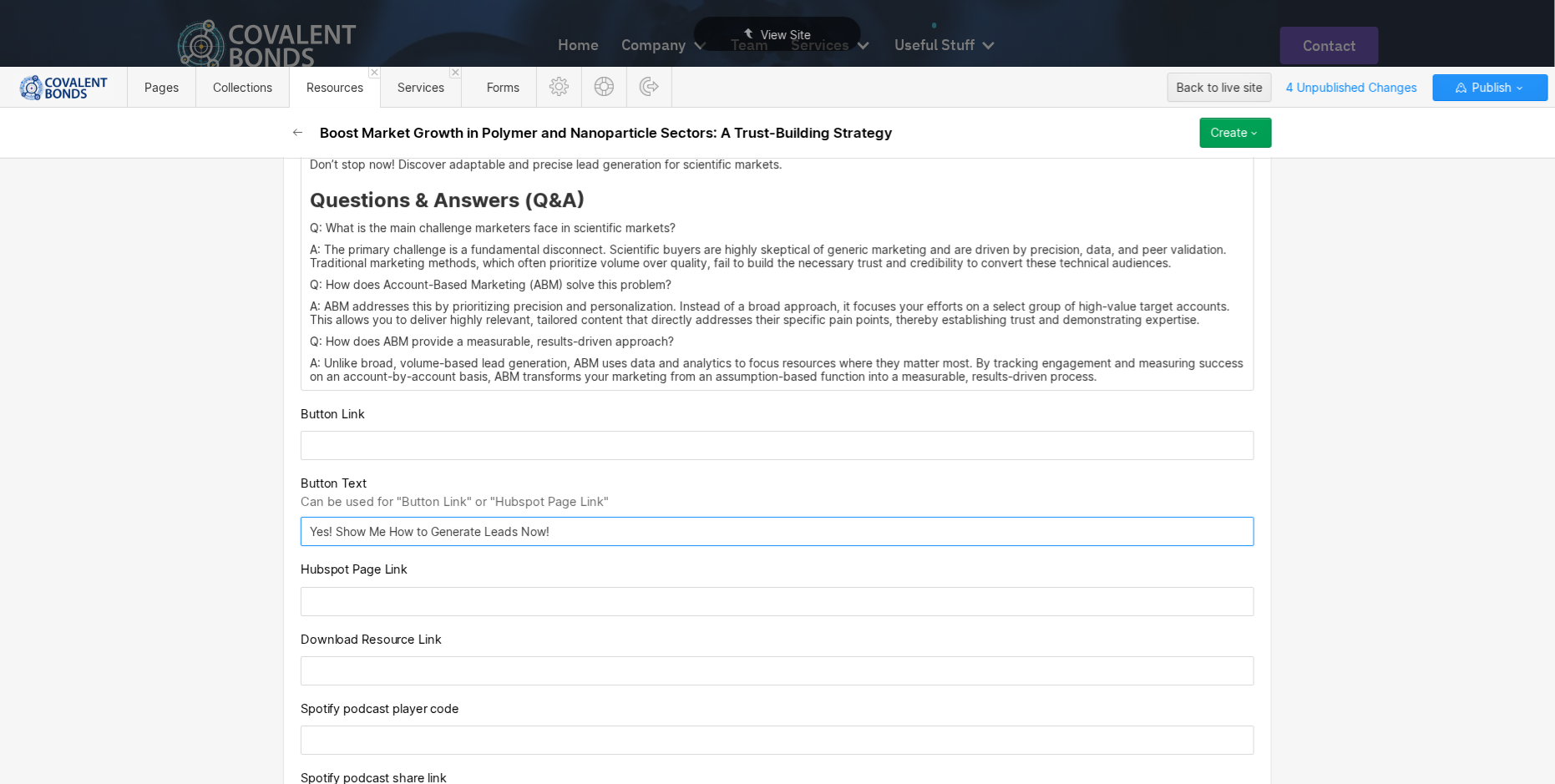
drag, startPoint x: 580, startPoint y: 540, endPoint x: 280, endPoint y: 537, distance: 300.0
paste input "Read the Whitepaper to Learn More"
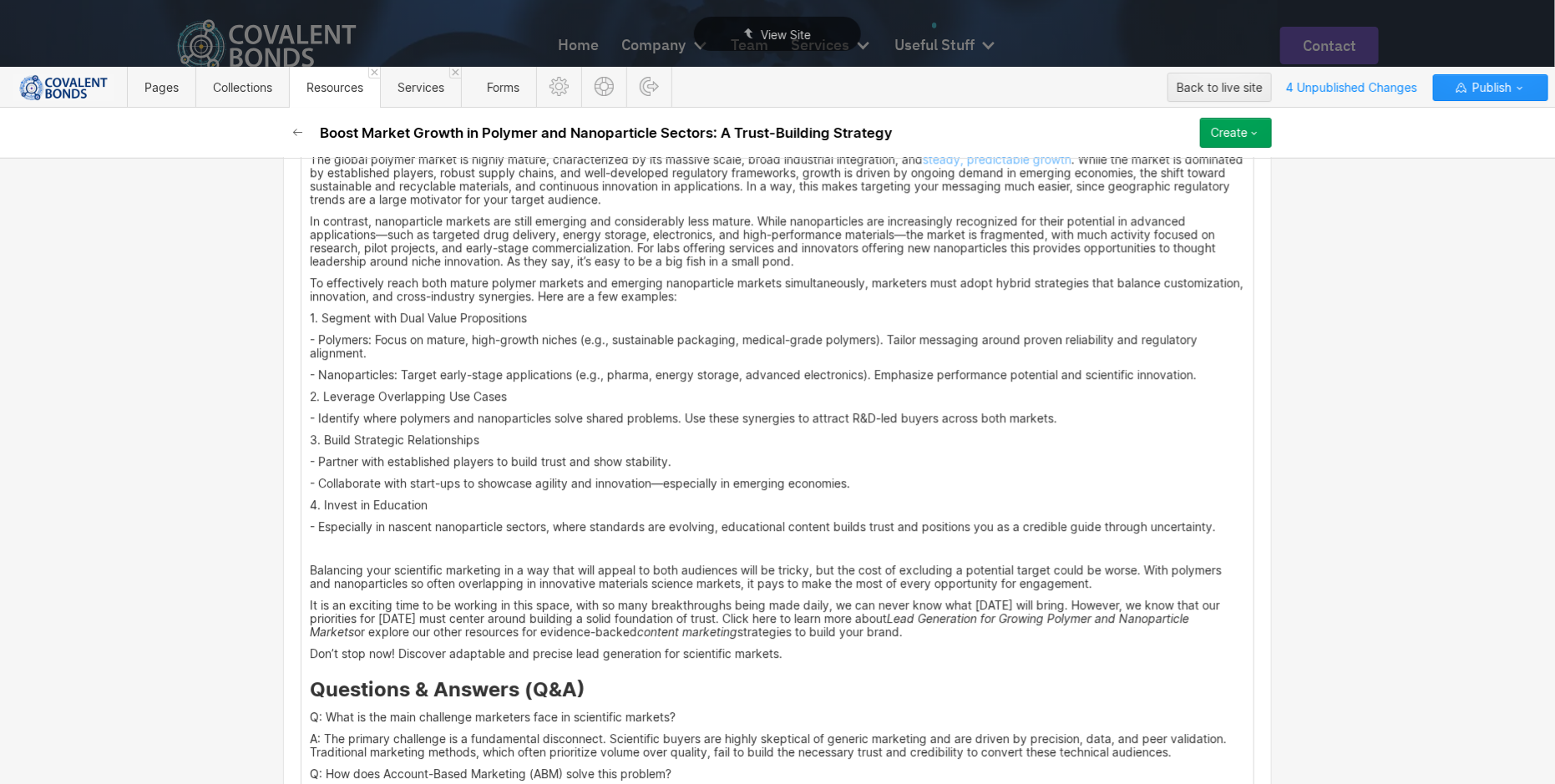
scroll to position [2155, 0]
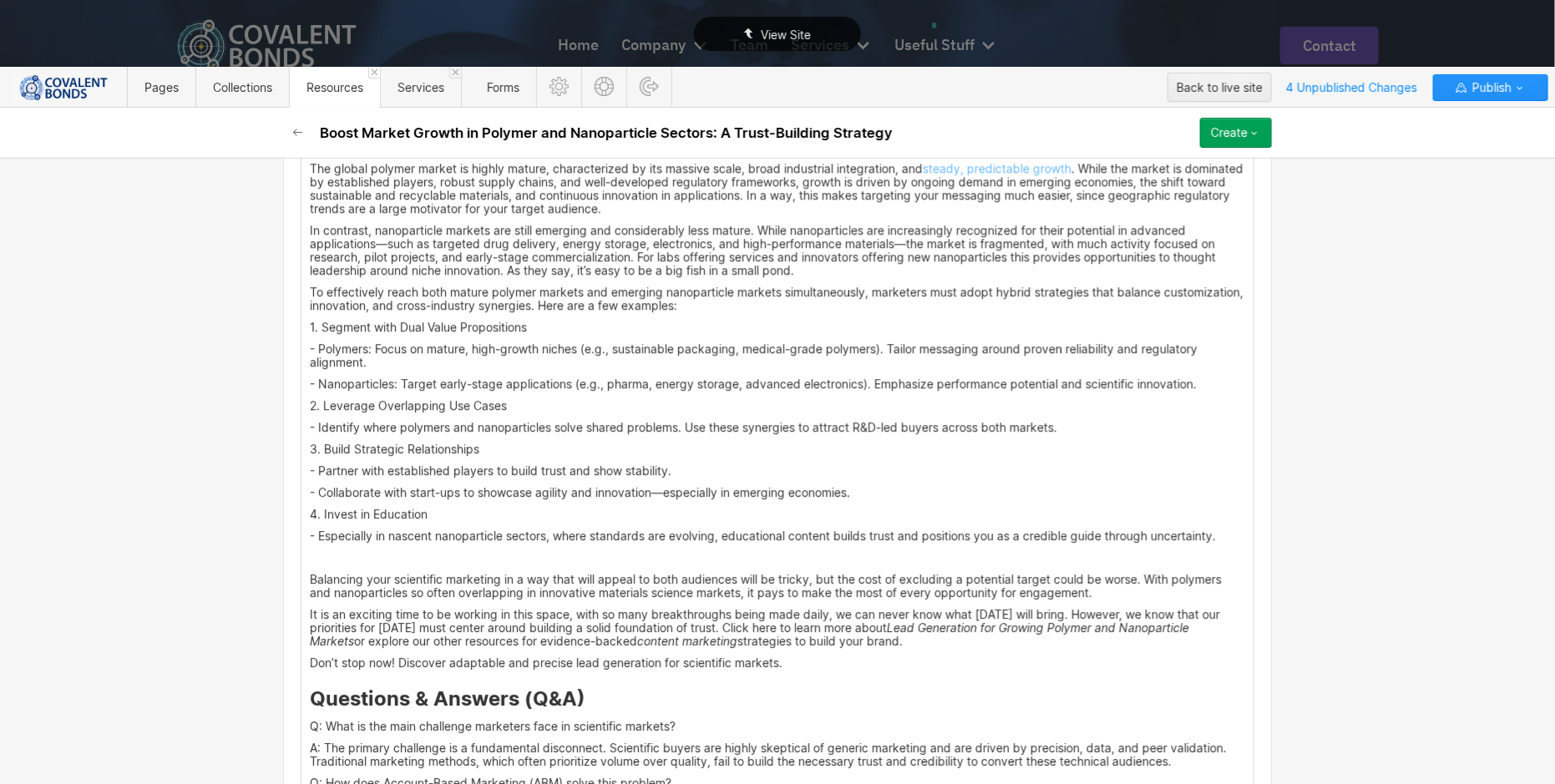
type input "Read the Whitepaper to Learn More"
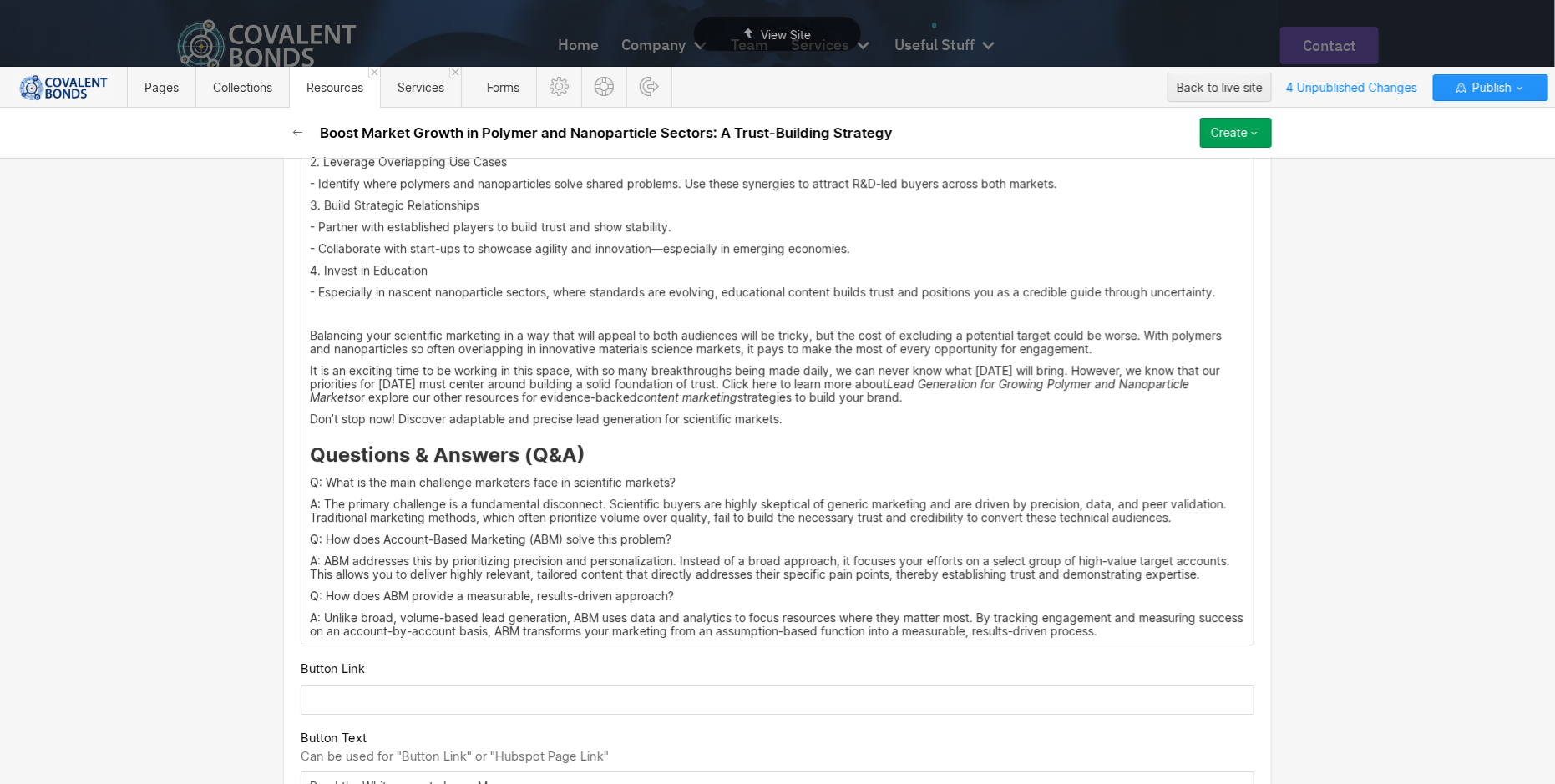
scroll to position [2398, 0]
drag, startPoint x: 593, startPoint y: 407, endPoint x: 690, endPoint y: 407, distance: 97.0
click at [690, 404] on p "It is an exciting time to be working in this space, with so many breakthroughs …" at bounding box center [778, 383] width 936 height 40
drag, startPoint x: 593, startPoint y: 403, endPoint x: 680, endPoint y: 400, distance: 87.1
click at [680, 400] on em "content marketing" at bounding box center [688, 397] width 100 height 15
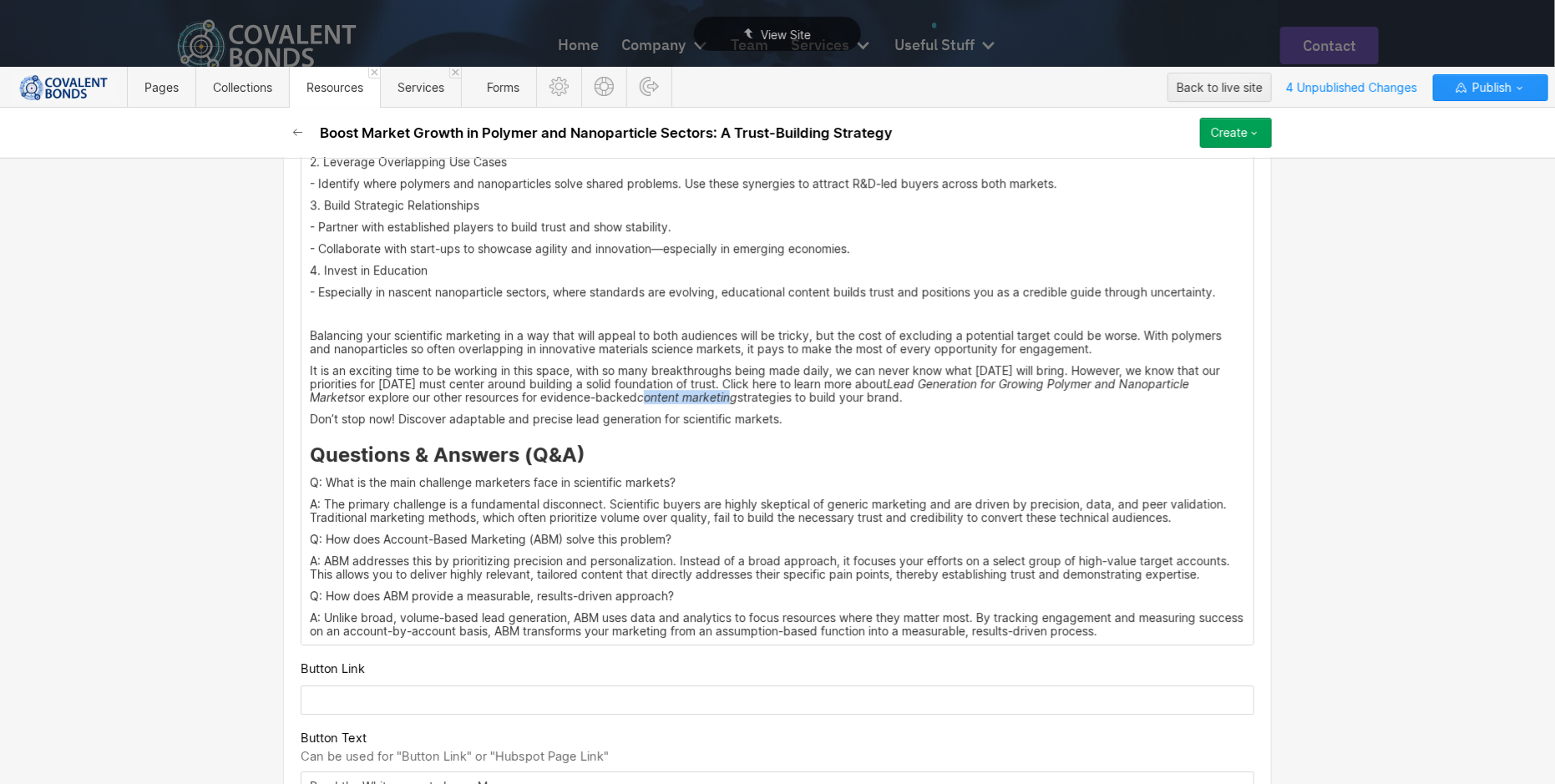
drag, startPoint x: 593, startPoint y: 402, endPoint x: 684, endPoint y: 401, distance: 91.0
click at [684, 401] on em "content marketing" at bounding box center [688, 397] width 100 height 15
click at [638, 401] on em "content marketing" at bounding box center [688, 397] width 100 height 15
drag, startPoint x: 593, startPoint y: 401, endPoint x: 689, endPoint y: 403, distance: 96.0
click at [689, 403] on em "content marketing" at bounding box center [688, 397] width 100 height 15
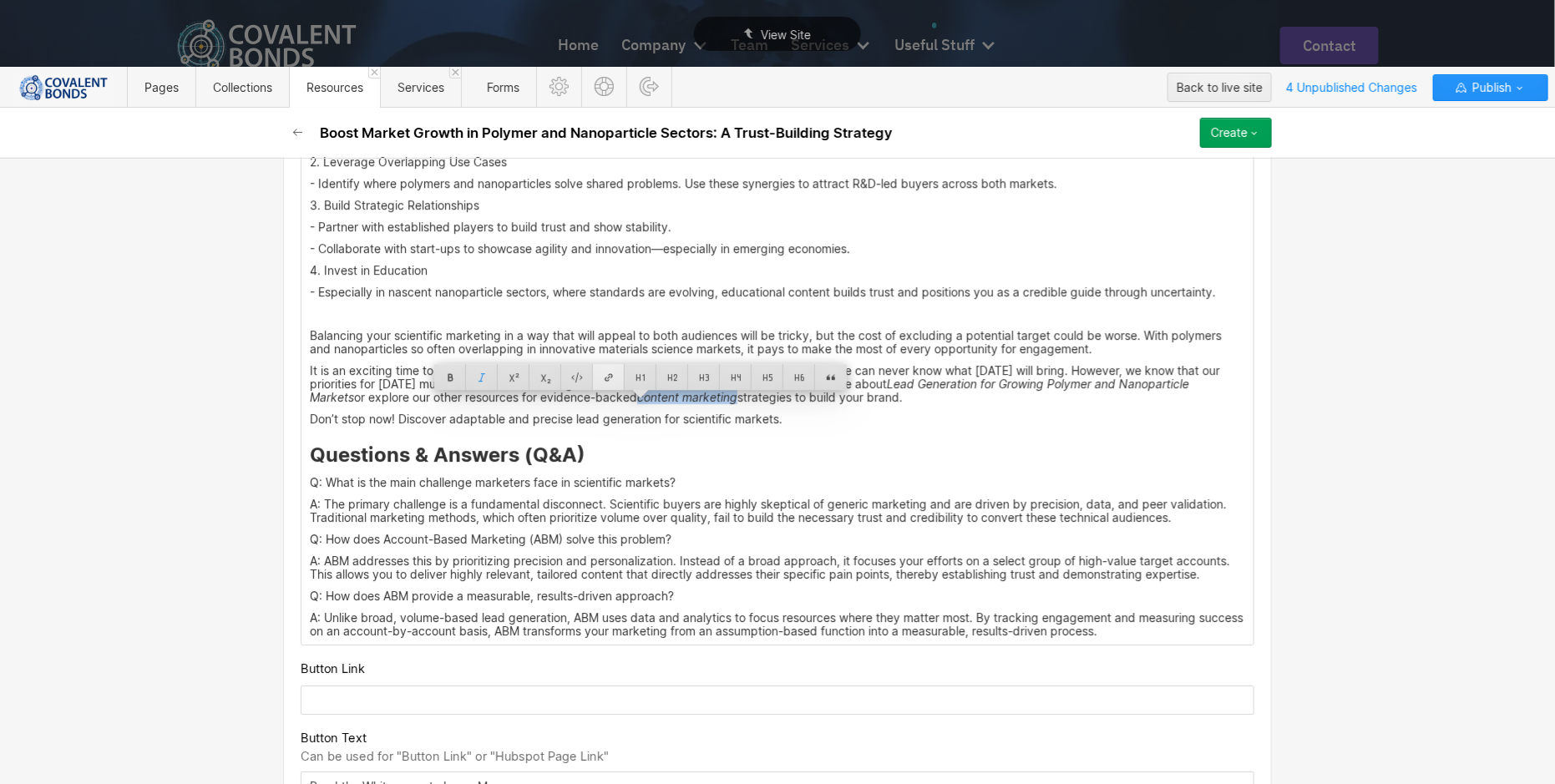
click at [608, 374] on div at bounding box center [608, 376] width 31 height 25
type input "https://connect.covalentbonds.com/scientific-b2b-content-whitepaper?_gl=1*ypv6l…"
click at [731, 375] on div at bounding box center [744, 376] width 27 height 25
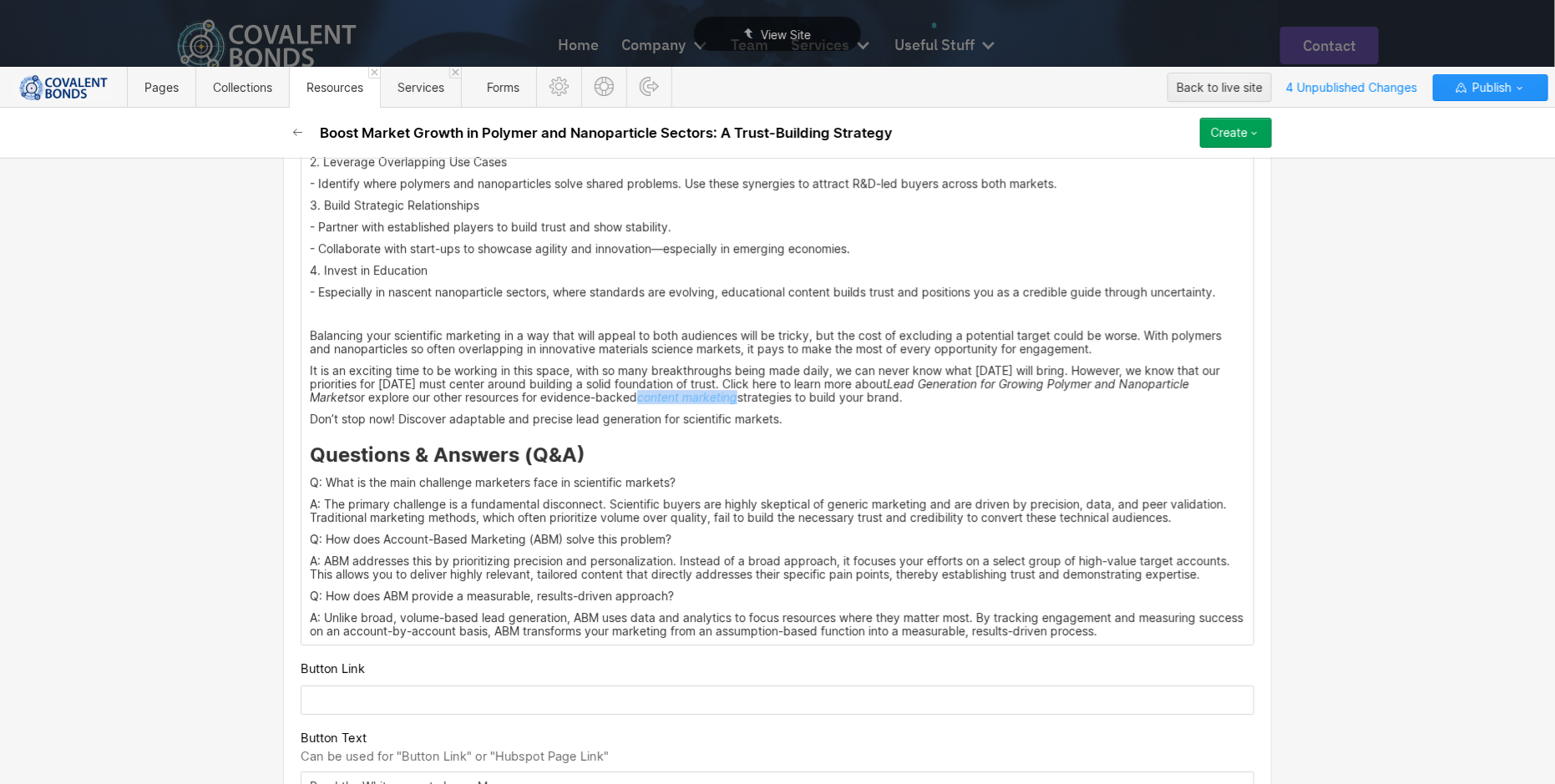
click at [821, 399] on p "It is an exciting time to be working in this space, with so many breakthroughs …" at bounding box center [778, 383] width 936 height 40
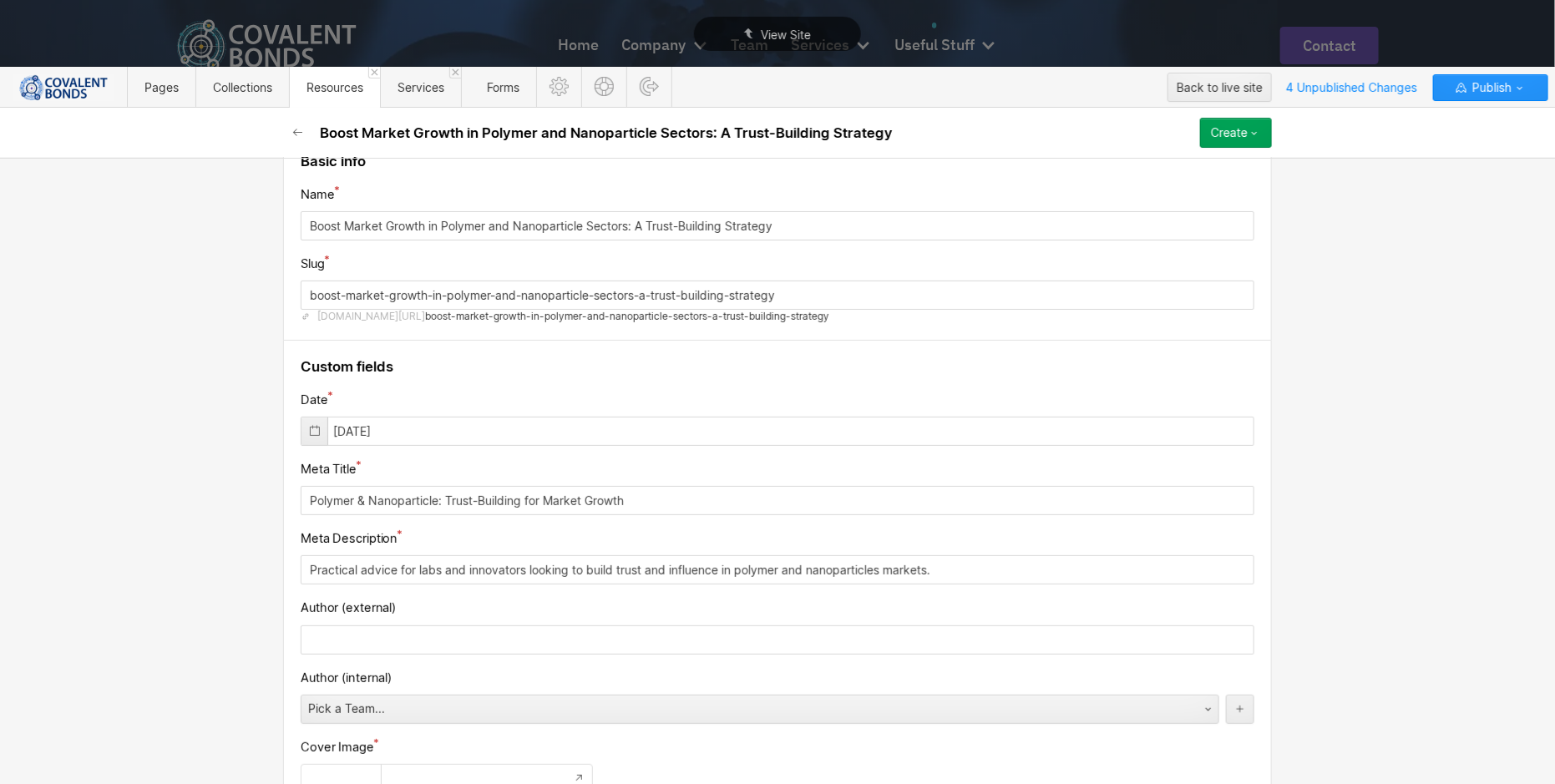
scroll to position [0, 0]
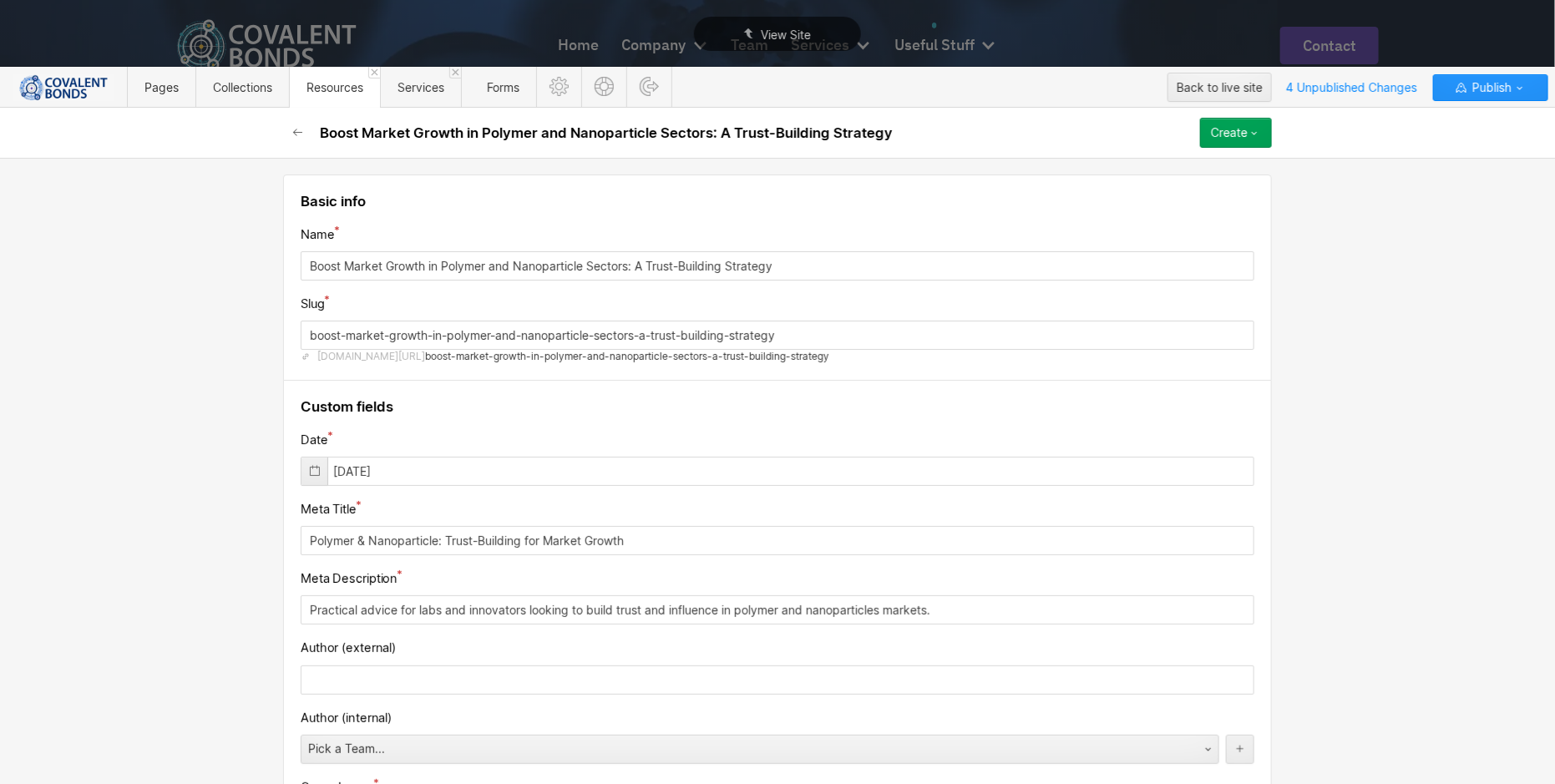
click at [1247, 132] on div "Create" at bounding box center [1230, 133] width 37 height 14
click at [1196, 169] on div "Save draft" at bounding box center [1188, 166] width 165 height 22
